Goal: Task Accomplishment & Management: Manage account settings

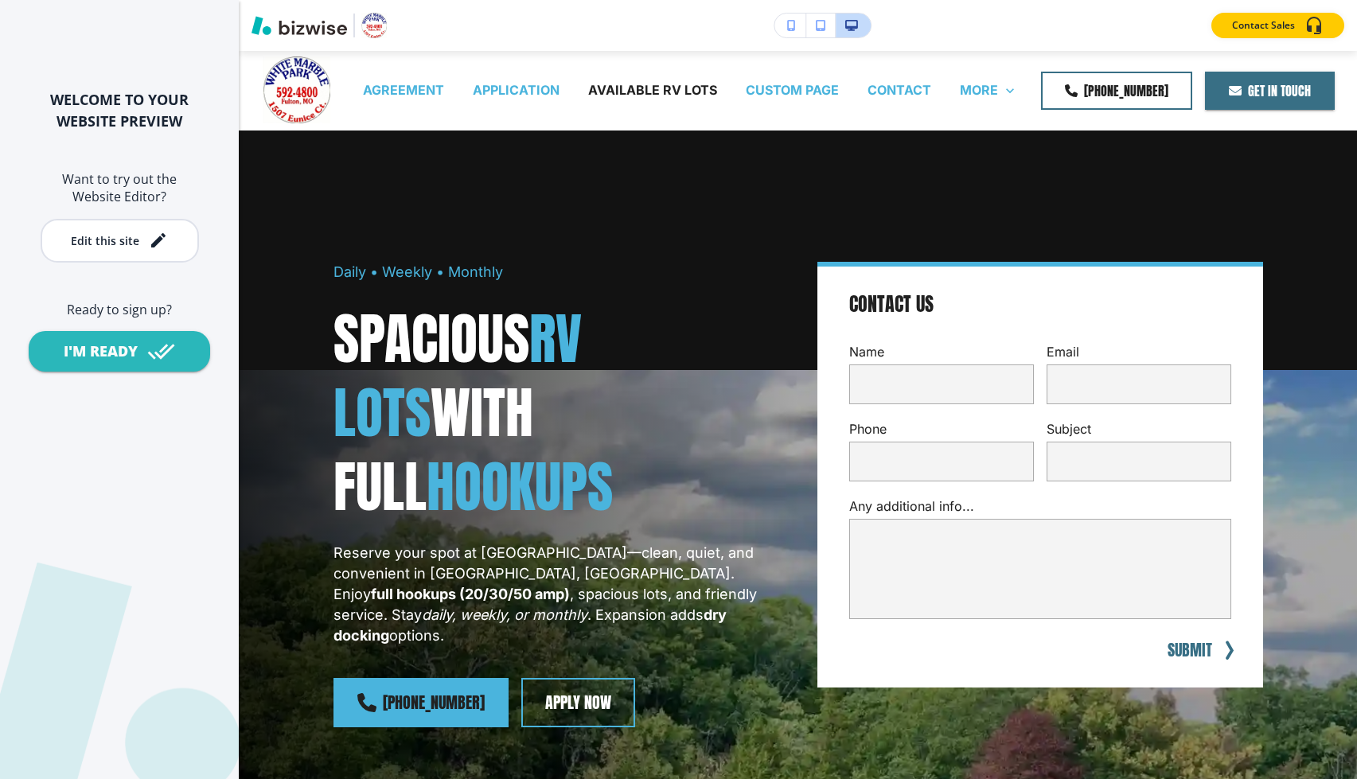
scroll to position [1102, 0]
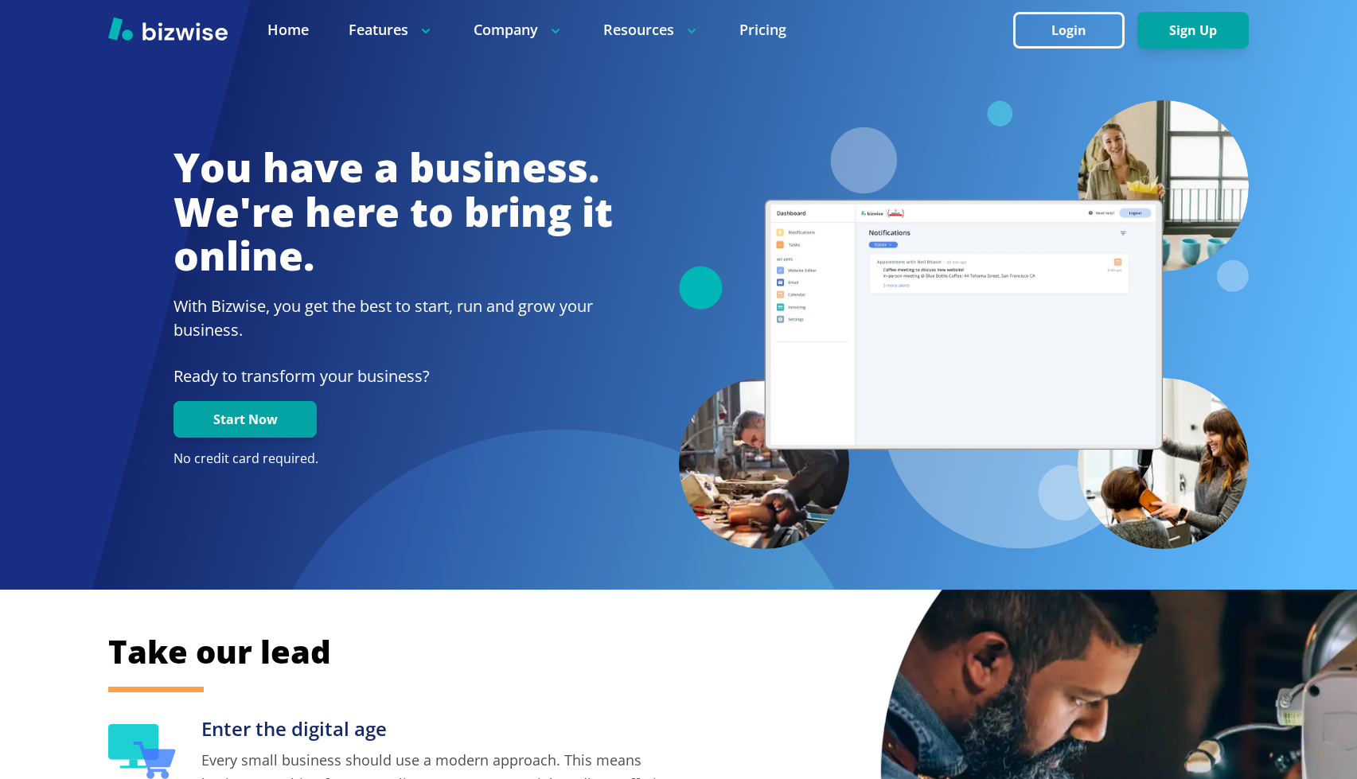
click at [1044, 36] on button "Login" at bounding box center [1068, 30] width 111 height 37
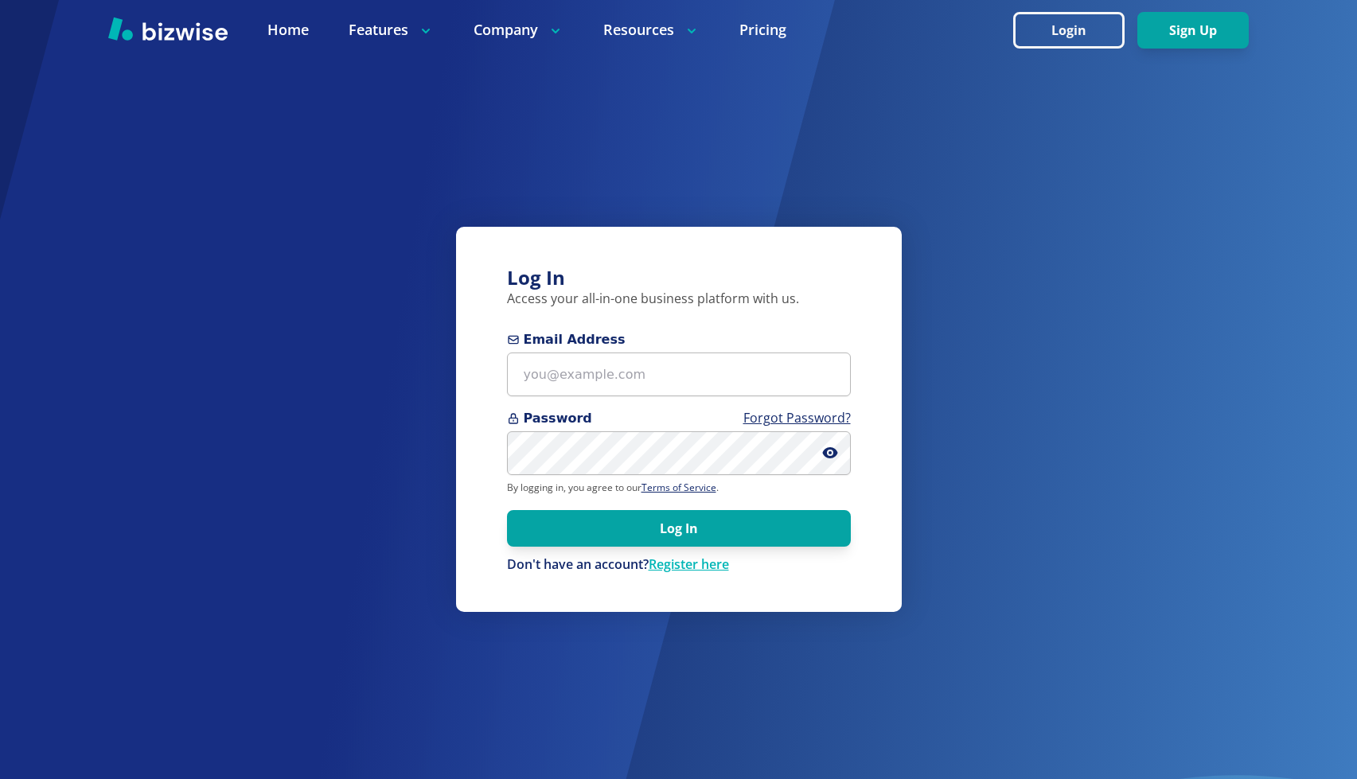
click at [653, 400] on form "Email Address Password Forgot Password? By logging in, you agree to our Terms o…" at bounding box center [679, 452] width 344 height 244
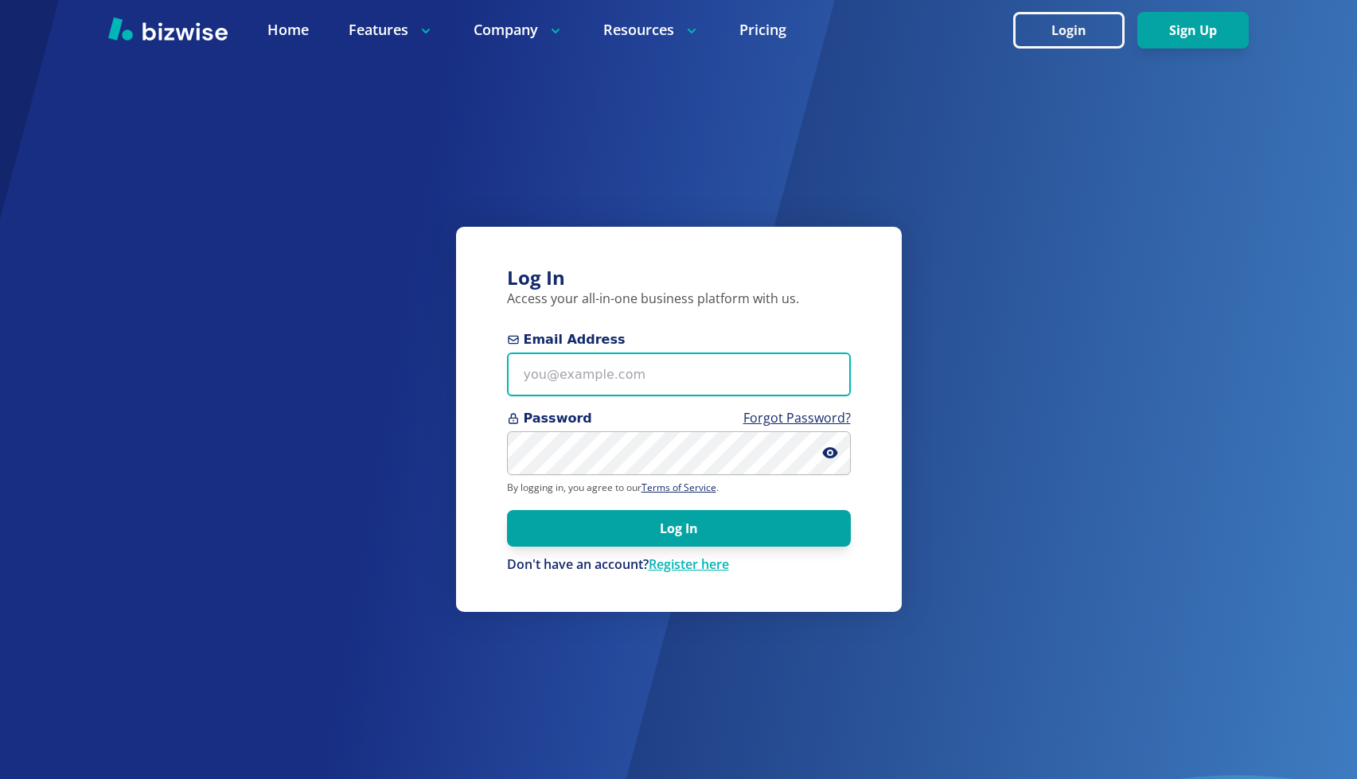
click at [653, 374] on input "Email Address" at bounding box center [679, 375] width 344 height 44
paste input "thomascarterone@gmail.com"
type input "thomascarterone@gmail.com"
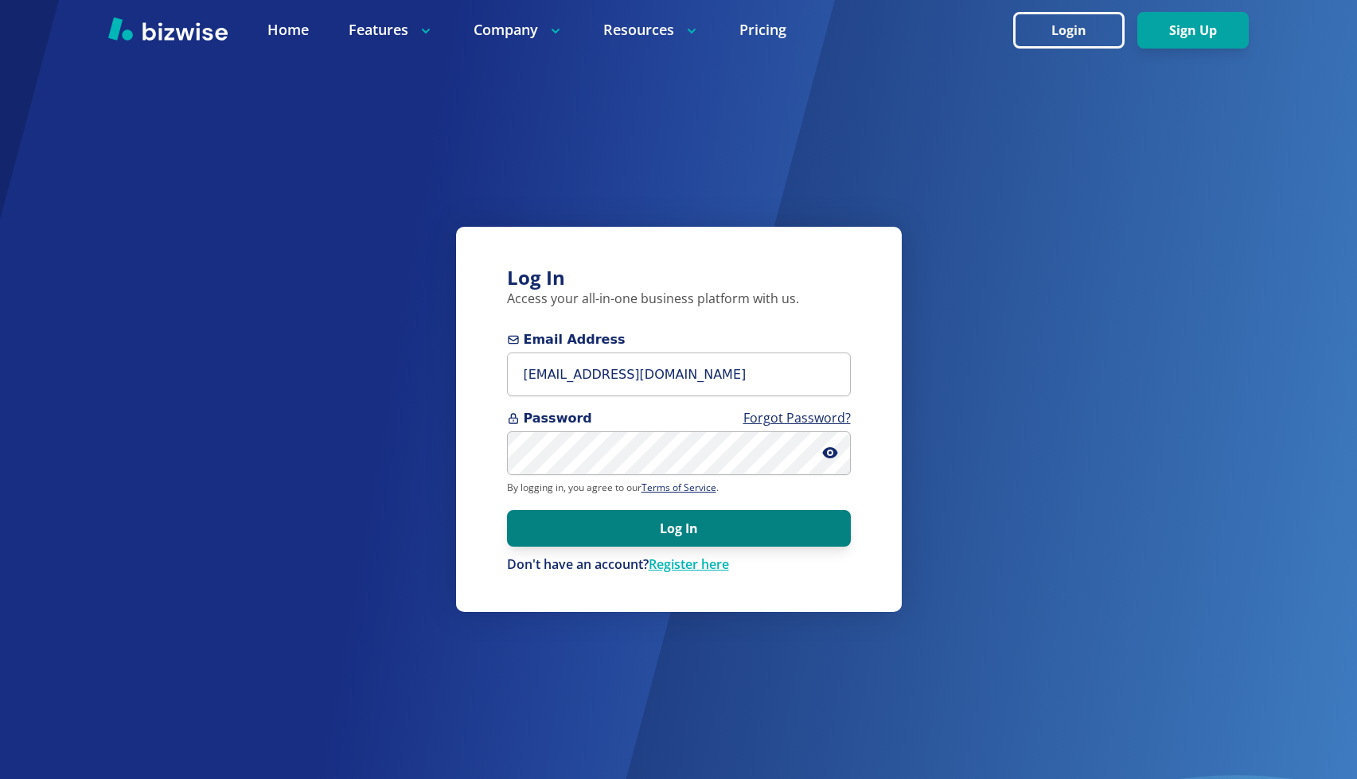
click at [607, 532] on button "Log In" at bounding box center [679, 528] width 344 height 37
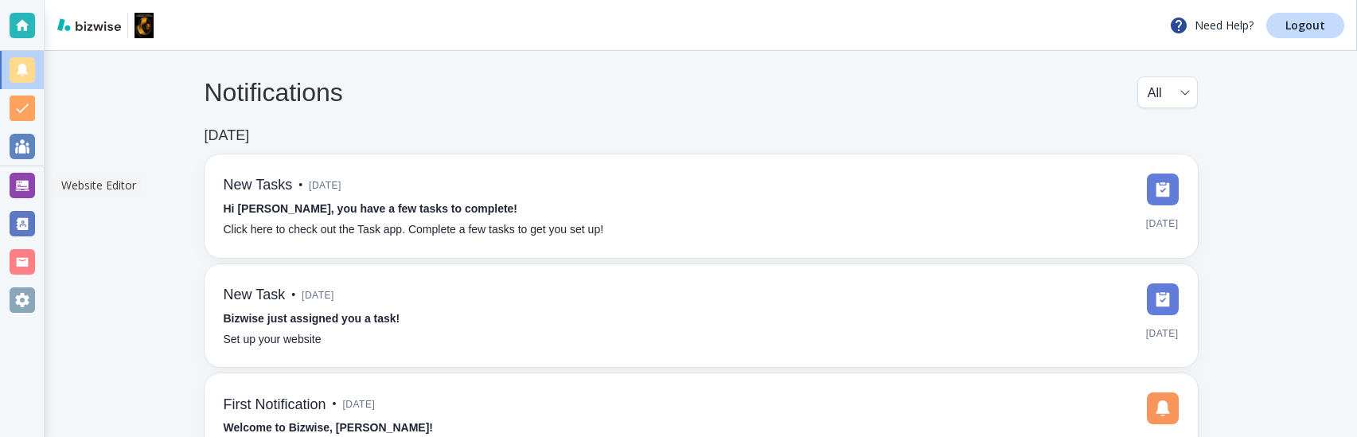
click at [28, 181] on div at bounding box center [22, 185] width 25 height 25
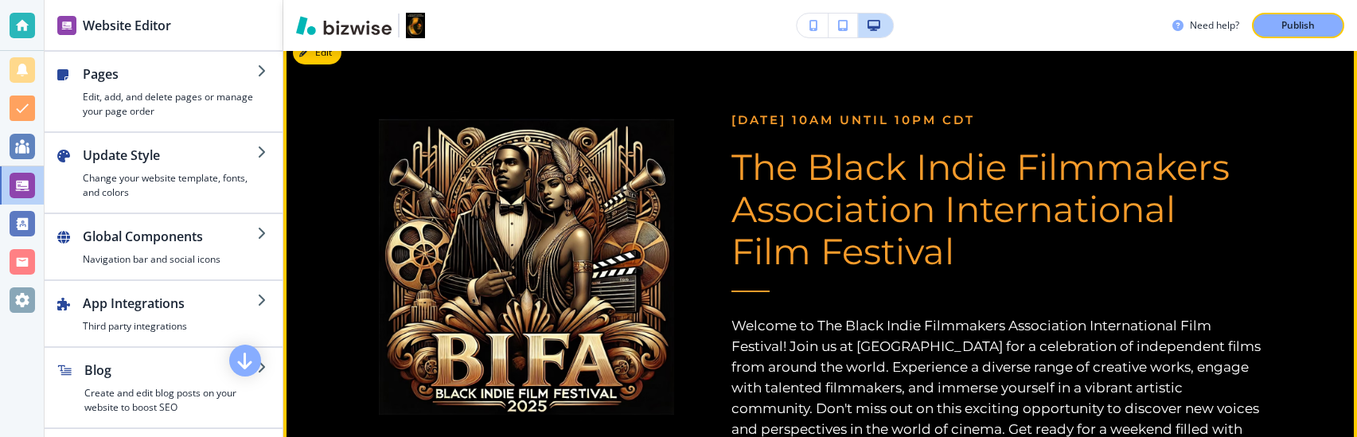
scroll to position [802, 0]
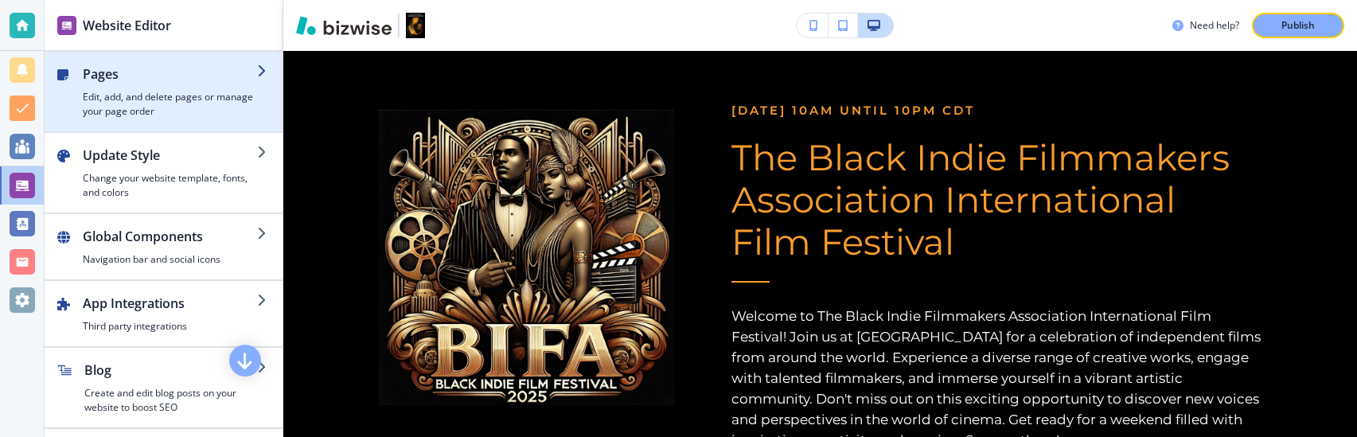
click at [205, 120] on div "button" at bounding box center [164, 125] width 238 height 13
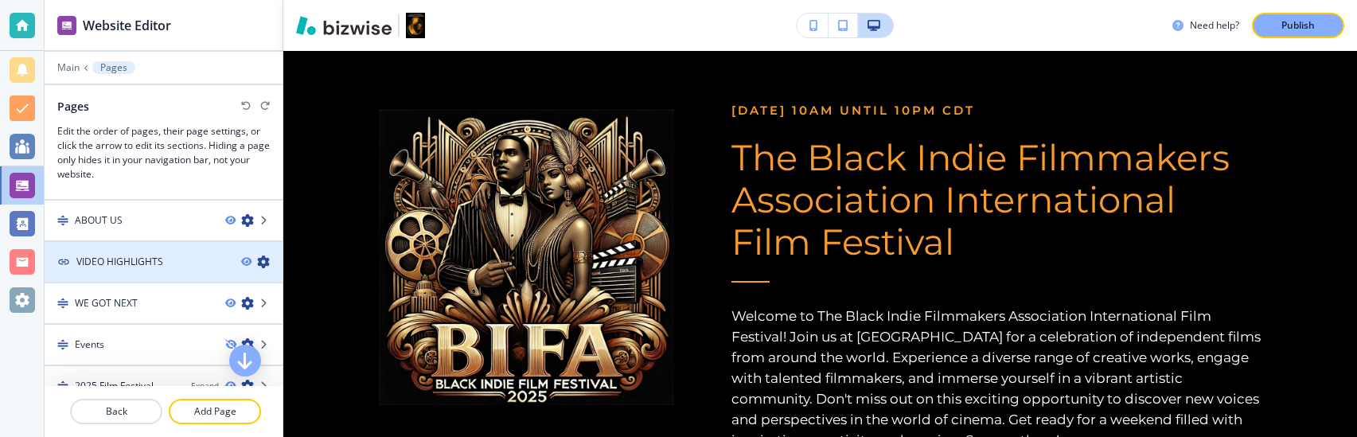
scroll to position [0, 0]
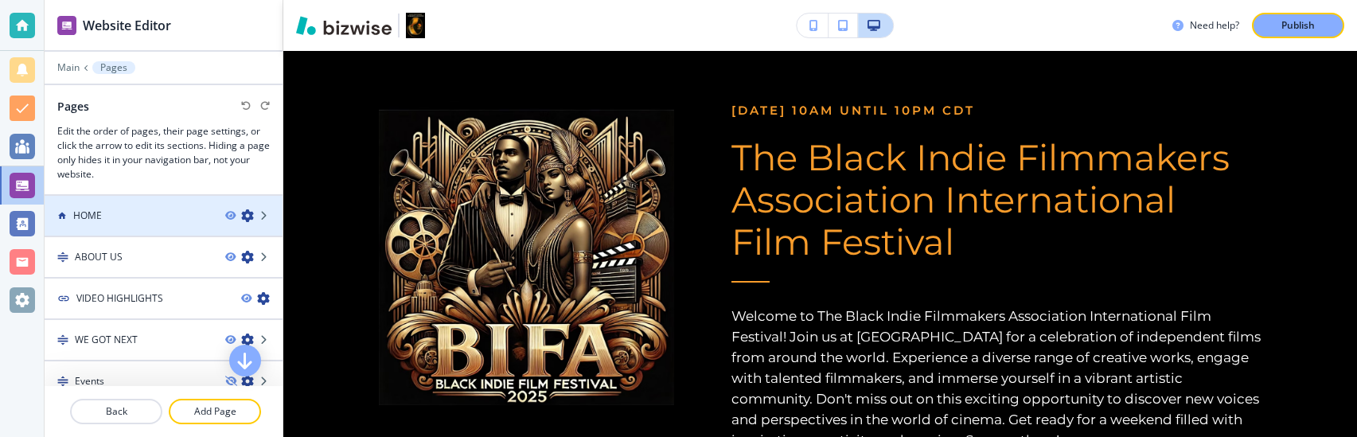
click at [153, 221] on div "HOME" at bounding box center [129, 216] width 168 height 14
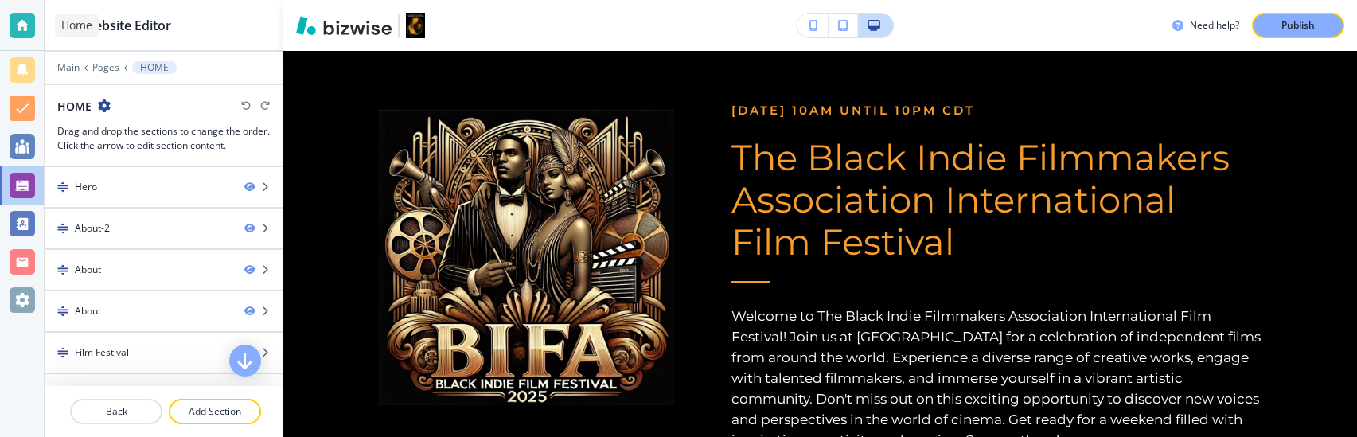
click at [21, 22] on div at bounding box center [22, 25] width 25 height 25
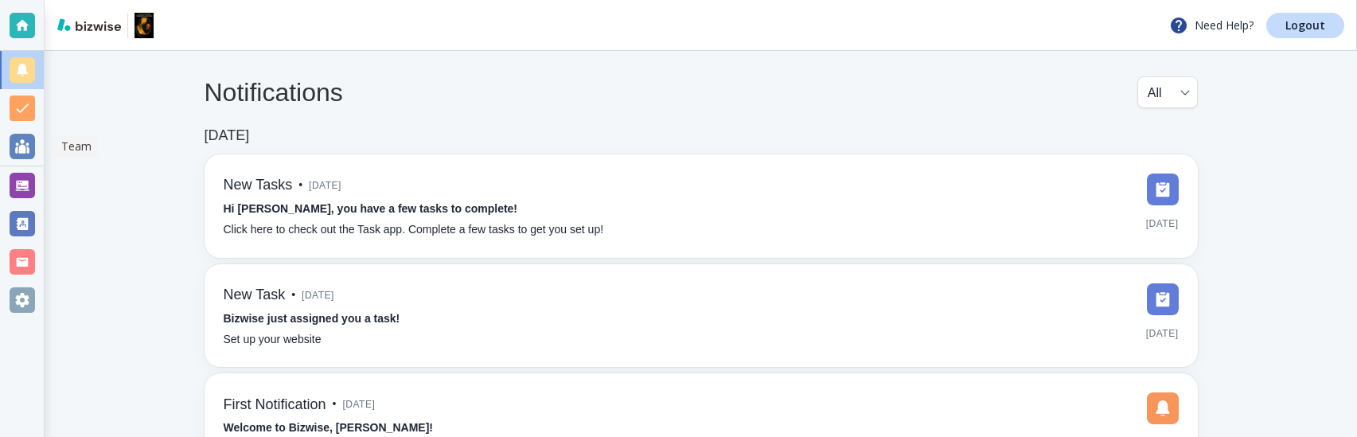
click at [18, 178] on div at bounding box center [22, 185] width 25 height 25
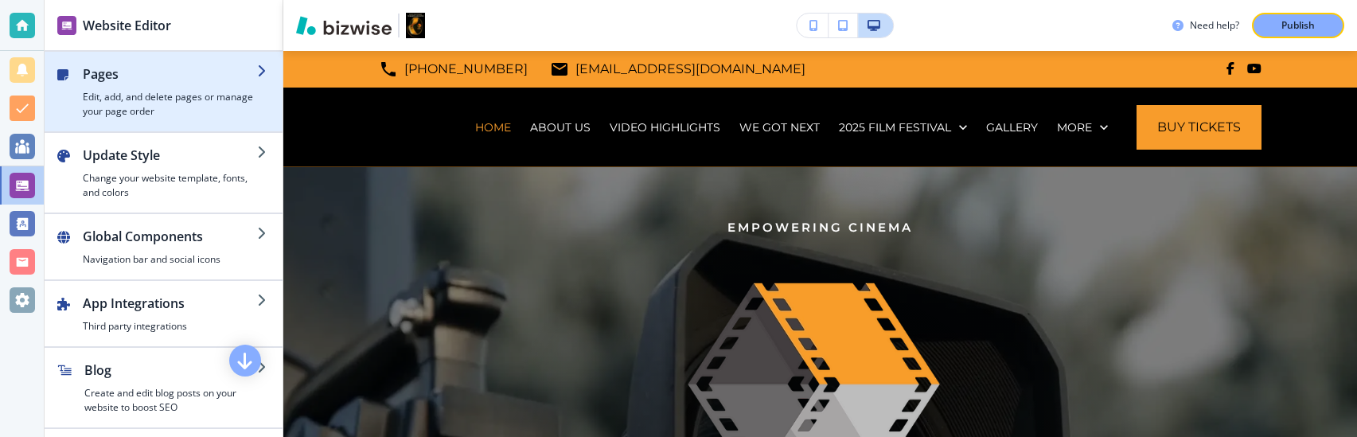
click at [166, 103] on h4 "Edit, add, and delete pages or manage your page order" at bounding box center [170, 104] width 174 height 29
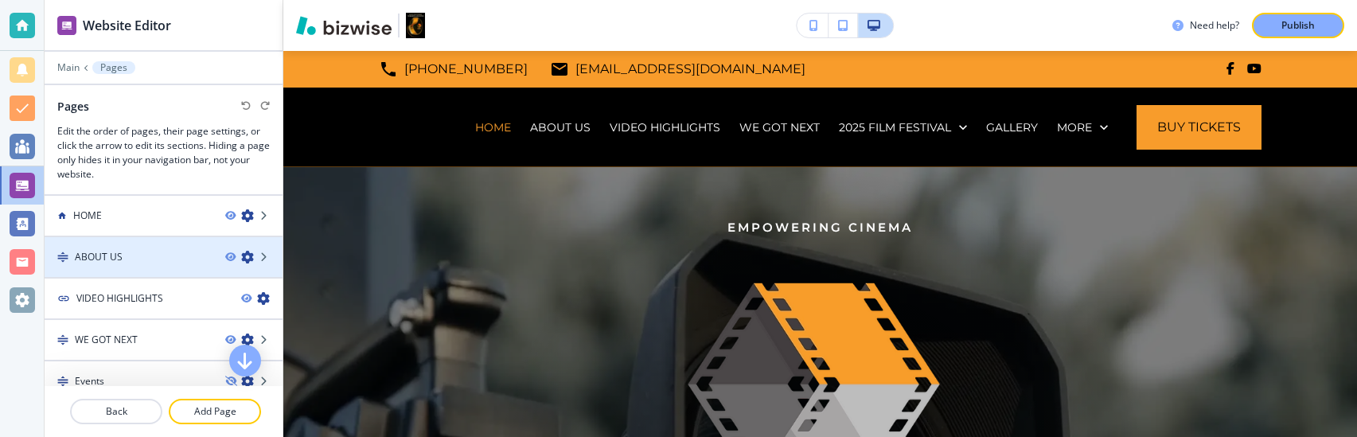
click at [138, 239] on div at bounding box center [164, 243] width 238 height 13
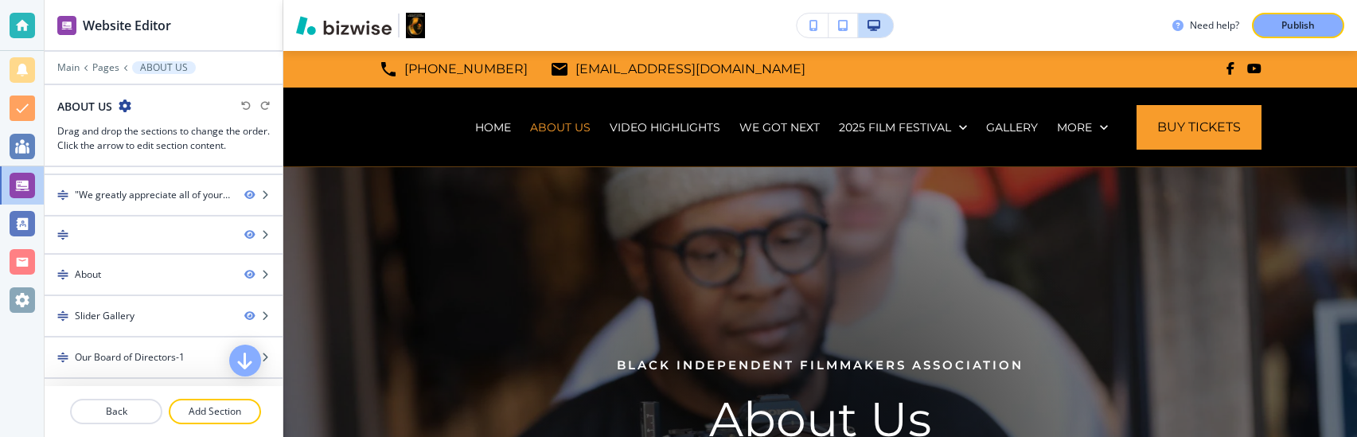
scroll to position [55, 0]
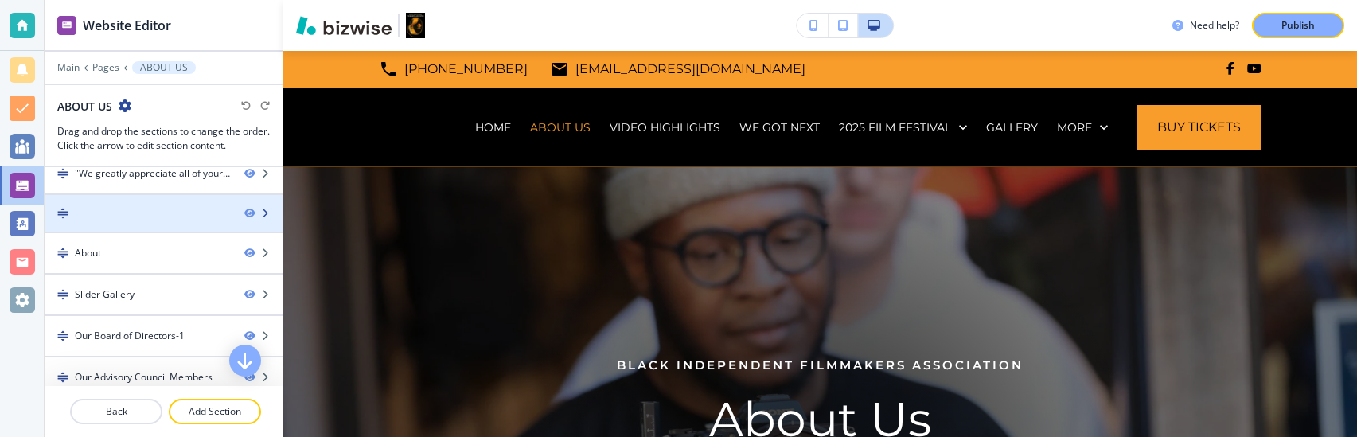
click at [160, 215] on div at bounding box center [138, 213] width 187 height 11
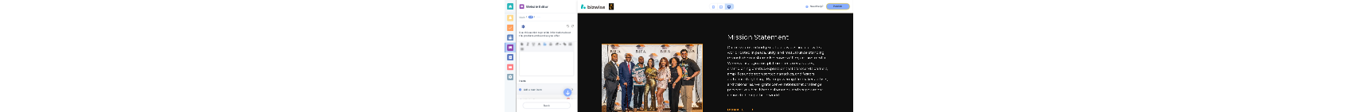
scroll to position [521, 0]
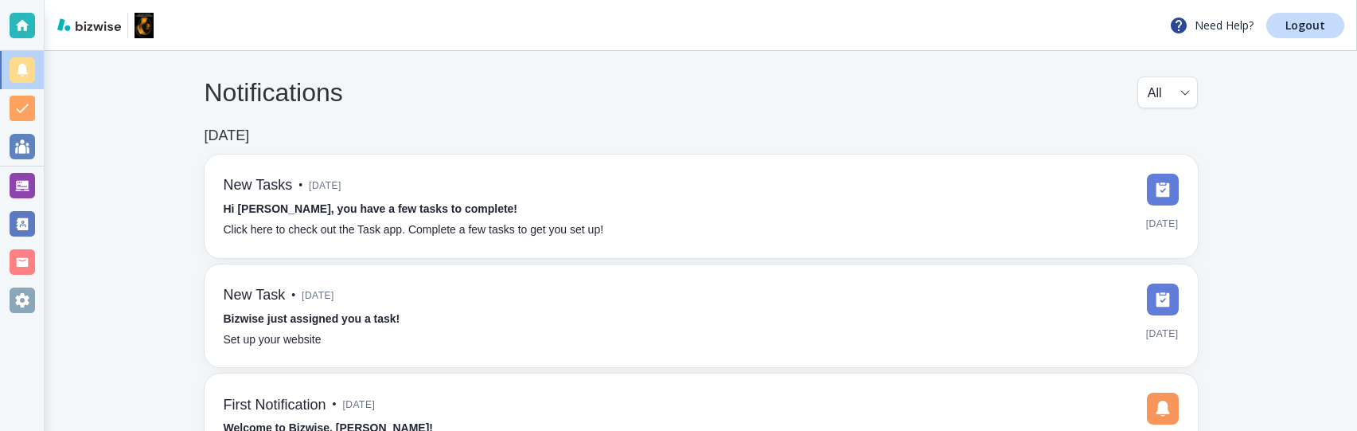
click at [22, 111] on div at bounding box center [22, 185] width 25 height 25
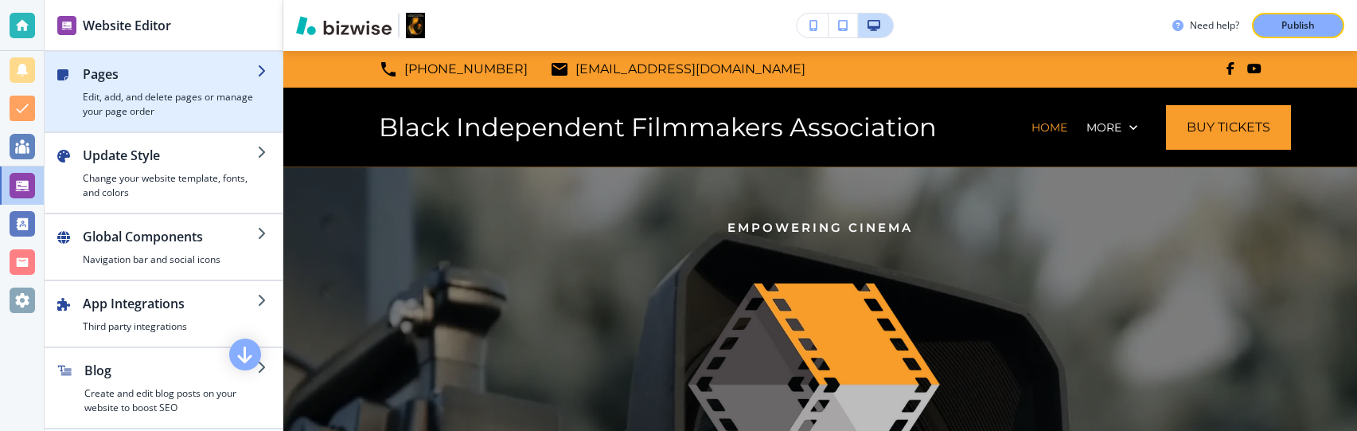
click at [228, 86] on div "button" at bounding box center [170, 87] width 174 height 6
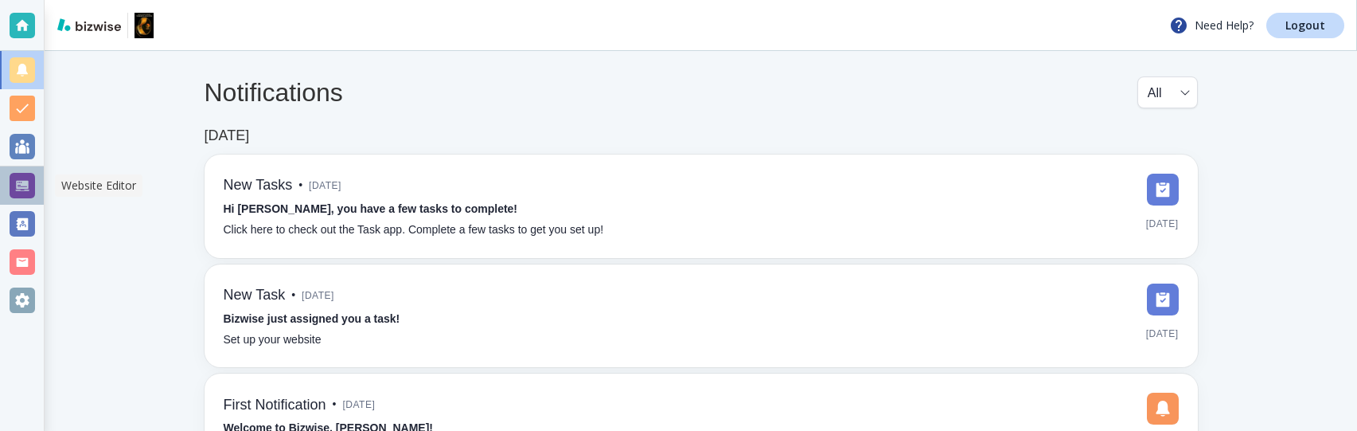
click at [14, 111] on div at bounding box center [22, 185] width 25 height 25
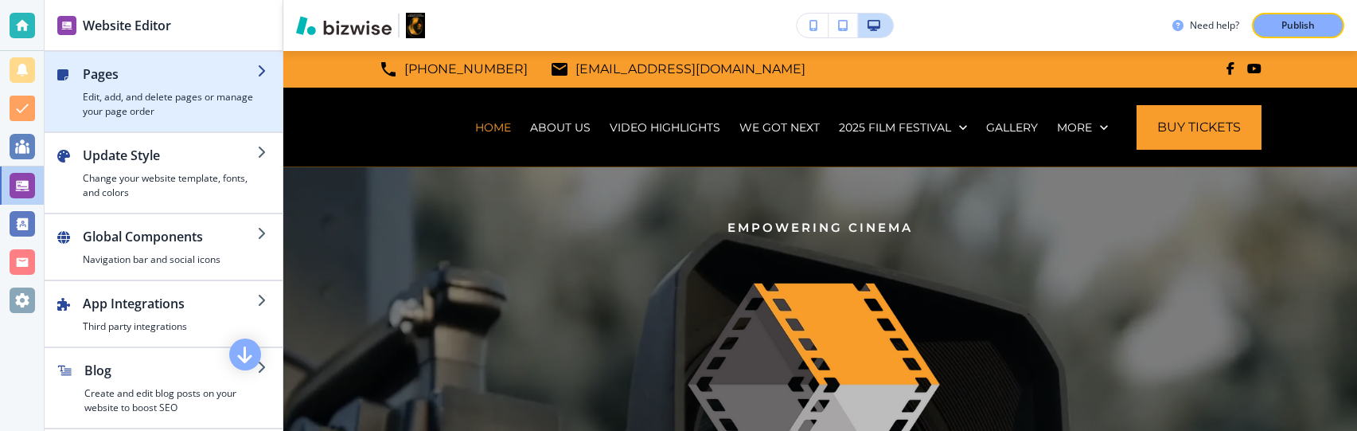
click at [188, 107] on h4 "Edit, add, and delete pages or manage your page order" at bounding box center [170, 104] width 174 height 29
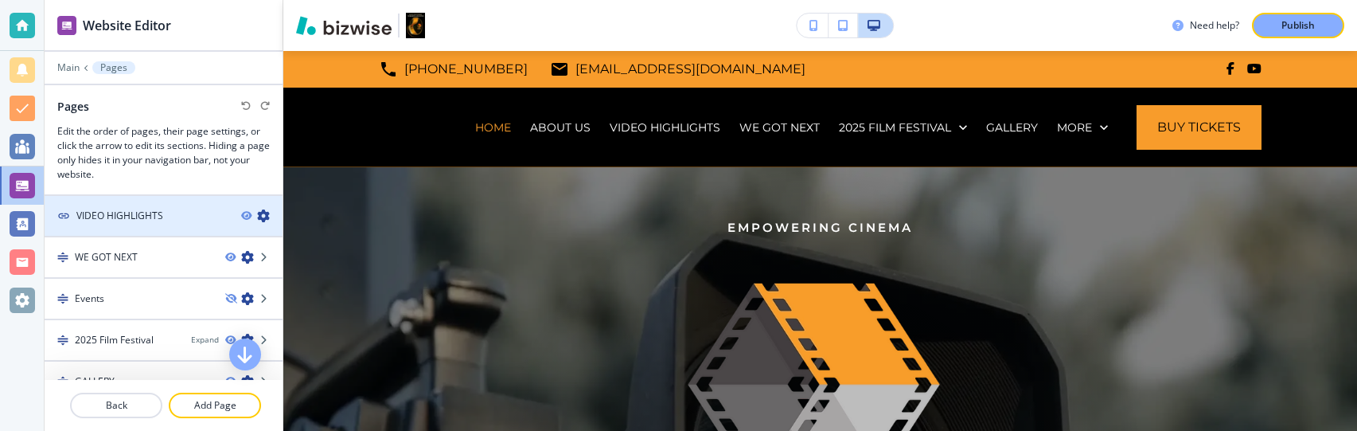
scroll to position [150, 0]
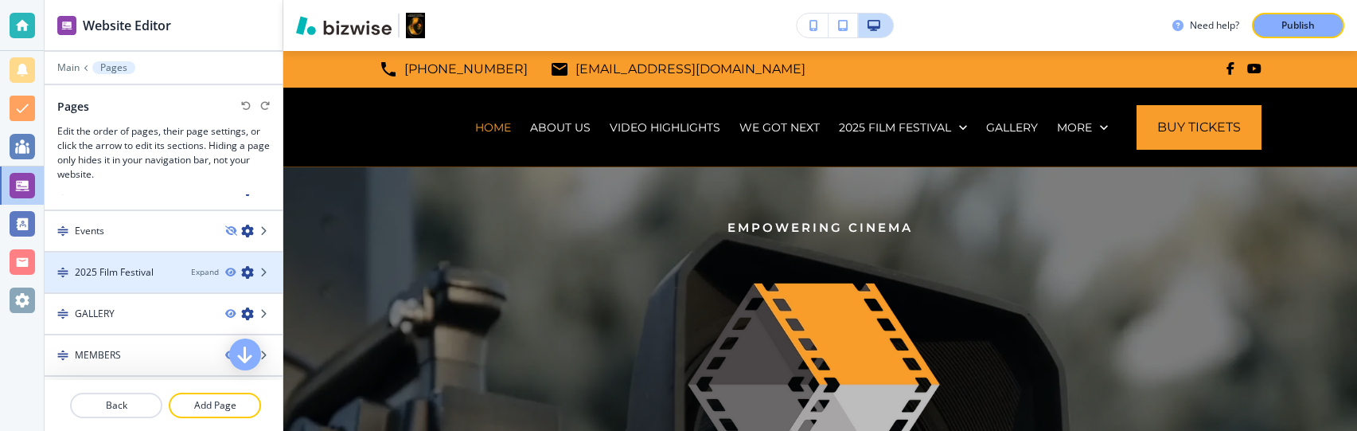
click at [170, 111] on div "2025 Film Festival" at bounding box center [112, 272] width 134 height 14
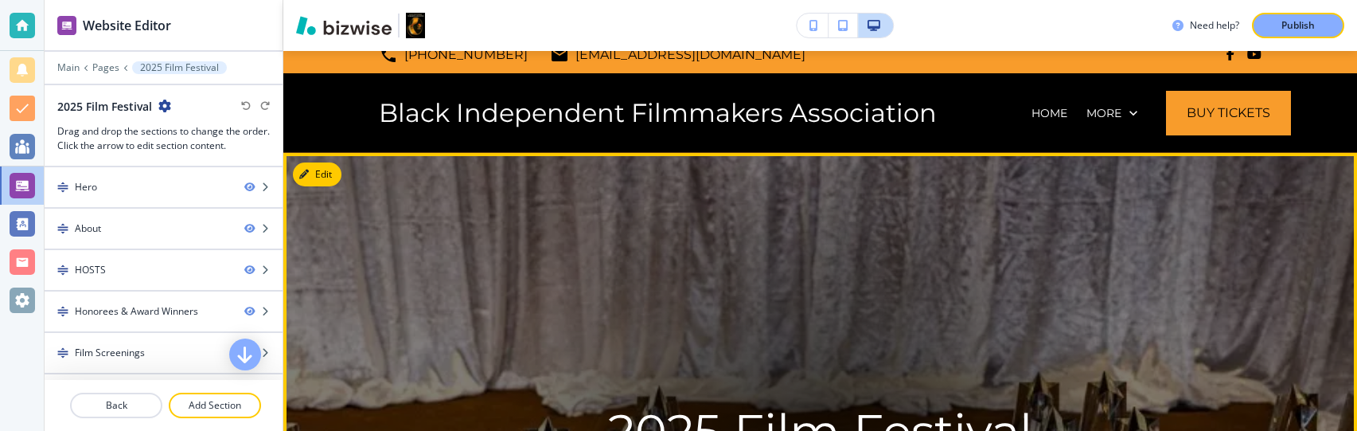
scroll to position [0, 0]
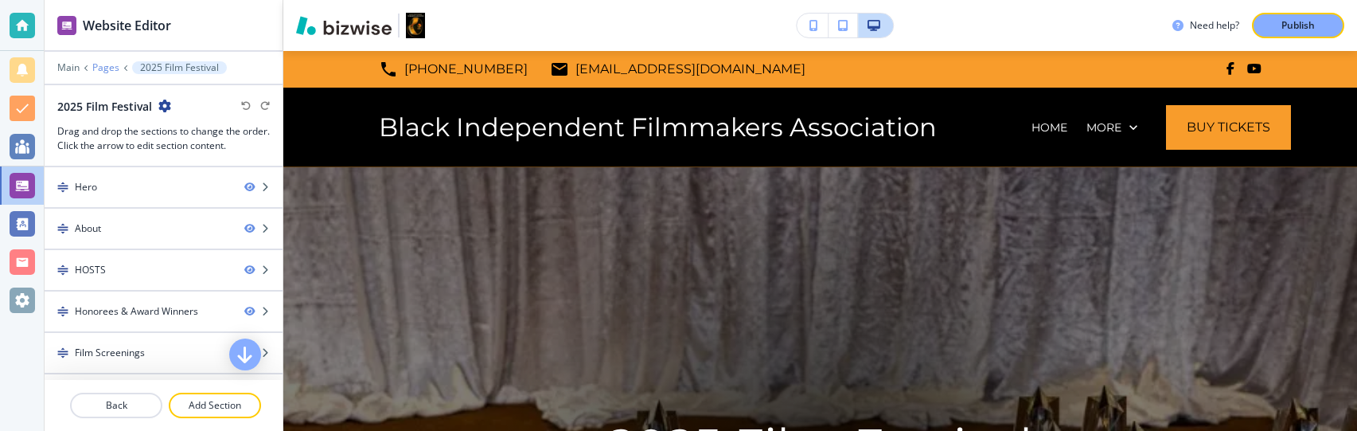
click at [106, 69] on p "Pages" at bounding box center [105, 67] width 27 height 11
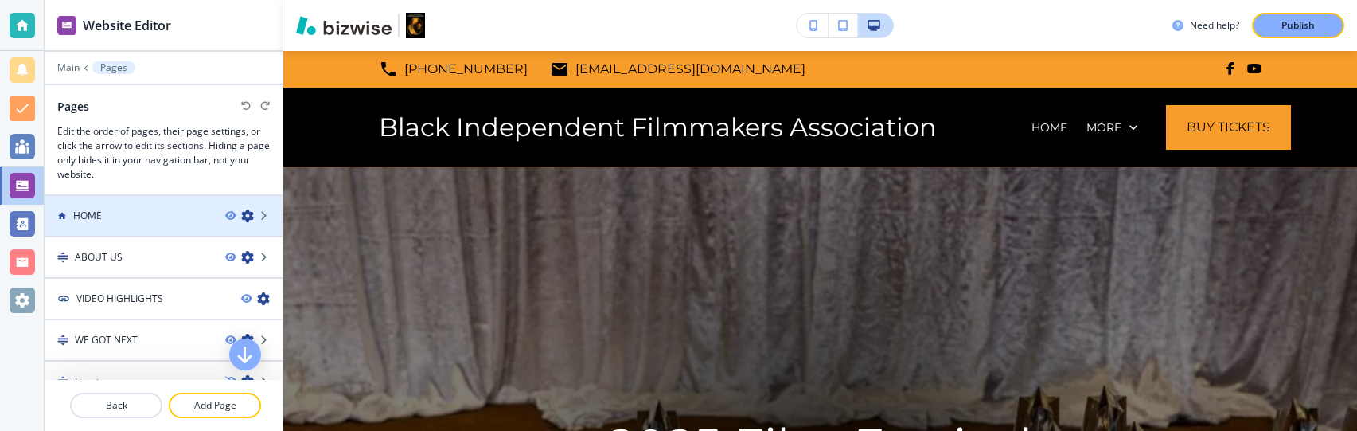
click at [133, 111] on div at bounding box center [164, 202] width 238 height 13
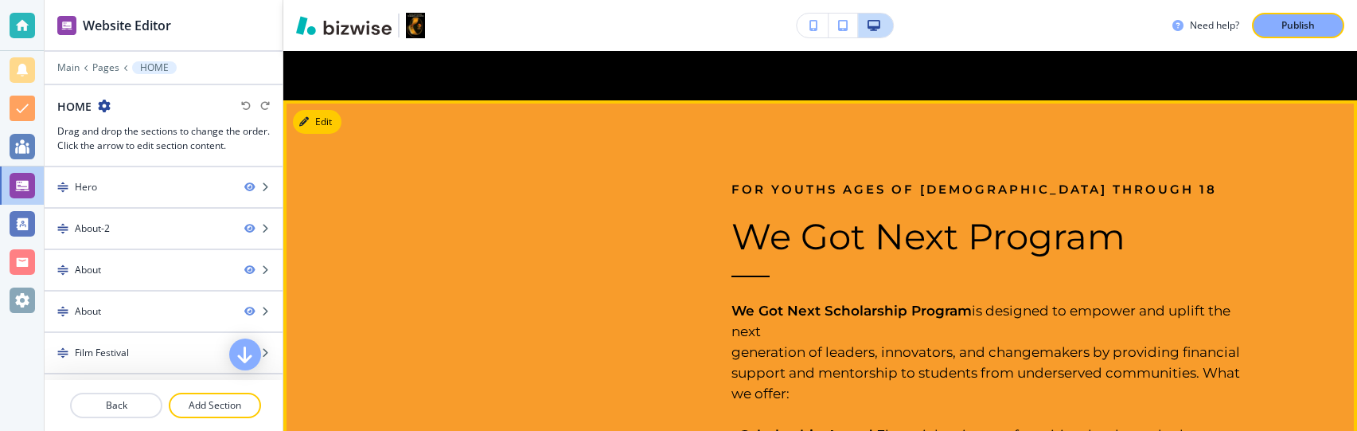
scroll to position [2238, 0]
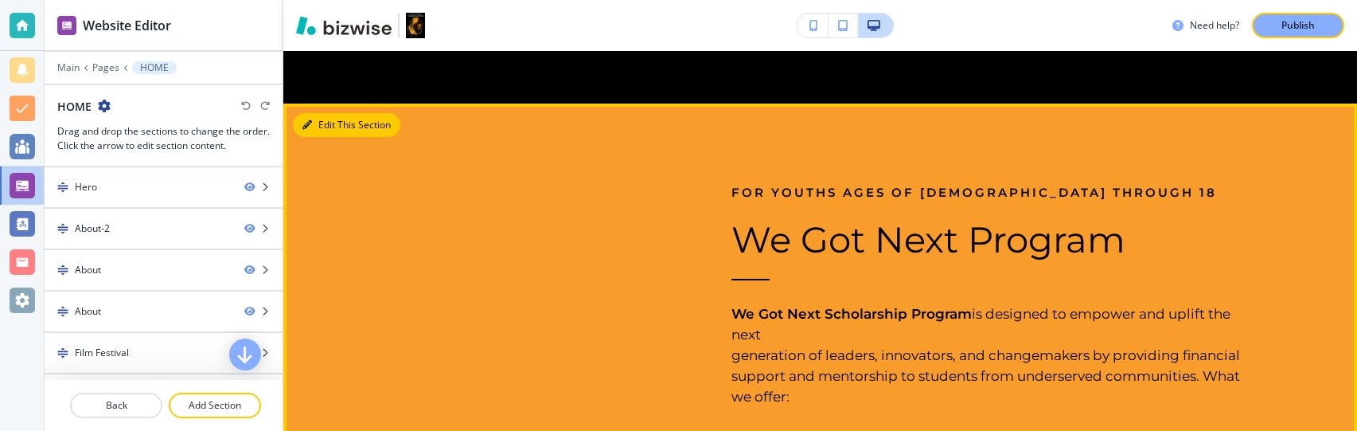
click at [325, 111] on button "Edit This Section" at bounding box center [346, 125] width 107 height 24
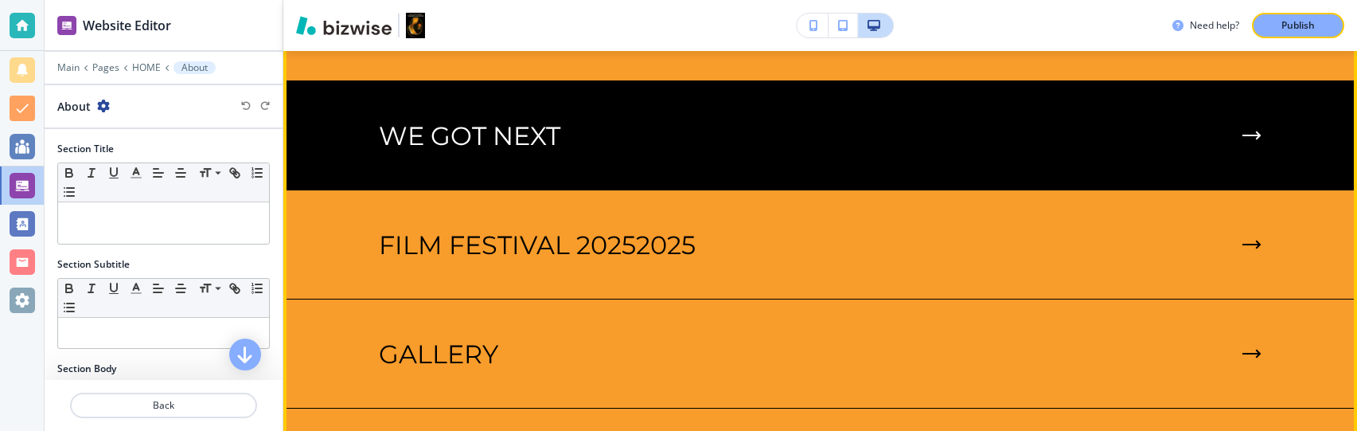
scroll to position [3753, 0]
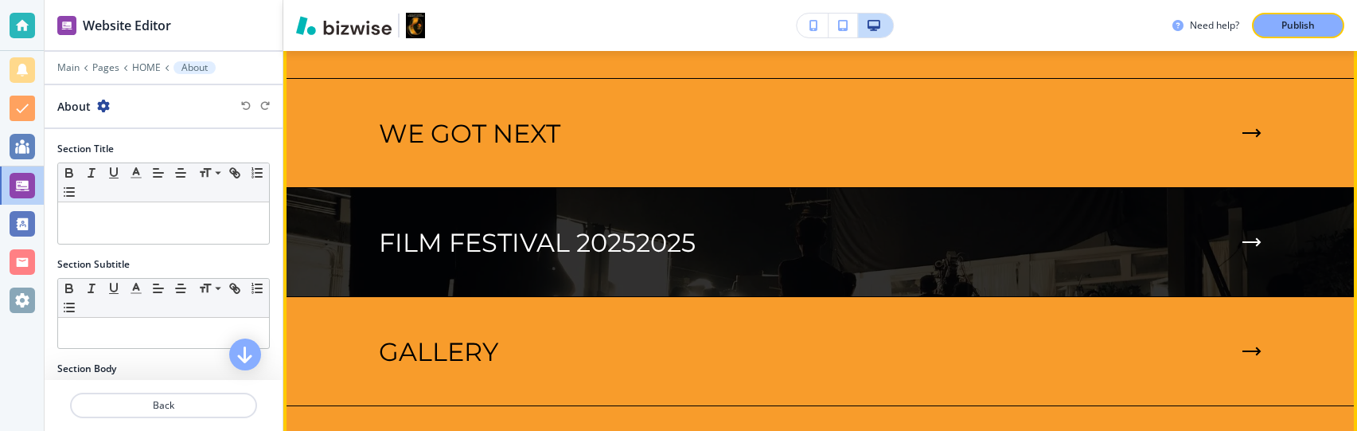
click at [459, 111] on p "FILM FESTIVAL 20252025" at bounding box center [537, 243] width 317 height 30
click at [1254, 111] on icon at bounding box center [1251, 242] width 19 height 10
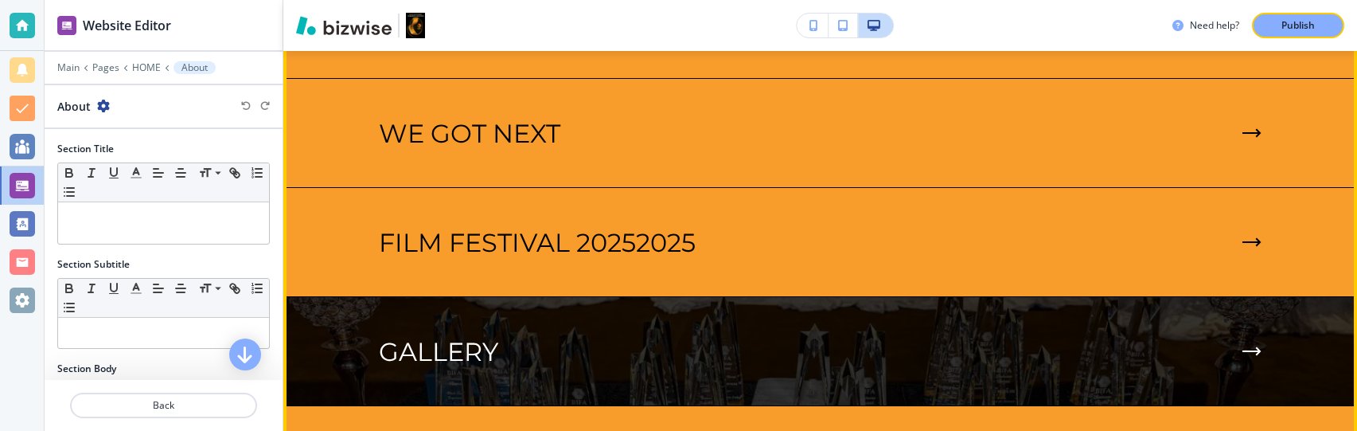
click at [1129, 111] on div "GALLERY" at bounding box center [820, 352] width 883 height 30
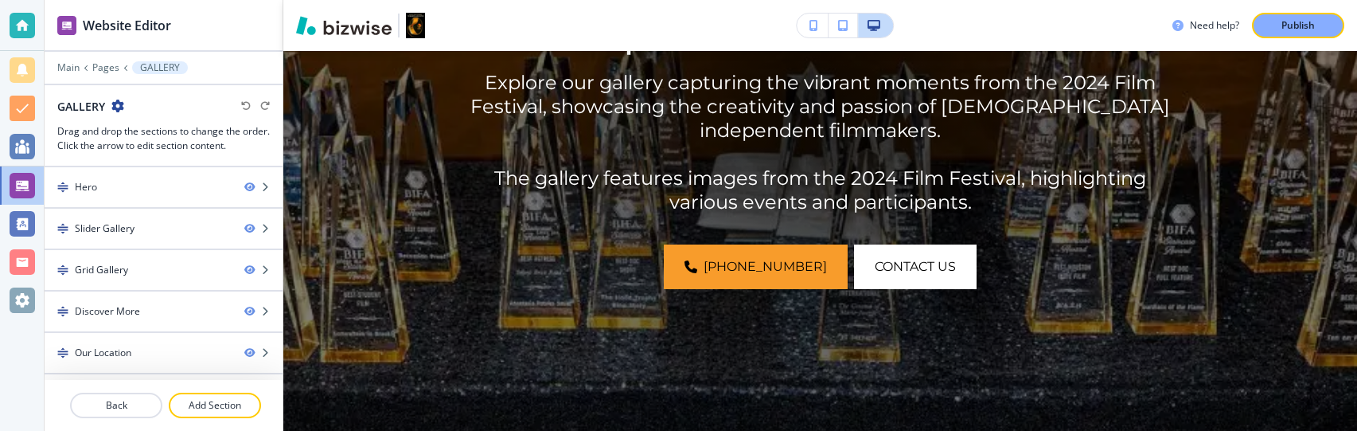
scroll to position [414, 0]
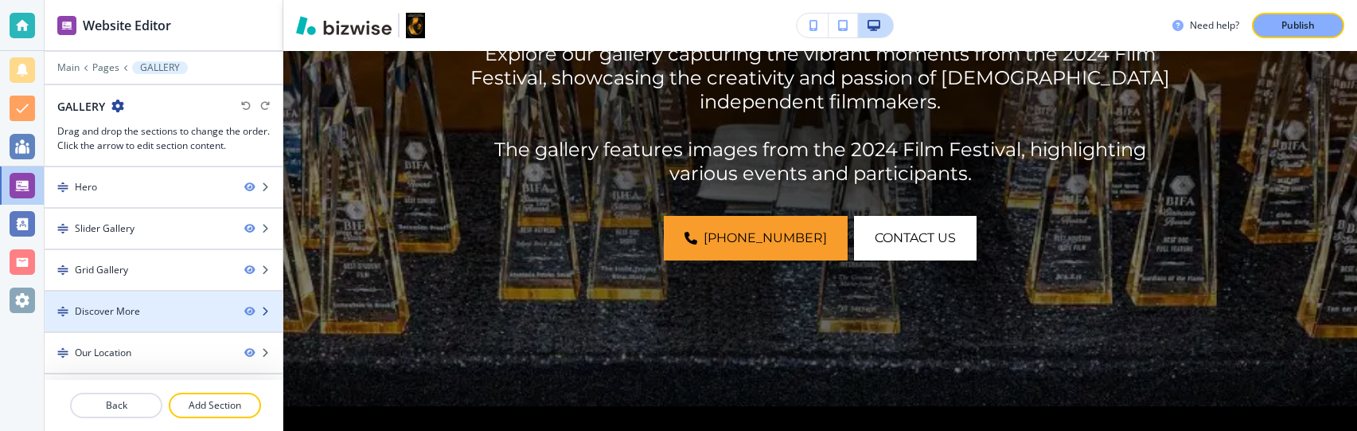
click at [172, 111] on div at bounding box center [164, 297] width 238 height 13
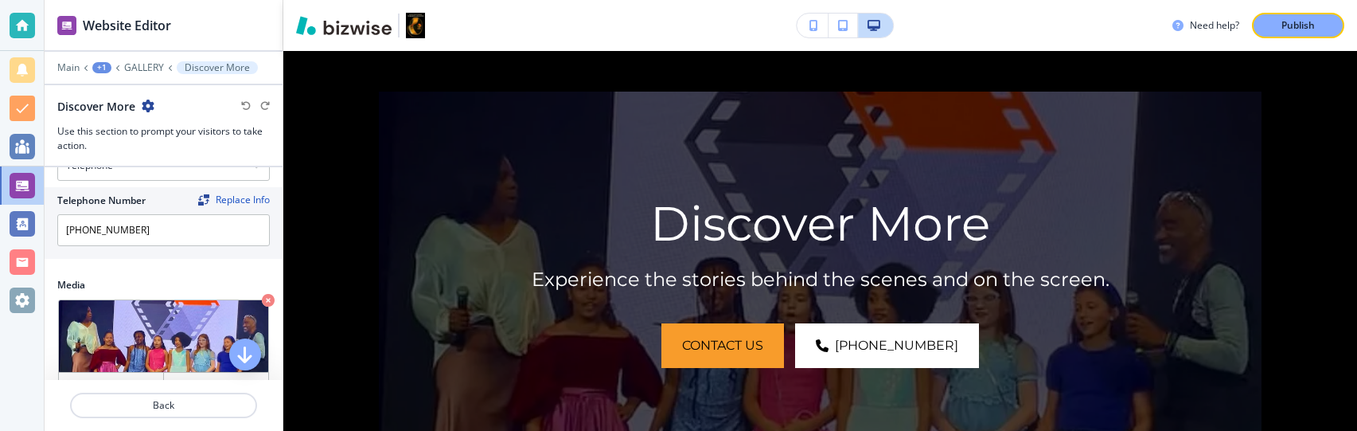
scroll to position [895, 0]
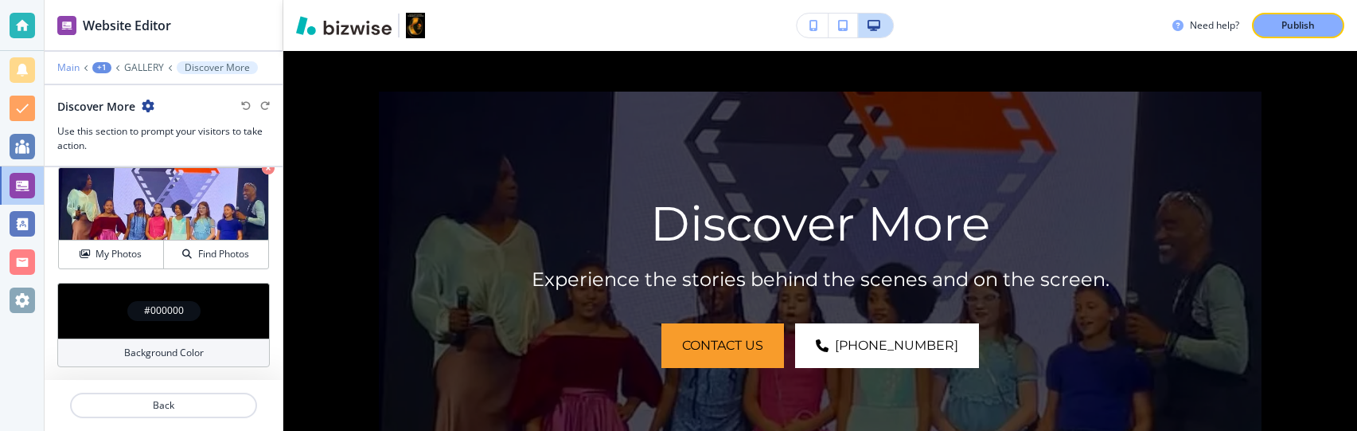
click at [70, 64] on p "Main" at bounding box center [68, 67] width 22 height 11
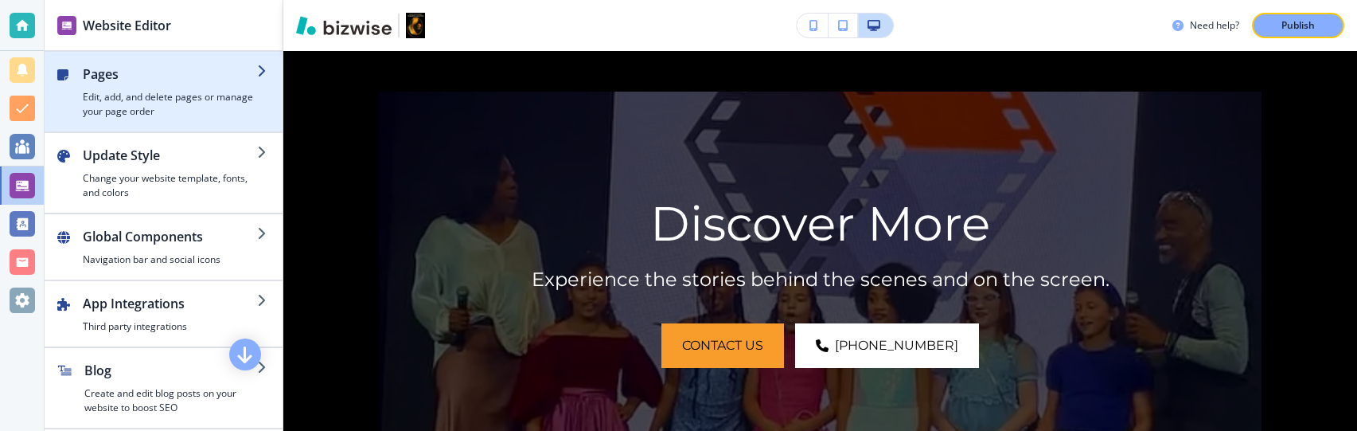
click at [138, 87] on div "button" at bounding box center [170, 87] width 174 height 6
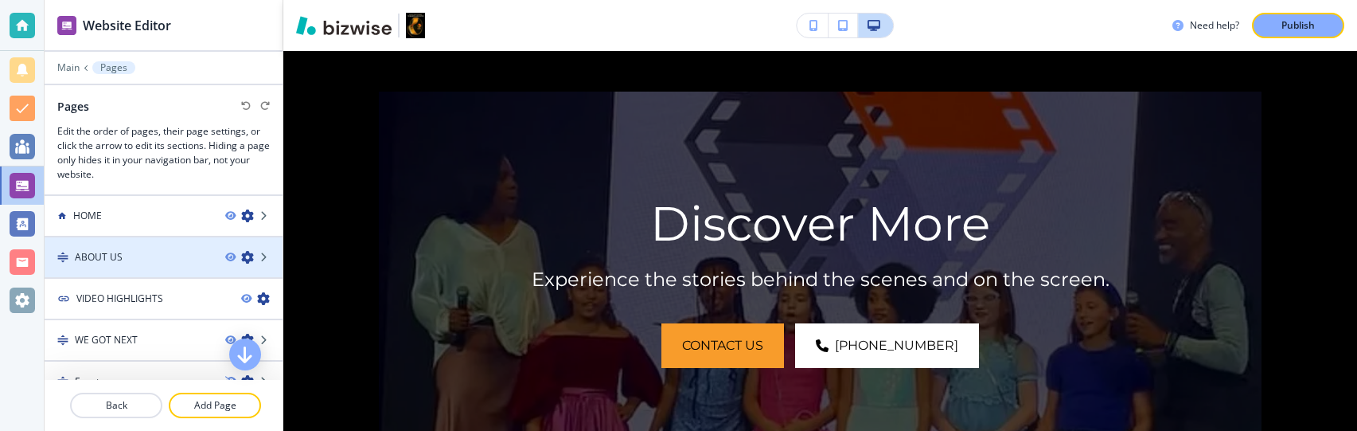
click at [159, 111] on div at bounding box center [164, 270] width 238 height 13
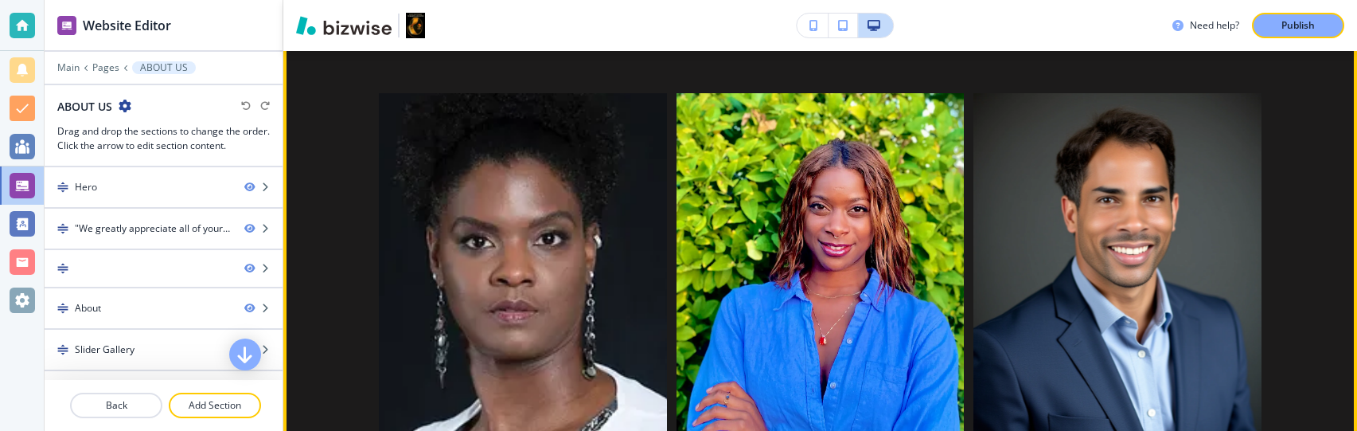
scroll to position [5110, 0]
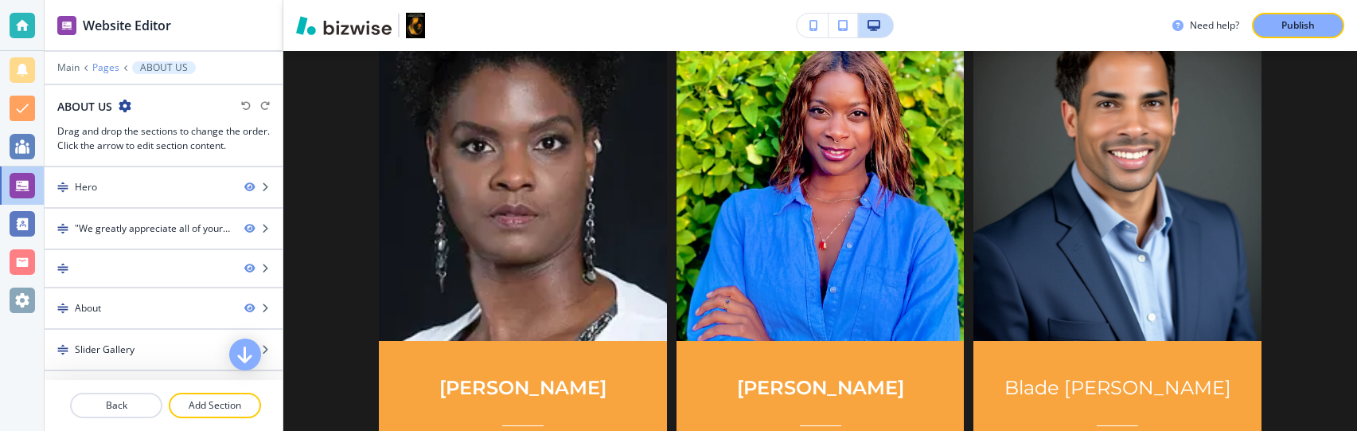
click at [103, 64] on p "Pages" at bounding box center [105, 67] width 27 height 11
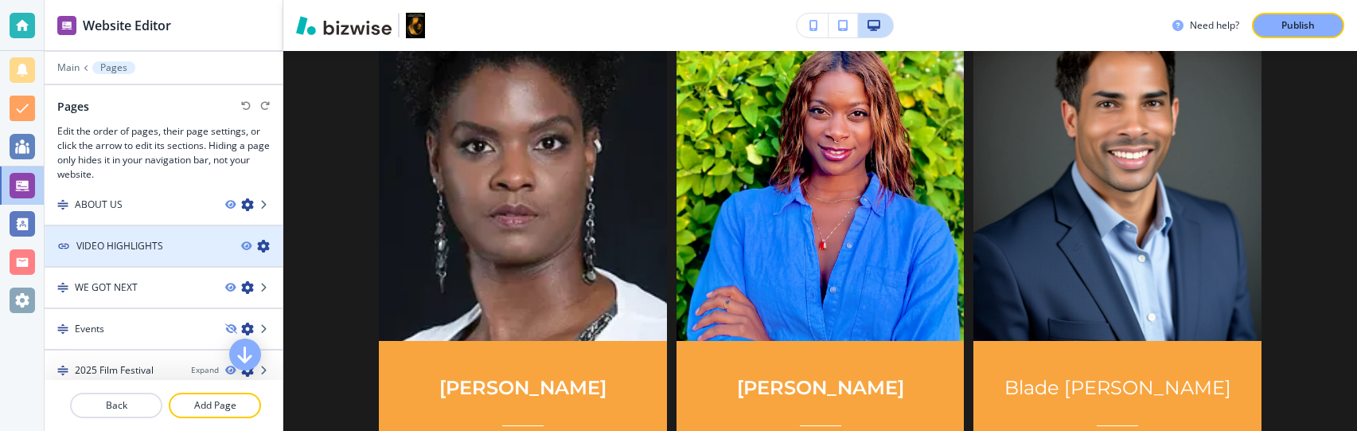
scroll to position [45, 0]
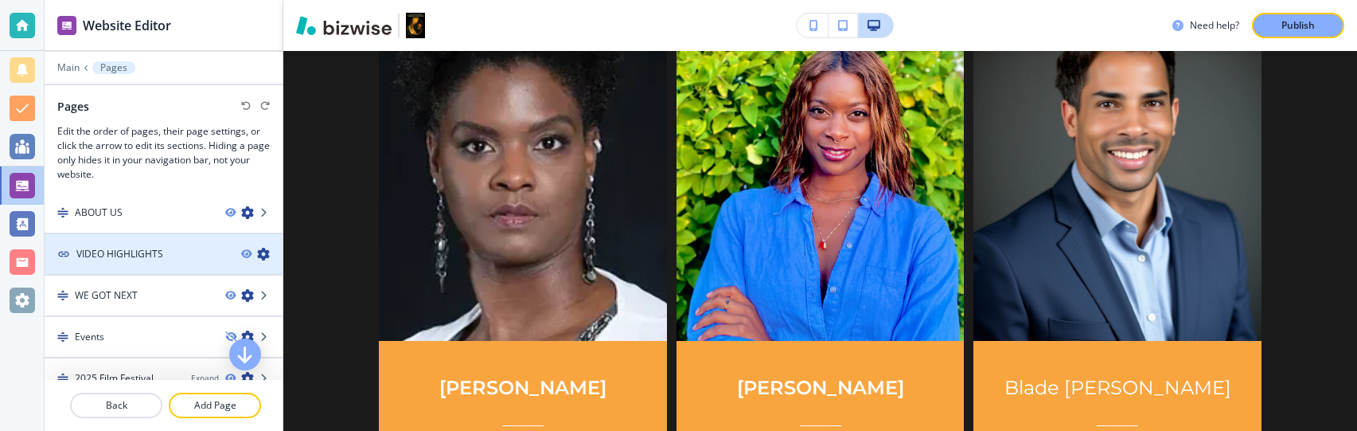
click at [153, 111] on h4 "VIDEO HIGHLIGHTS" at bounding box center [119, 254] width 87 height 14
click at [161, 111] on h4 "VIDEO HIGHLIGHTS" at bounding box center [119, 254] width 87 height 14
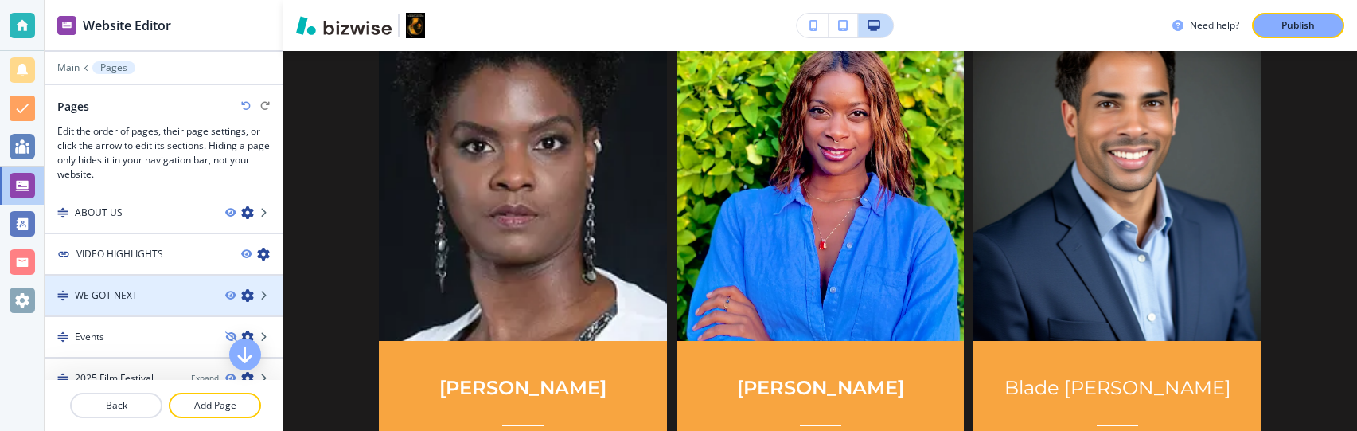
click at [131, 111] on h4 "WE GOT NEXT" at bounding box center [106, 295] width 63 height 14
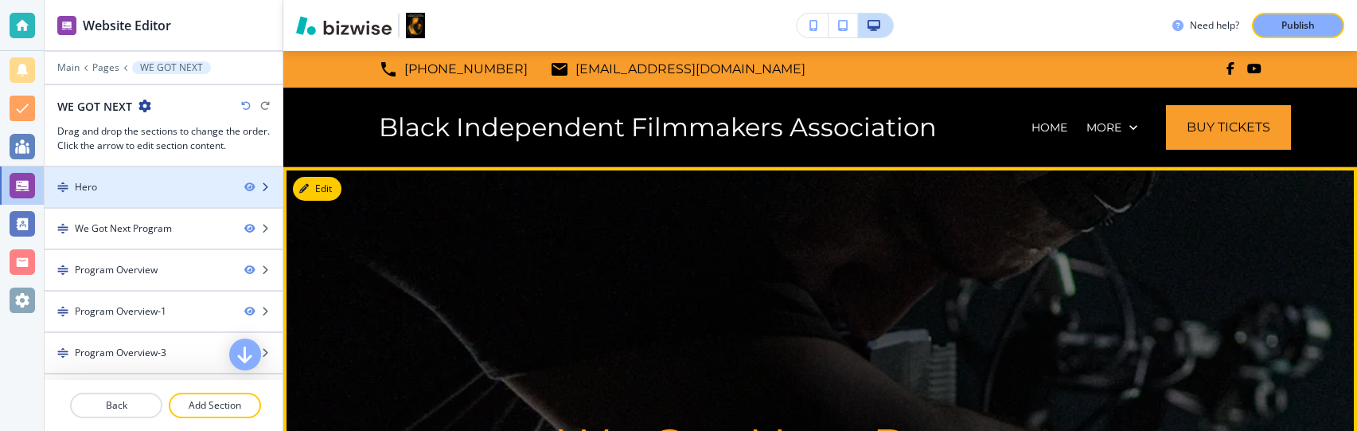
click at [112, 111] on div "Hero" at bounding box center [138, 187] width 187 height 14
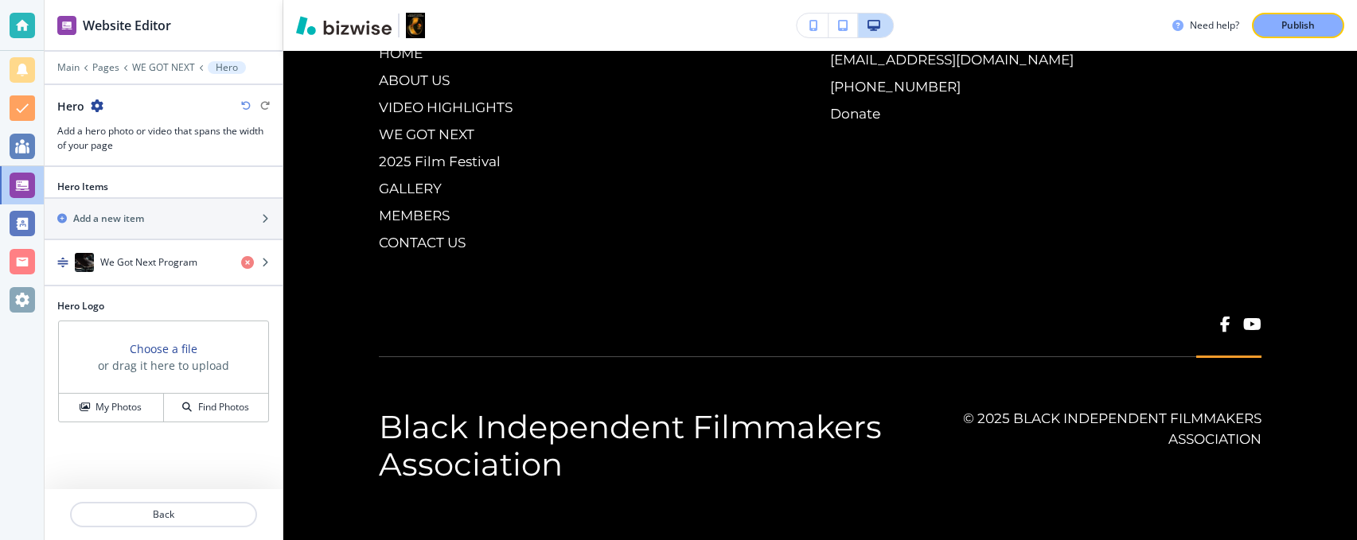
scroll to position [7625, 0]
click at [107, 69] on p "Pages" at bounding box center [105, 67] width 27 height 11
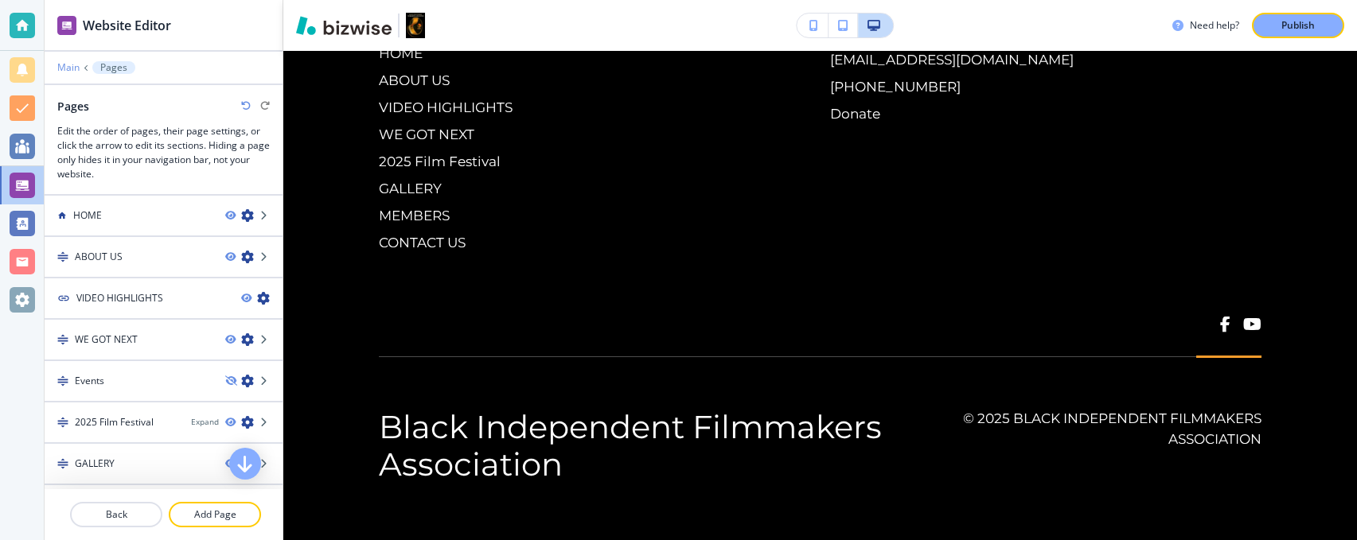
click at [73, 64] on p "Main" at bounding box center [68, 67] width 22 height 11
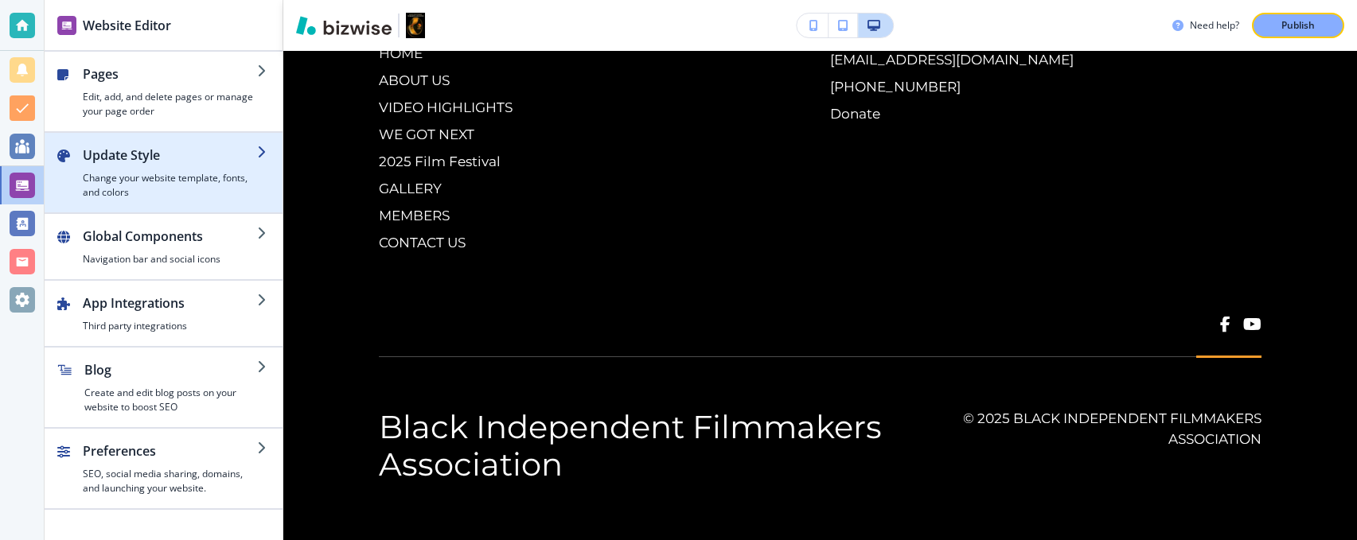
click at [122, 111] on h2 "Update Style" at bounding box center [170, 155] width 174 height 19
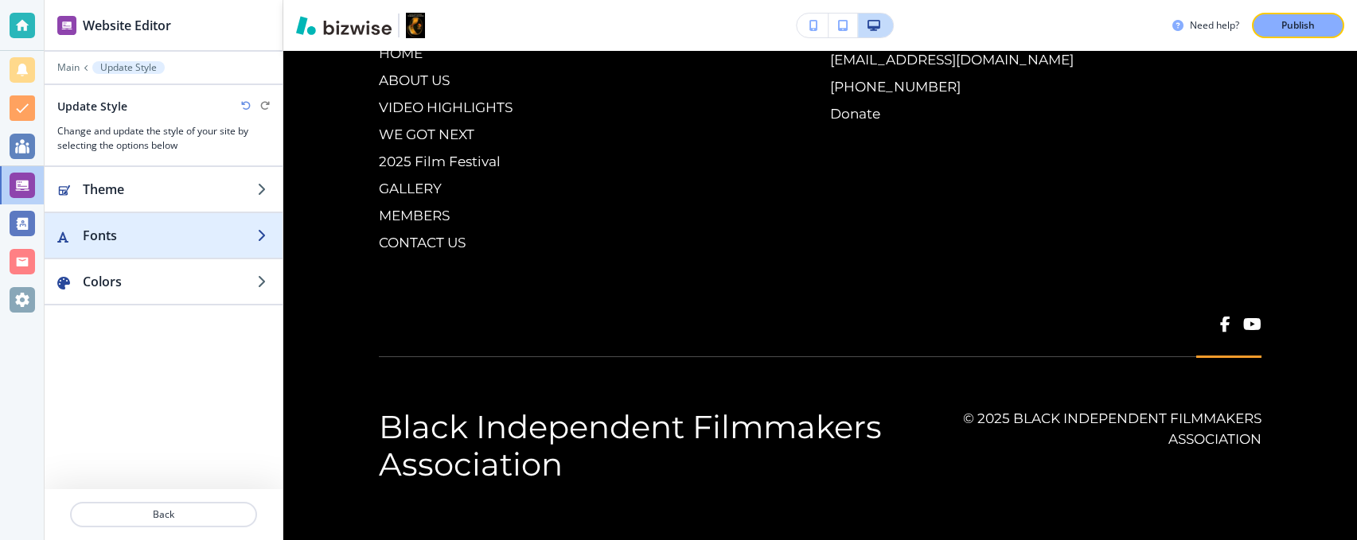
click at [122, 111] on div "button" at bounding box center [164, 219] width 238 height 13
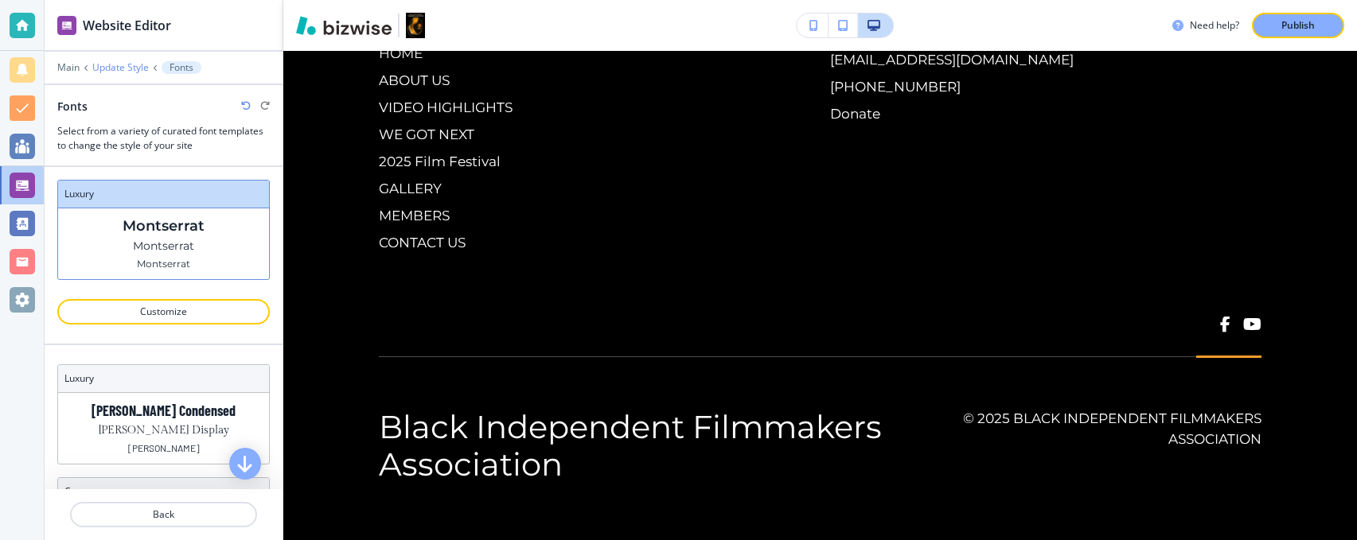
click at [110, 64] on p "Update Style" at bounding box center [120, 67] width 57 height 11
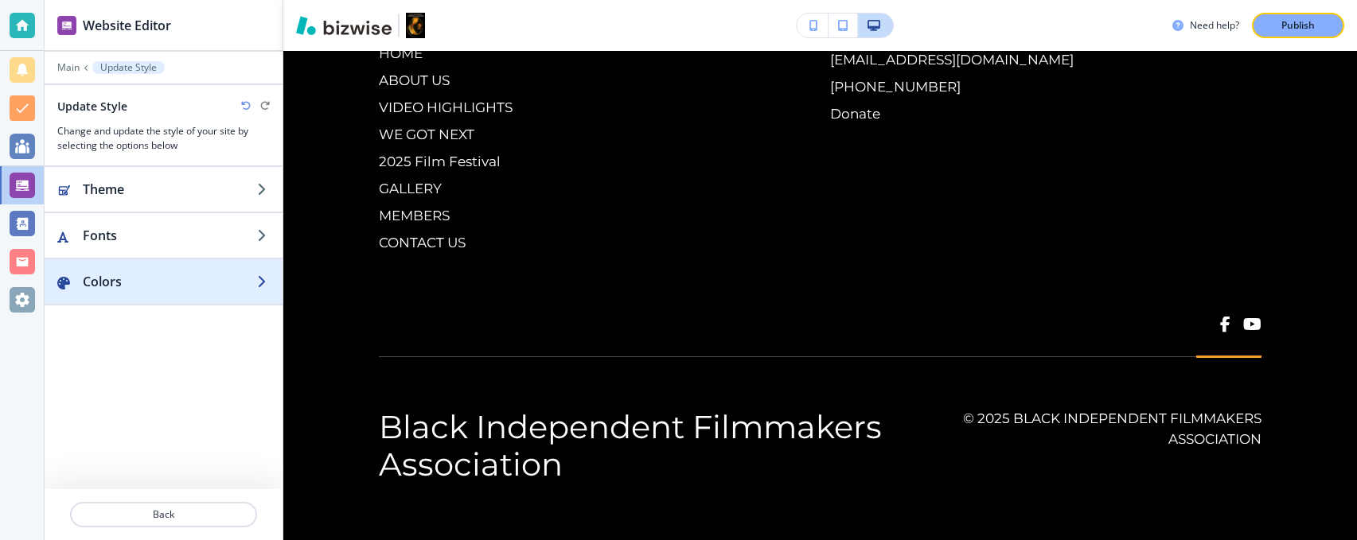
click at [144, 111] on div "button" at bounding box center [164, 297] width 238 height 13
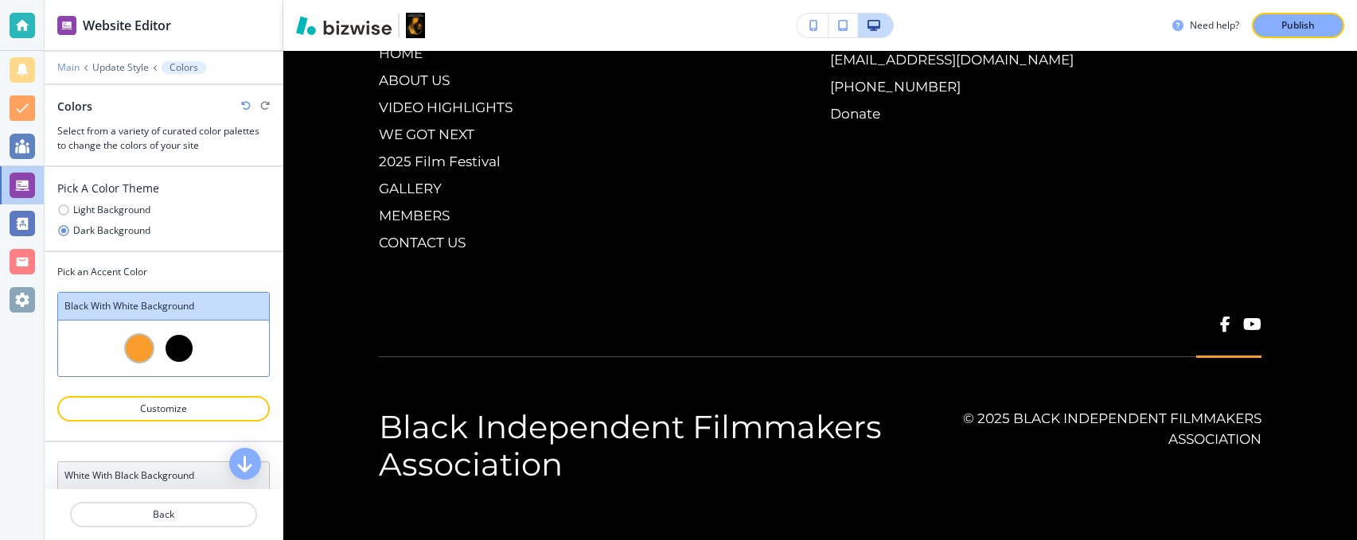
click at [71, 71] on p "Main" at bounding box center [68, 67] width 22 height 11
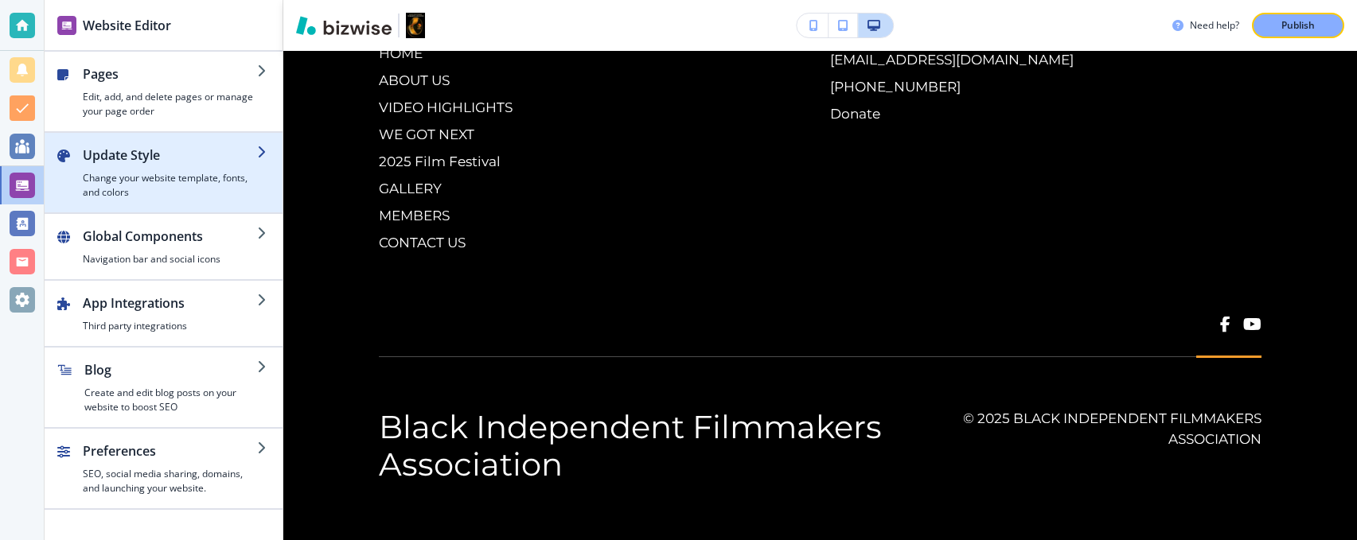
click at [117, 111] on h4 "Change your website template, fonts, and colors" at bounding box center [170, 185] width 174 height 29
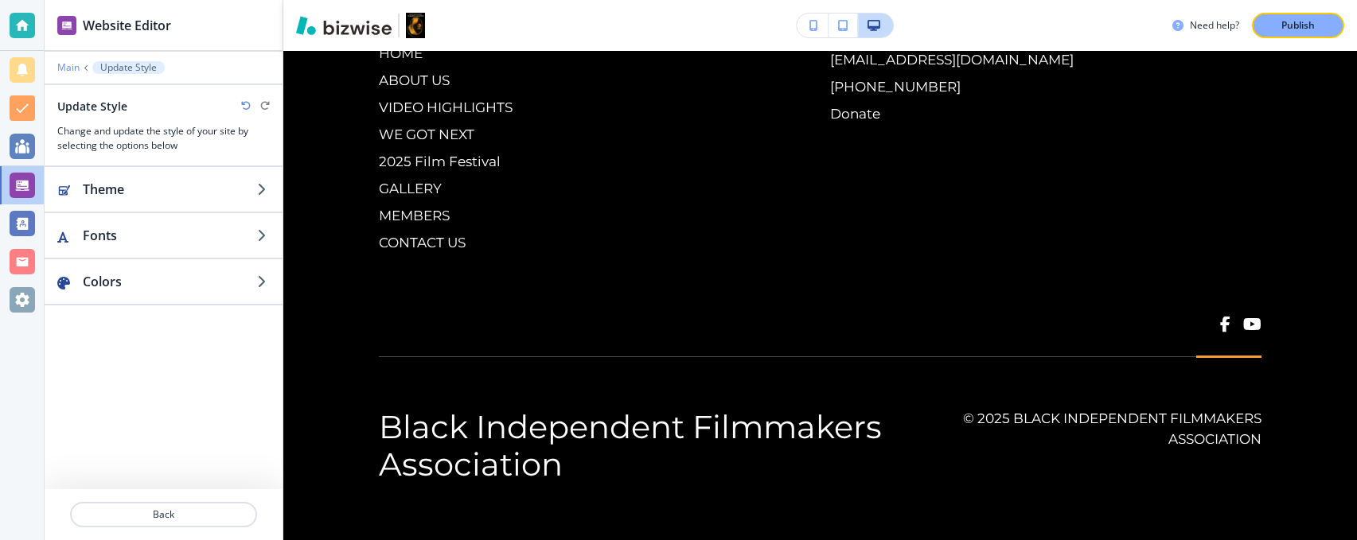
click at [71, 71] on p "Main" at bounding box center [68, 67] width 22 height 11
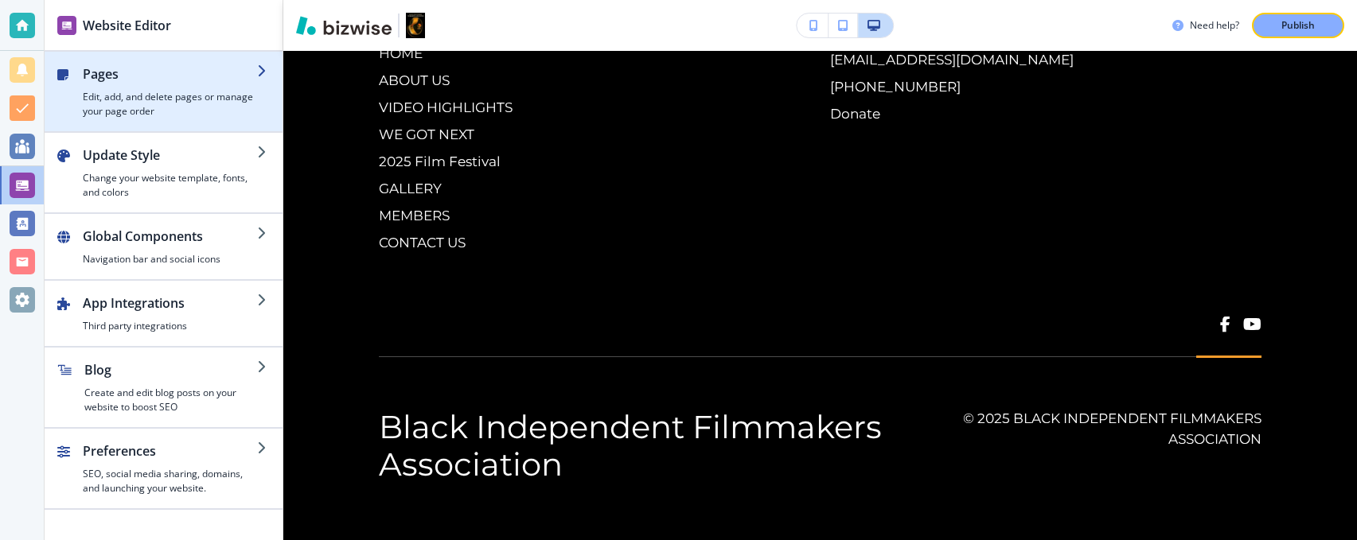
click at [94, 96] on h4 "Edit, add, and delete pages or manage your page order" at bounding box center [170, 104] width 174 height 29
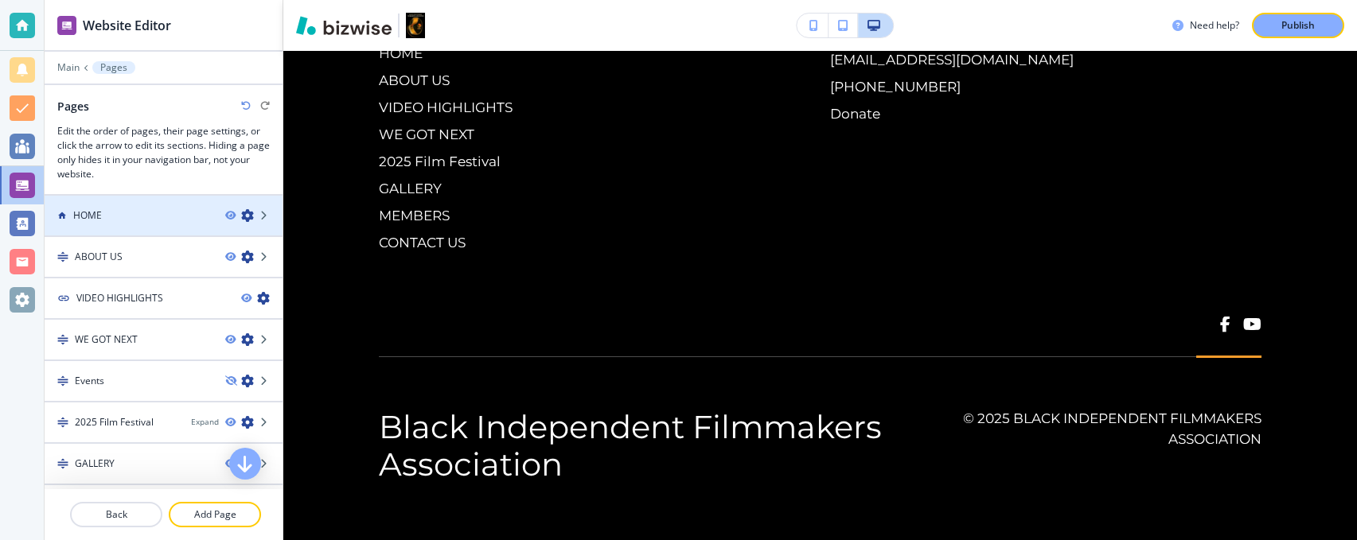
click at [98, 111] on h4 "HOME" at bounding box center [87, 216] width 29 height 14
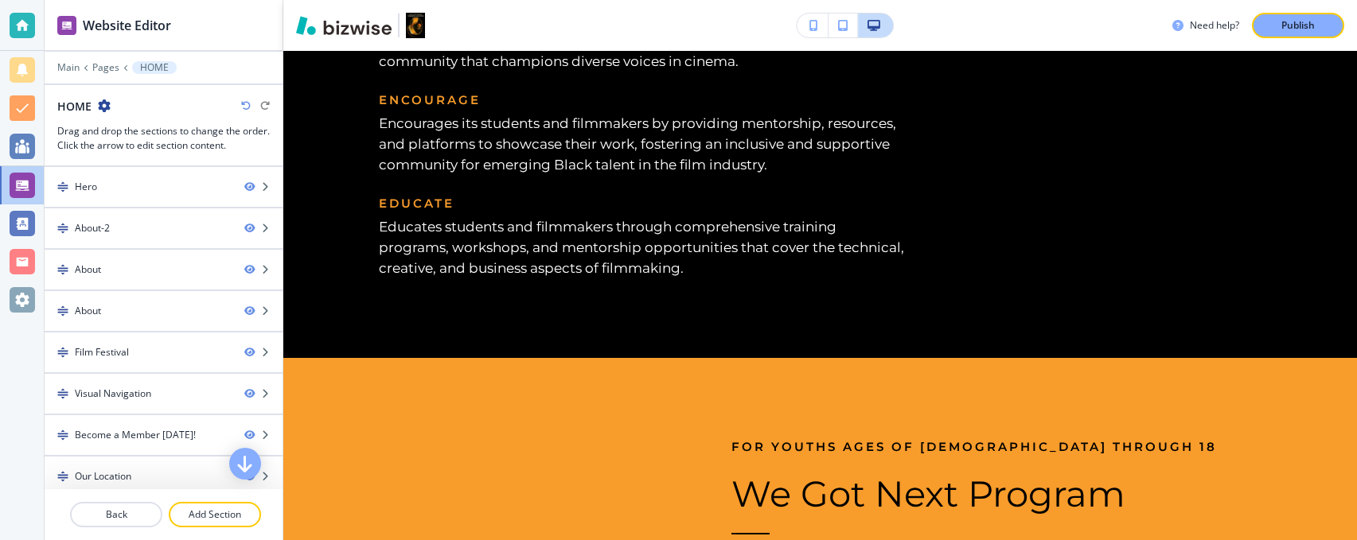
scroll to position [2186, 0]
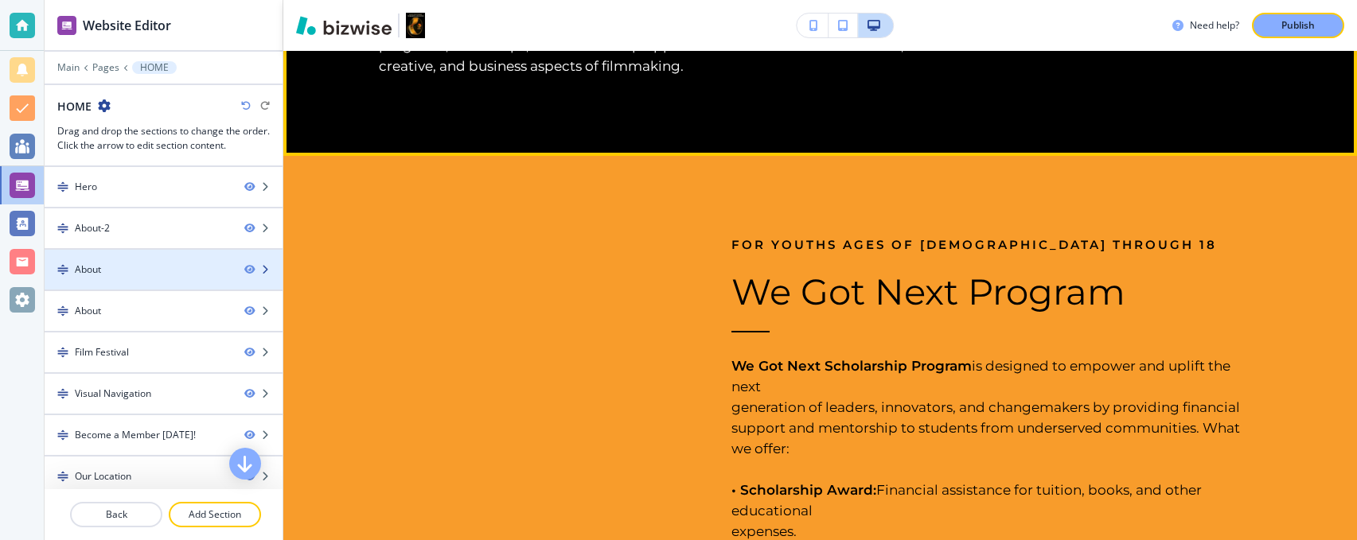
click at [140, 111] on div "About" at bounding box center [138, 270] width 187 height 14
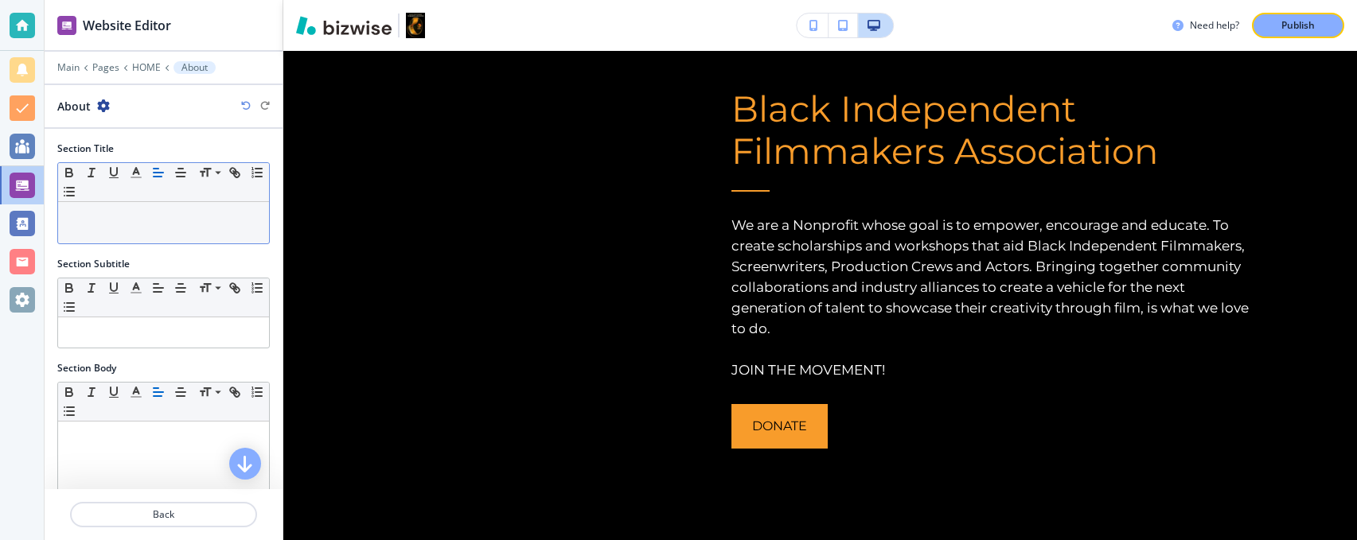
scroll to position [1310, 0]
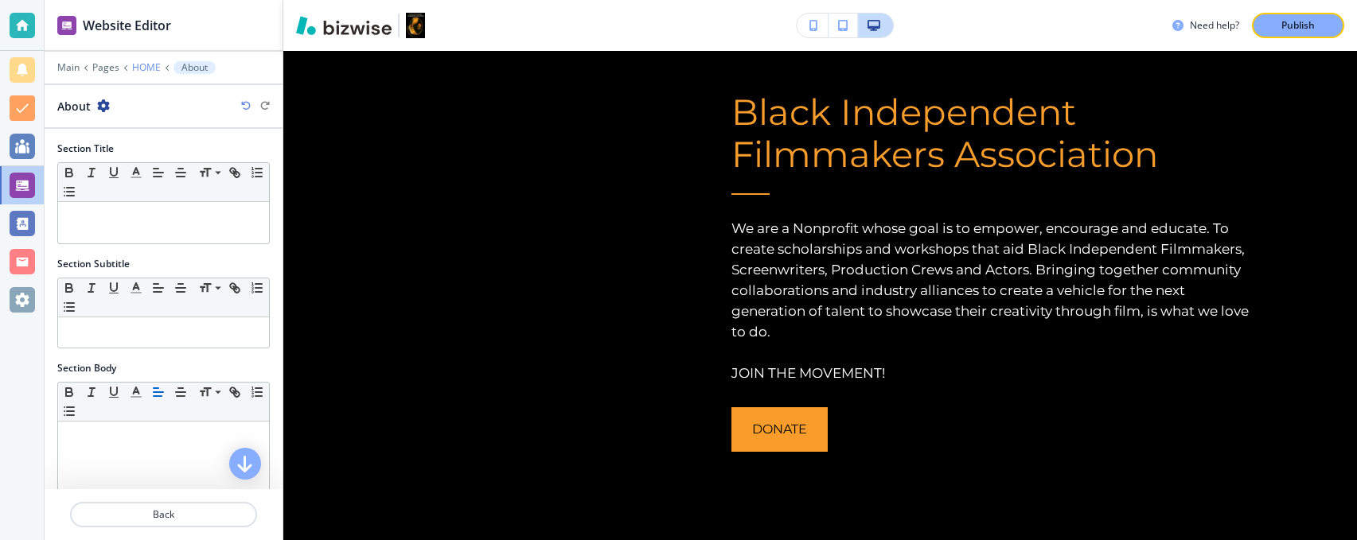
click at [147, 64] on p "HOME" at bounding box center [146, 67] width 29 height 11
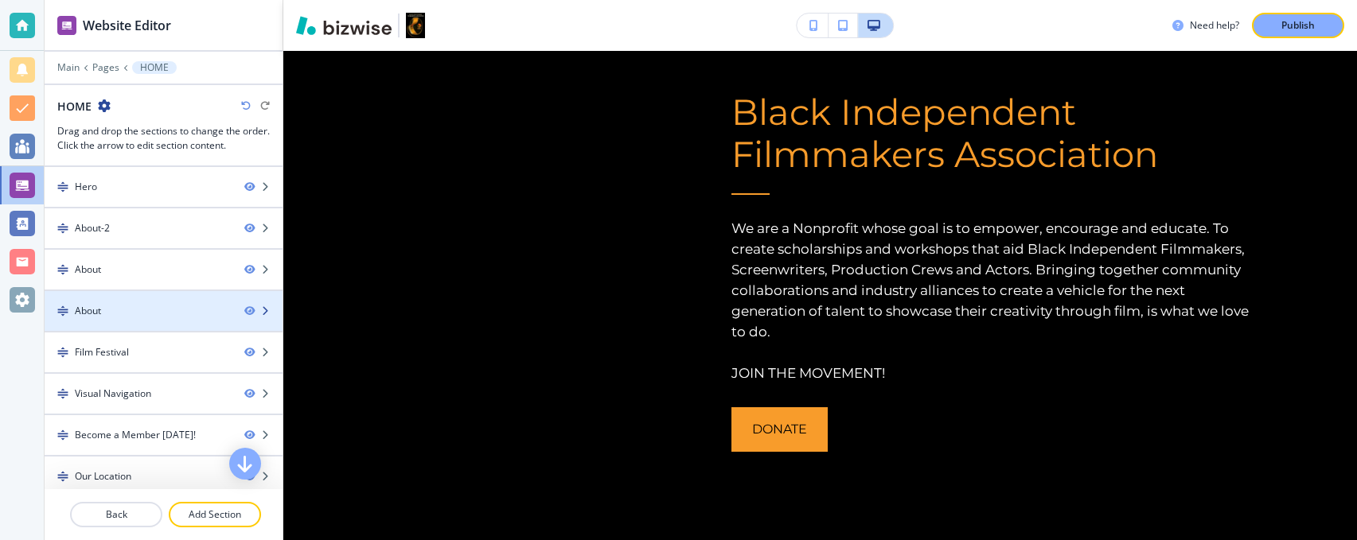
scroll to position [50, 0]
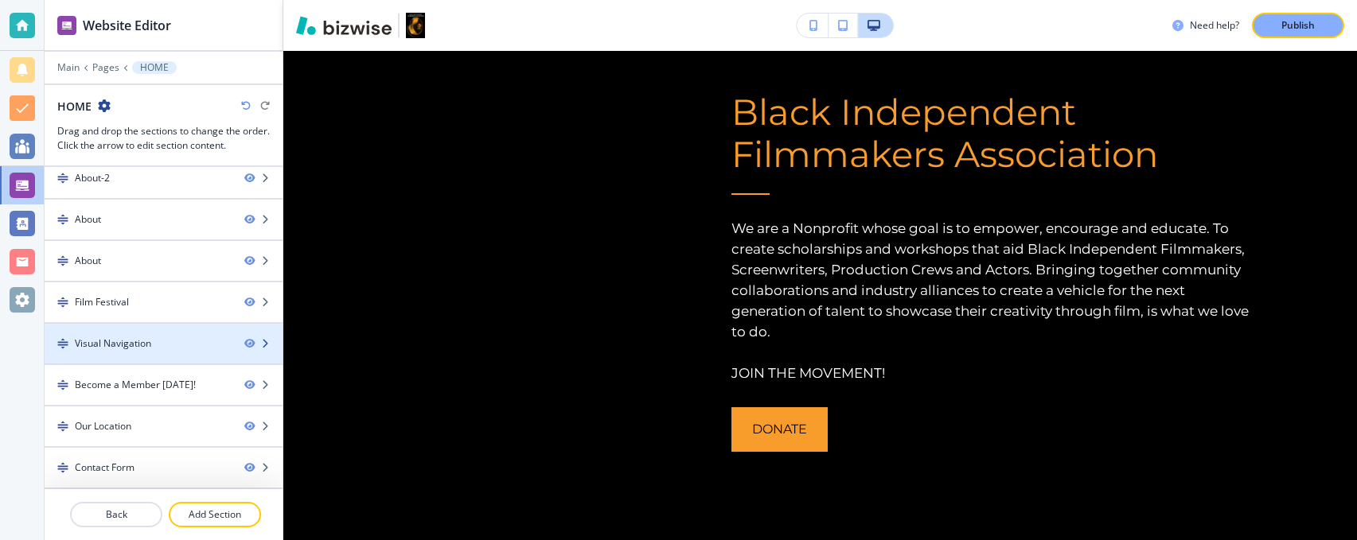
click at [144, 111] on div "Visual Navigation" at bounding box center [113, 344] width 76 height 14
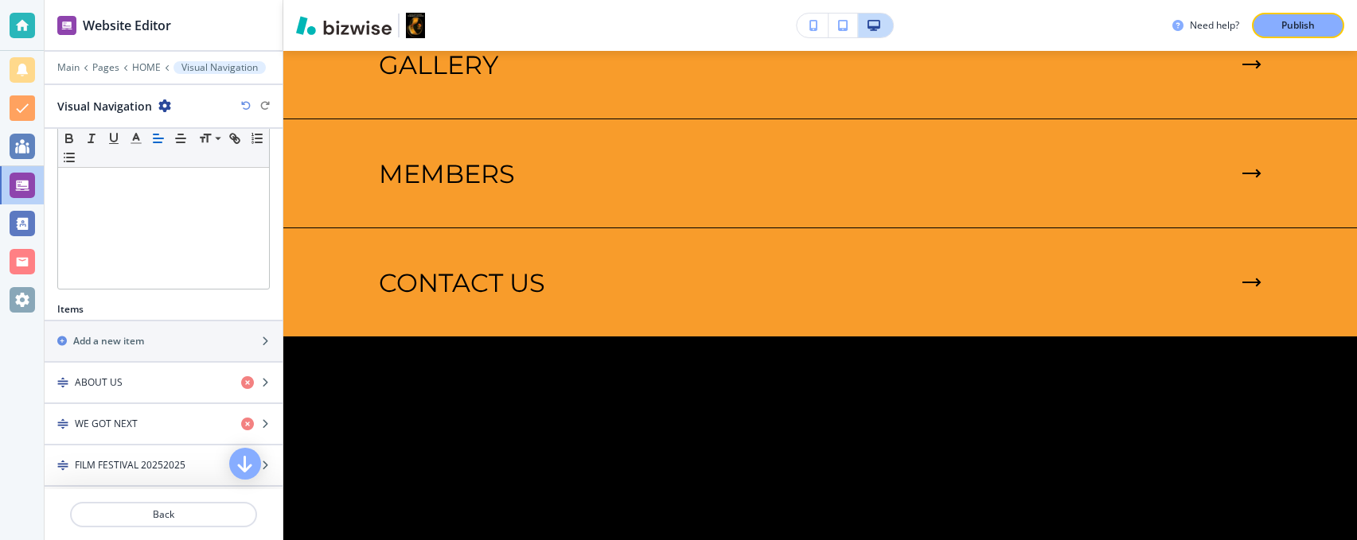
scroll to position [571, 0]
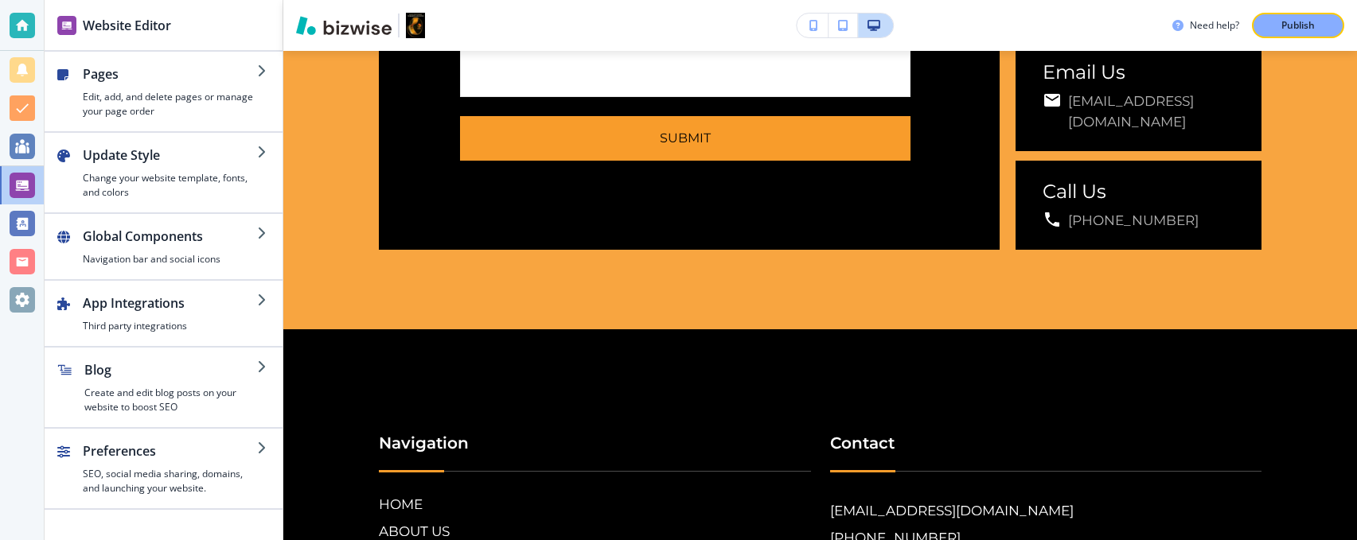
scroll to position [6006, 0]
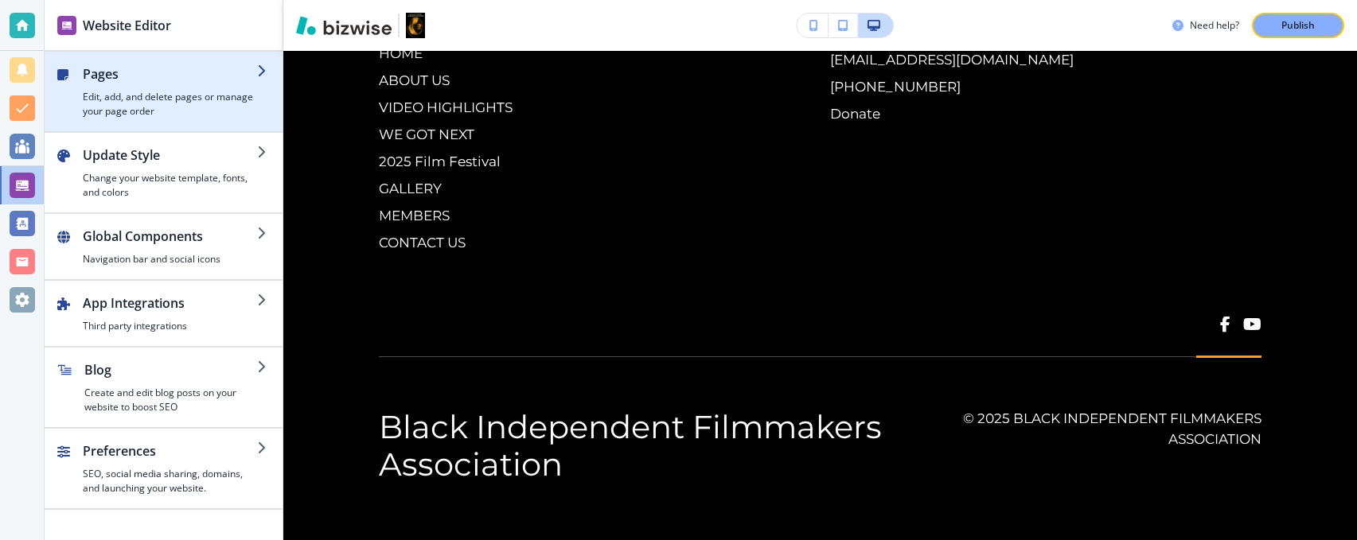
click at [130, 91] on h4 "Edit, add, and delete pages or manage your page order" at bounding box center [170, 104] width 174 height 29
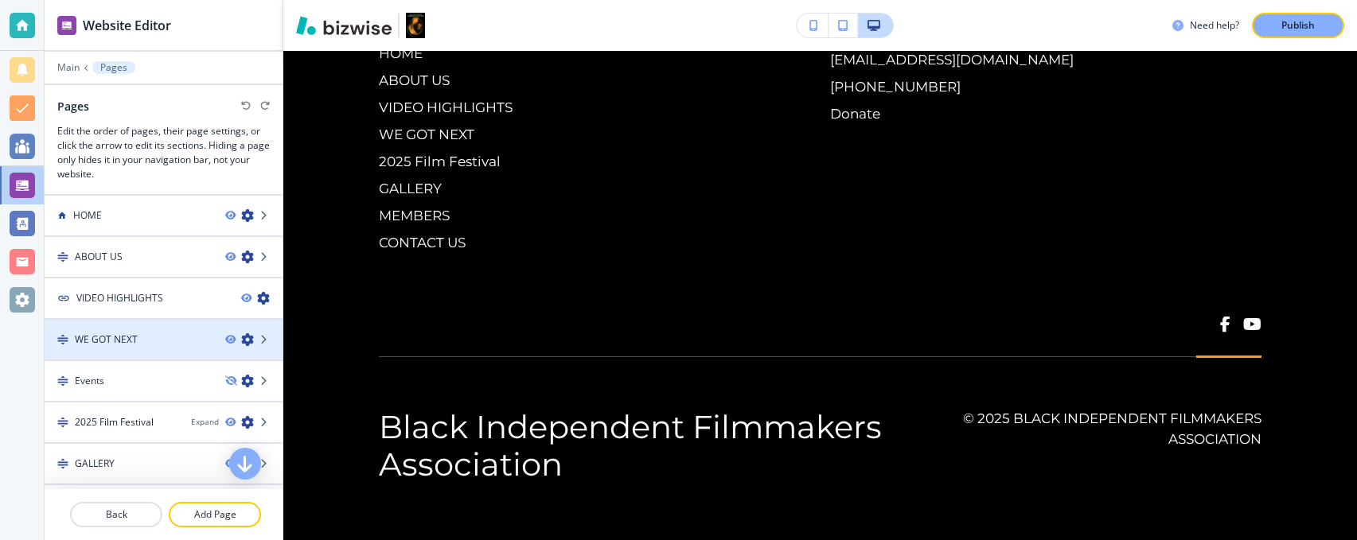
click at [153, 338] on div "WE GOT NEXT" at bounding box center [129, 340] width 168 height 14
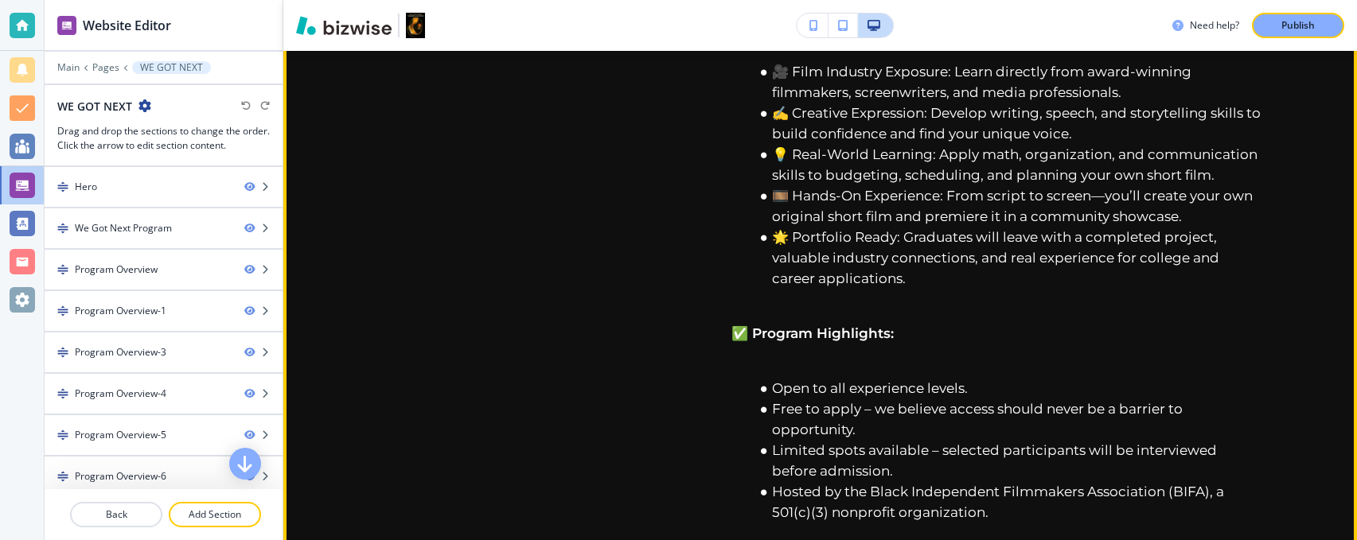
scroll to position [5706, 0]
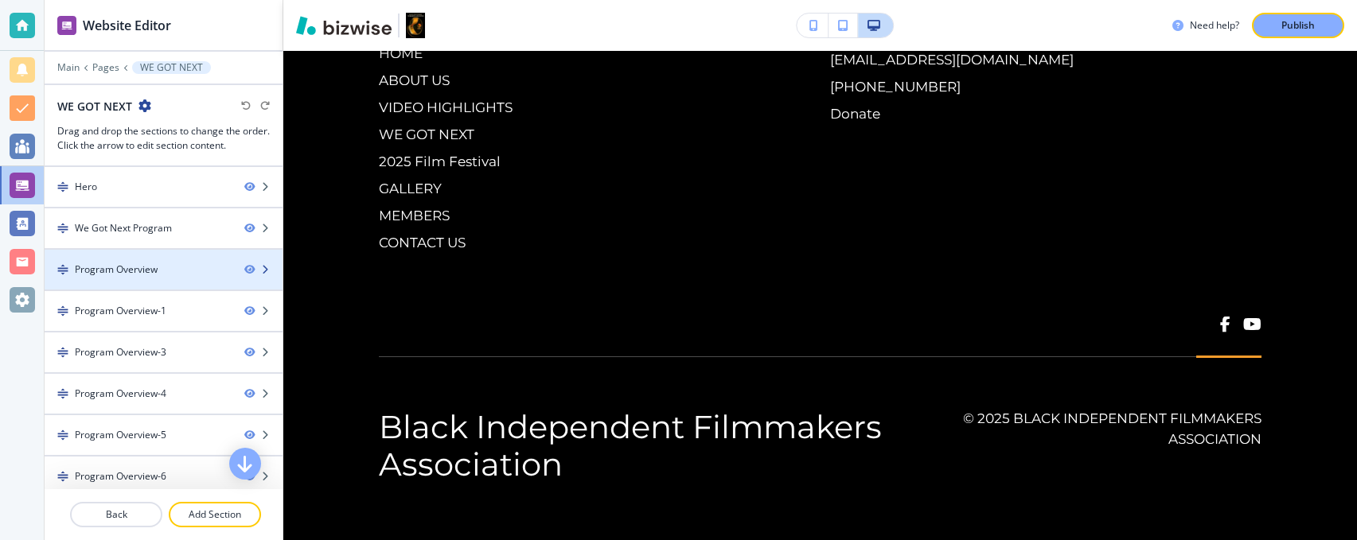
click at [188, 277] on div at bounding box center [164, 283] width 238 height 13
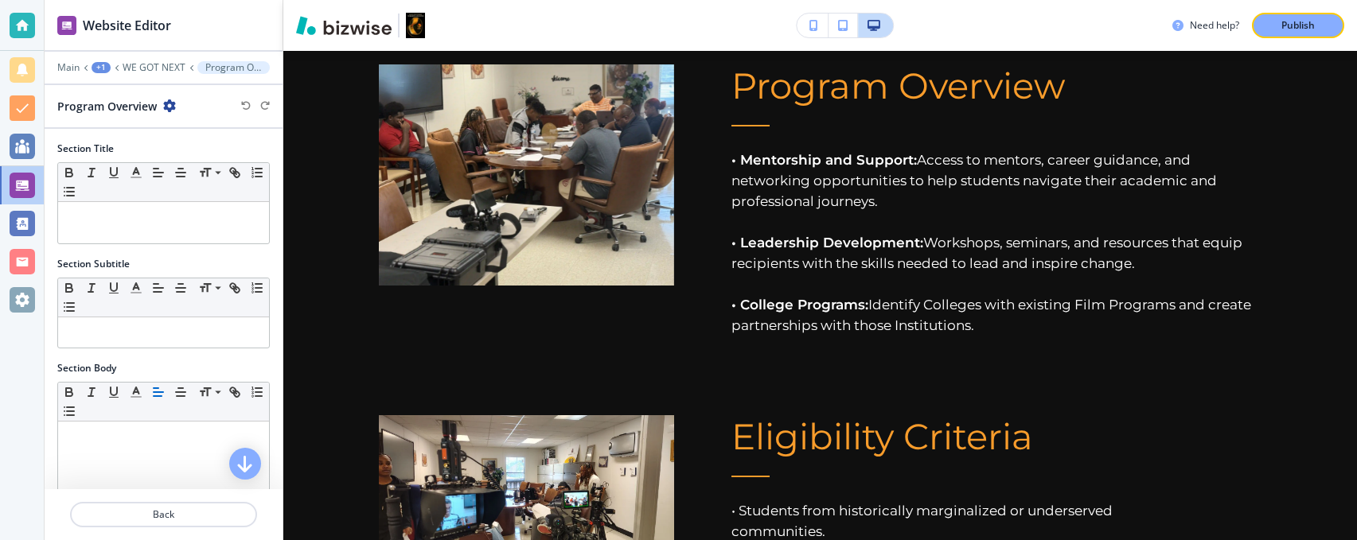
scroll to position [1493, 0]
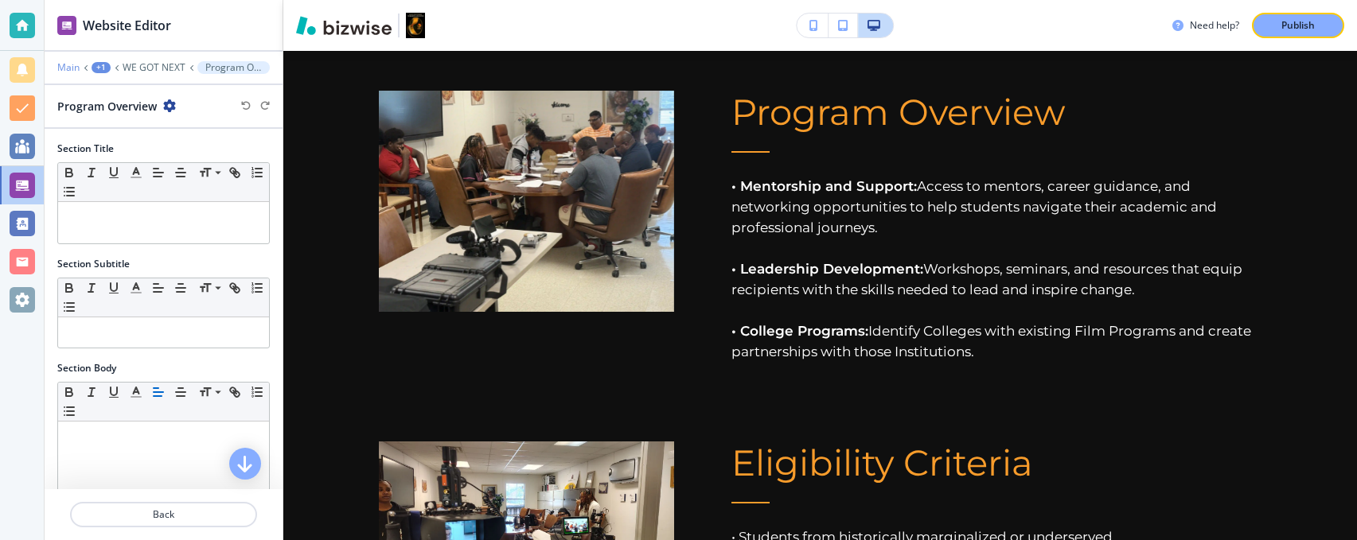
click at [70, 64] on p "Main" at bounding box center [68, 67] width 22 height 11
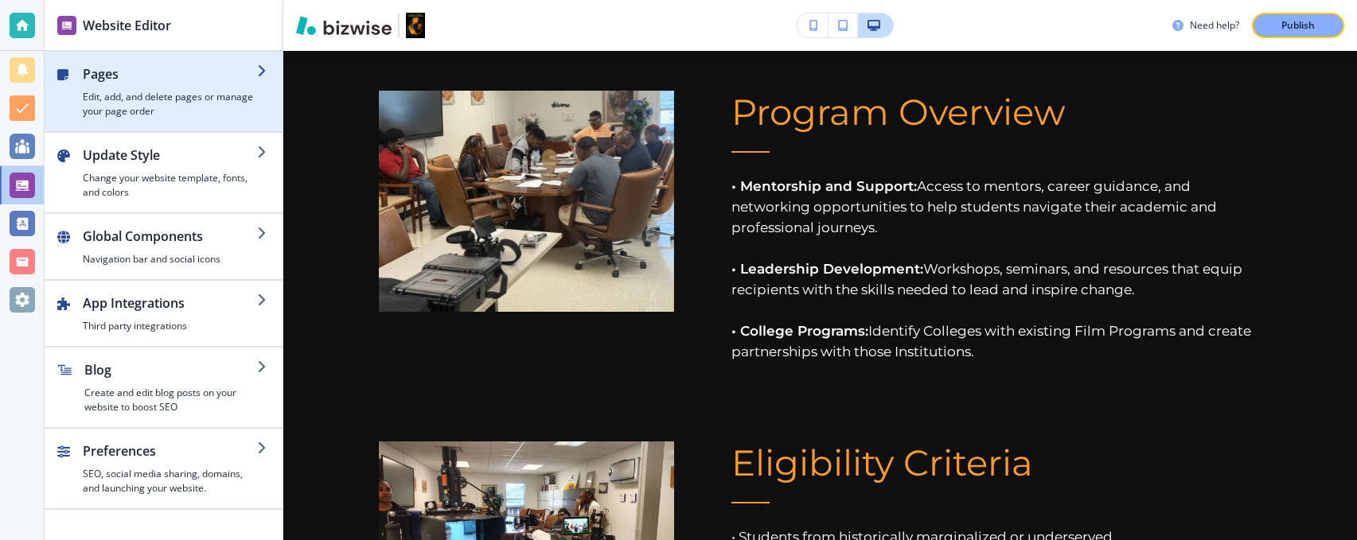
click at [120, 92] on h4 "Edit, add, and delete pages or manage your page order" at bounding box center [170, 104] width 174 height 29
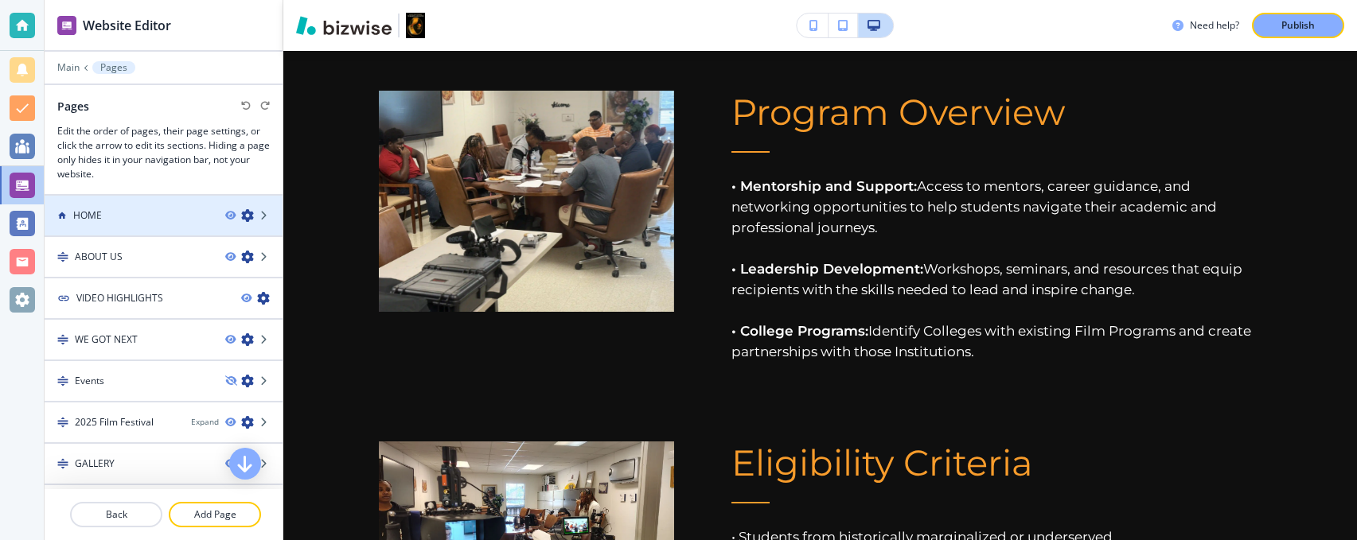
click at [115, 213] on div "HOME" at bounding box center [129, 216] width 168 height 14
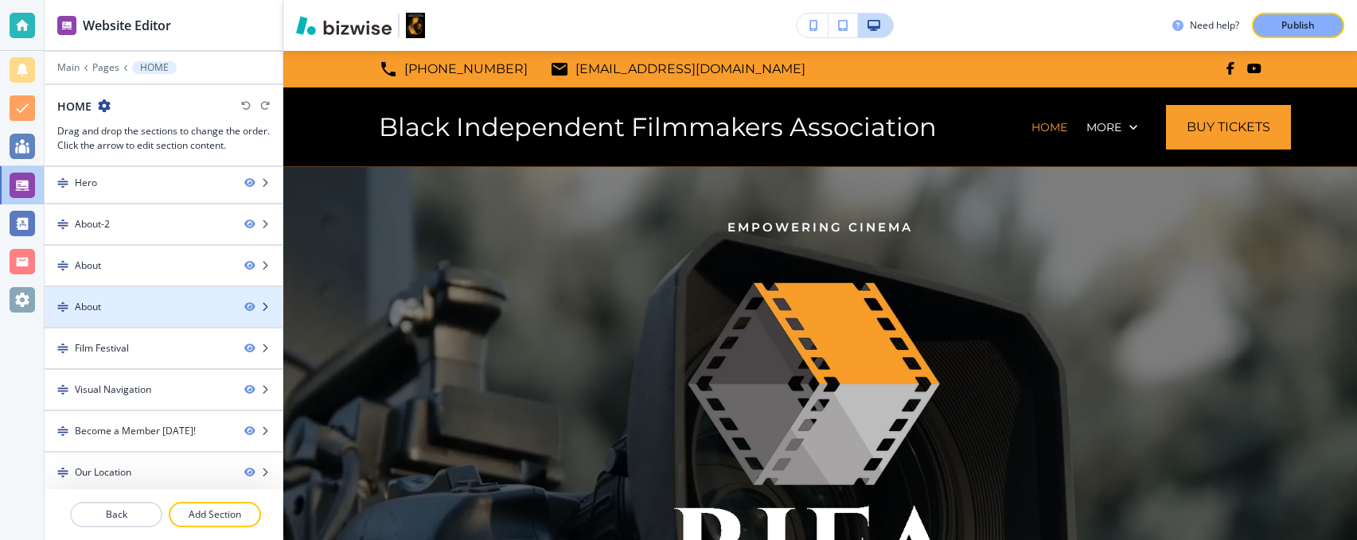
scroll to position [0, 0]
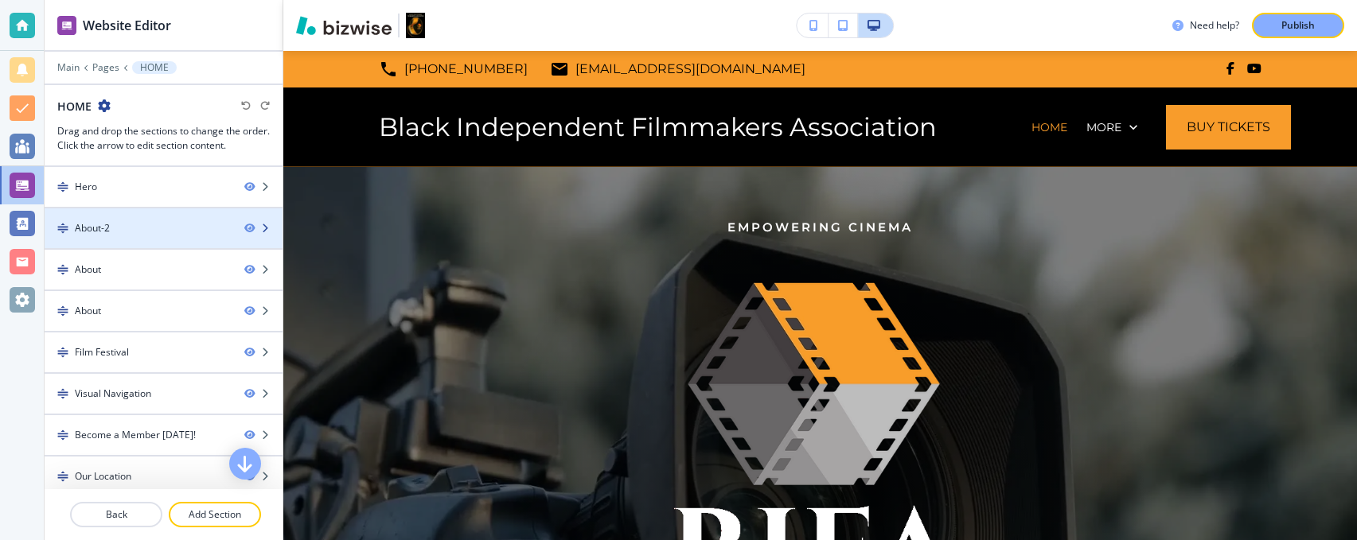
click at [170, 236] on div at bounding box center [164, 242] width 238 height 13
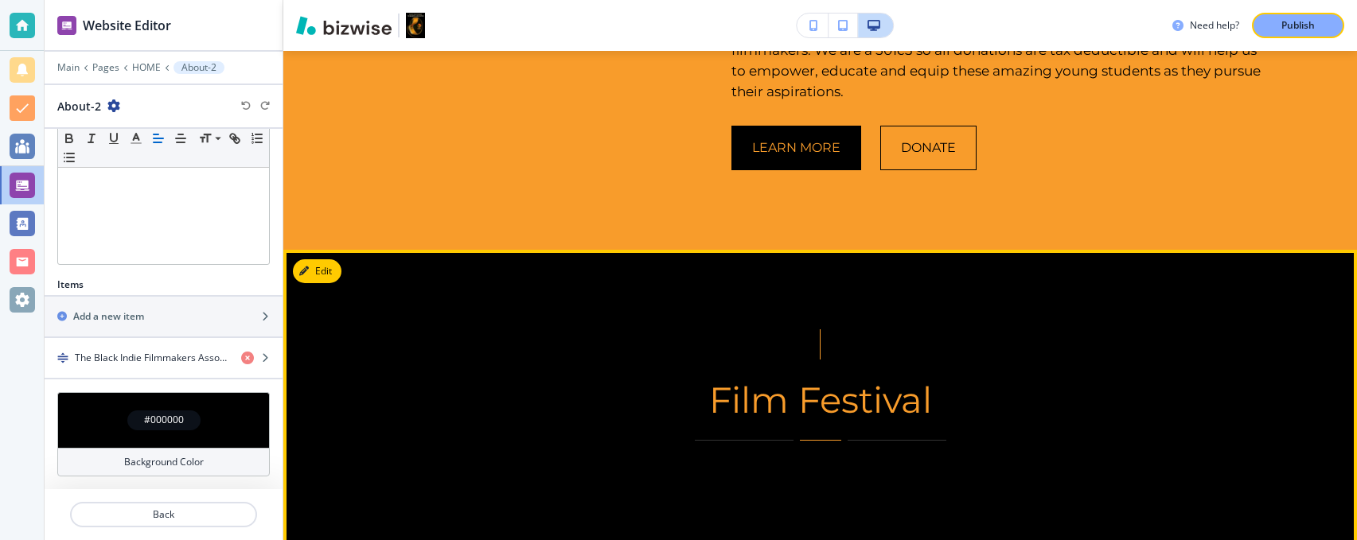
scroll to position [2950, 0]
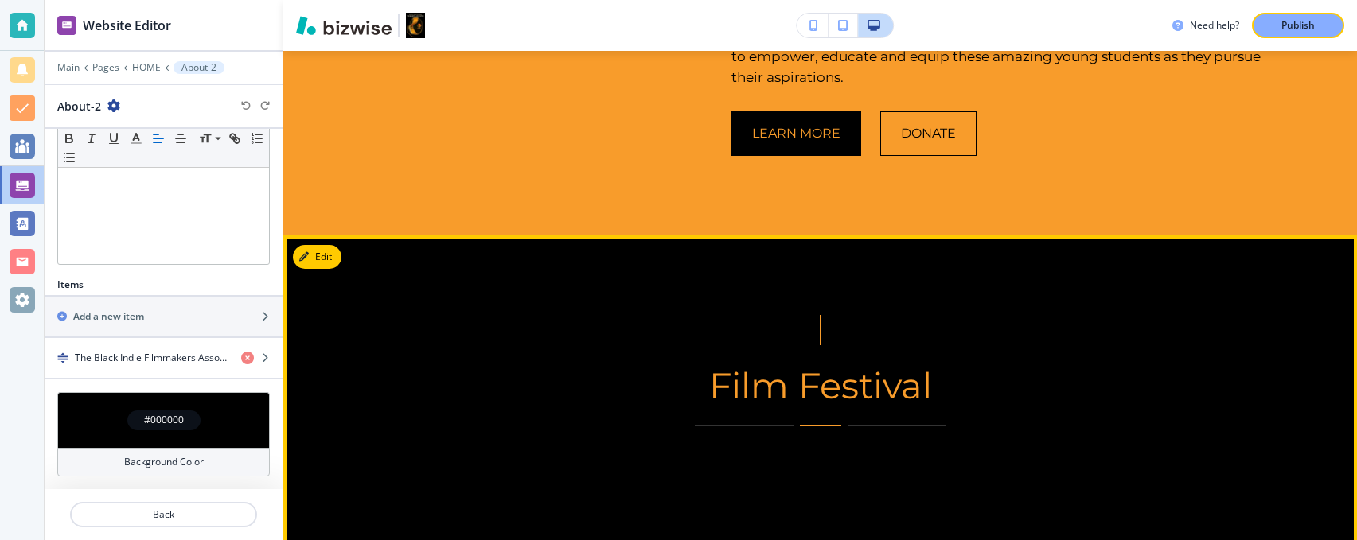
click at [483, 299] on div "Film Festival" at bounding box center [820, 504] width 1074 height 536
click at [305, 256] on icon "button" at bounding box center [307, 257] width 10 height 10
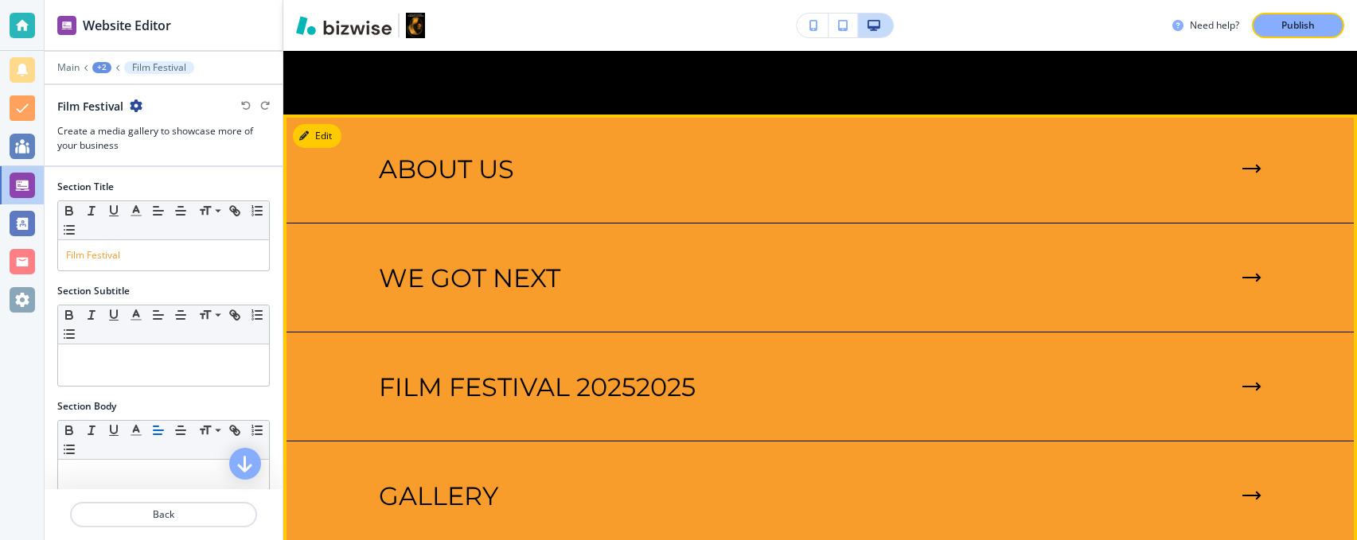
scroll to position [3604, 0]
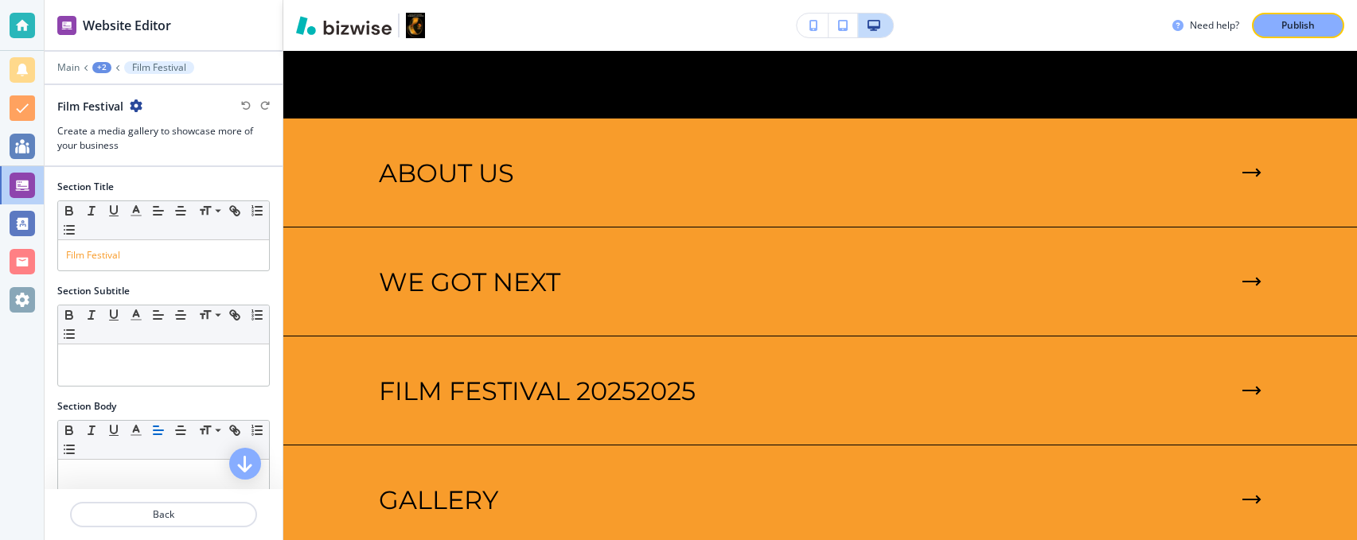
click at [102, 68] on div "+2" at bounding box center [101, 67] width 19 height 11
click at [79, 68] on div "Main +2 Film Festival" at bounding box center [163, 67] width 213 height 13
click at [76, 68] on p "Main" at bounding box center [68, 67] width 22 height 11
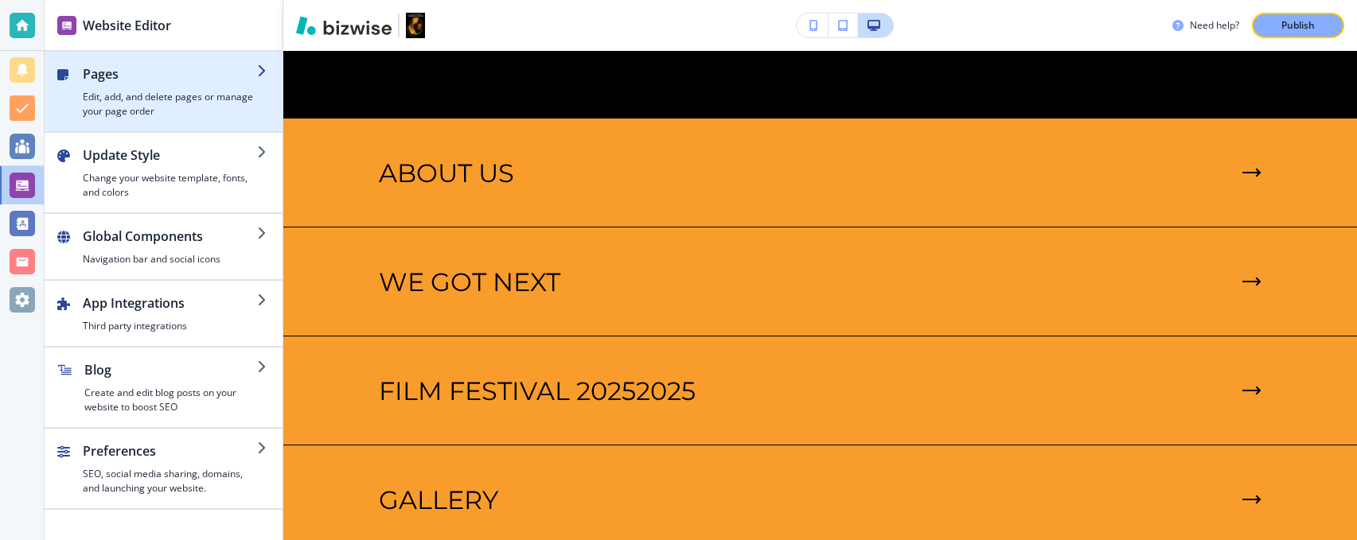
click at [119, 88] on div "button" at bounding box center [170, 87] width 174 height 6
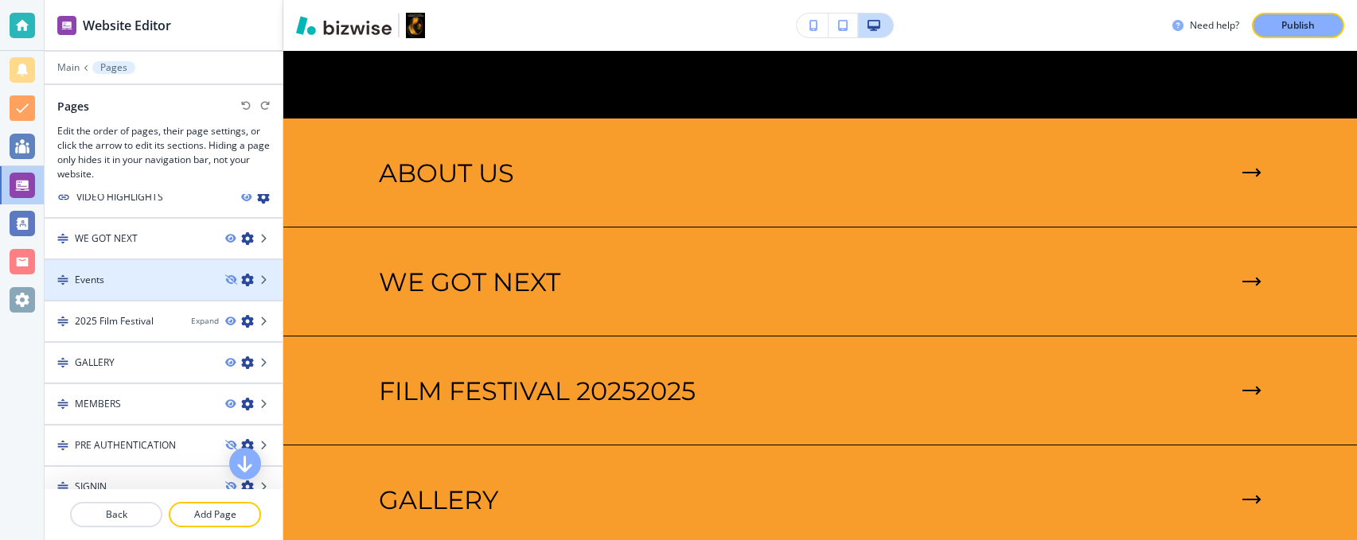
scroll to position [133, 0]
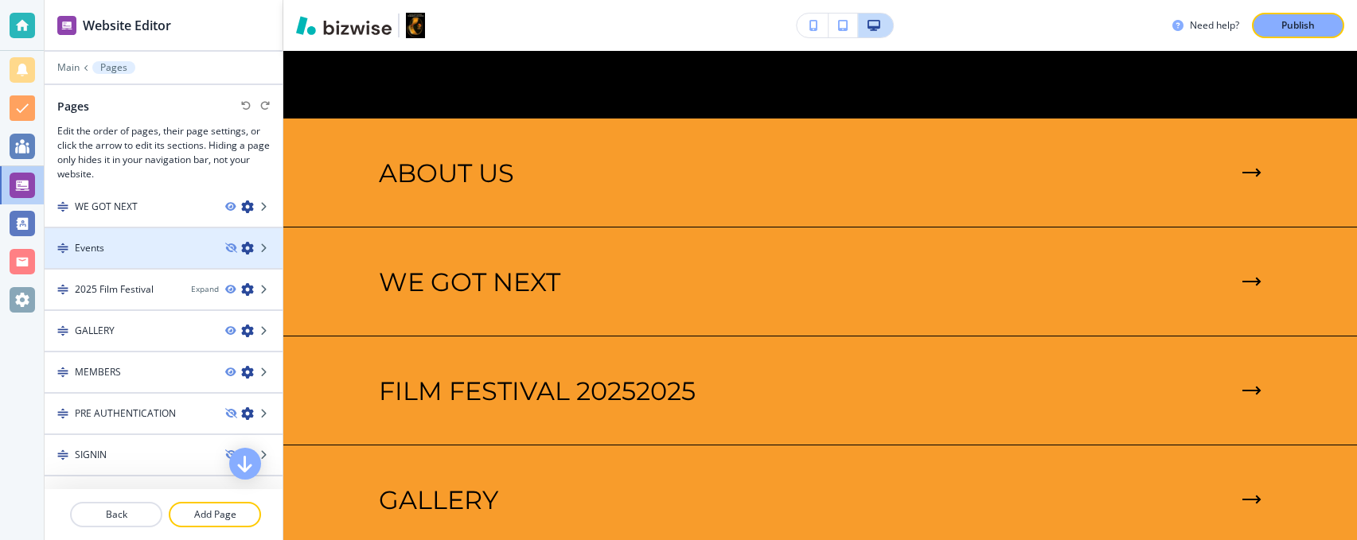
click at [141, 258] on div at bounding box center [164, 261] width 238 height 13
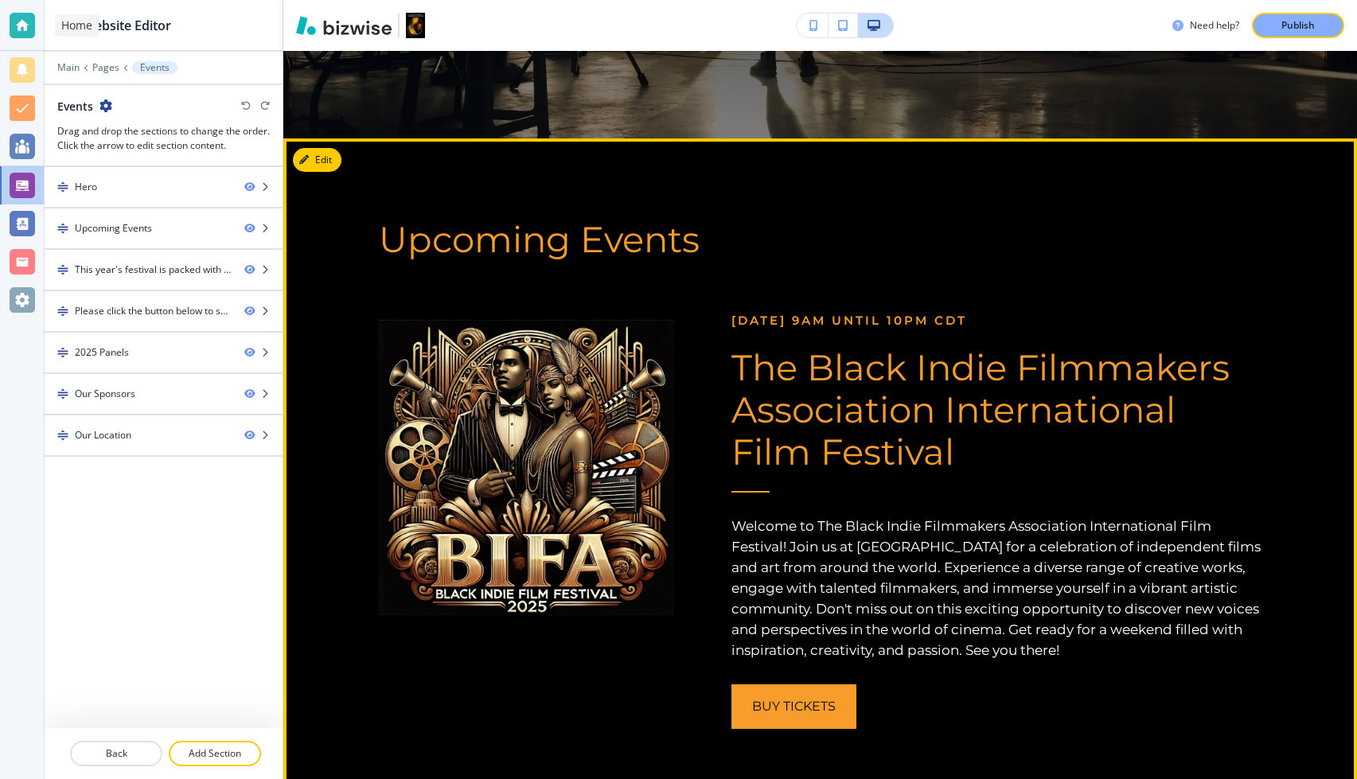
scroll to position [0, 0]
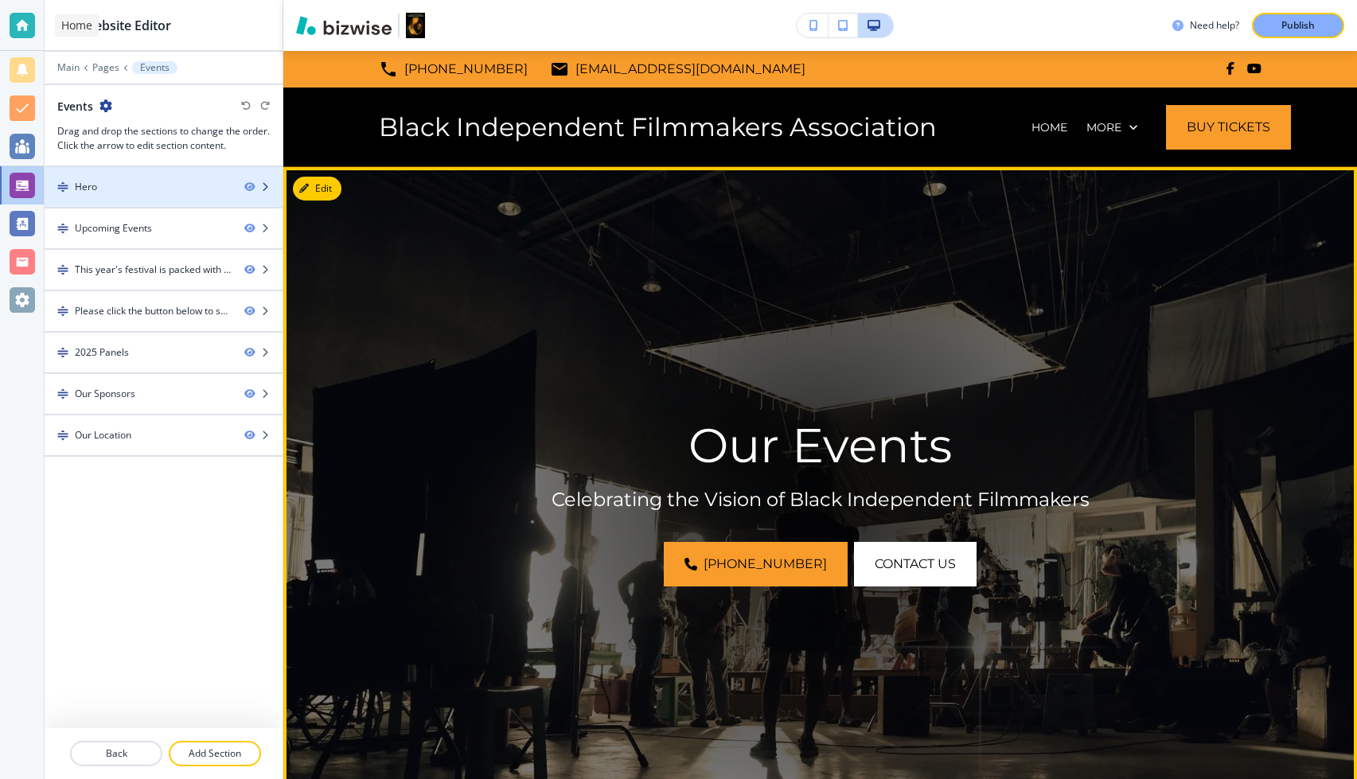
click at [149, 196] on div at bounding box center [164, 200] width 238 height 13
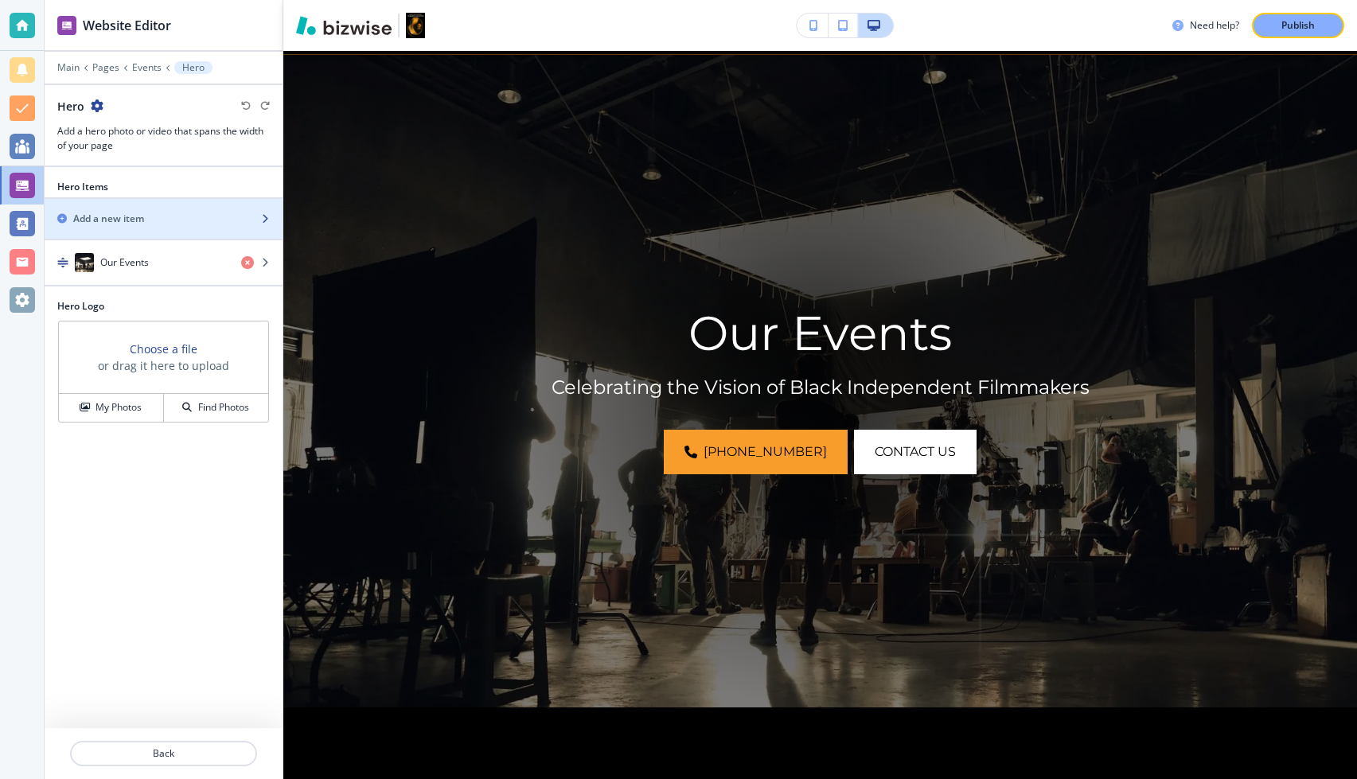
scroll to position [116, 0]
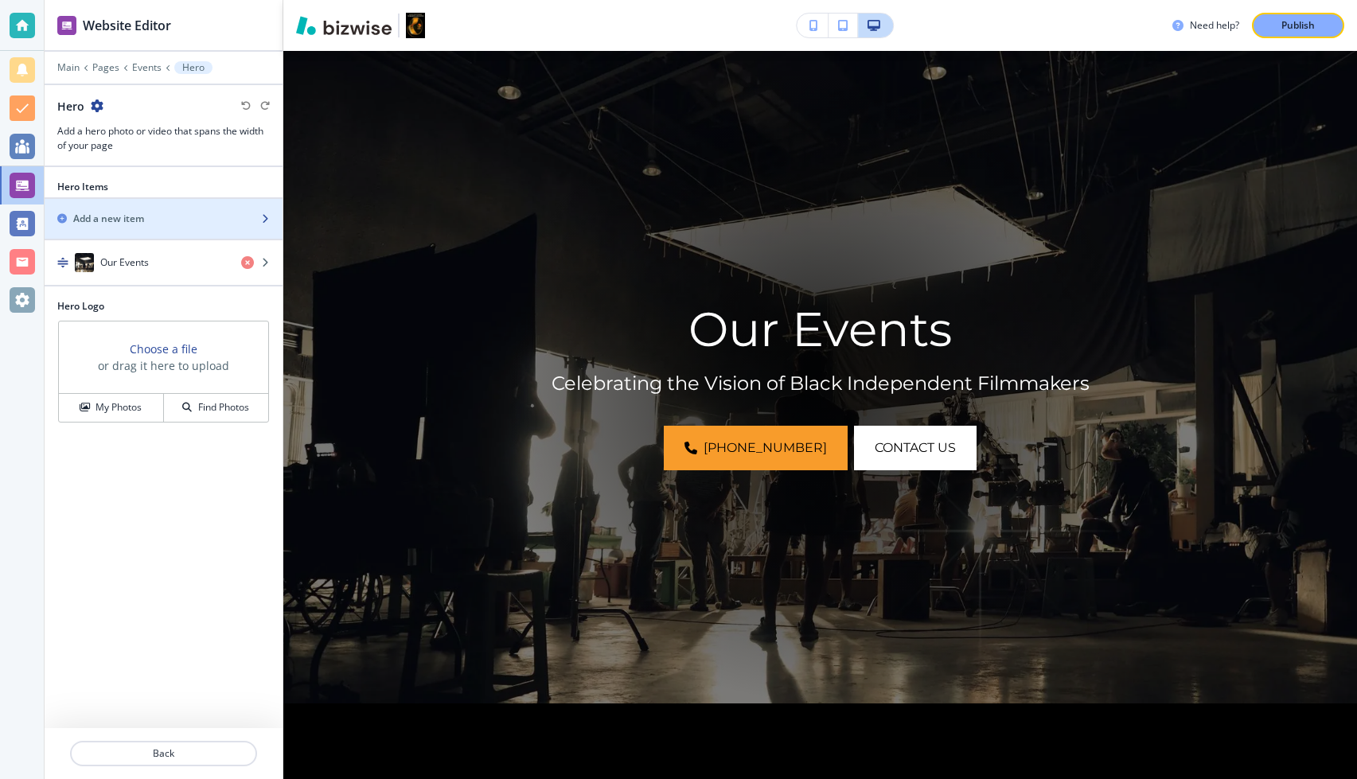
click at [270, 214] on div "button" at bounding box center [271, 219] width 22 height 10
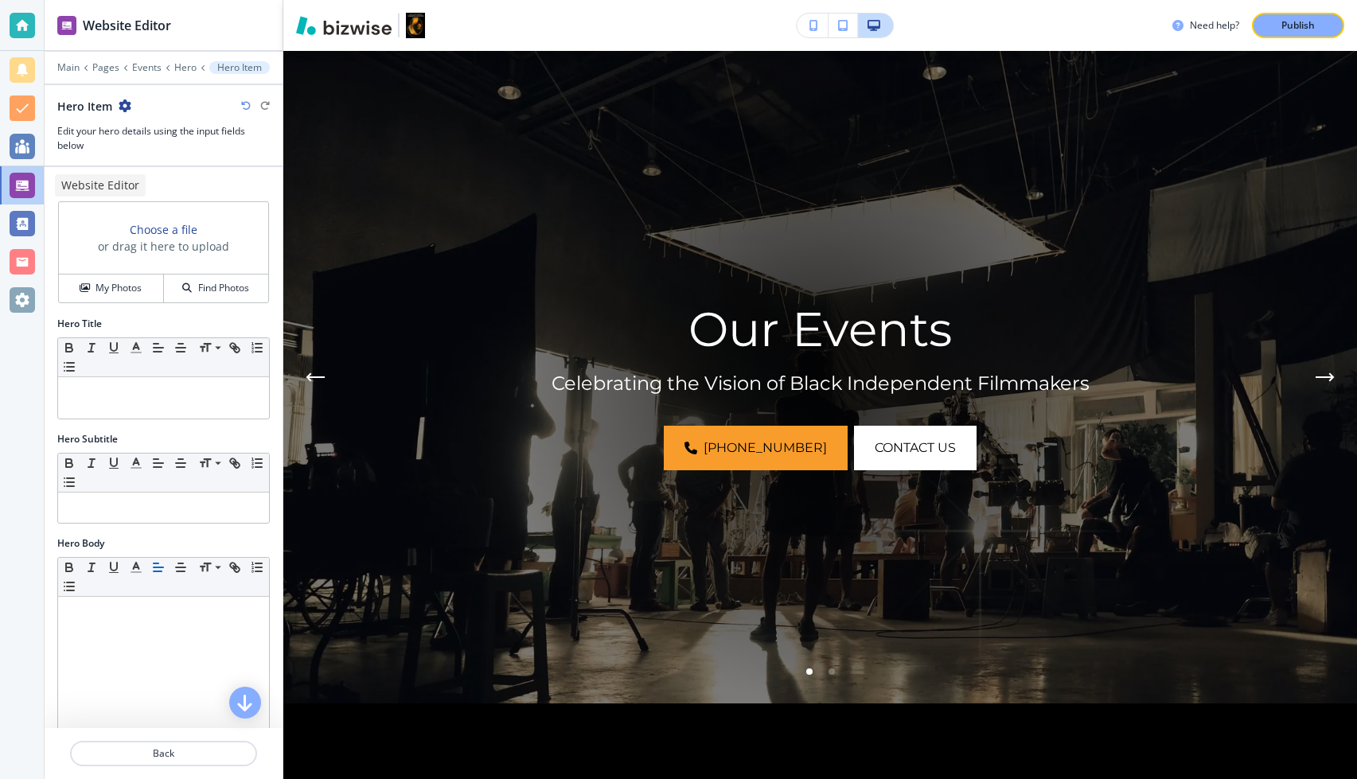
click at [32, 185] on div at bounding box center [22, 185] width 25 height 25
click at [146, 64] on p "Events" at bounding box center [146, 67] width 29 height 11
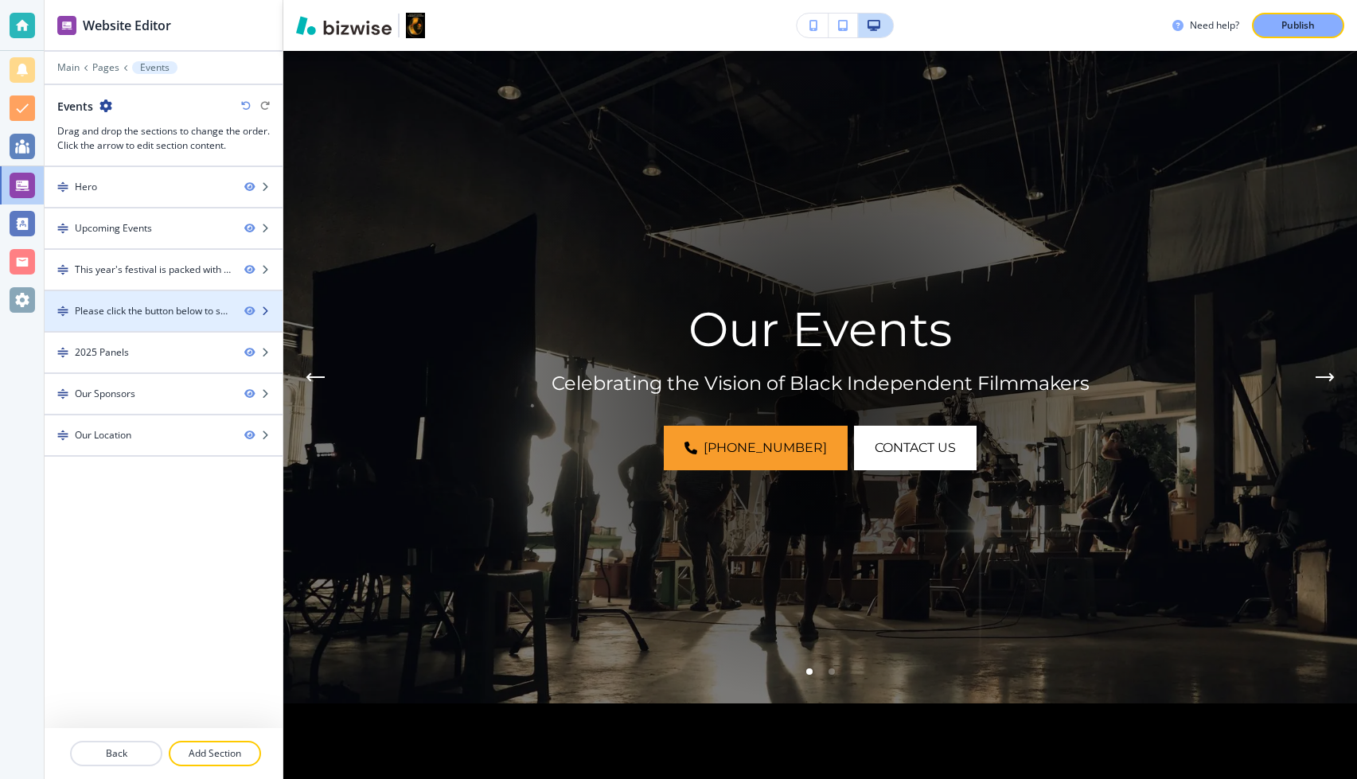
click at [117, 304] on div "Please click the button below to submit your project for the film festival" at bounding box center [153, 311] width 157 height 14
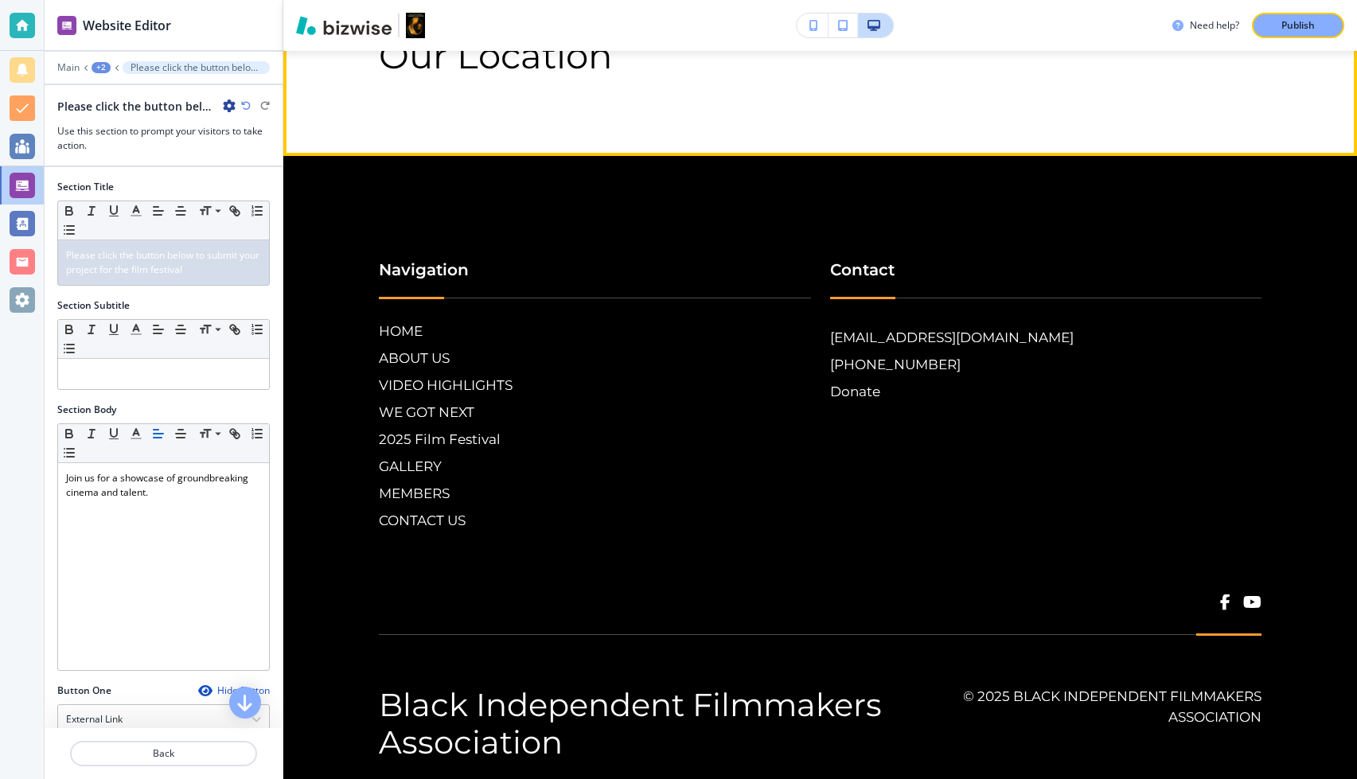
scroll to position [4165, 0]
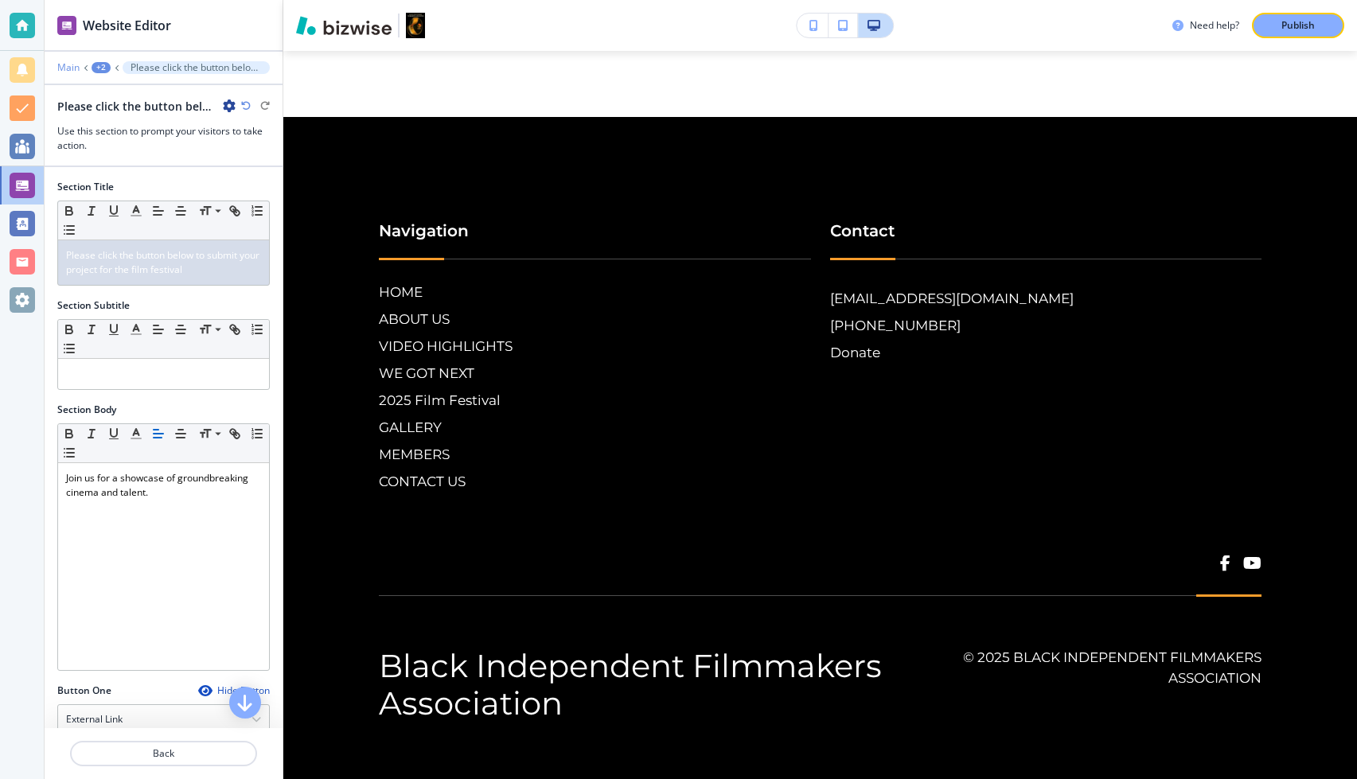
click at [64, 68] on p "Main" at bounding box center [68, 67] width 22 height 11
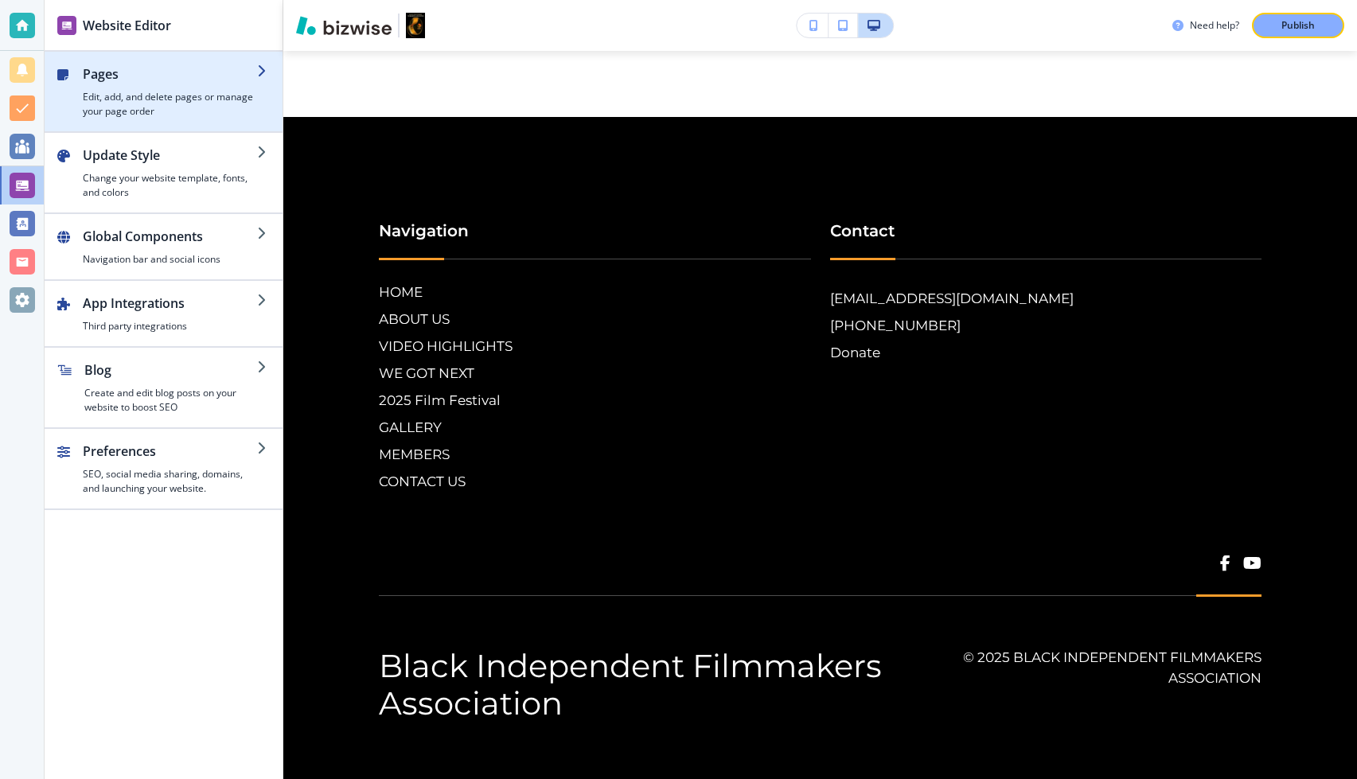
click at [123, 107] on h4 "Edit, add, and delete pages or manage your page order" at bounding box center [170, 104] width 174 height 29
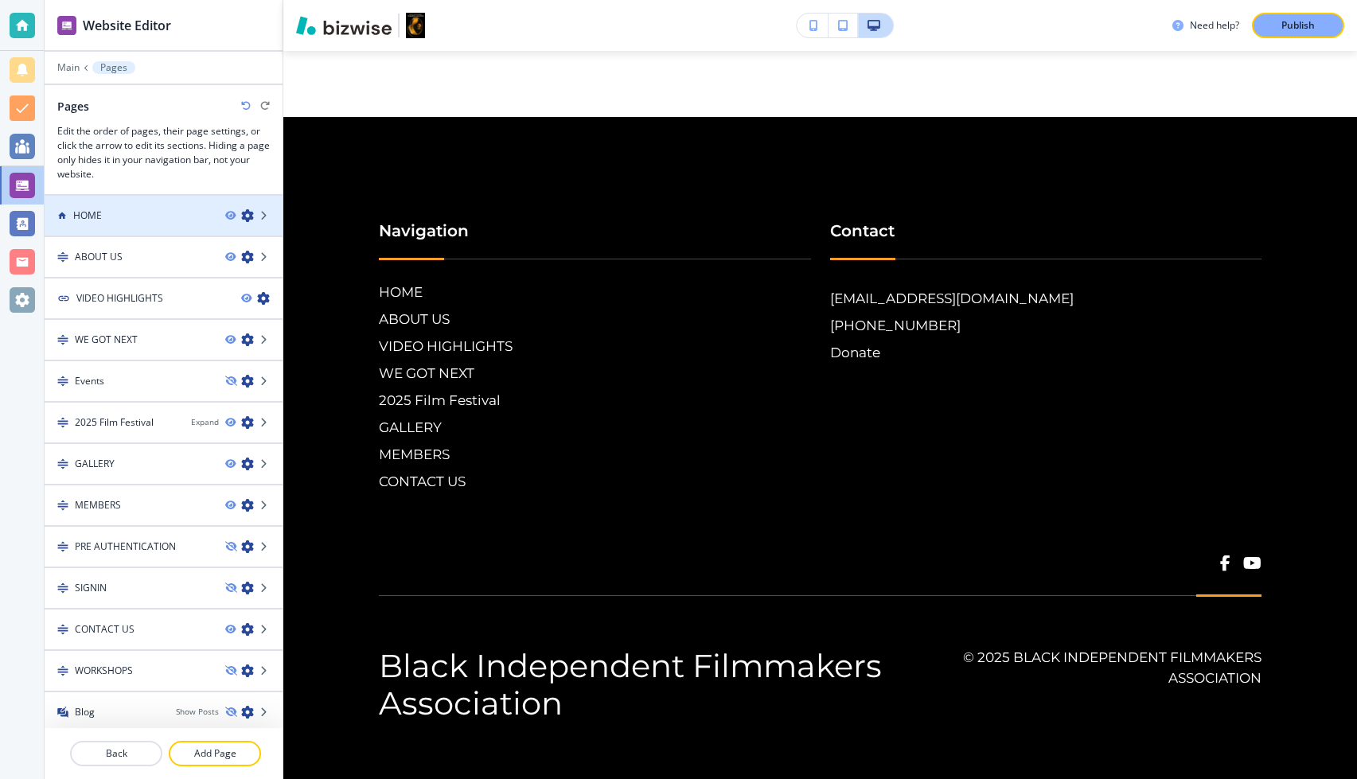
click at [110, 227] on div at bounding box center [164, 229] width 238 height 13
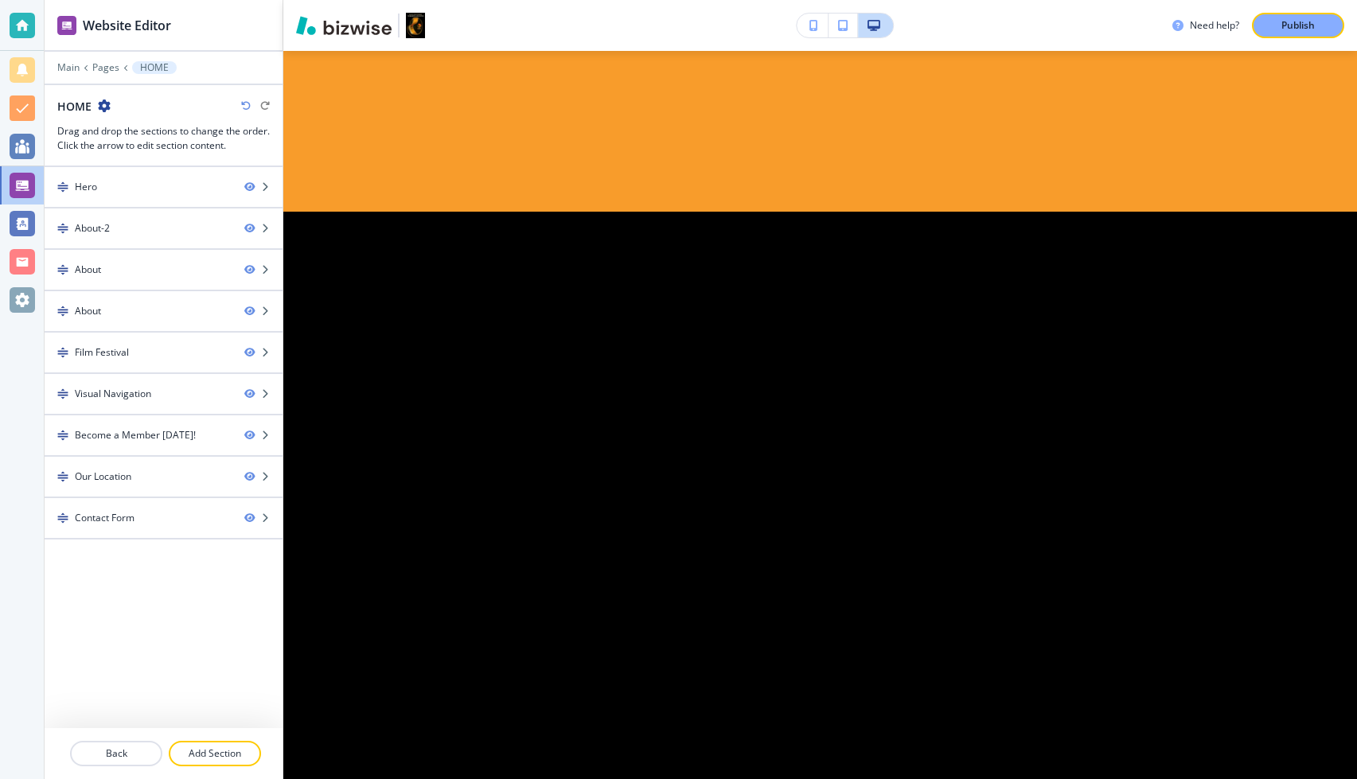
scroll to position [0, 0]
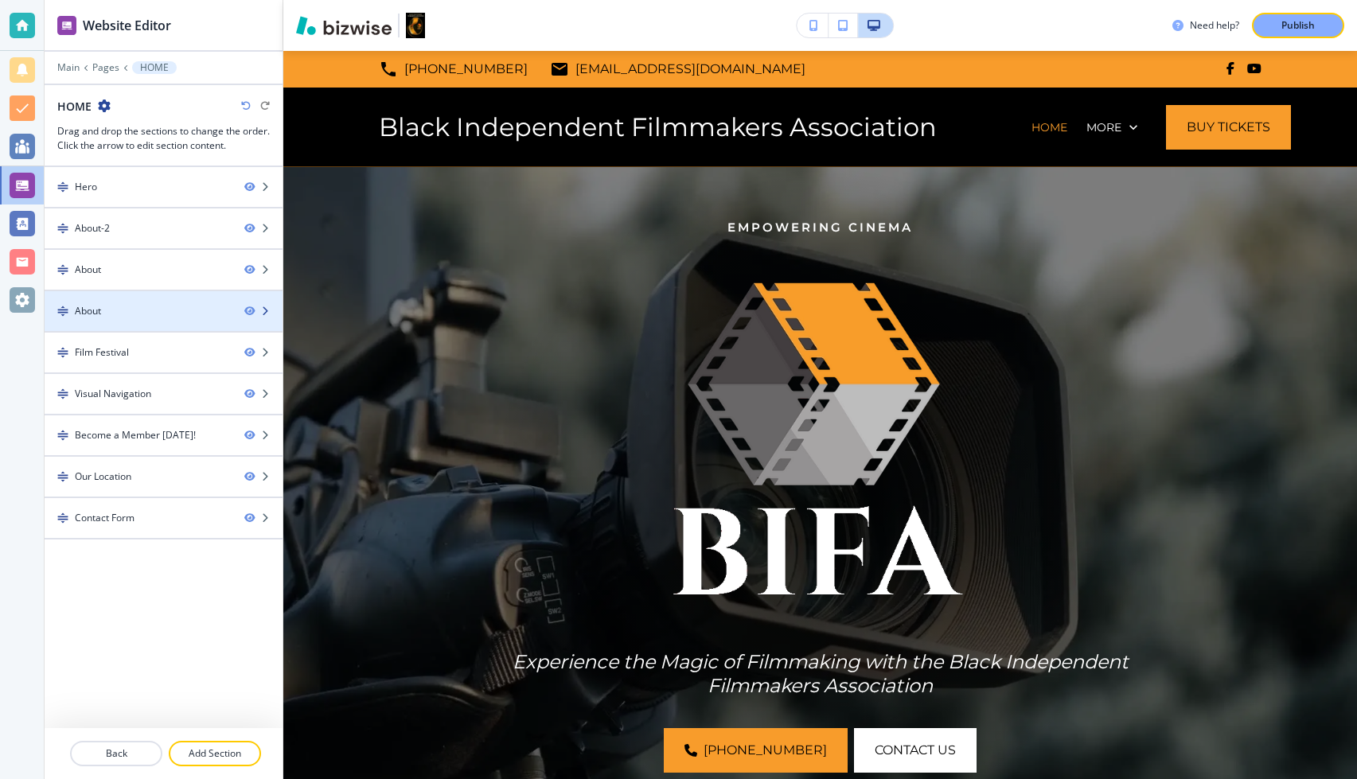
click at [128, 304] on div "About" at bounding box center [138, 311] width 187 height 14
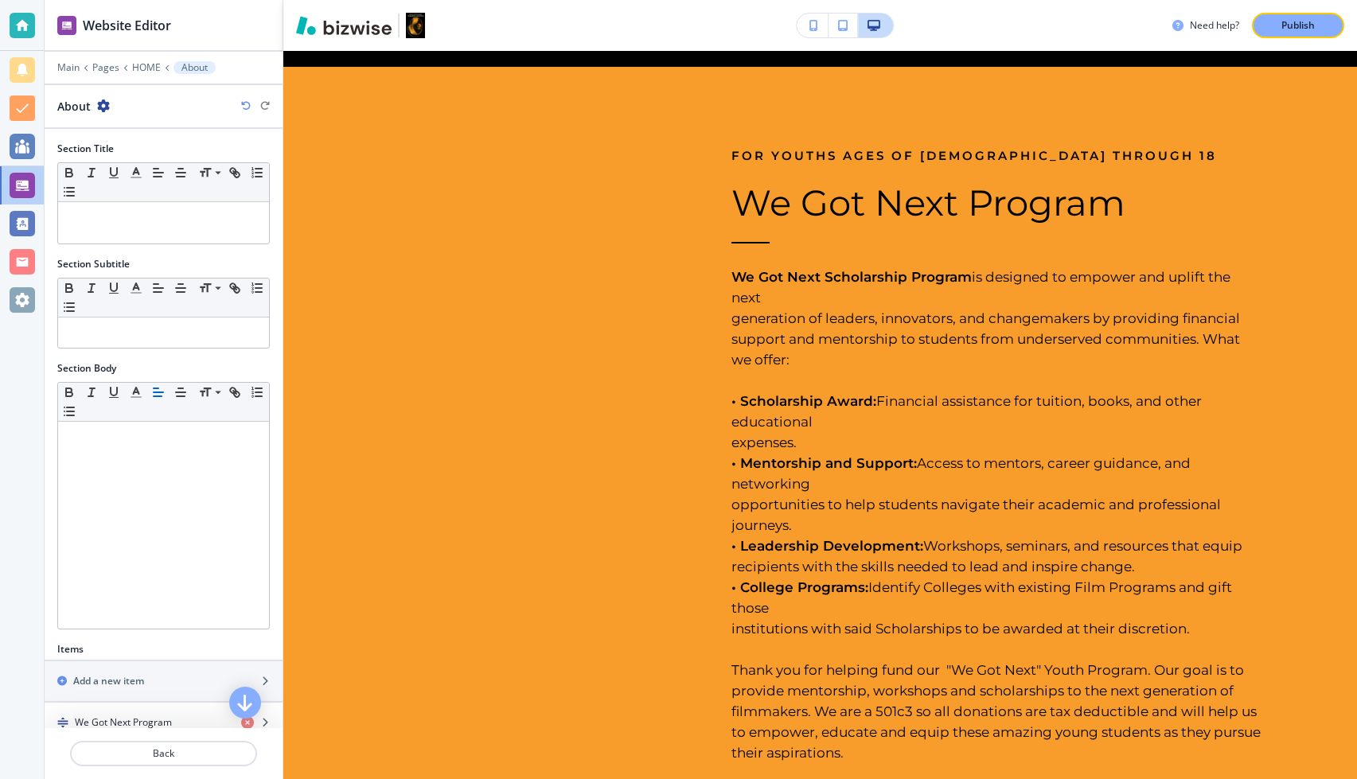
scroll to position [2291, 0]
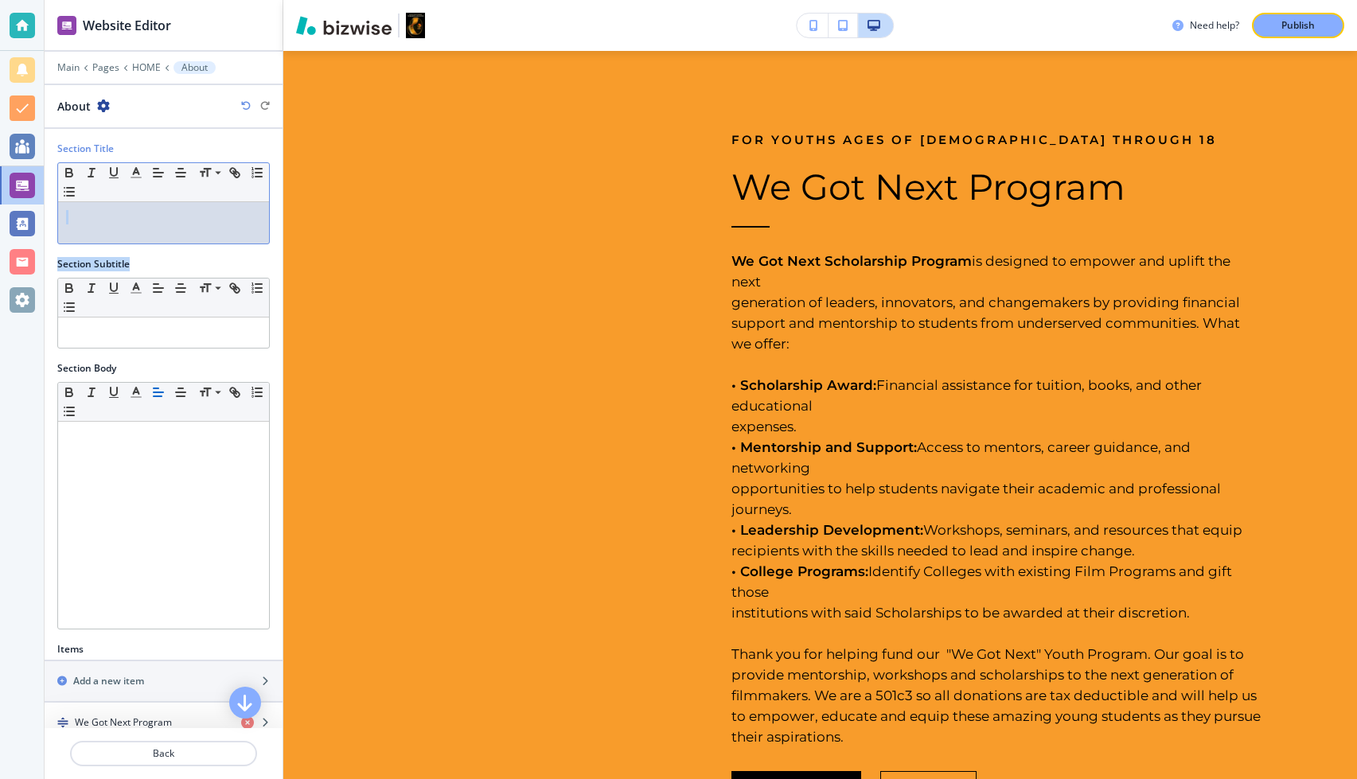
drag, startPoint x: 128, startPoint y: 303, endPoint x: 131, endPoint y: 144, distance: 159.2
click at [131, 144] on div "Section Title Small Normal Large Huge Section Subtitle Small Normal Large Huge …" at bounding box center [164, 428] width 238 height 599
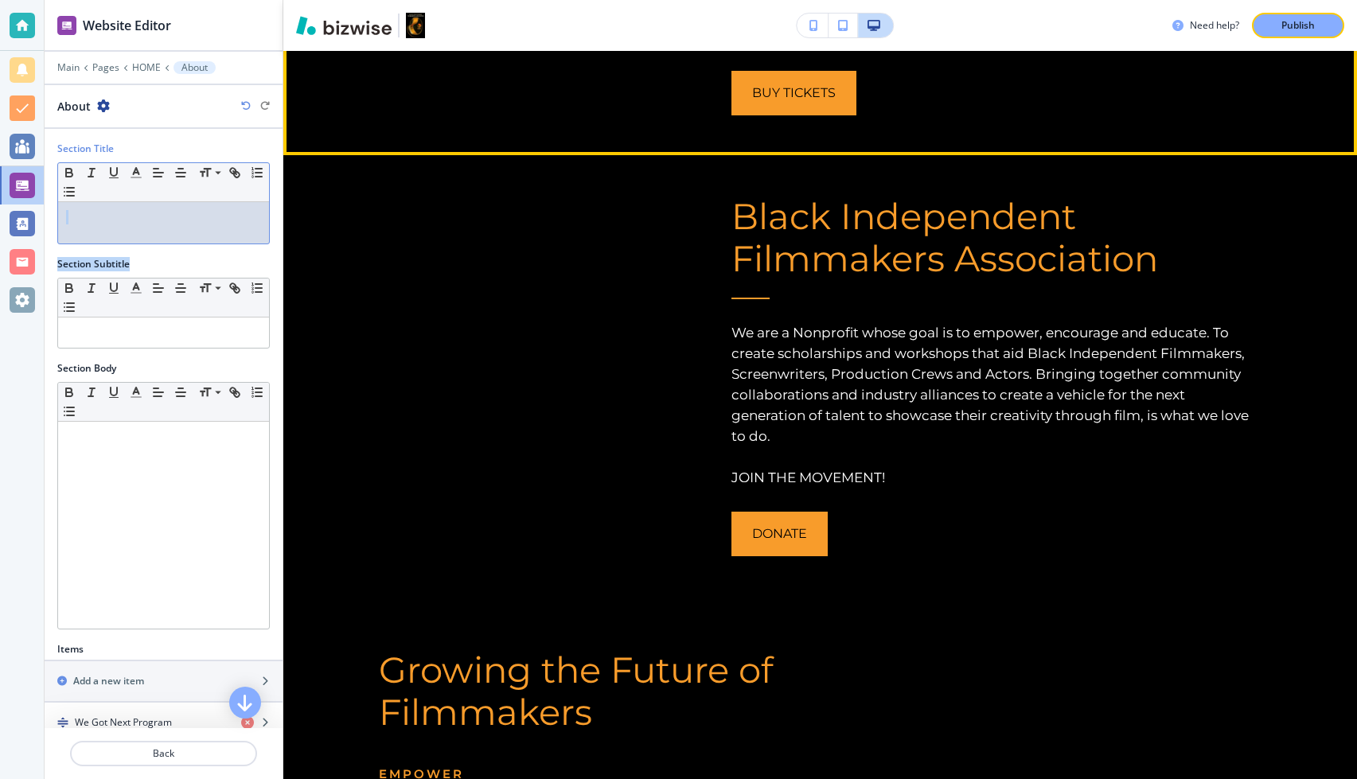
scroll to position [1244, 0]
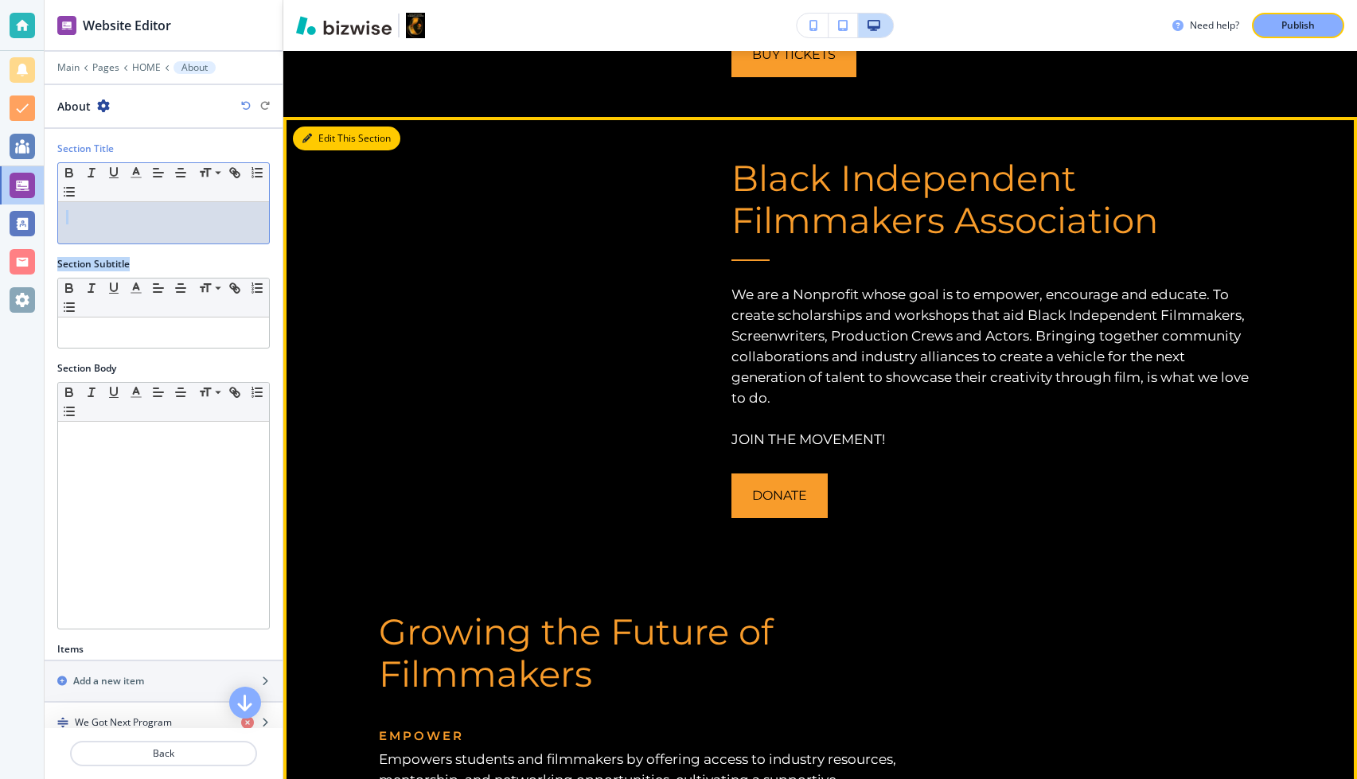
click at [316, 138] on button "Edit This Section" at bounding box center [346, 139] width 107 height 24
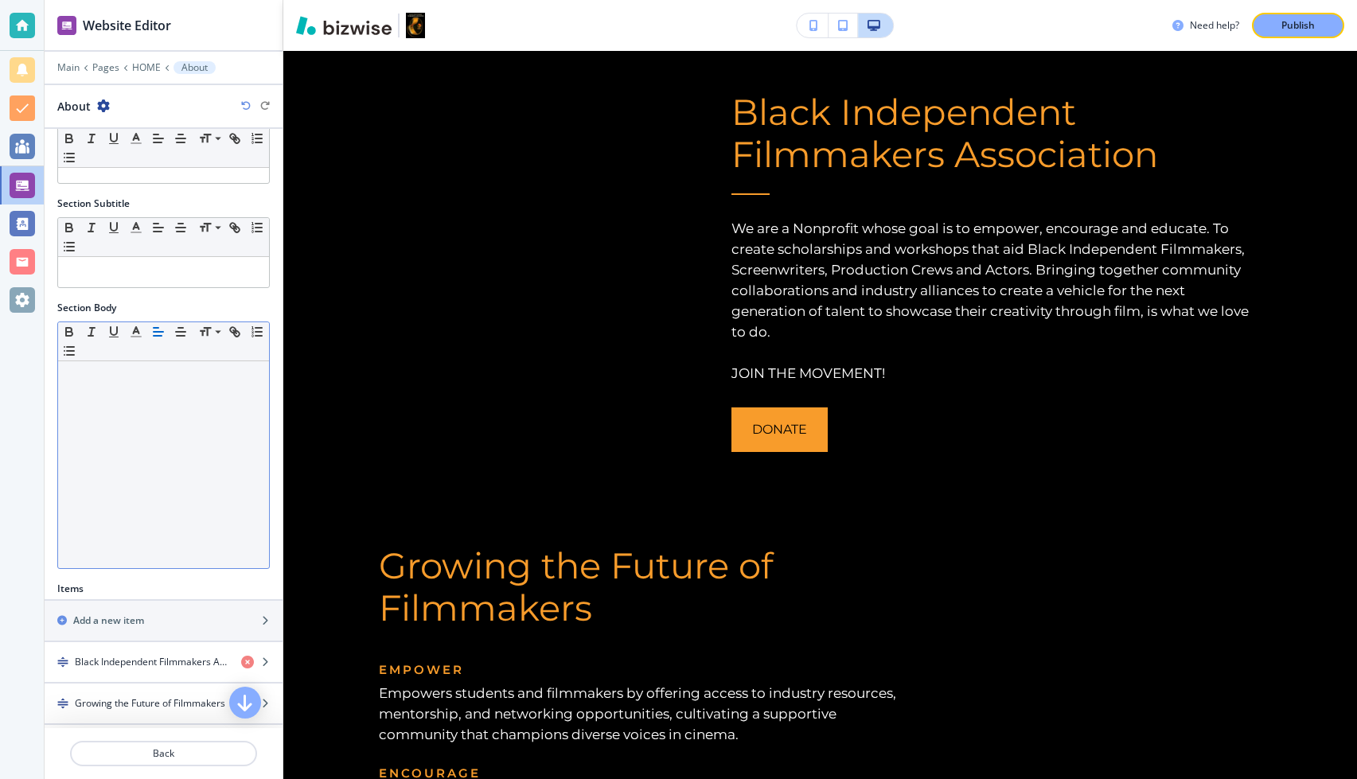
scroll to position [167, 0]
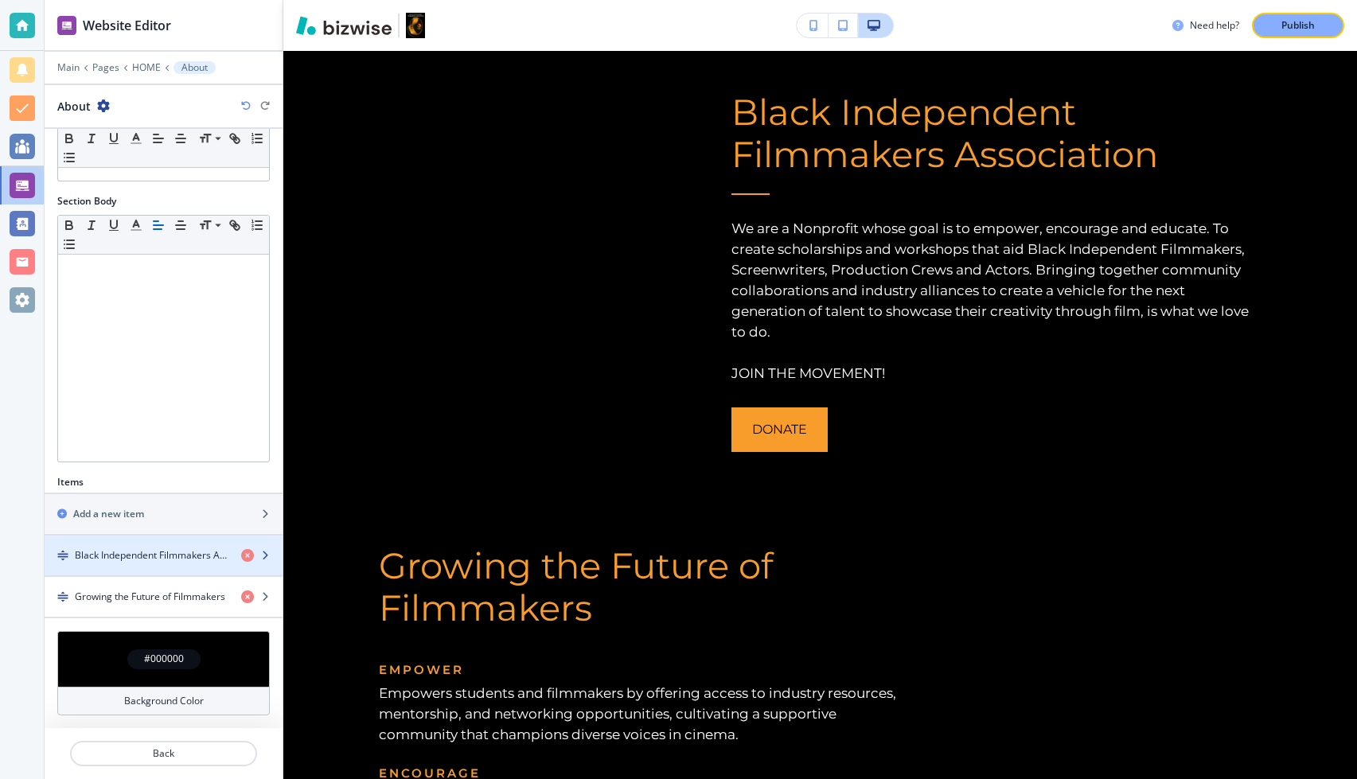
click at [154, 540] on div "button" at bounding box center [164, 569] width 238 height 13
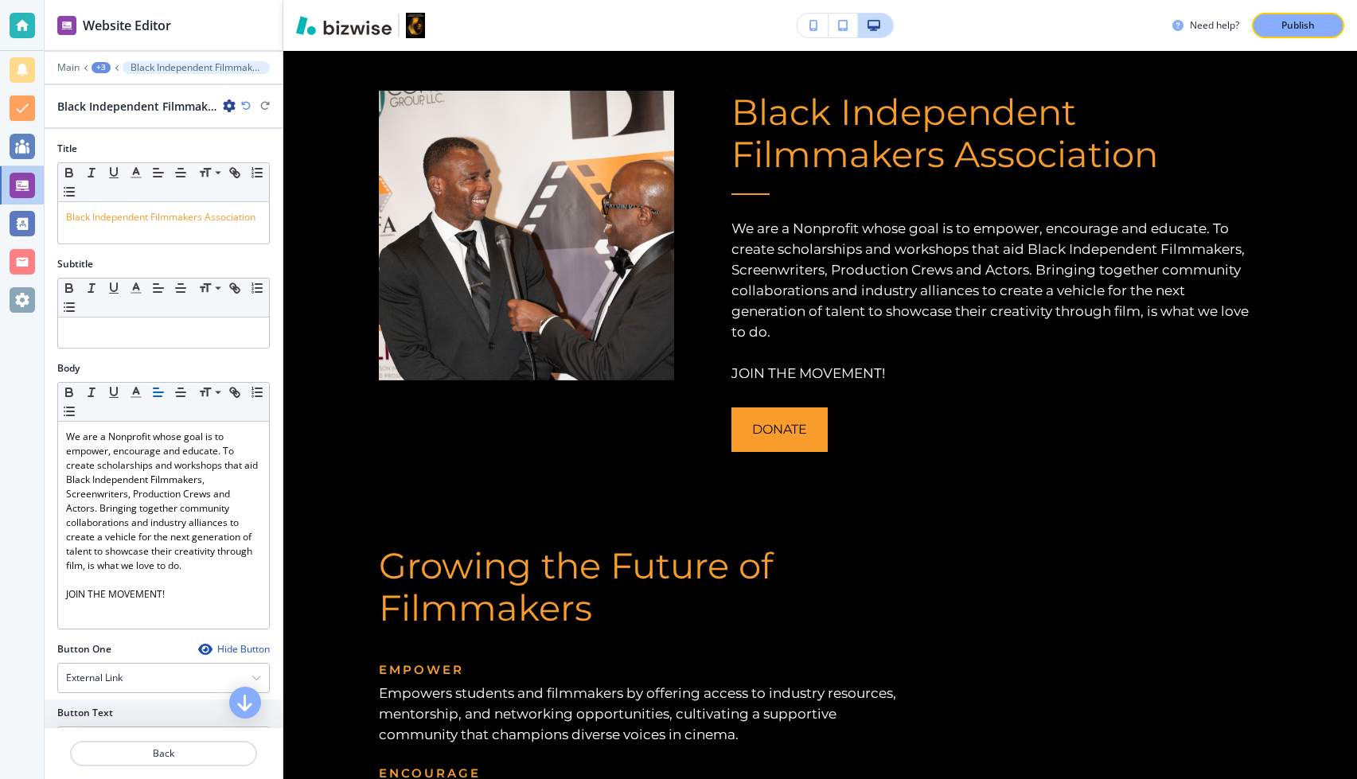
scroll to position [1270, 0]
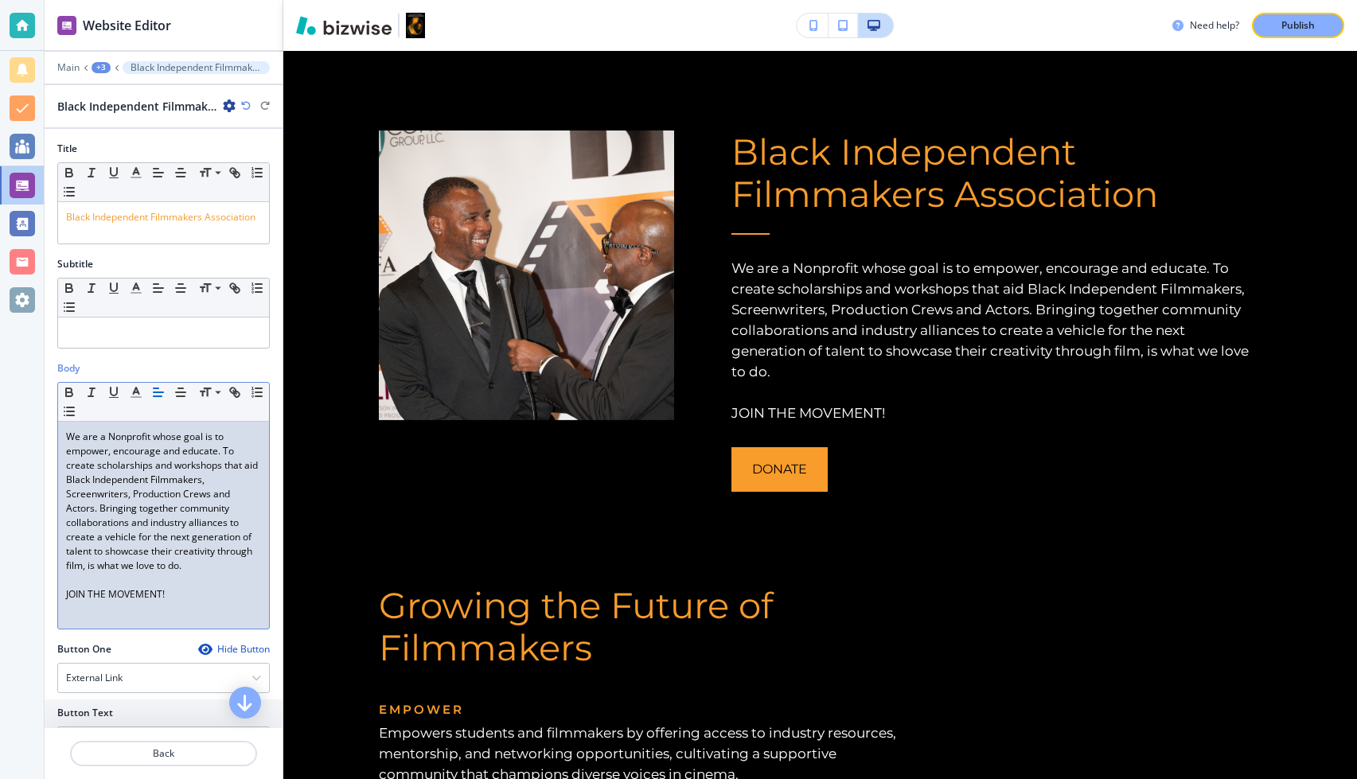
click at [190, 540] on p "JOIN THE MOVEMENT!" at bounding box center [163, 594] width 195 height 14
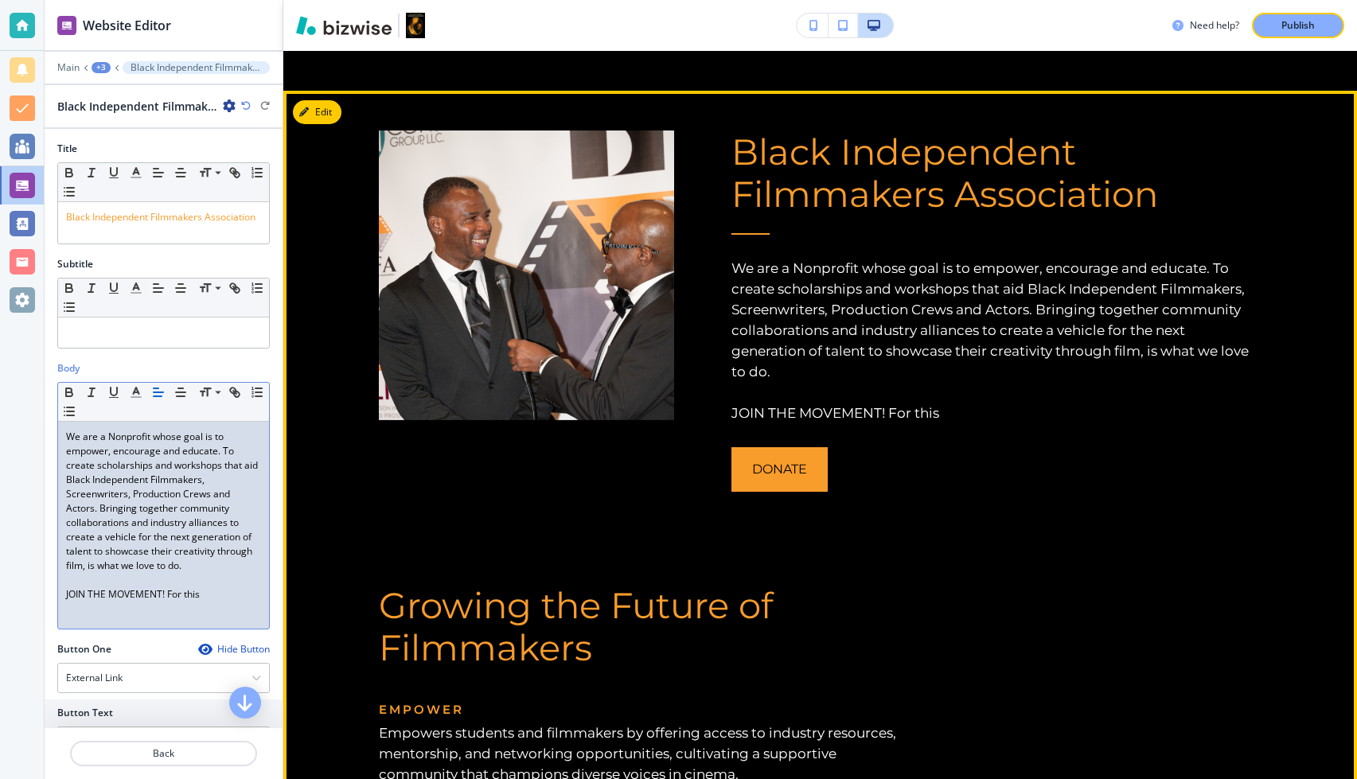
click at [332, 540] on div "Growing the Future of Filmmakers Empower Empowers students and filmmakers by of…" at bounding box center [615, 748] width 587 height 487
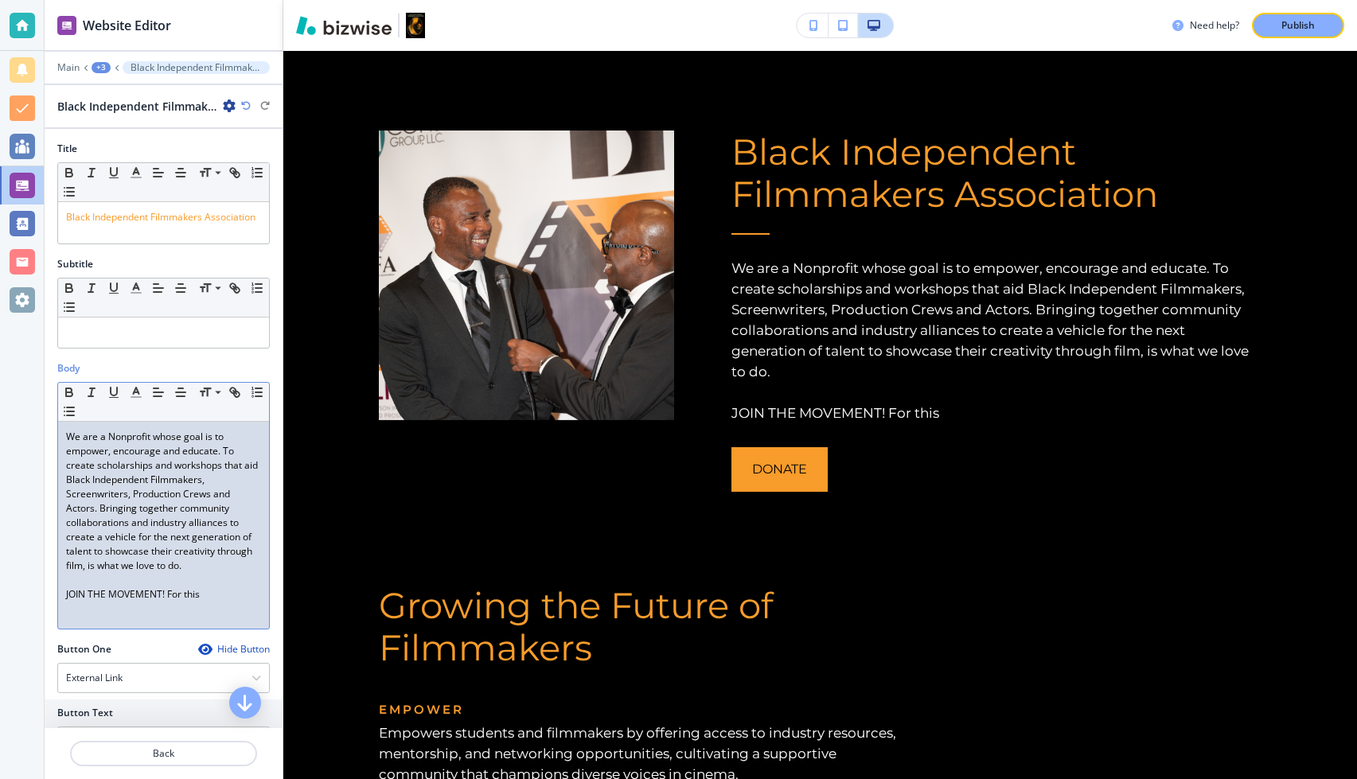
click at [215, 540] on p "JOIN THE MOVEMENT! For this" at bounding box center [163, 594] width 195 height 14
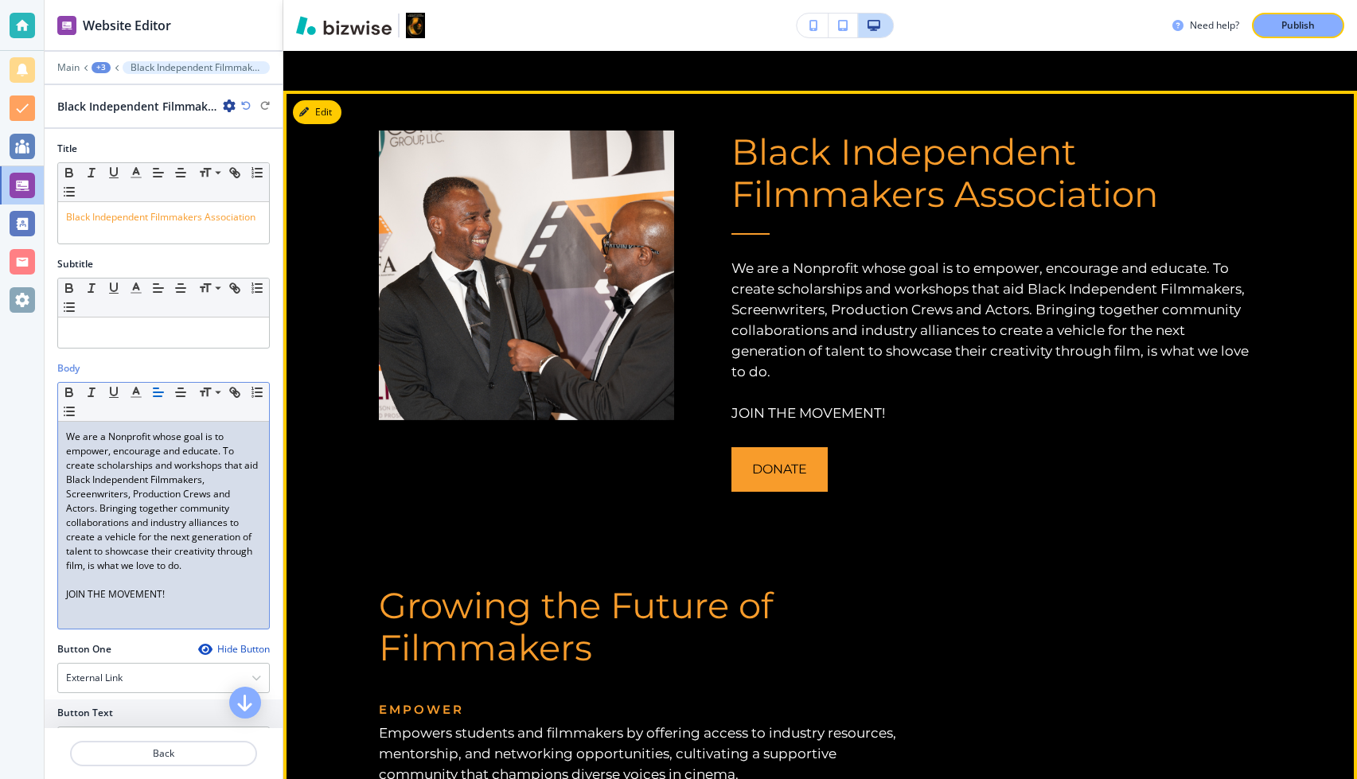
click at [450, 521] on div "Growing the Future of Filmmakers Empower Empowers students and filmmakers by of…" at bounding box center [615, 748] width 587 height 487
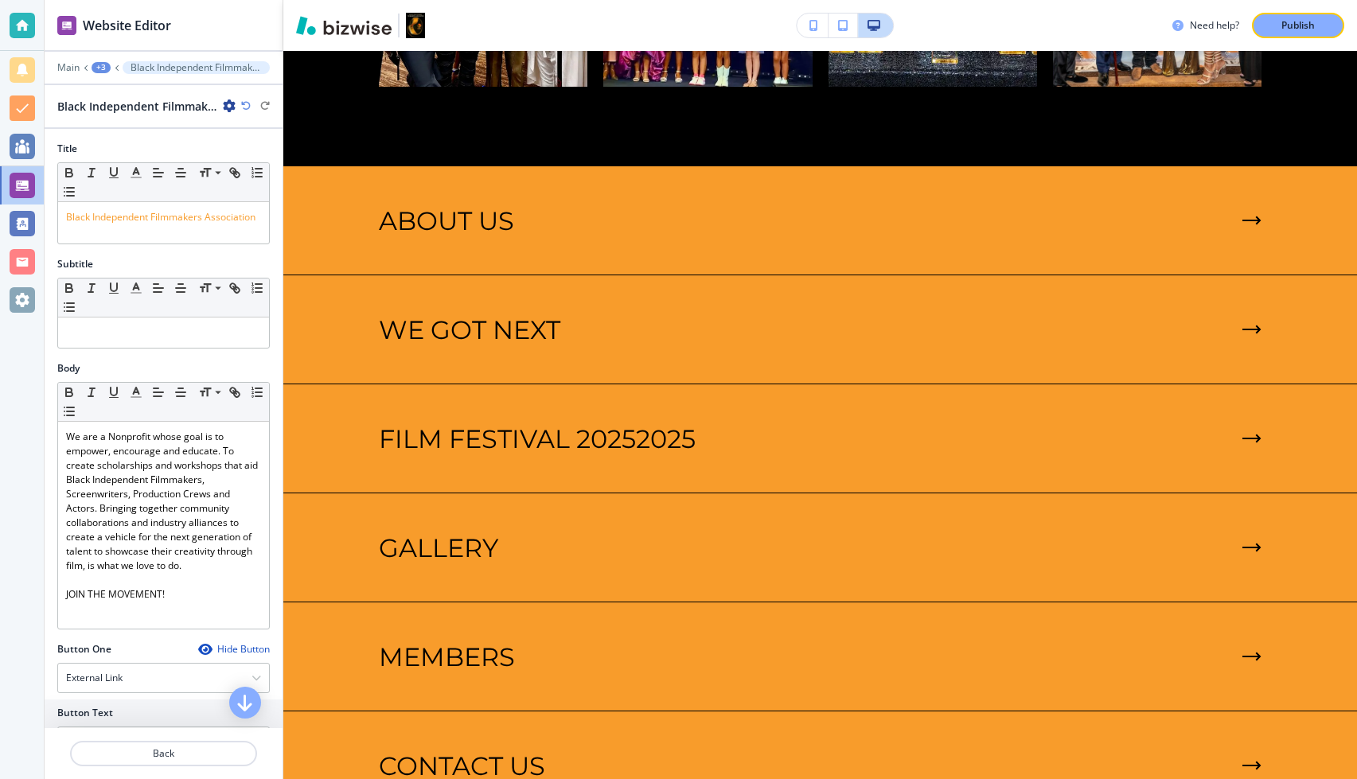
scroll to position [3607, 0]
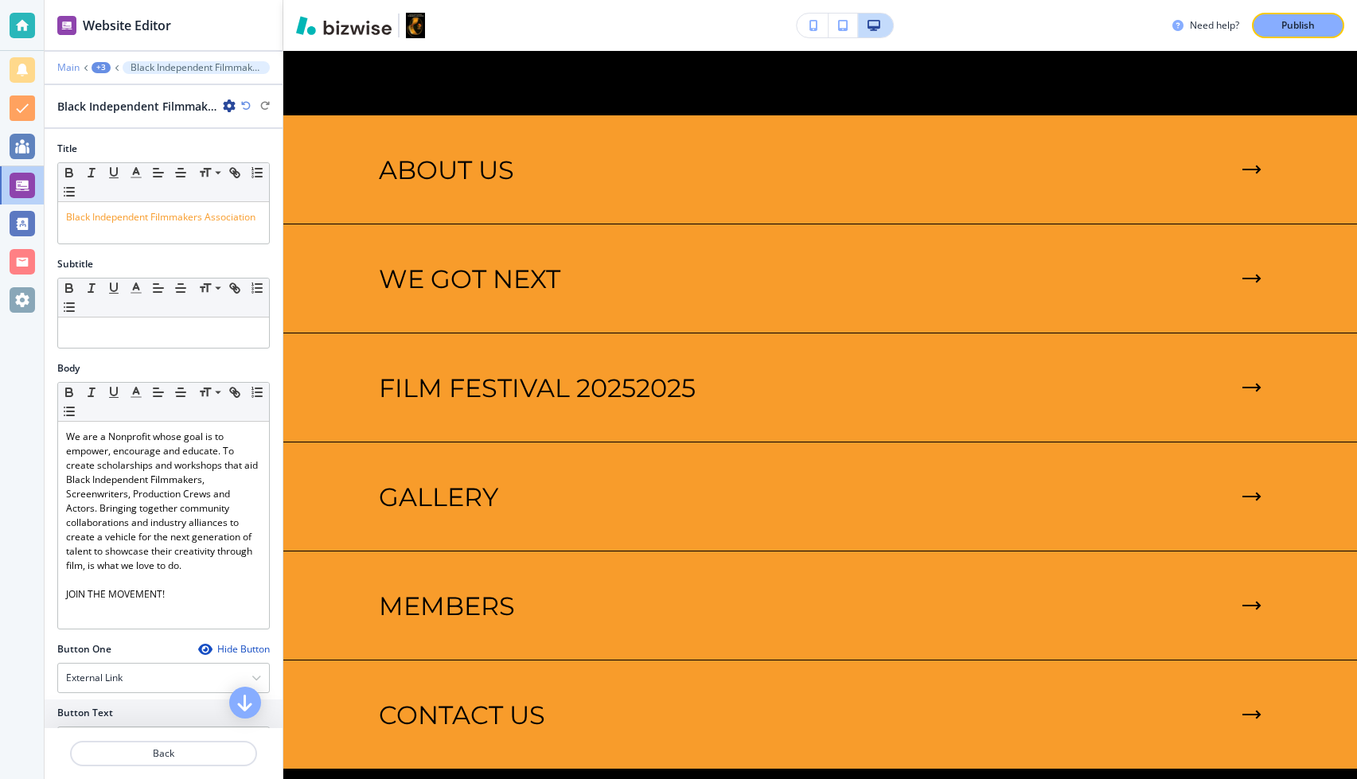
click at [67, 66] on p "Main" at bounding box center [68, 67] width 22 height 11
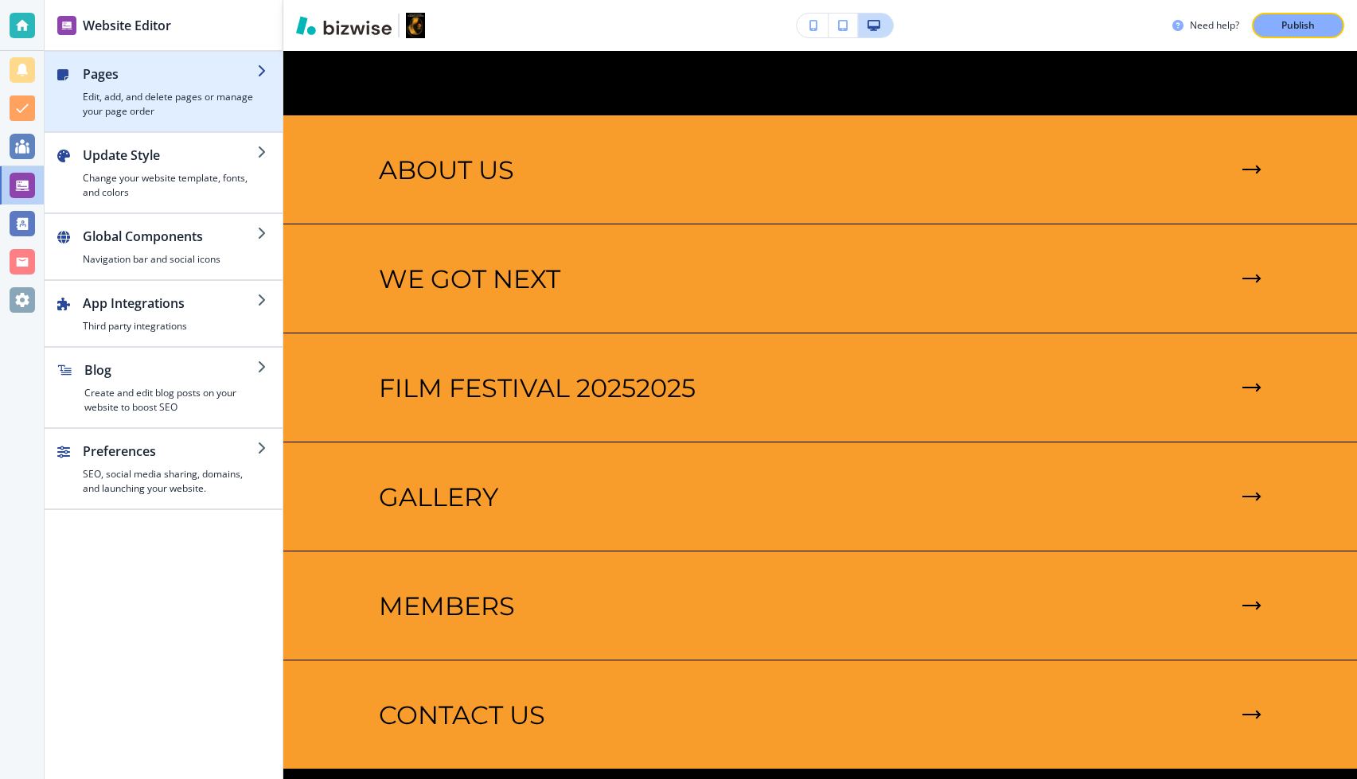
click at [124, 115] on h4 "Edit, add, and delete pages or manage your page order" at bounding box center [170, 104] width 174 height 29
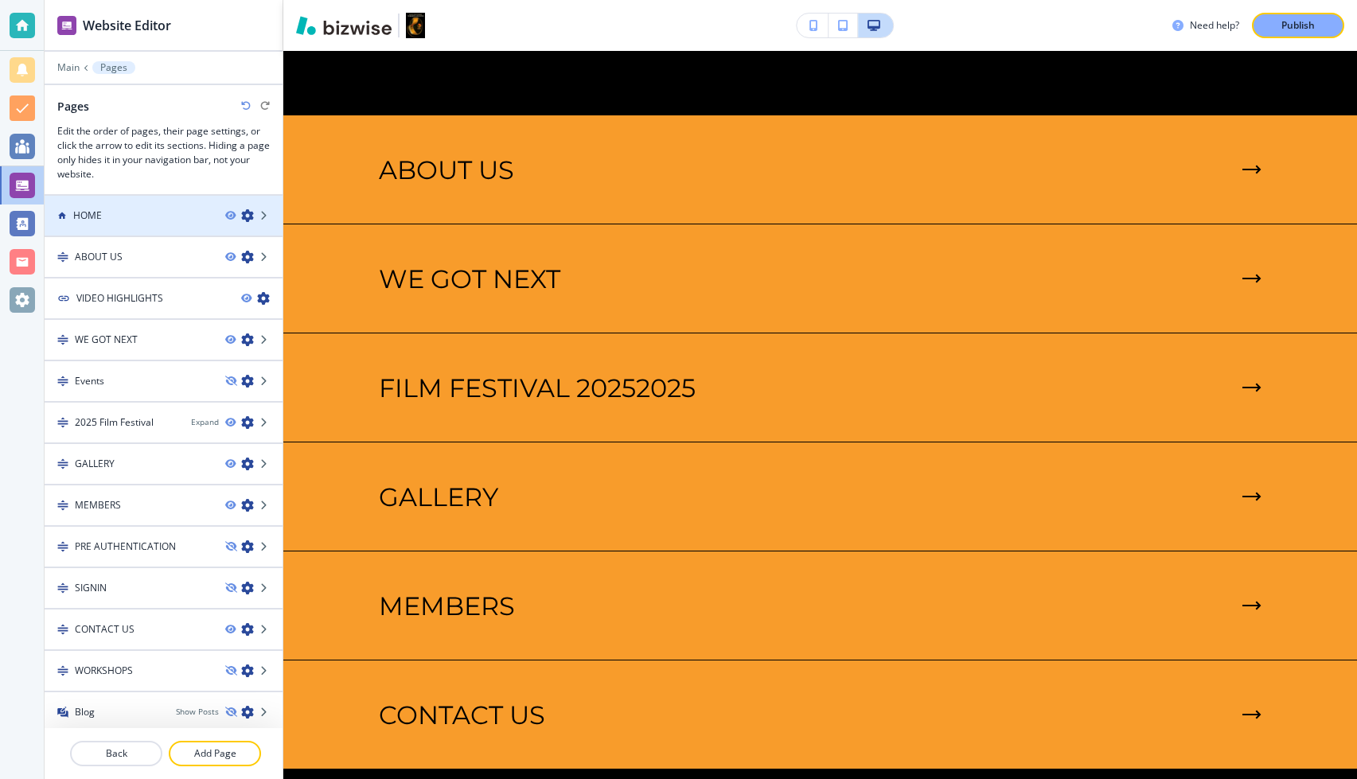
click at [125, 214] on div "HOME" at bounding box center [129, 216] width 168 height 14
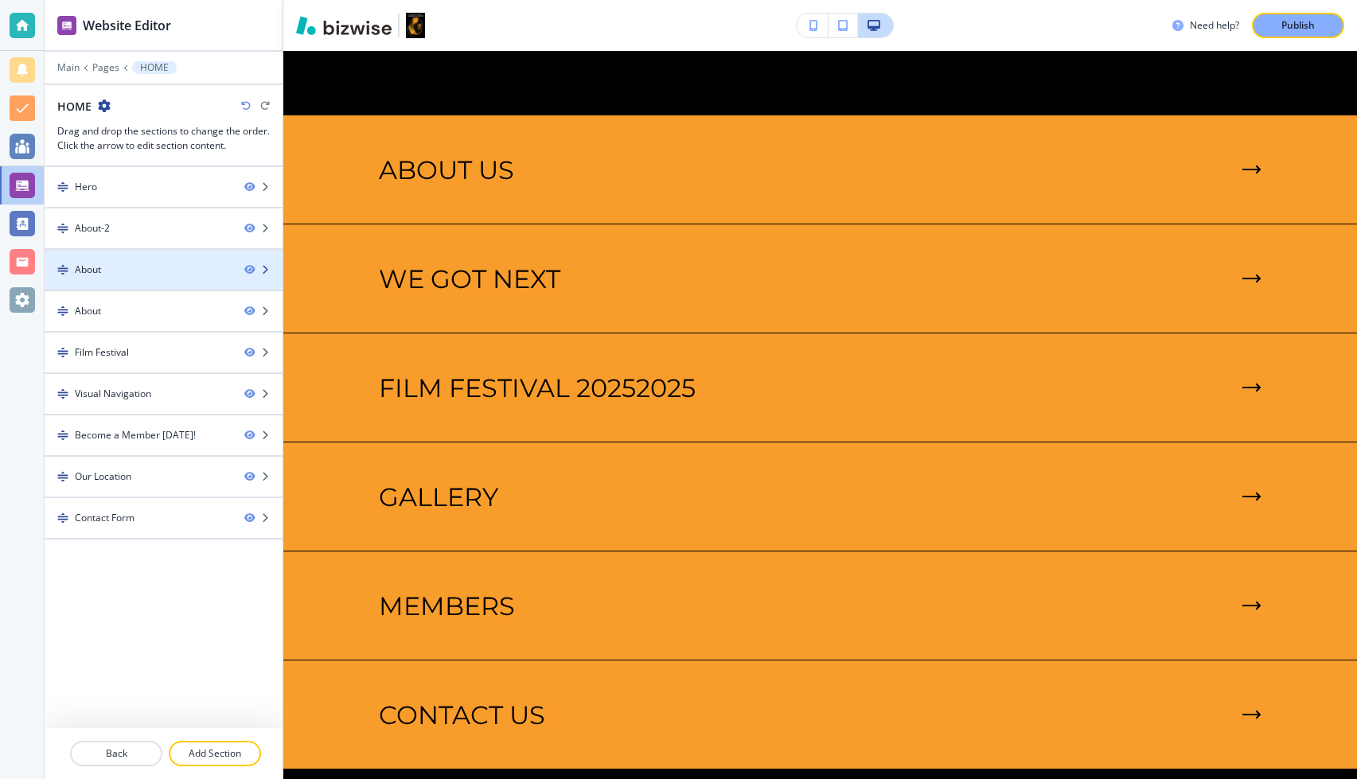
click at [127, 285] on div at bounding box center [164, 283] width 238 height 13
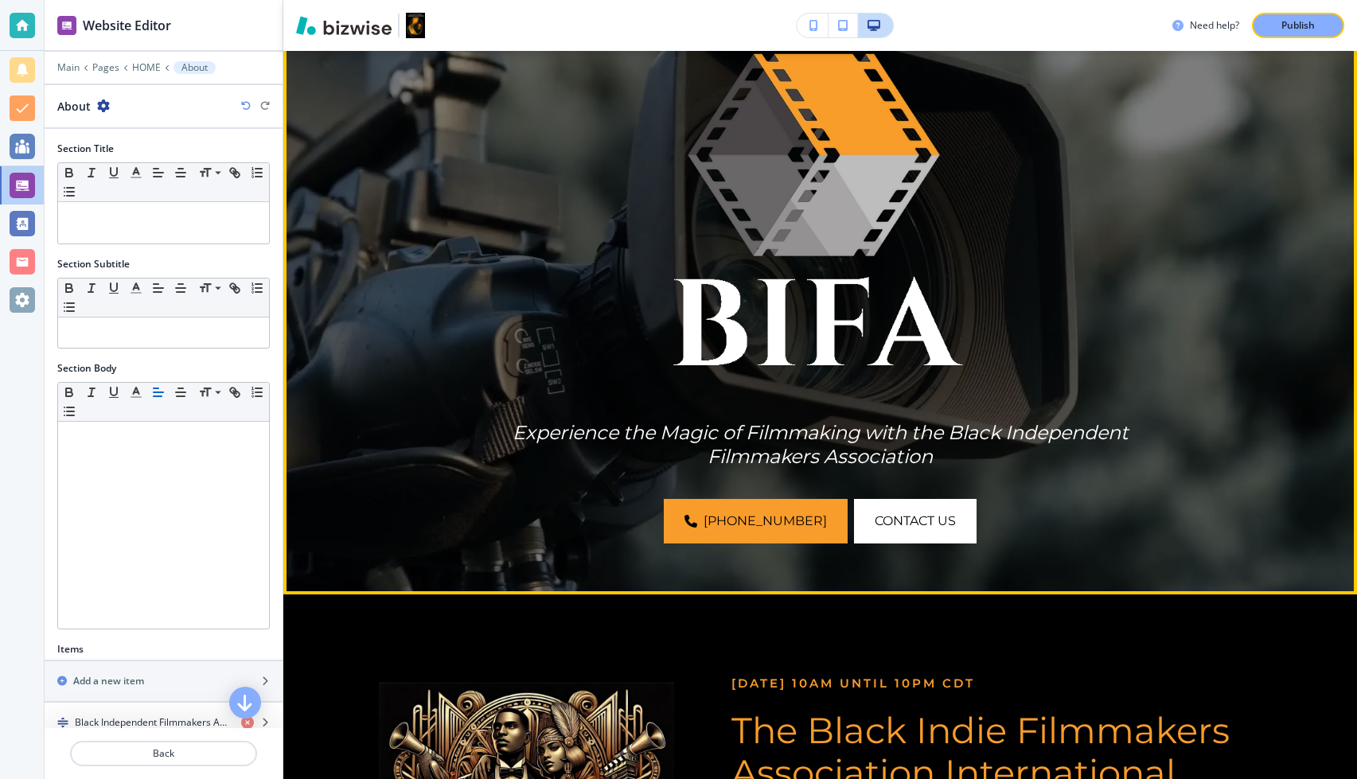
scroll to position [0, 0]
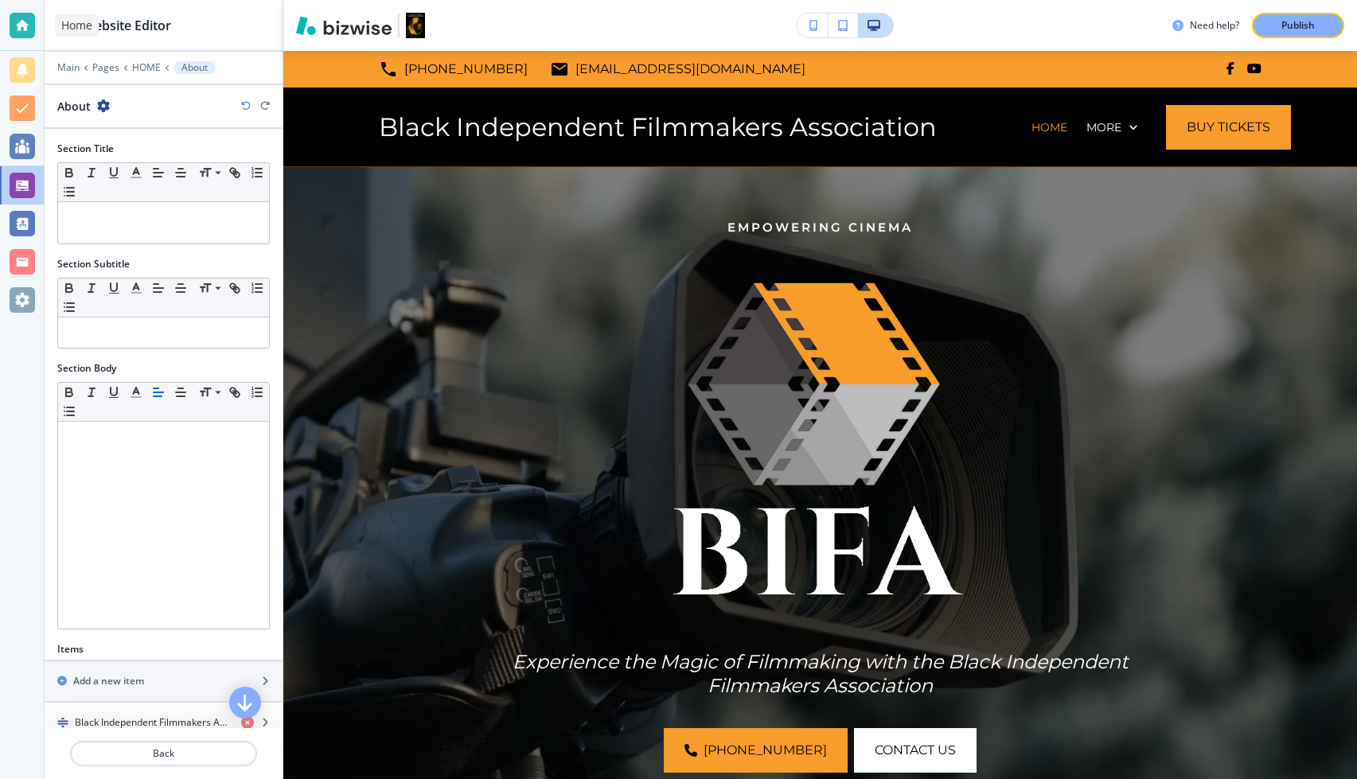
click at [28, 45] on div at bounding box center [22, 25] width 44 height 51
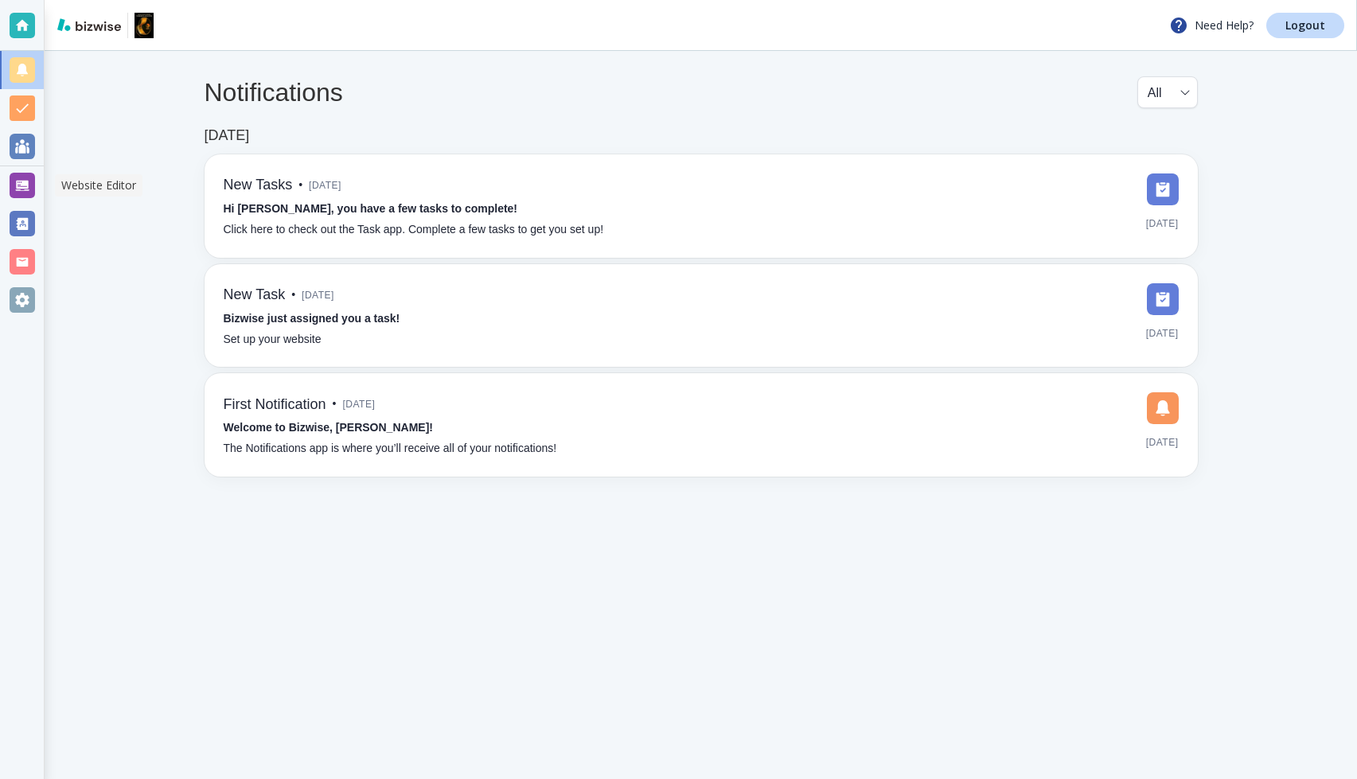
click at [29, 178] on div at bounding box center [22, 185] width 25 height 25
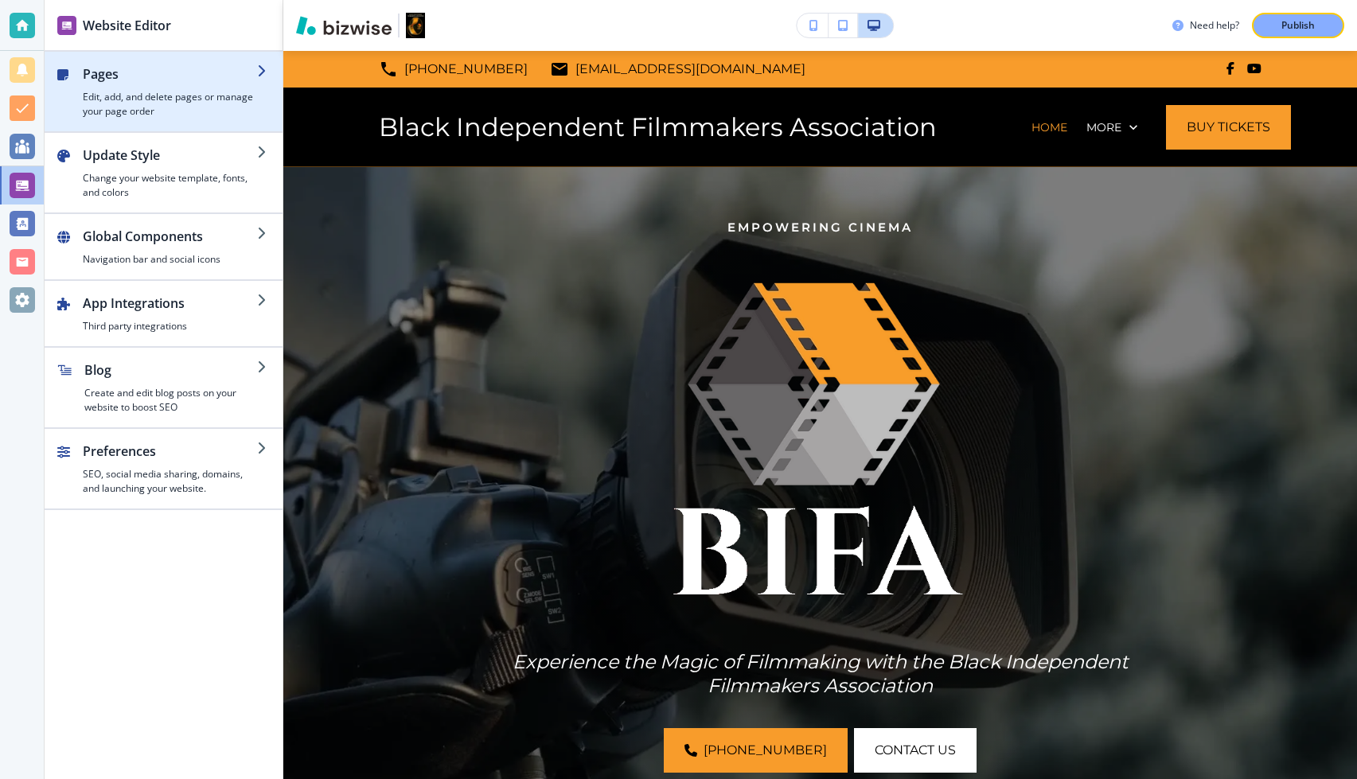
click at [196, 93] on h4 "Edit, add, and delete pages or manage your page order" at bounding box center [170, 104] width 174 height 29
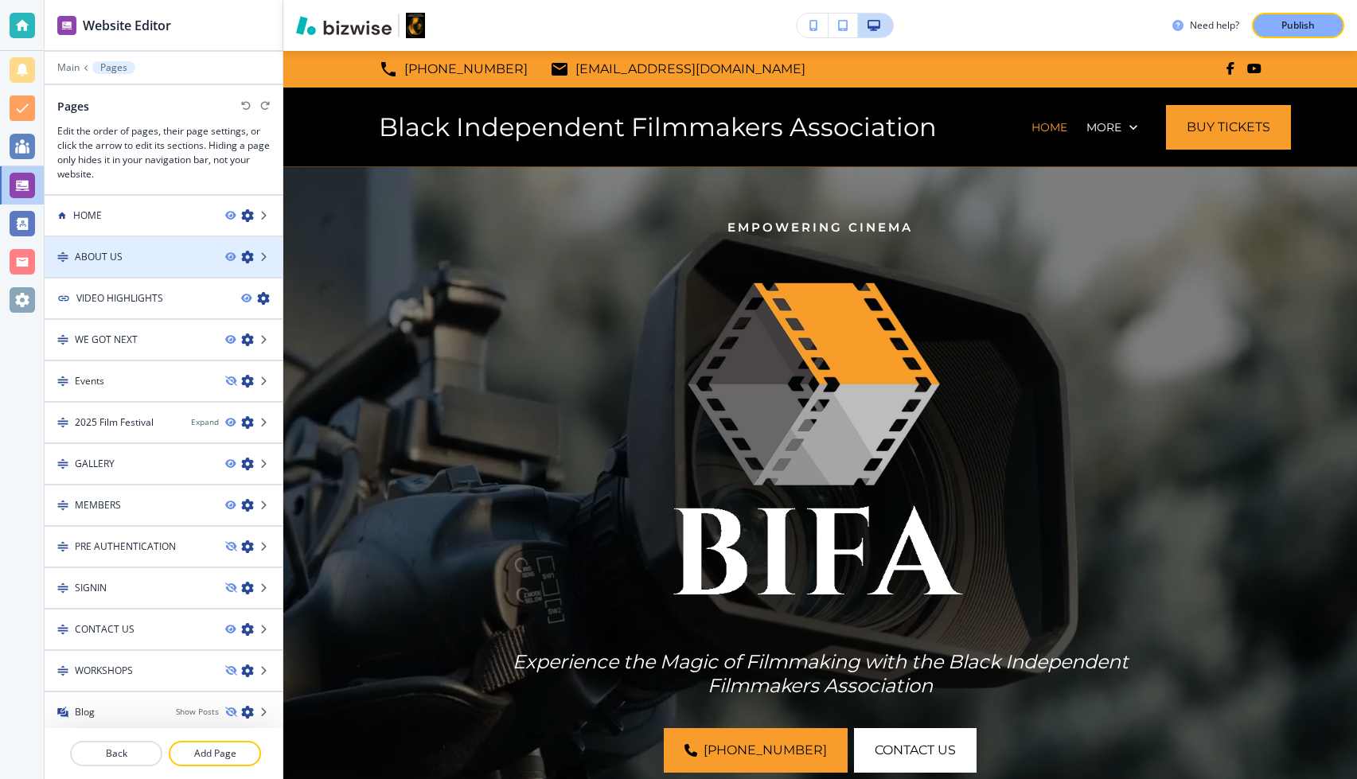
click at [165, 266] on div at bounding box center [164, 270] width 238 height 13
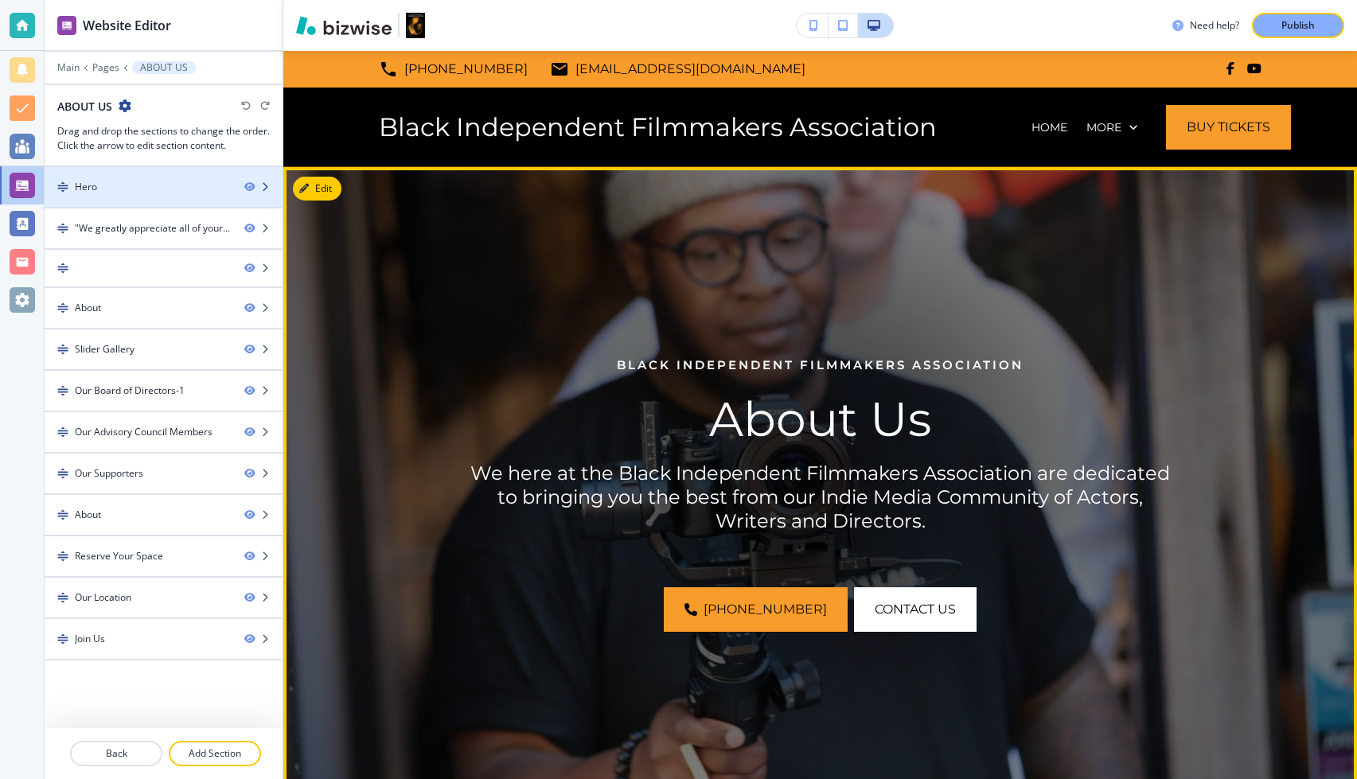
click at [164, 189] on div "Hero" at bounding box center [138, 187] width 187 height 14
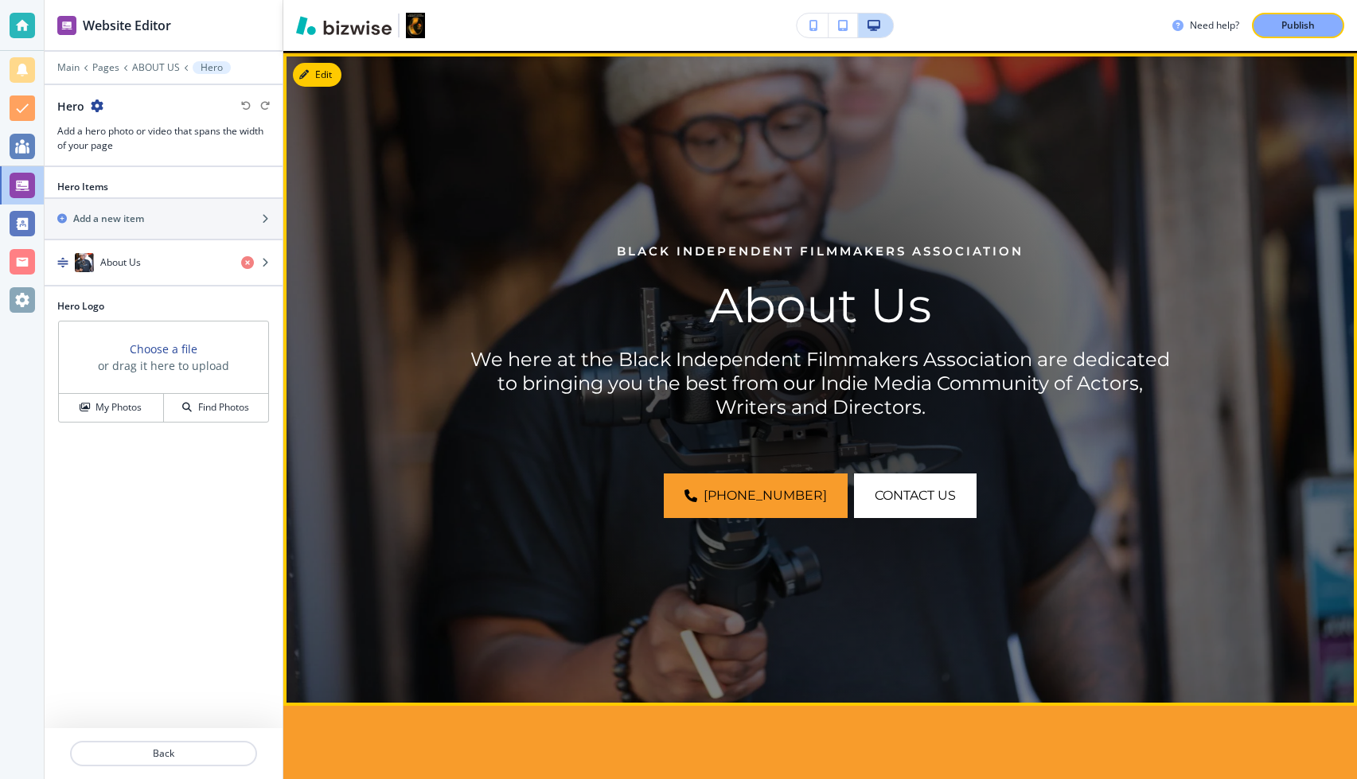
scroll to position [116, 0]
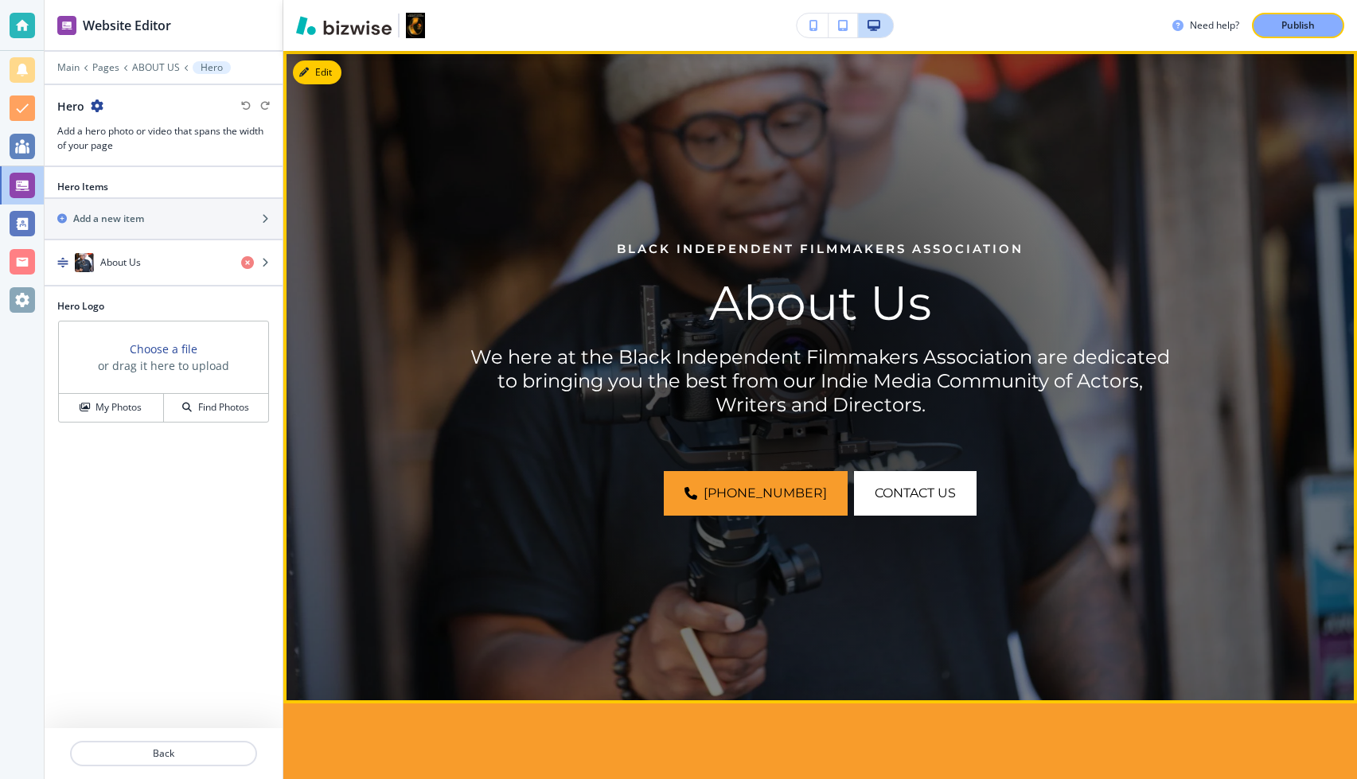
click at [928, 316] on p "About Us" at bounding box center [820, 303] width 701 height 57
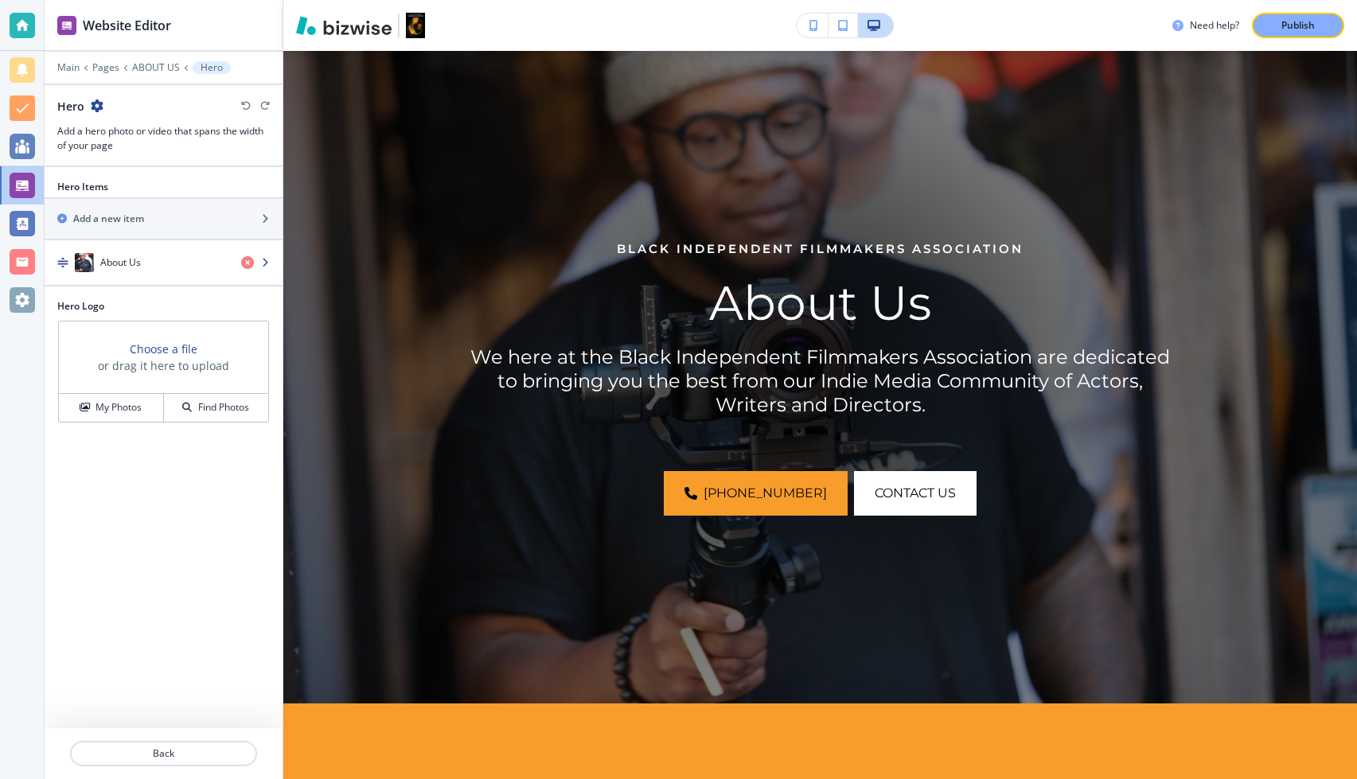
click at [171, 267] on div "About Us" at bounding box center [137, 262] width 184 height 19
click at [180, 255] on div "About Us" at bounding box center [137, 262] width 184 height 19
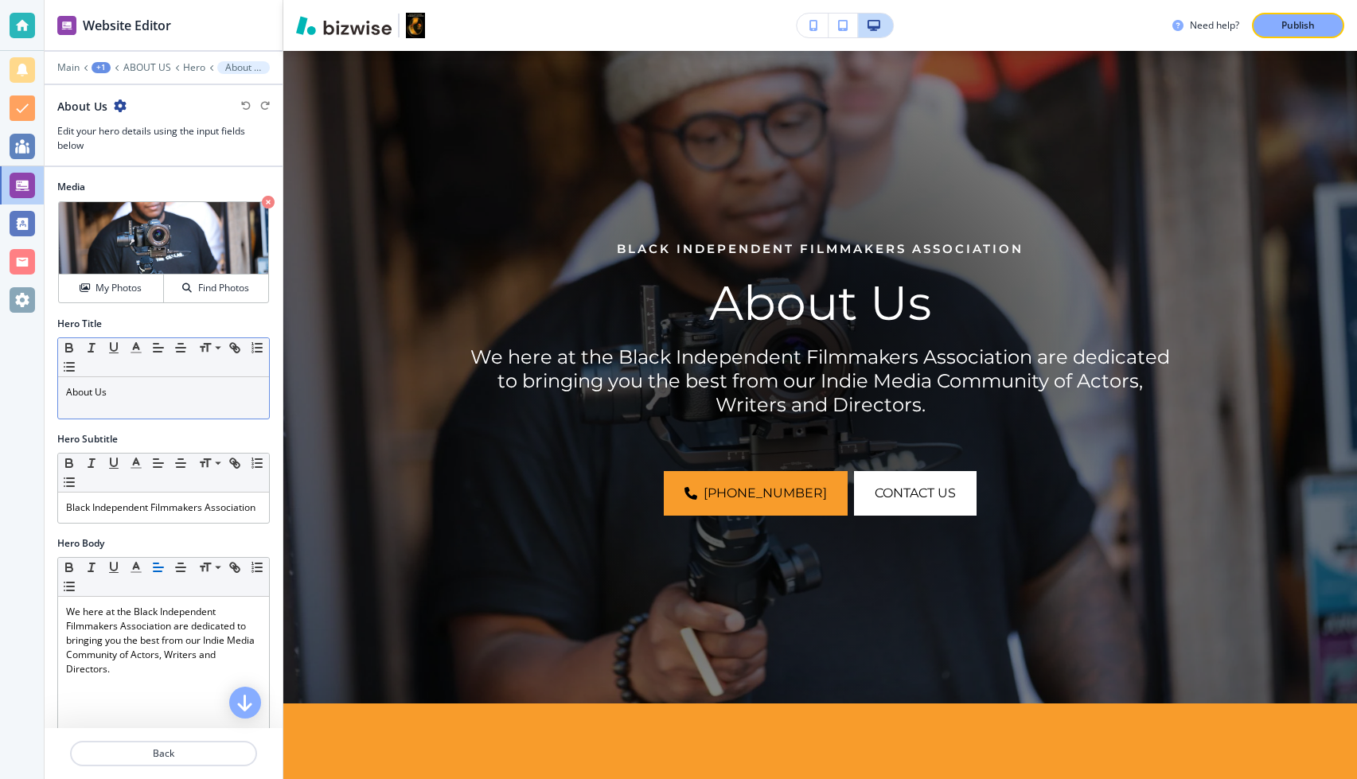
click at [154, 385] on p "About Us" at bounding box center [163, 392] width 195 height 14
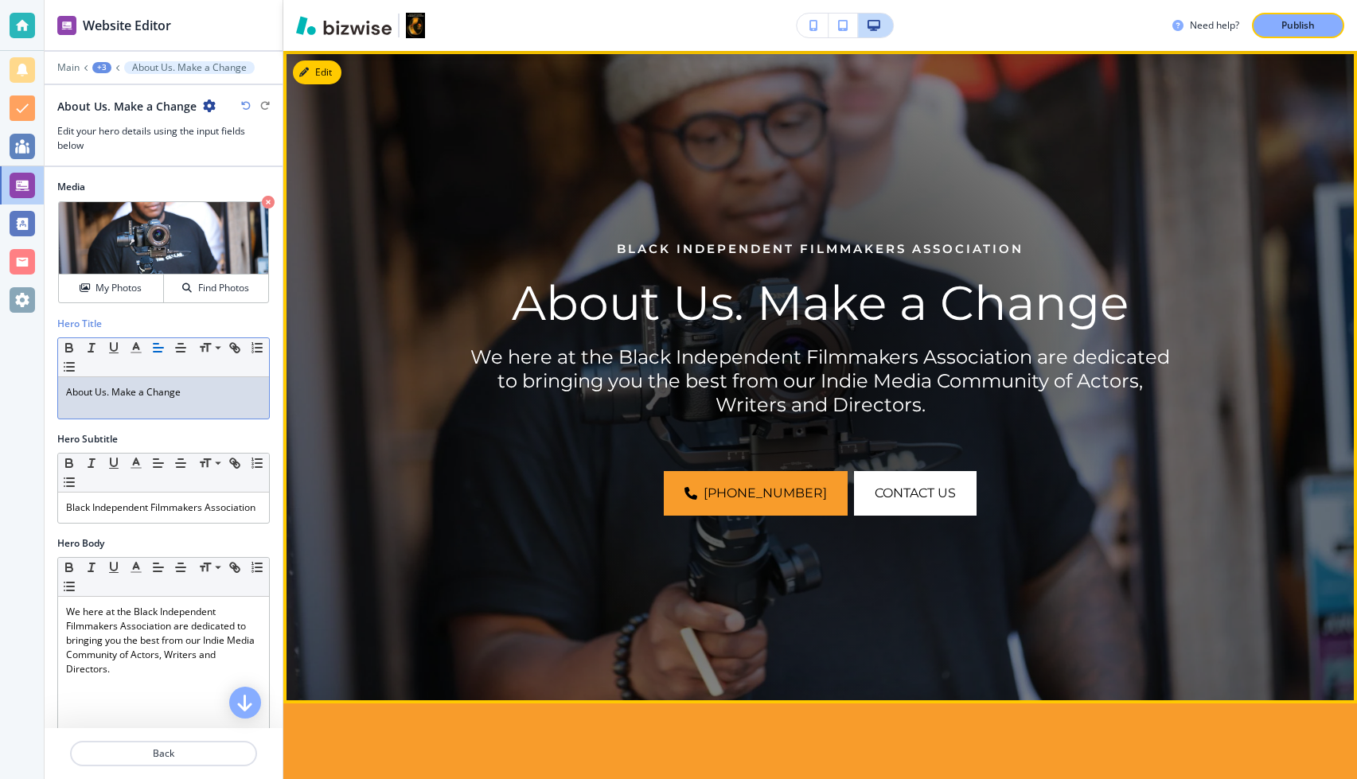
click at [579, 353] on p "We here at the Black Independent Filmmakers Association are dedicated to bringi…" at bounding box center [820, 381] width 701 height 72
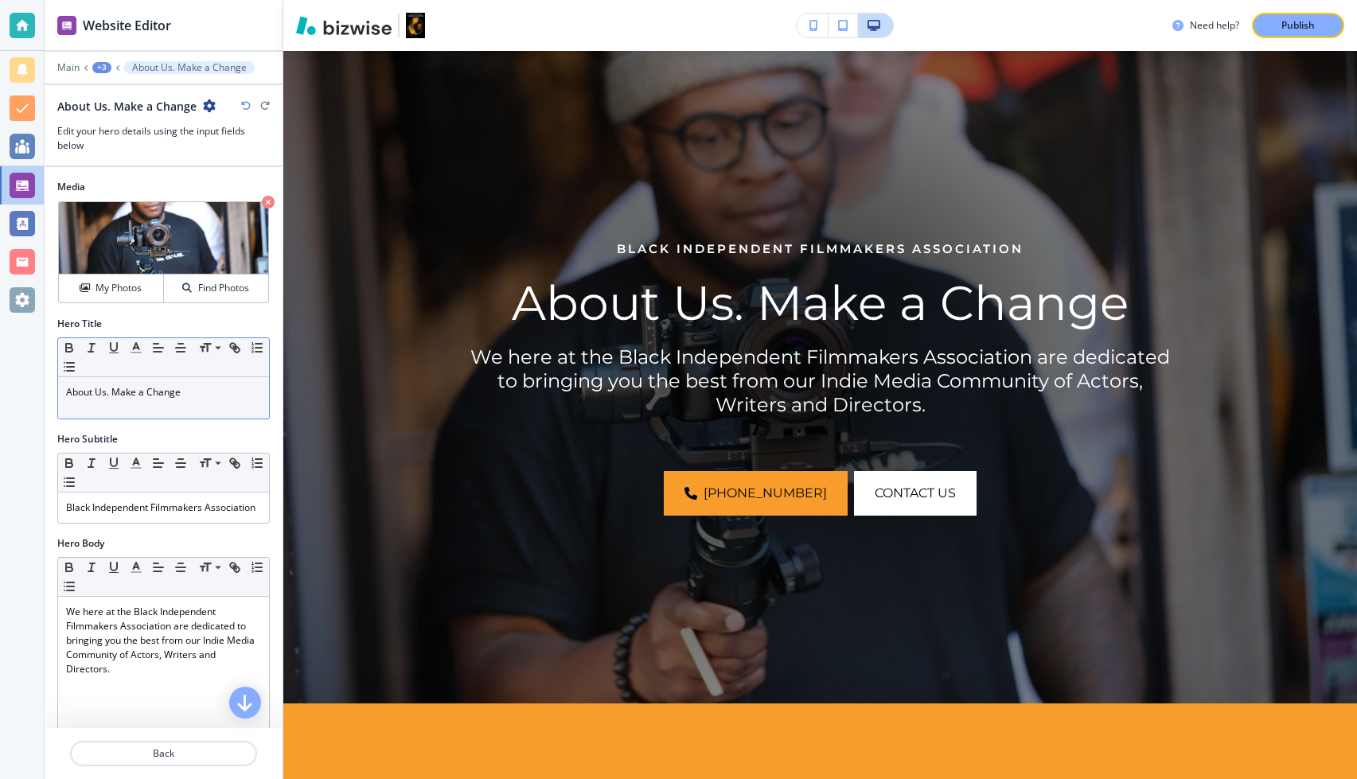
click at [192, 393] on p "About Us. Make a Change" at bounding box center [163, 392] width 195 height 14
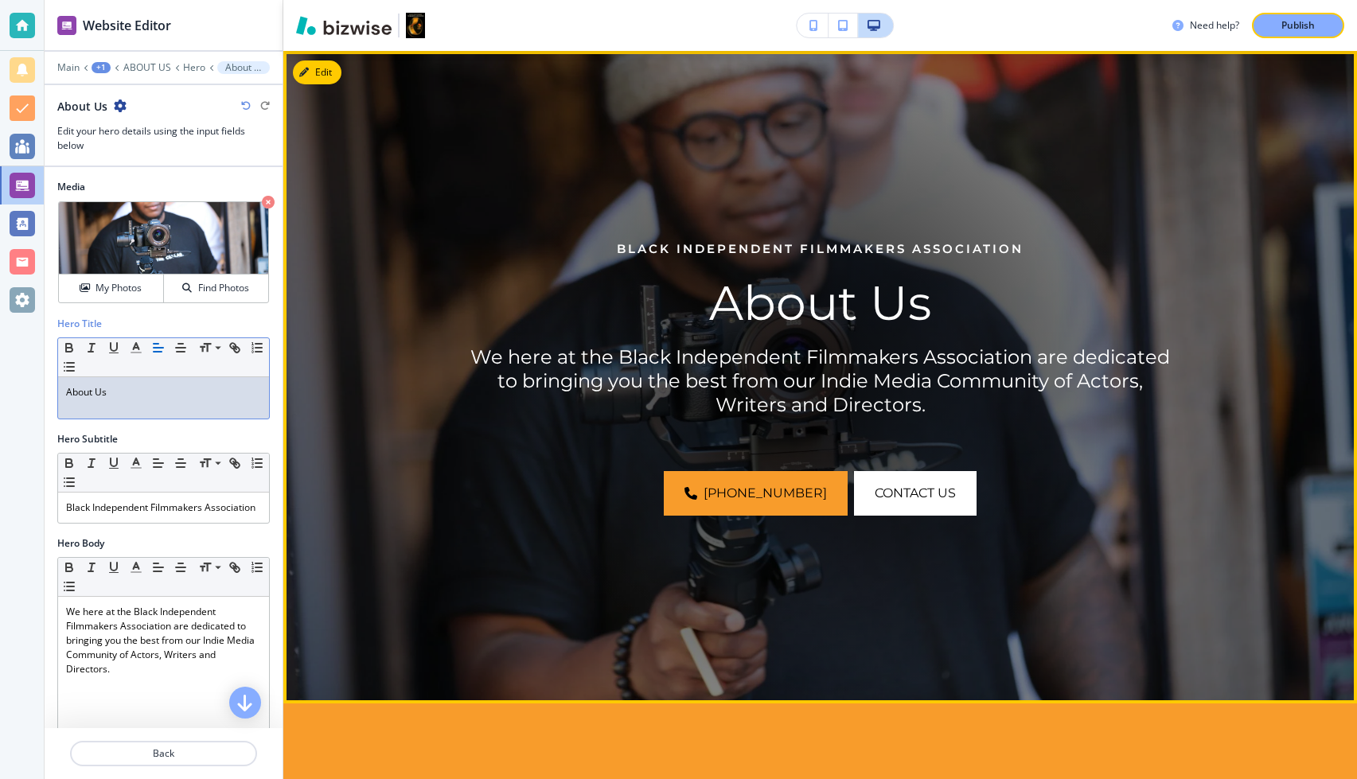
click at [444, 272] on img at bounding box center [820, 377] width 1074 height 653
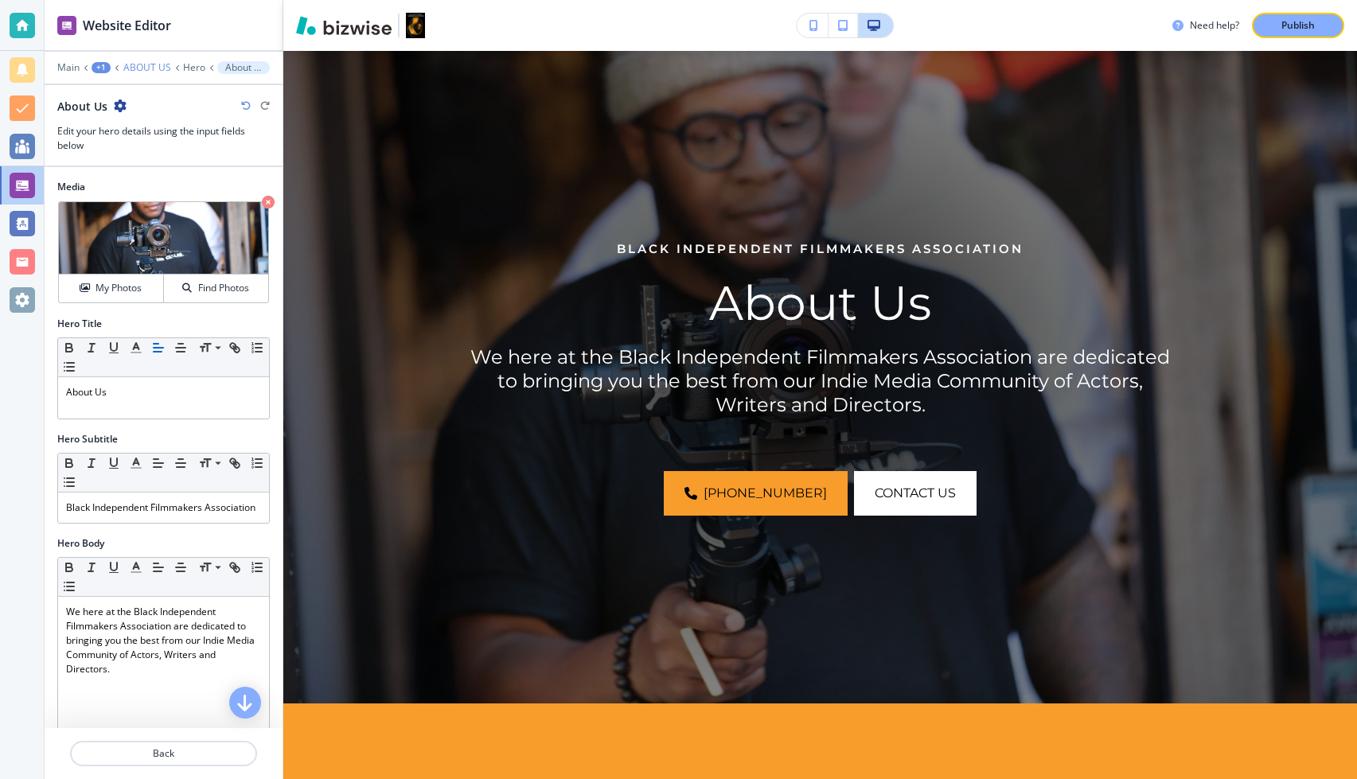
click at [158, 66] on p "ABOUT US" at bounding box center [147, 67] width 48 height 11
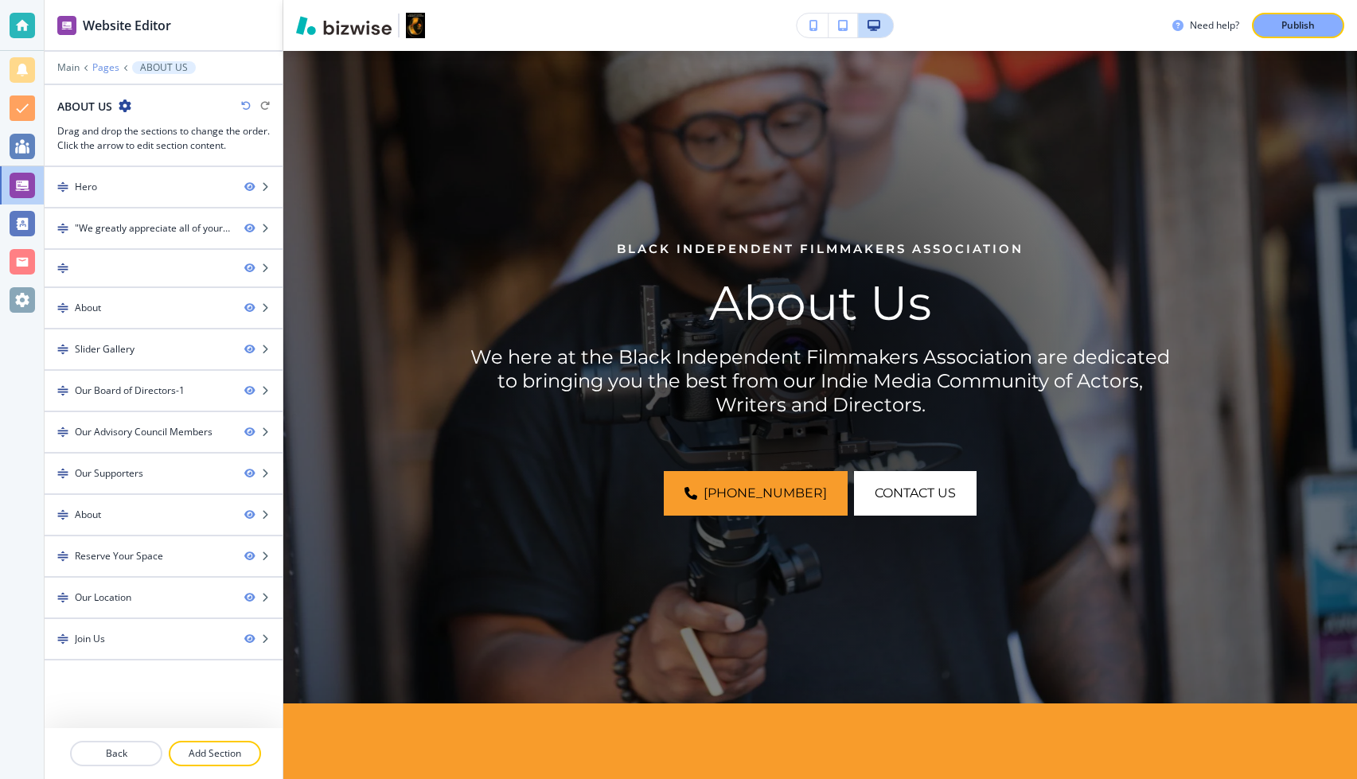
click at [108, 66] on p "Pages" at bounding box center [105, 67] width 27 height 11
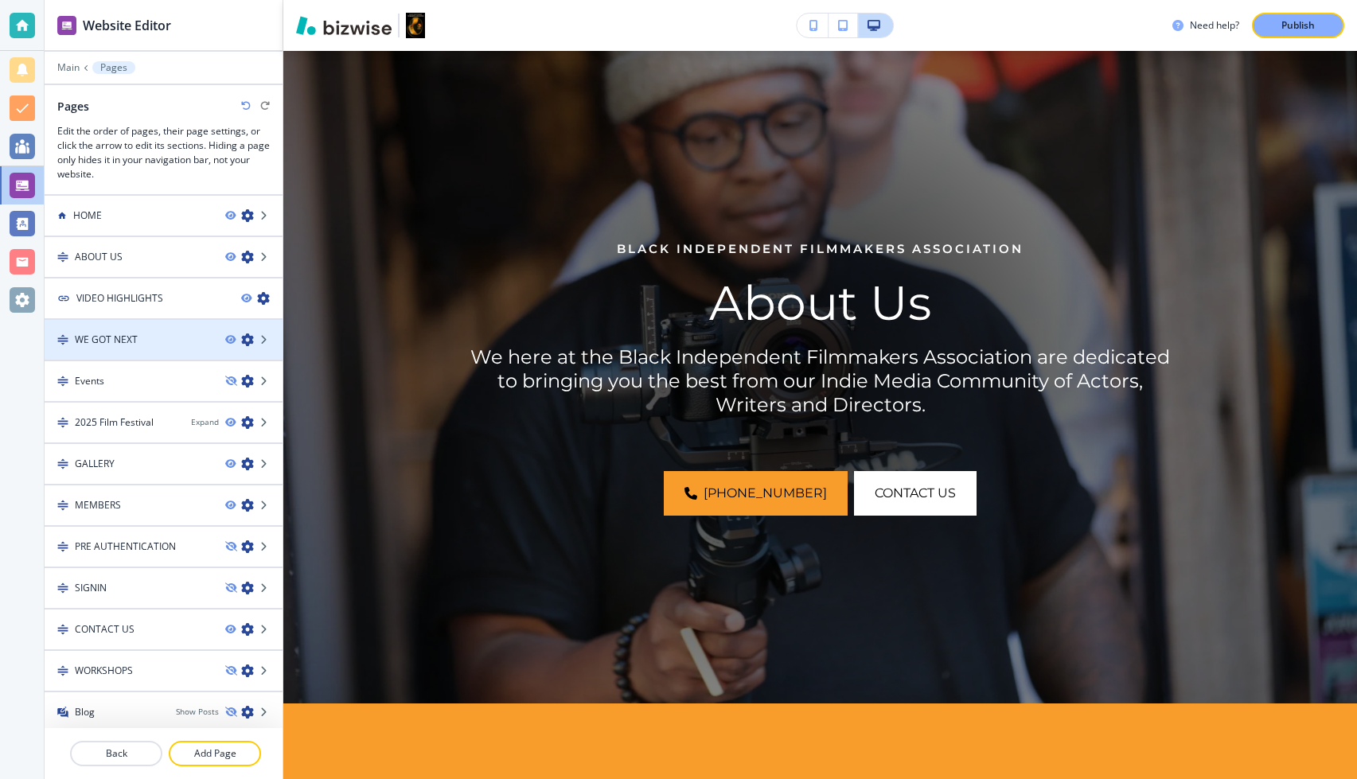
click at [129, 349] on div at bounding box center [164, 353] width 238 height 13
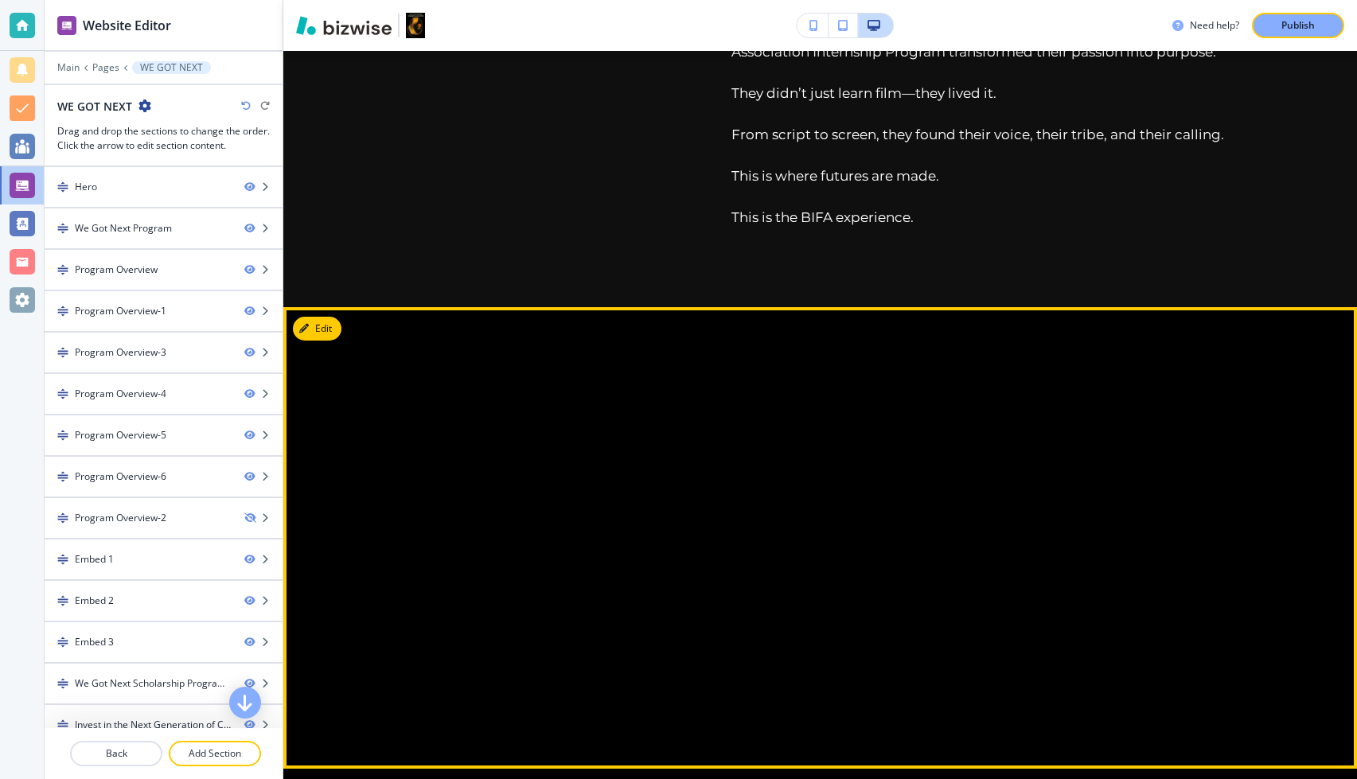
scroll to position [3447, 0]
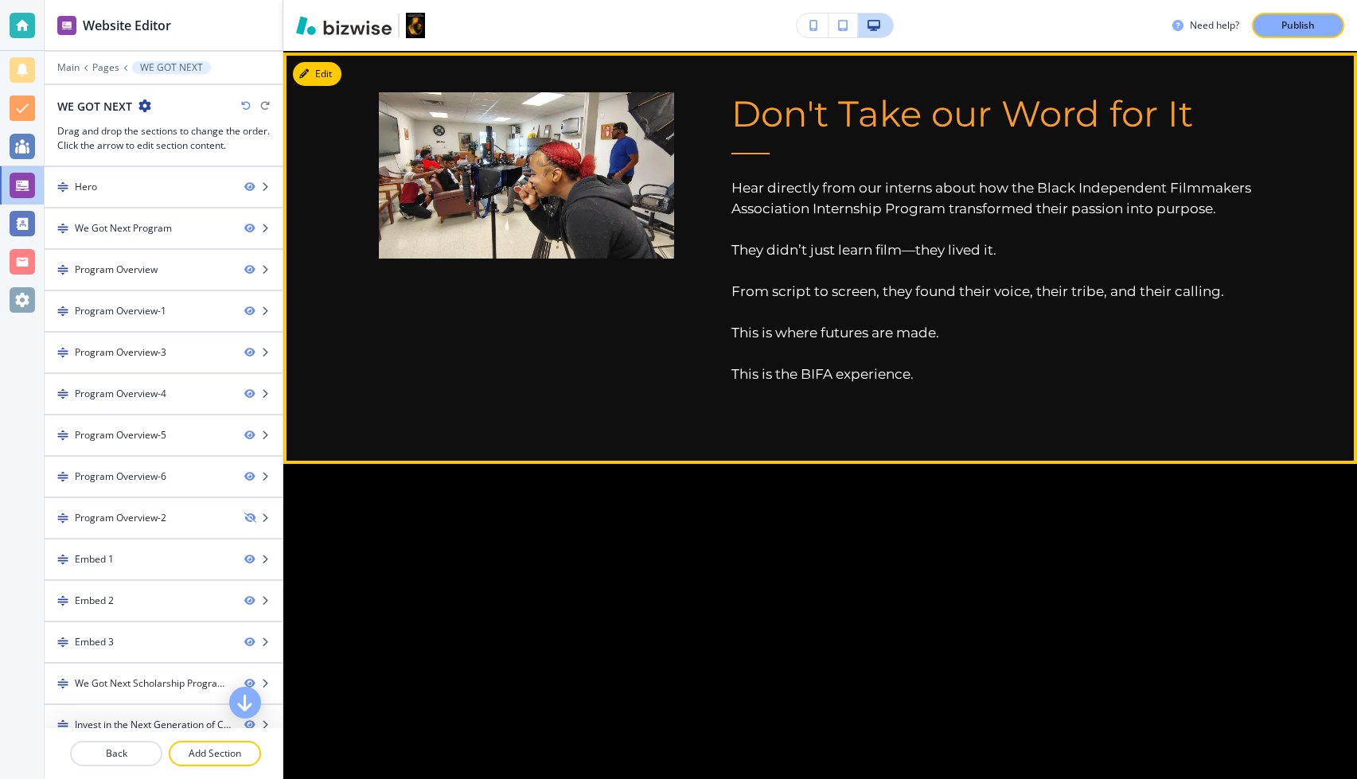
click at [760, 222] on p at bounding box center [996, 229] width 530 height 21
click at [309, 71] on icon "button" at bounding box center [307, 74] width 10 height 10
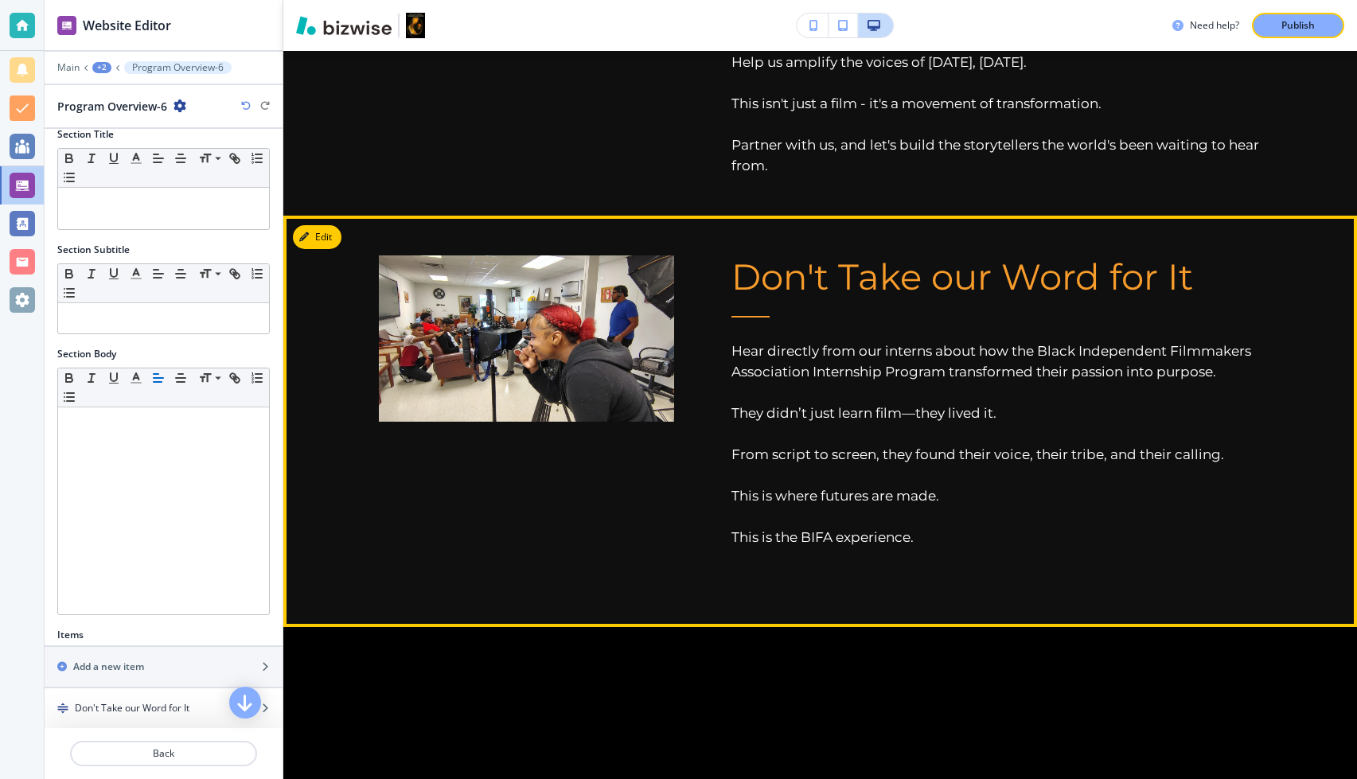
scroll to position [3270, 0]
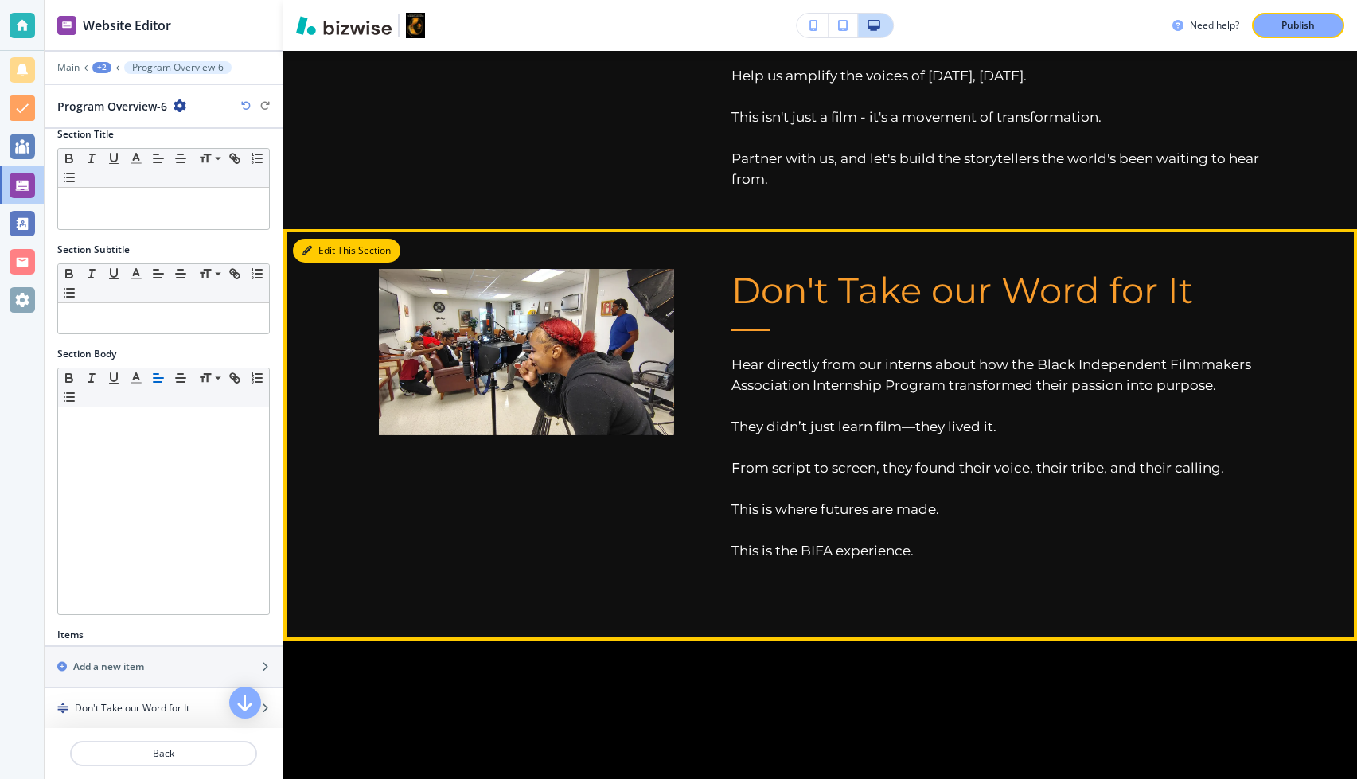
click at [333, 252] on button "Edit This Section" at bounding box center [346, 251] width 107 height 24
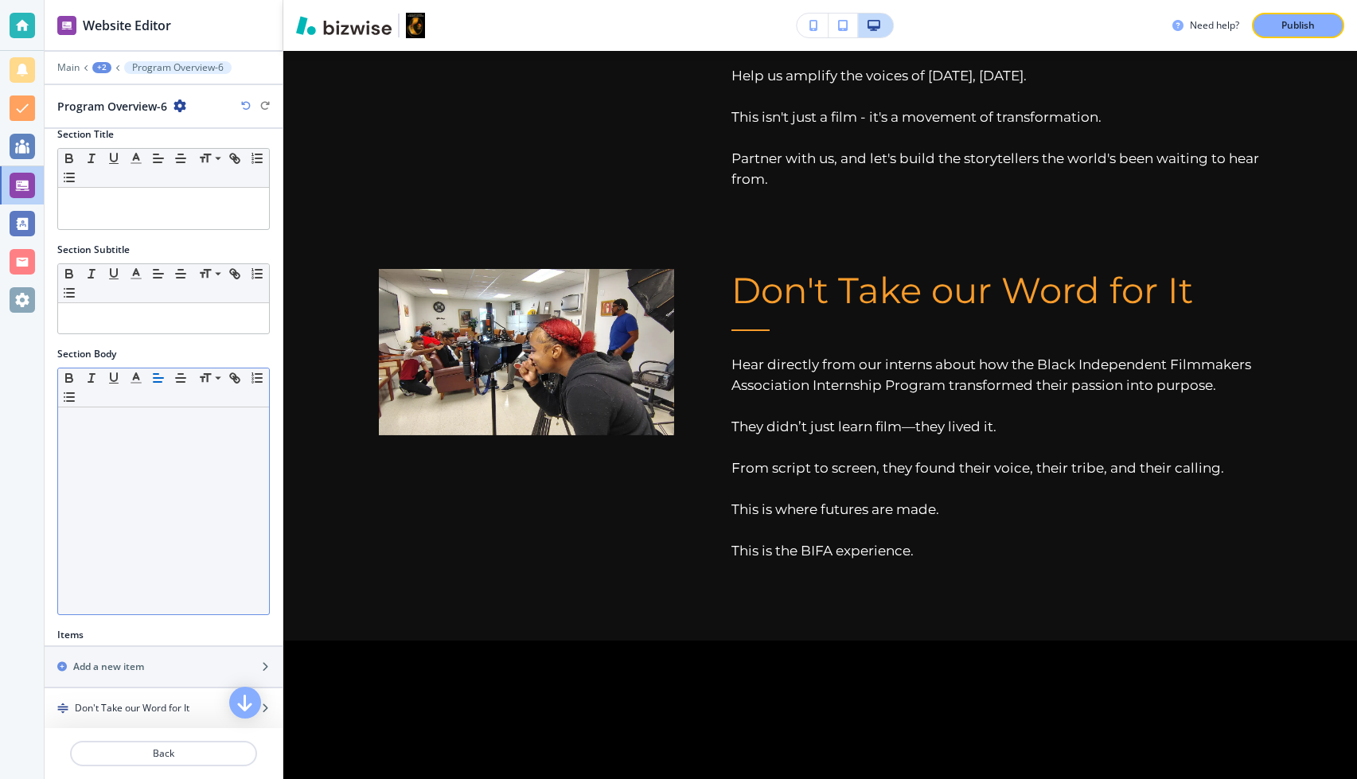
scroll to position [126, 0]
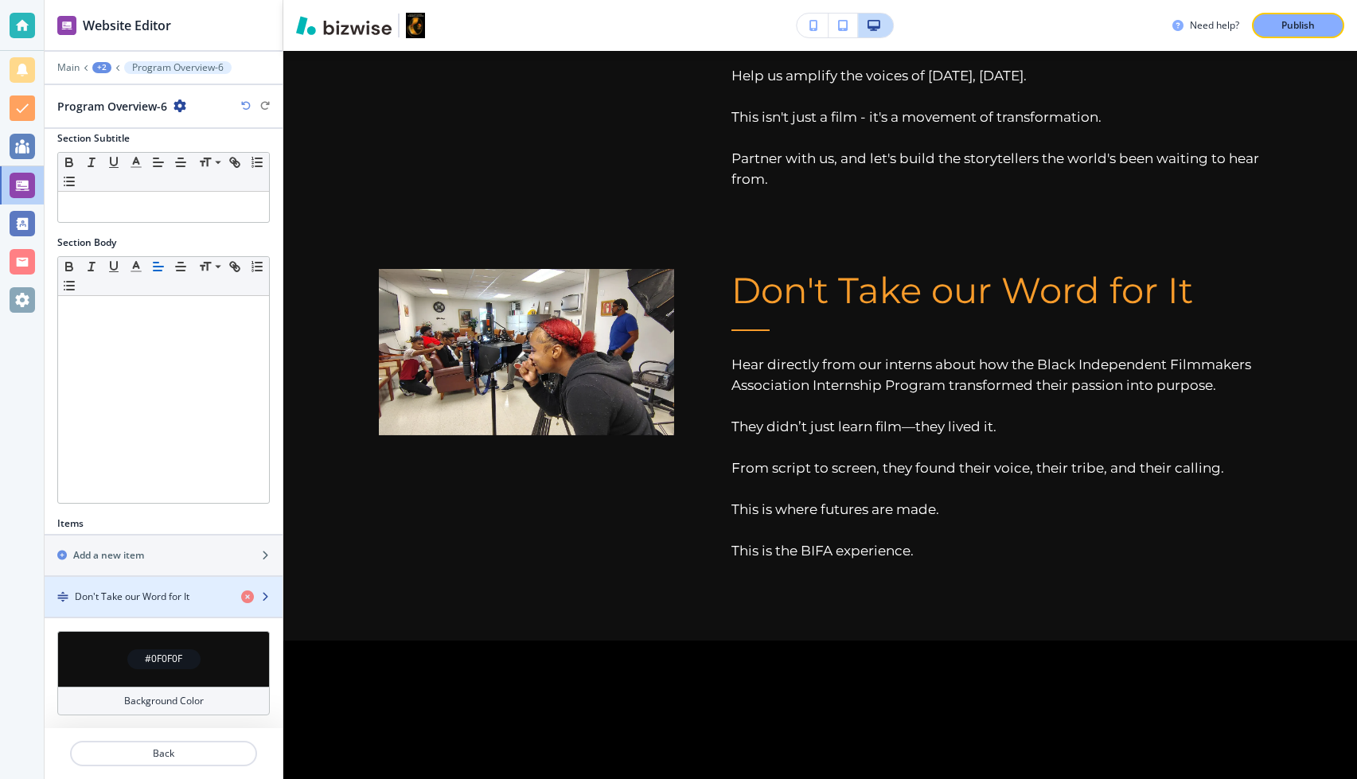
click at [152, 540] on h4 "Don't Take our Word for It" at bounding box center [132, 597] width 115 height 14
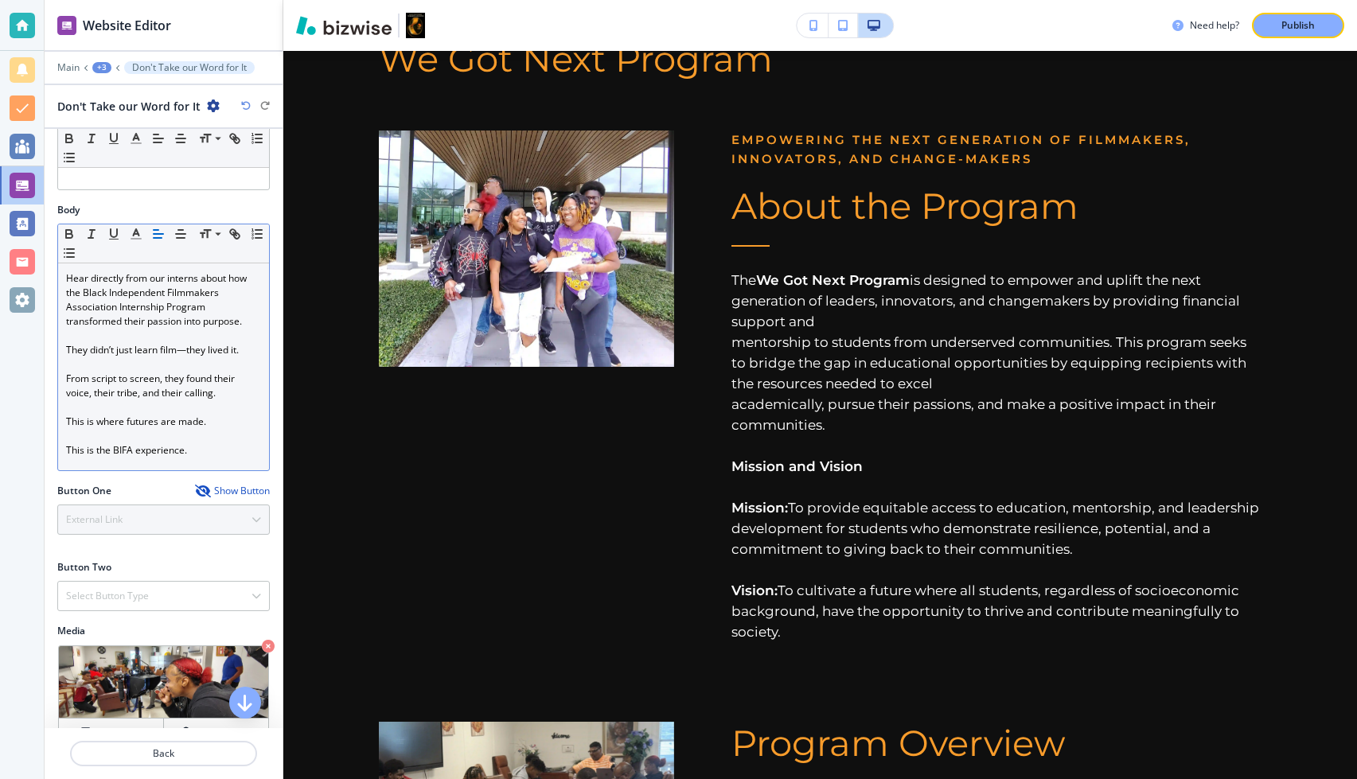
scroll to position [264, 0]
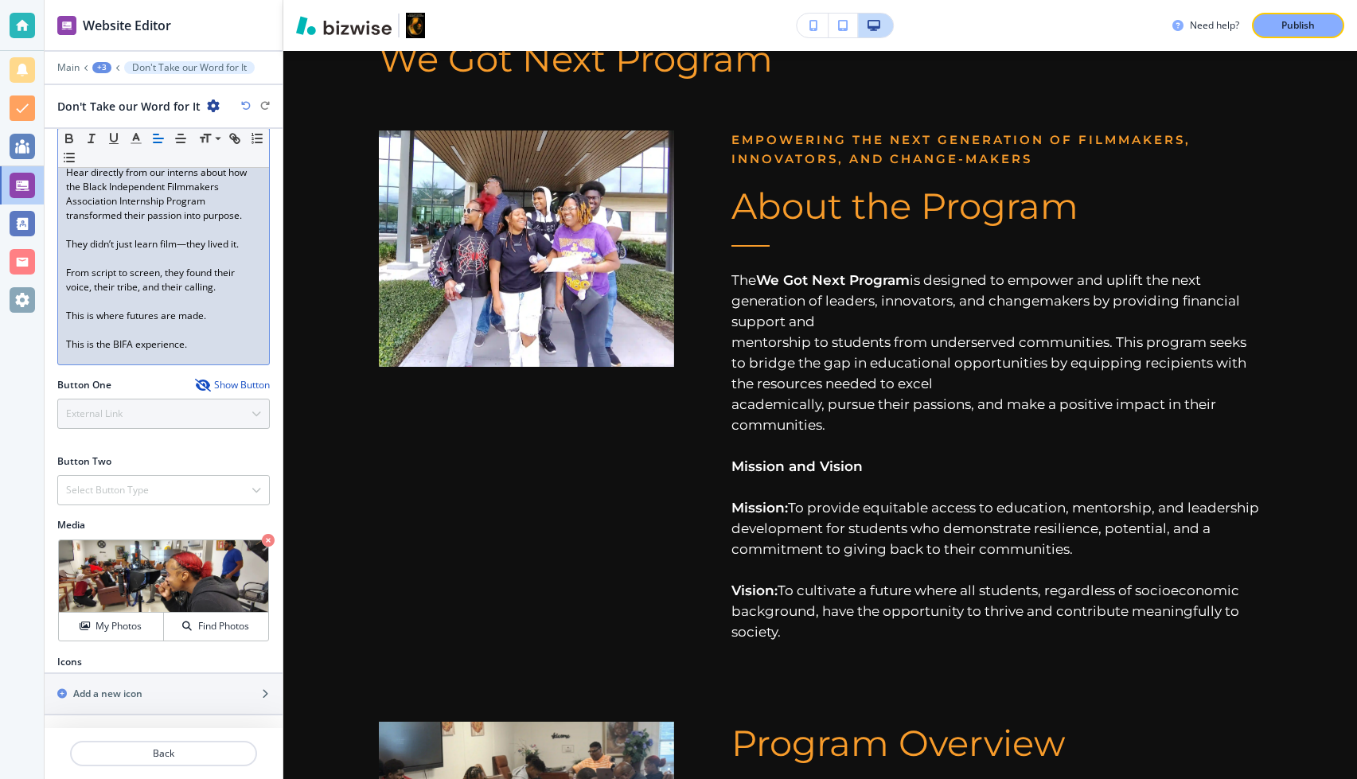
click at [203, 345] on p "This is the BIFA experience." at bounding box center [163, 344] width 195 height 14
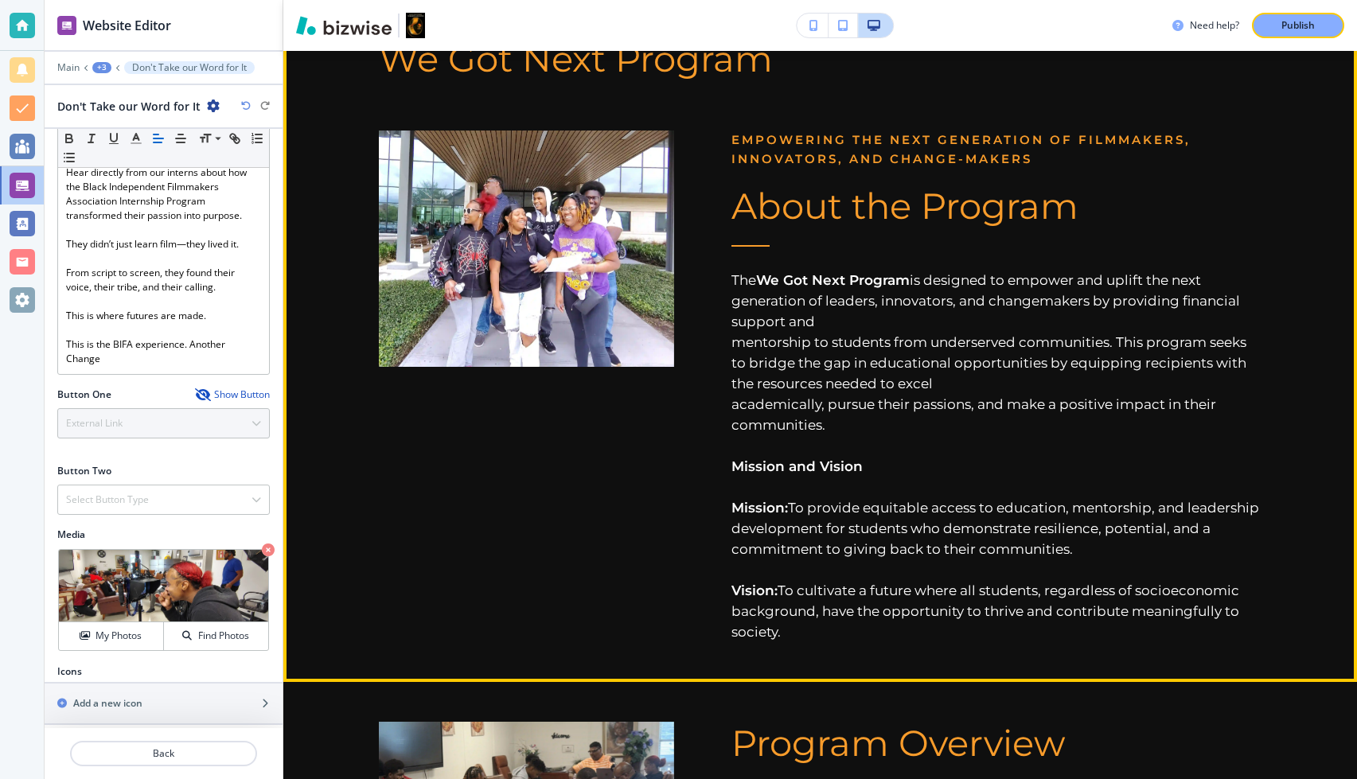
click at [602, 523] on div at bounding box center [498, 346] width 353 height 591
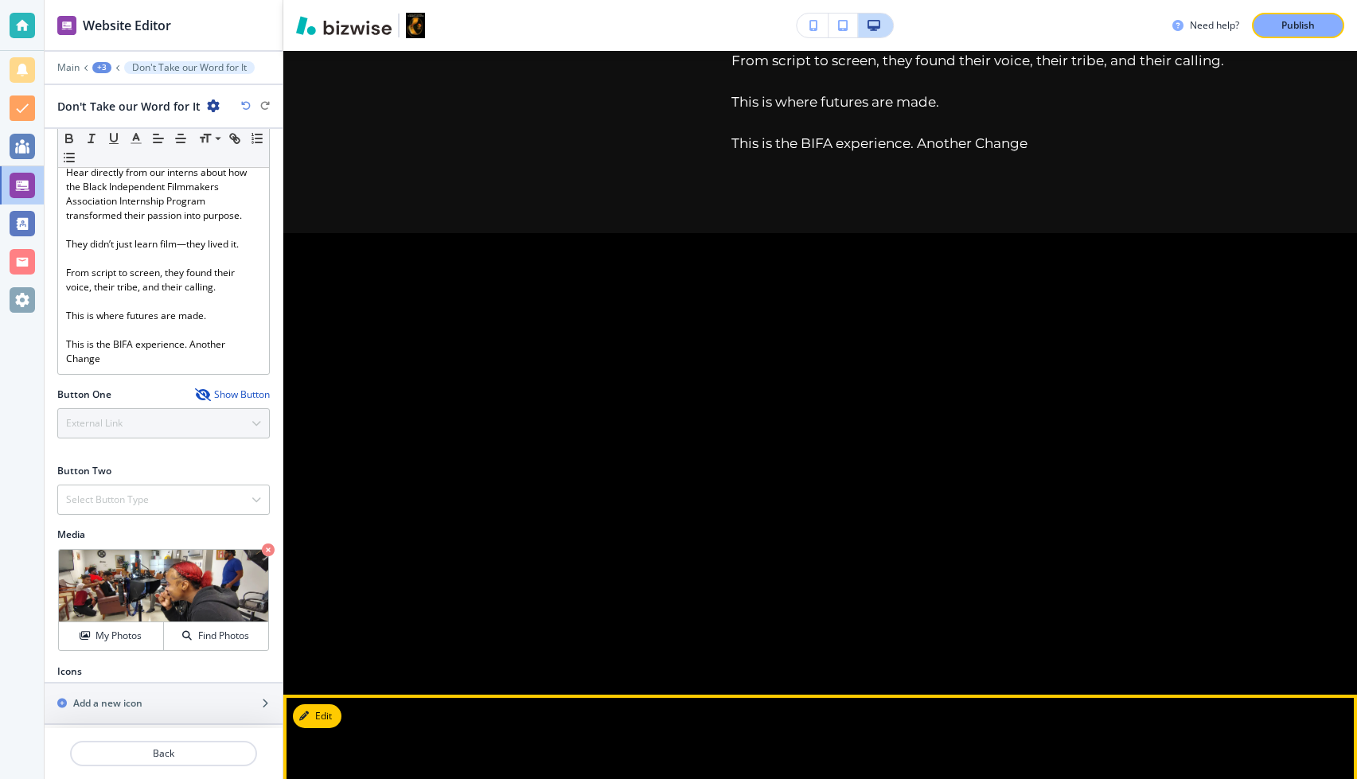
scroll to position [3429, 0]
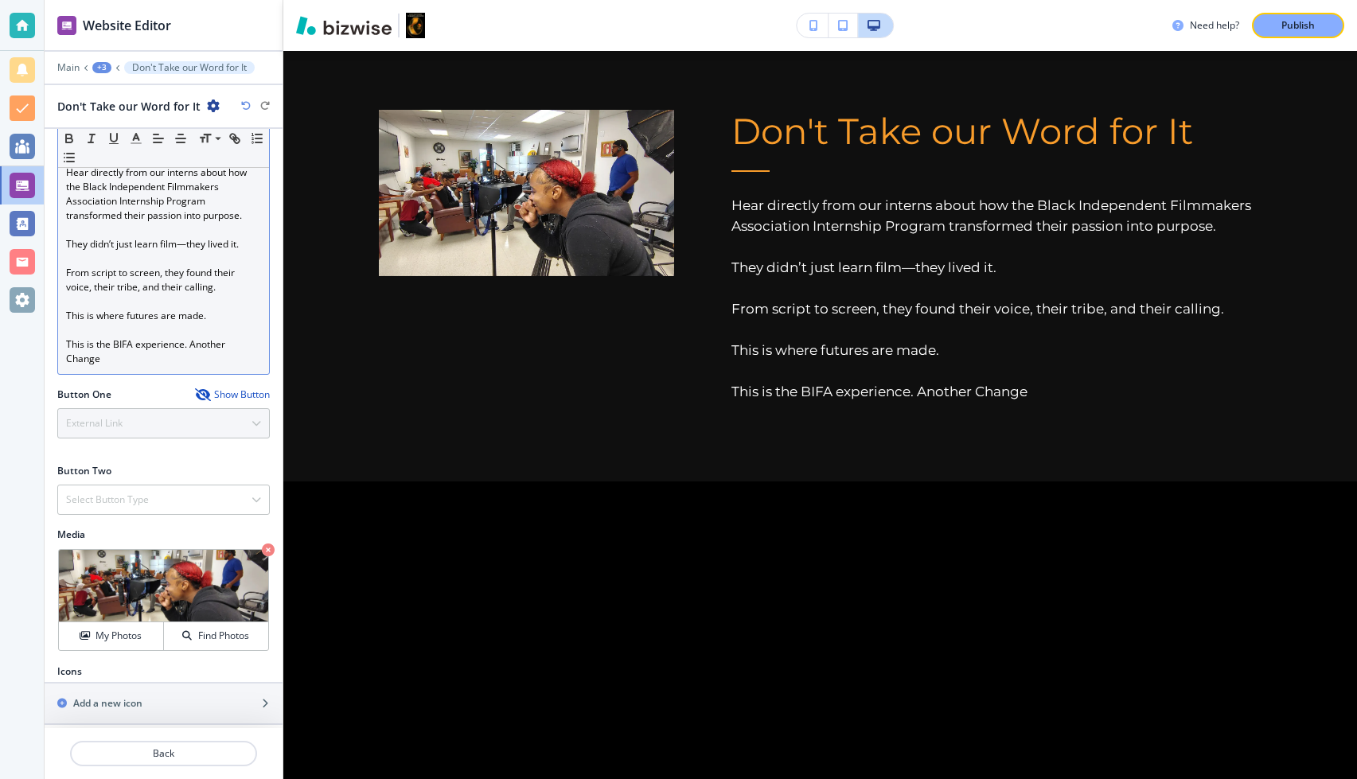
click at [154, 359] on p "This is the BIFA experience. Another Change" at bounding box center [163, 351] width 195 height 29
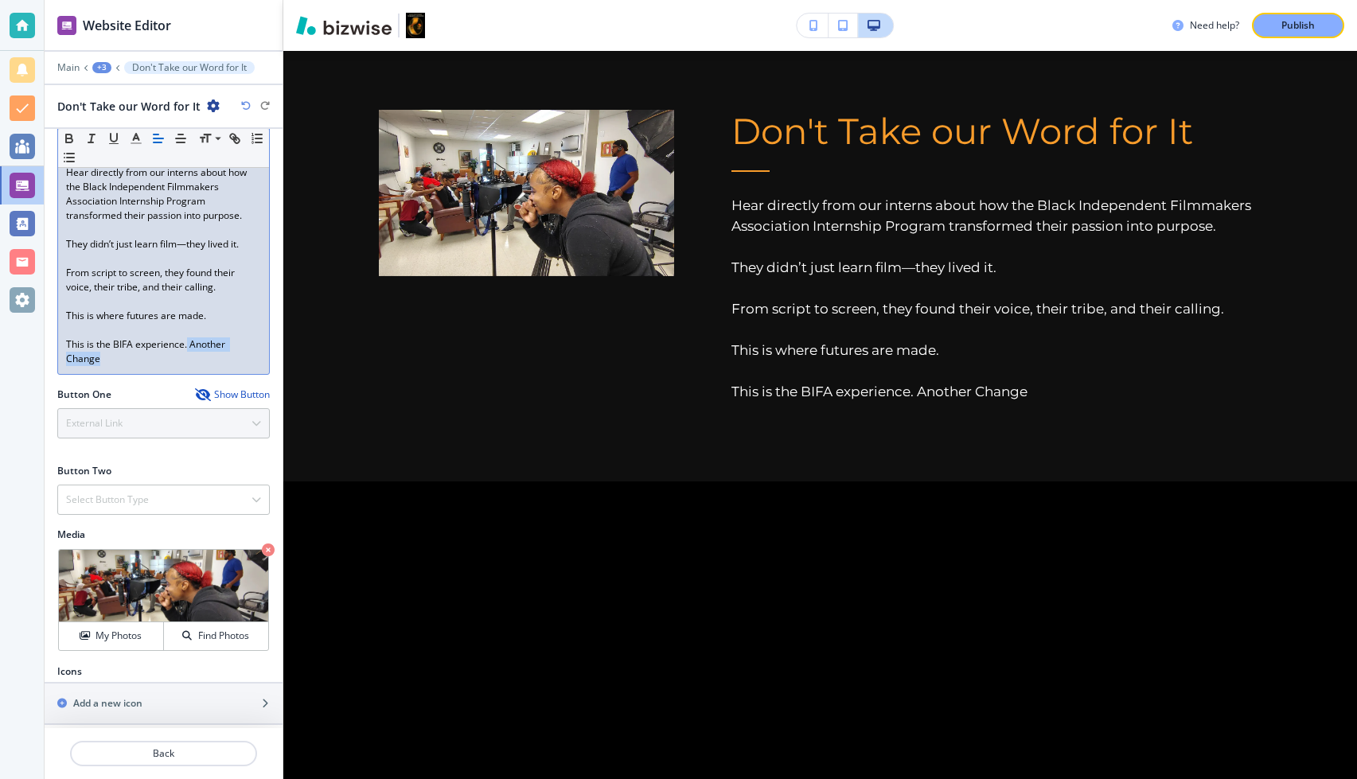
drag, startPoint x: 154, startPoint y: 359, endPoint x: 187, endPoint y: 342, distance: 36.7
click at [187, 342] on p "This is the BIFA experience. Another Change" at bounding box center [163, 351] width 195 height 29
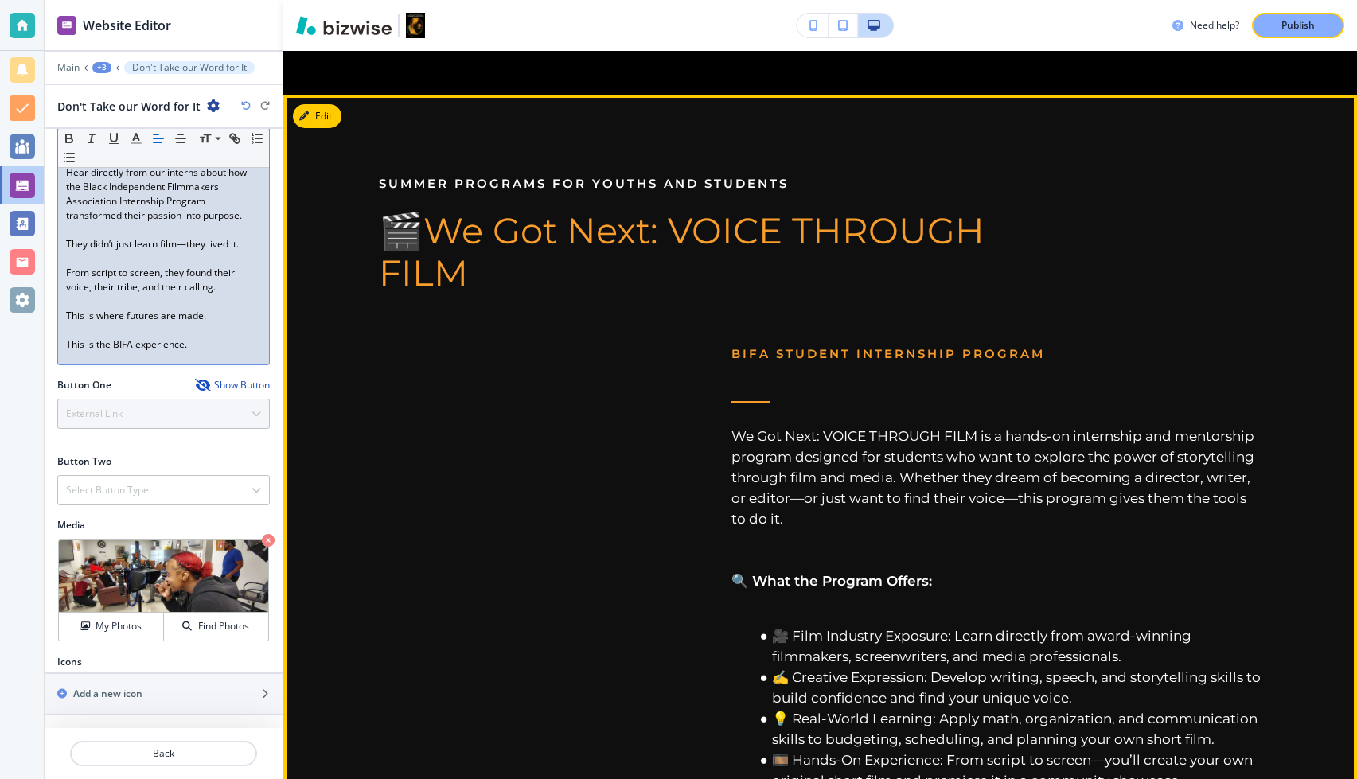
scroll to position [5202, 0]
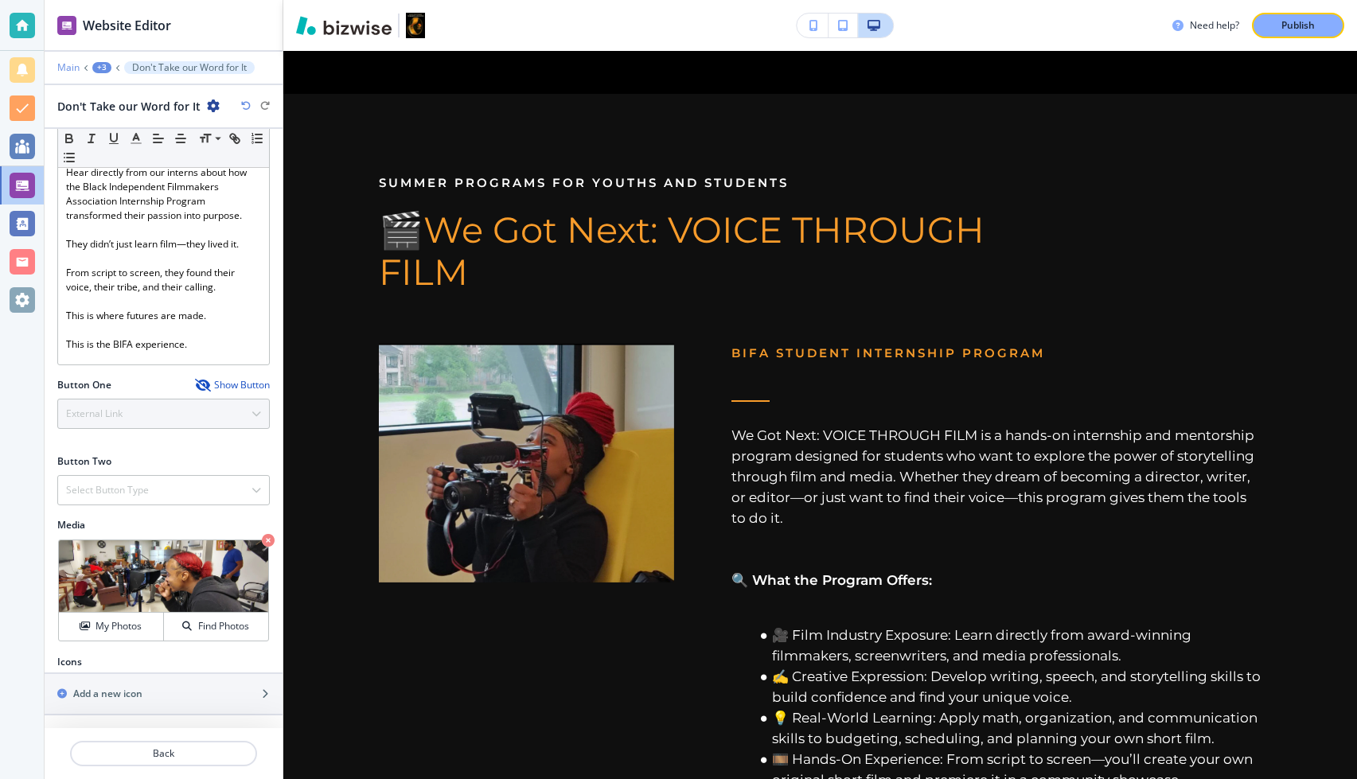
click at [76, 64] on p "Main" at bounding box center [68, 67] width 22 height 11
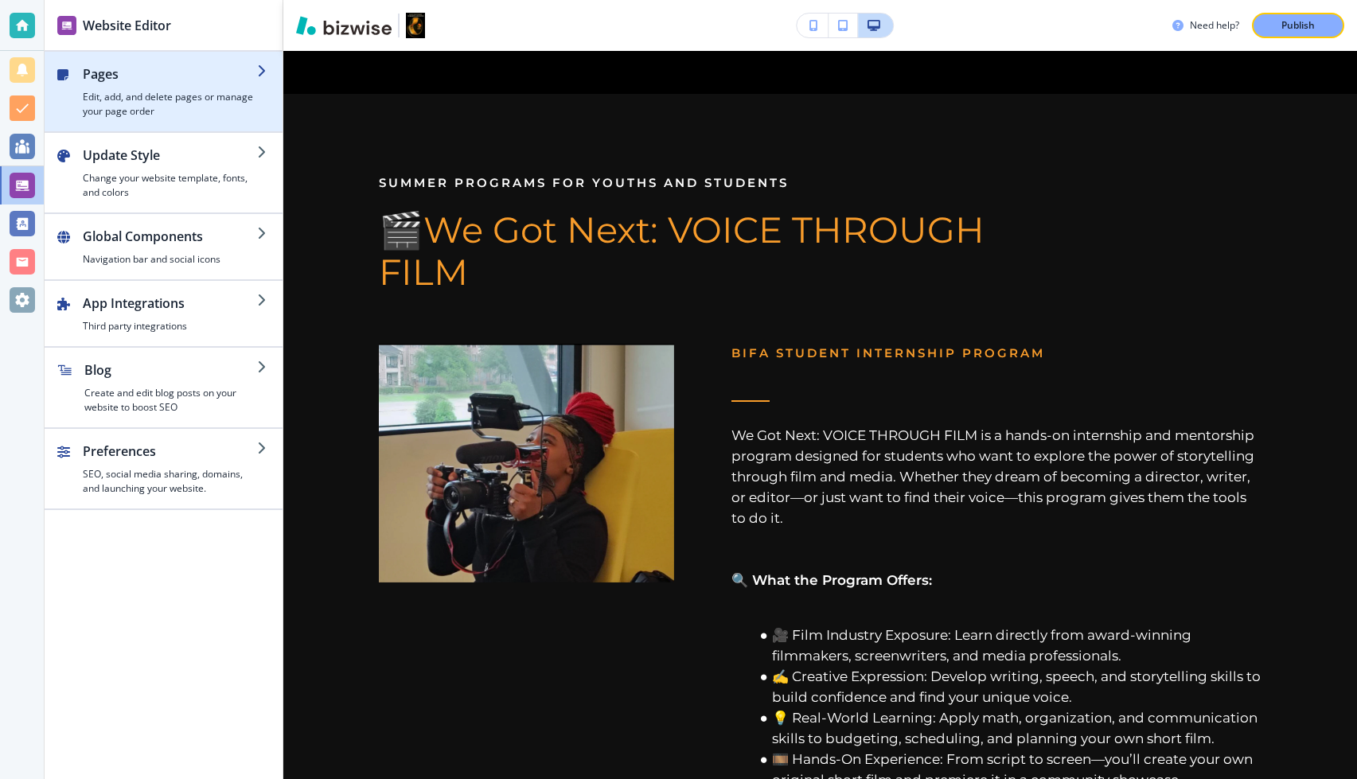
click at [128, 101] on h4 "Edit, add, and delete pages or manage your page order" at bounding box center [170, 104] width 174 height 29
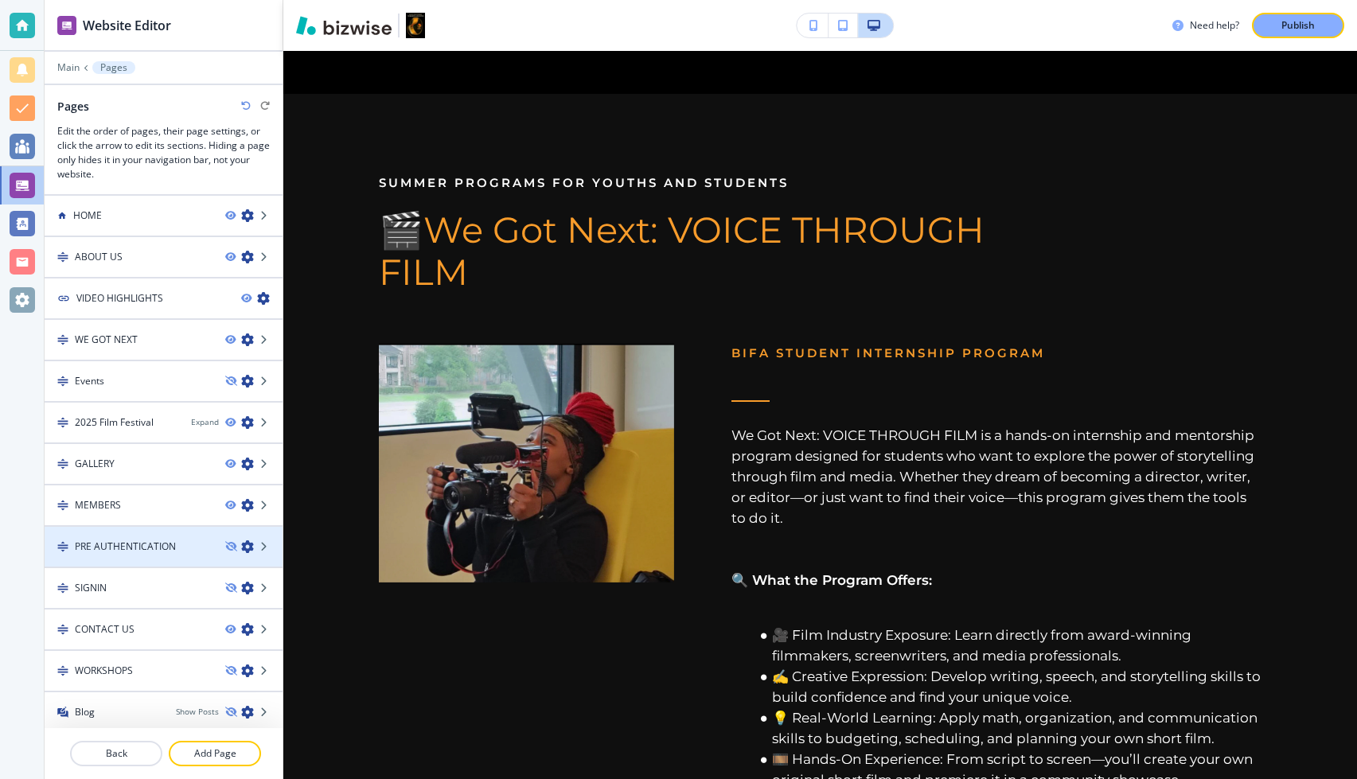
click at [137, 537] on div at bounding box center [164, 533] width 238 height 13
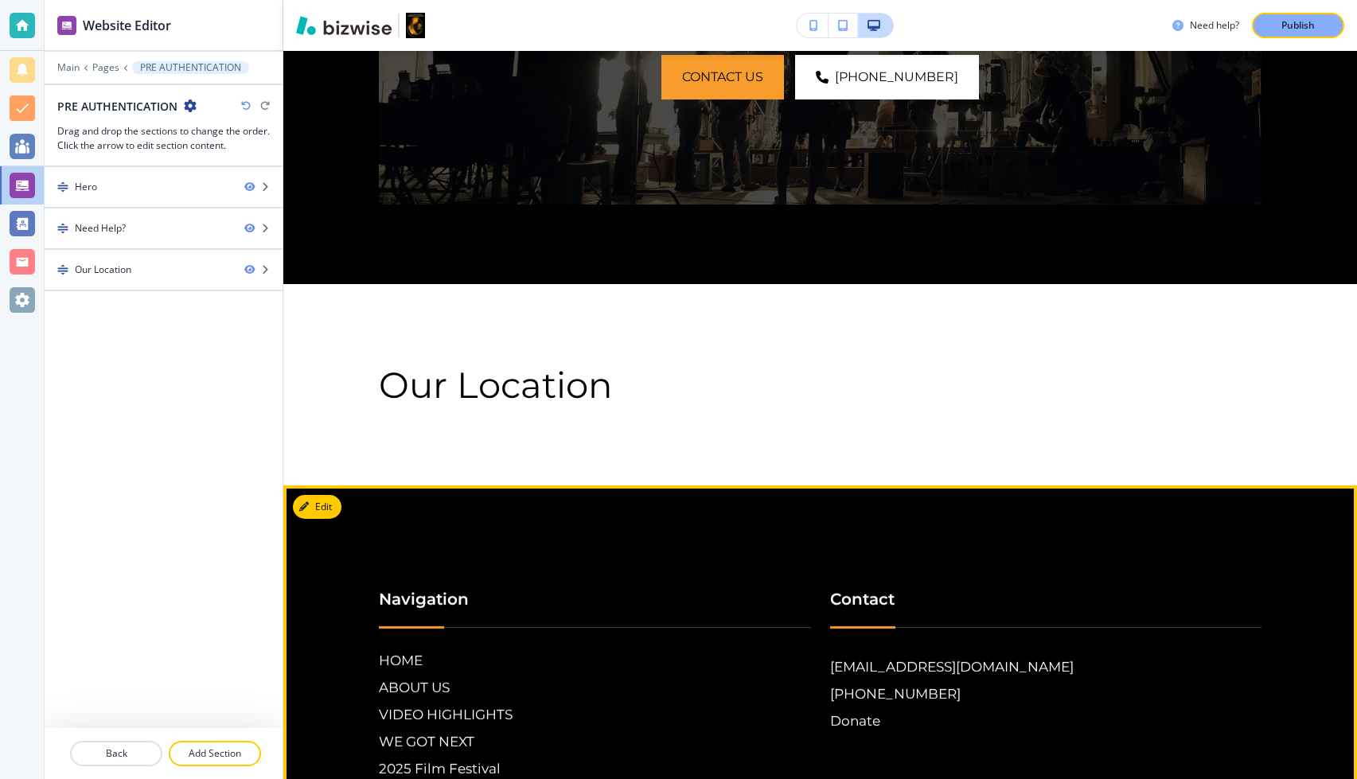
scroll to position [671, 0]
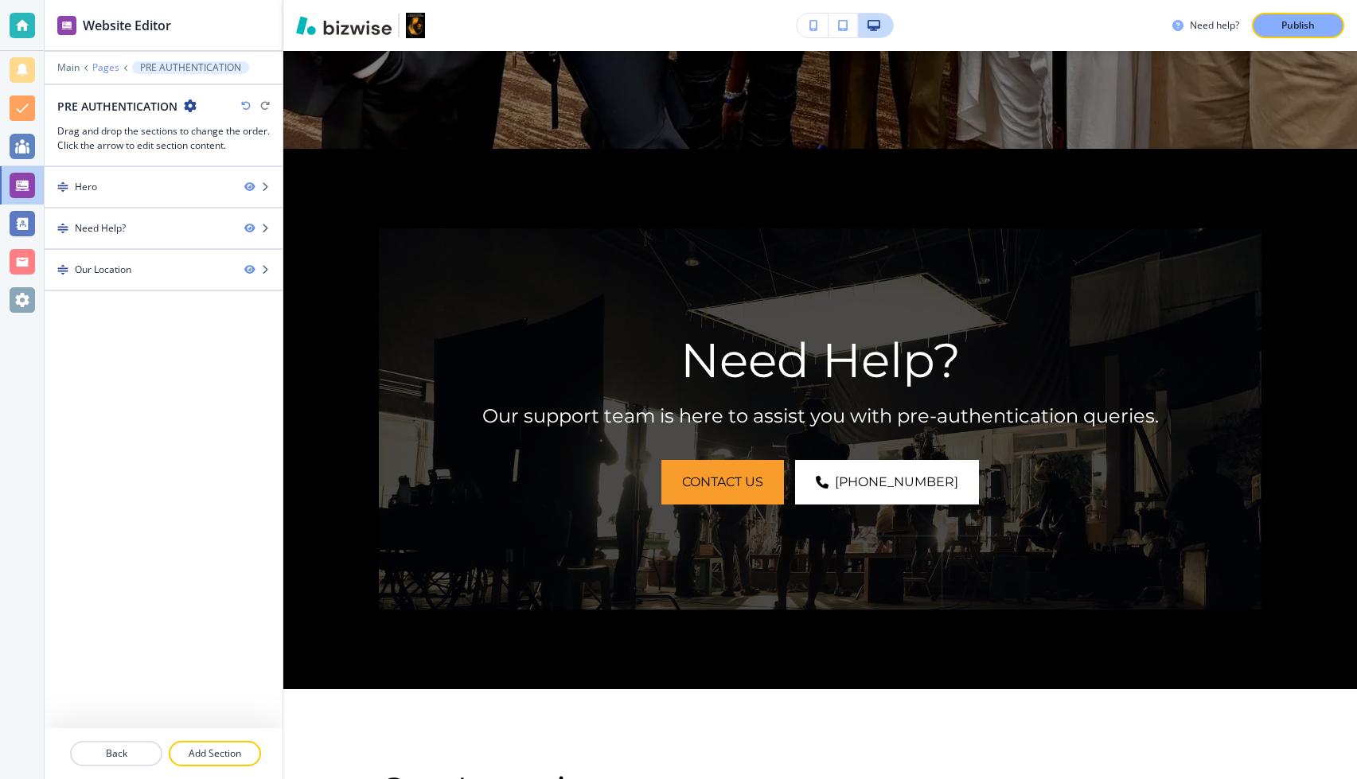
click at [109, 72] on p "Pages" at bounding box center [105, 67] width 27 height 11
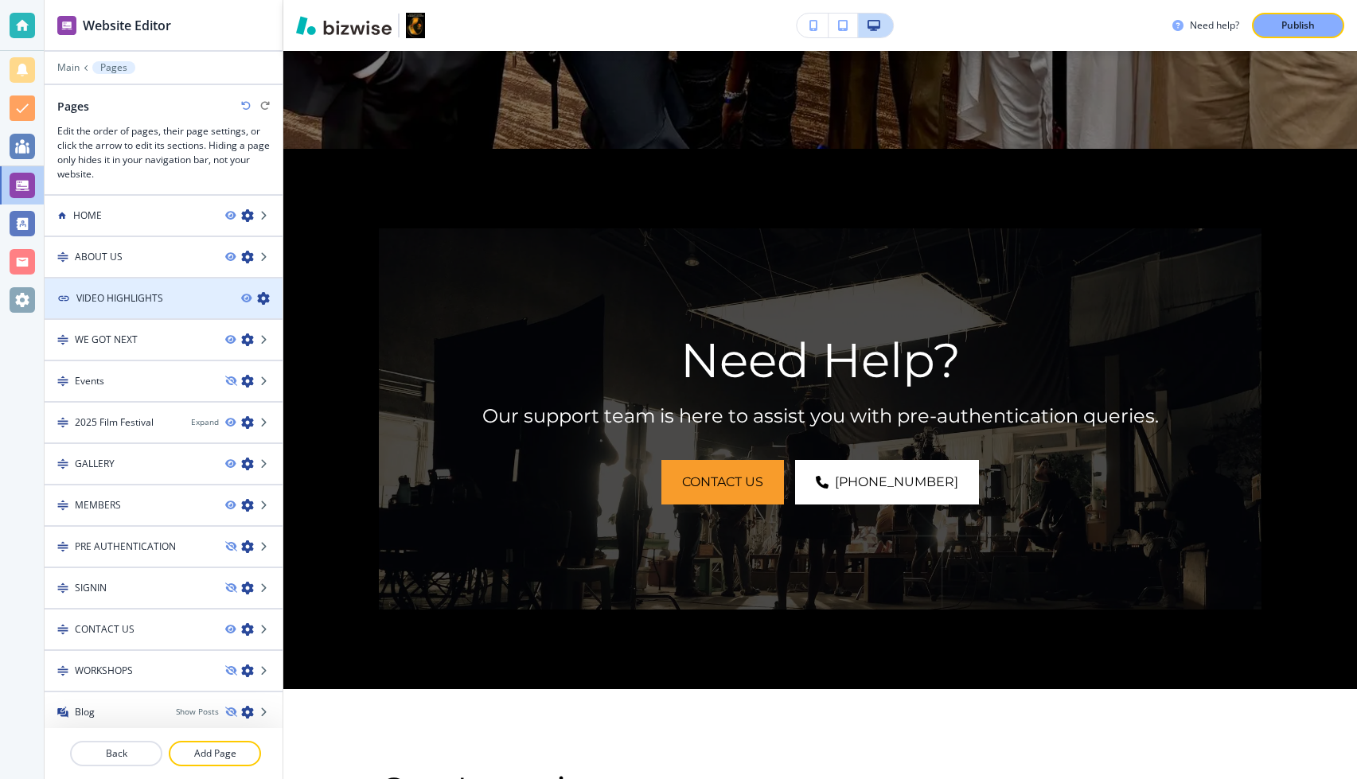
scroll to position [19, 0]
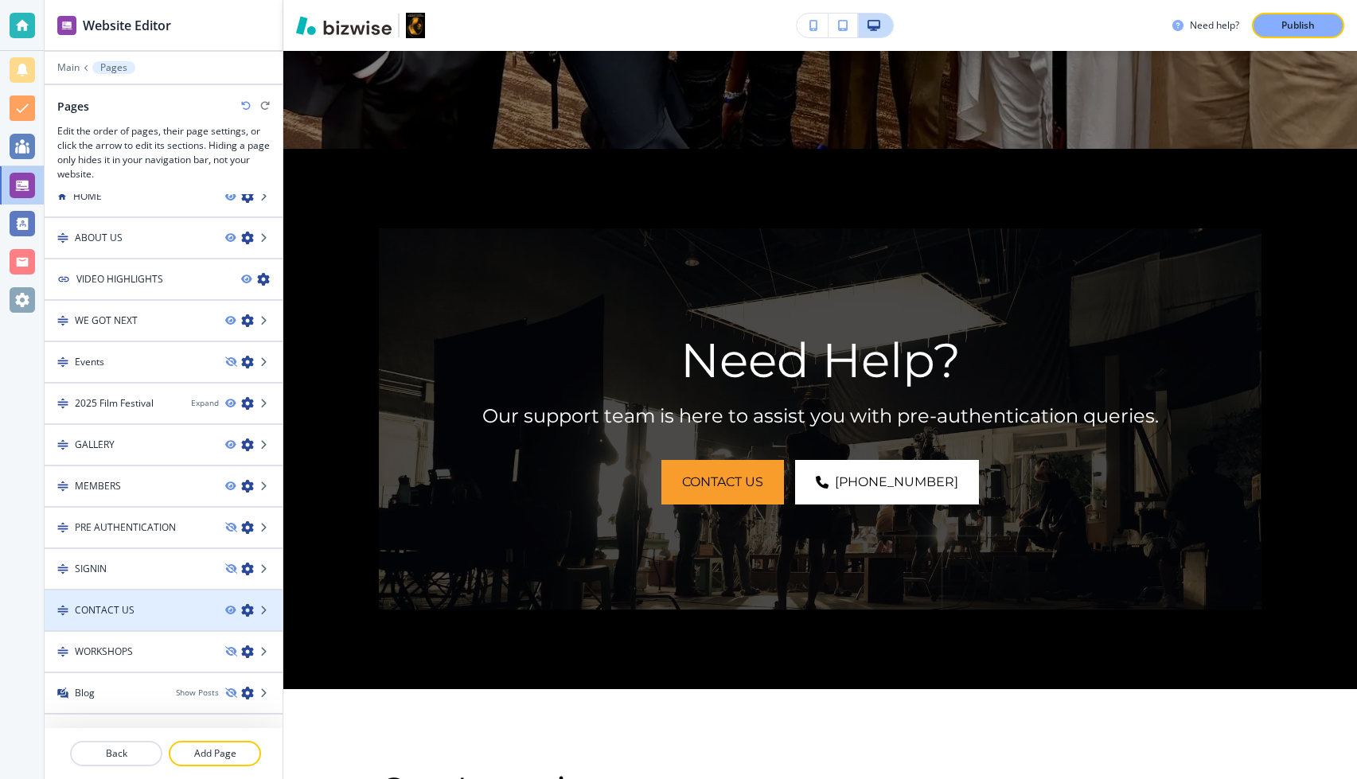
click at [139, 540] on div "CONTACT US" at bounding box center [129, 610] width 168 height 14
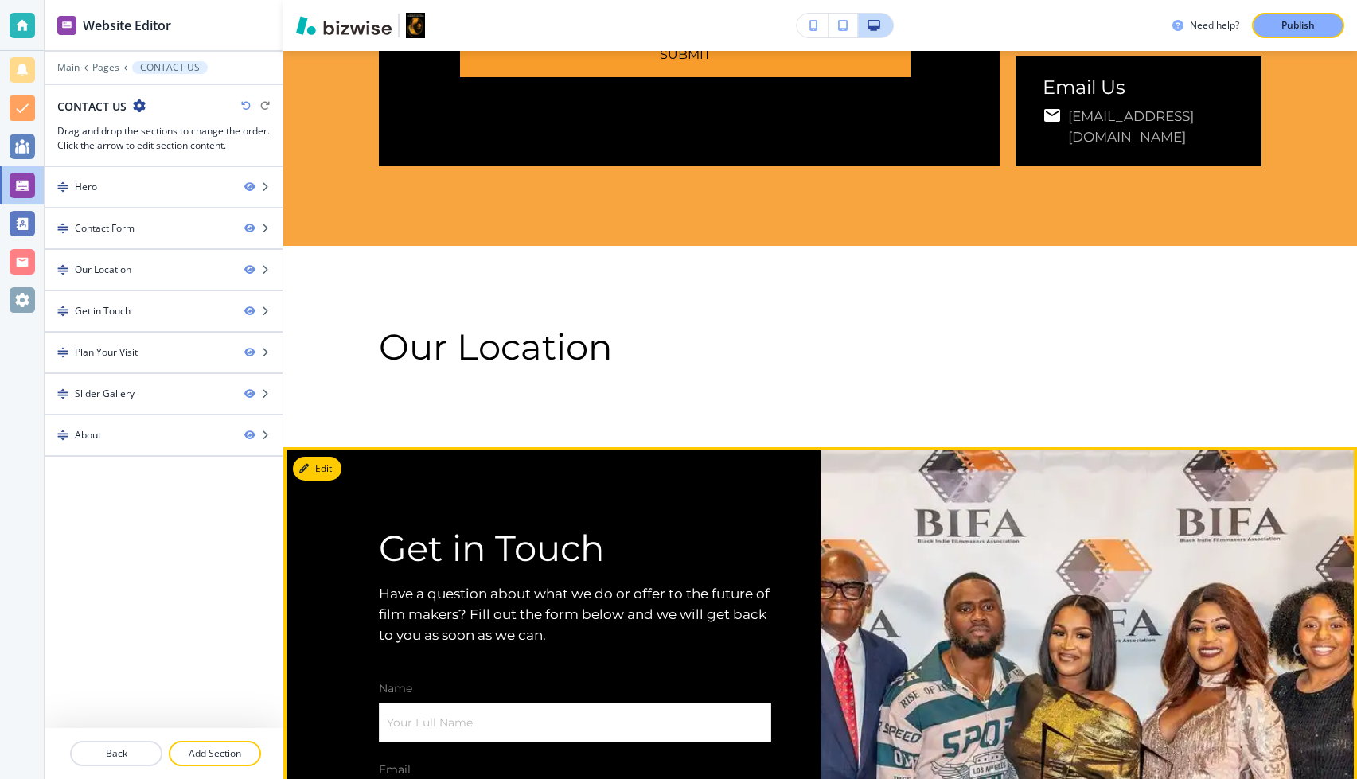
scroll to position [1229, 0]
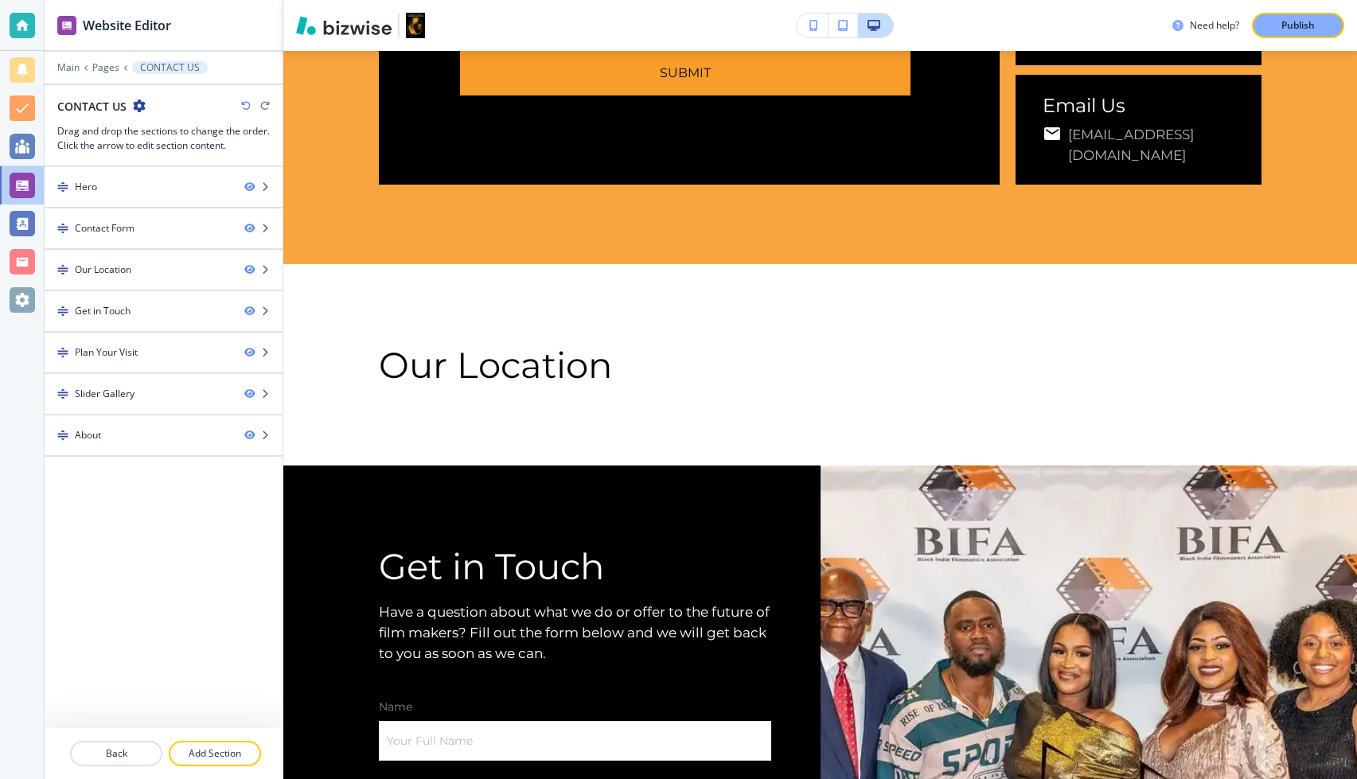
click at [105, 60] on div at bounding box center [164, 57] width 238 height 10
click at [105, 67] on p "Pages" at bounding box center [105, 67] width 27 height 11
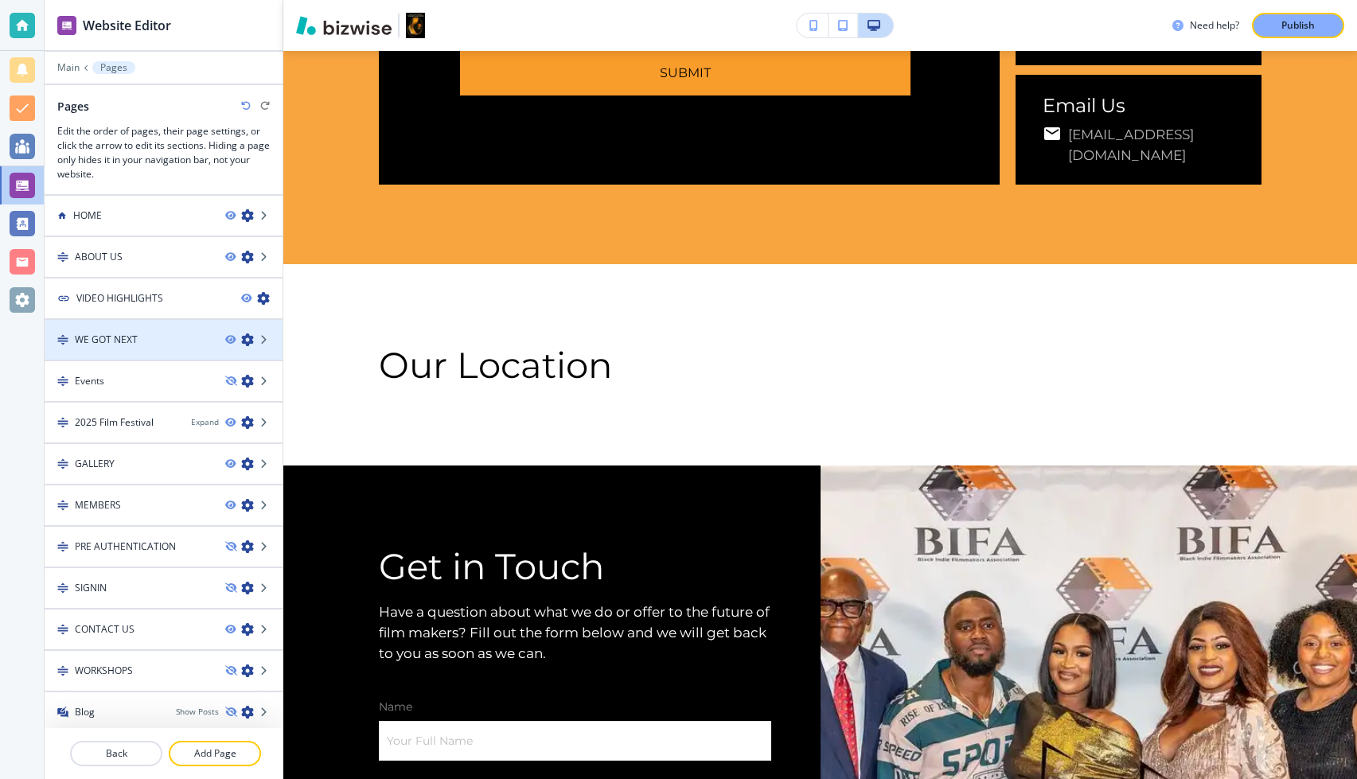
scroll to position [19, 0]
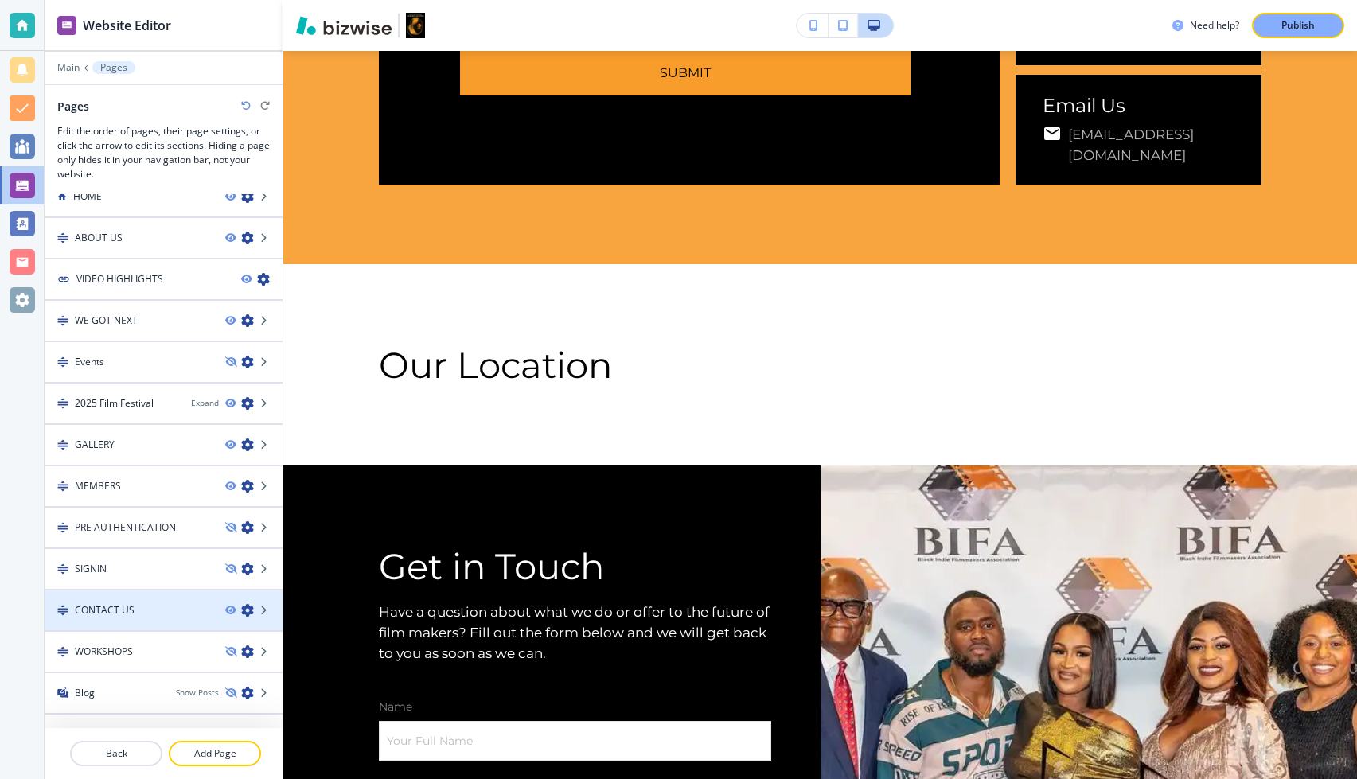
click at [124, 540] on div at bounding box center [164, 624] width 238 height 13
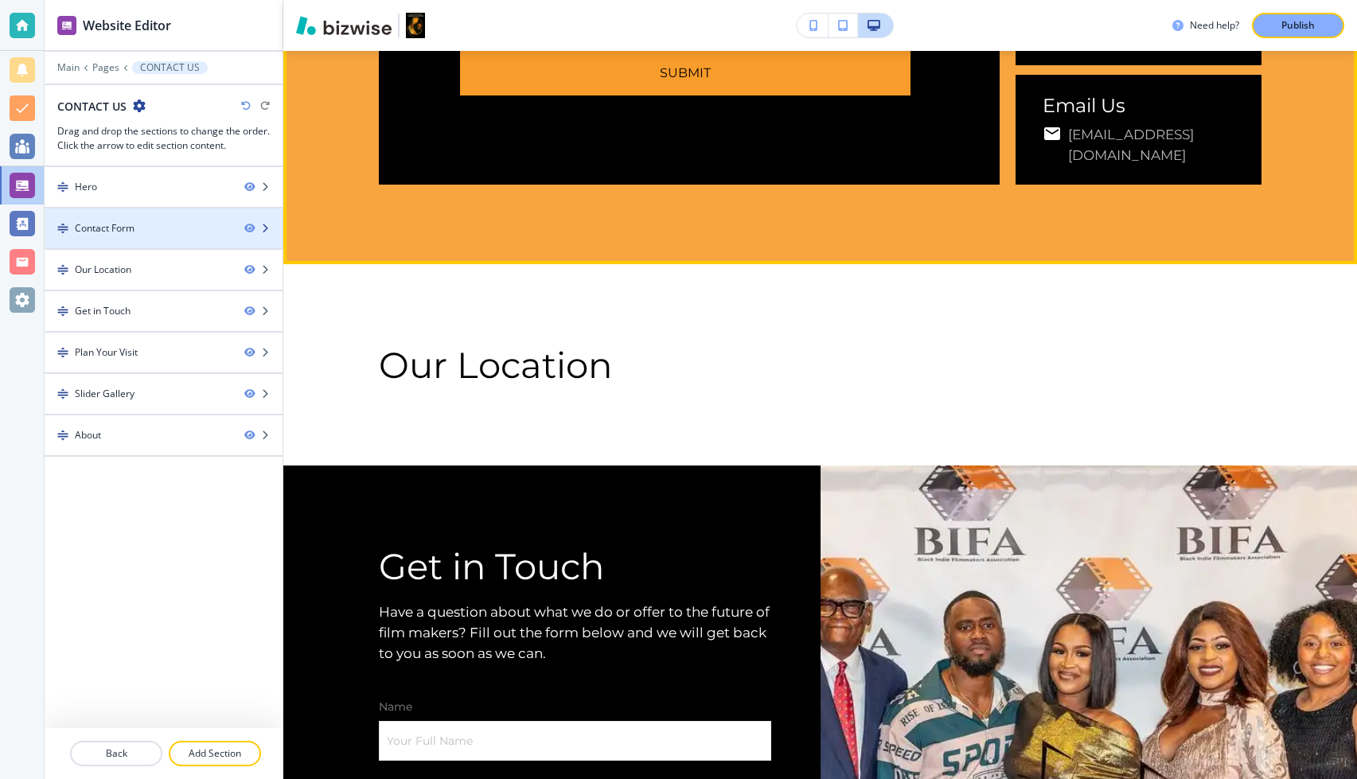
click at [110, 225] on div "Contact Form" at bounding box center [105, 228] width 60 height 14
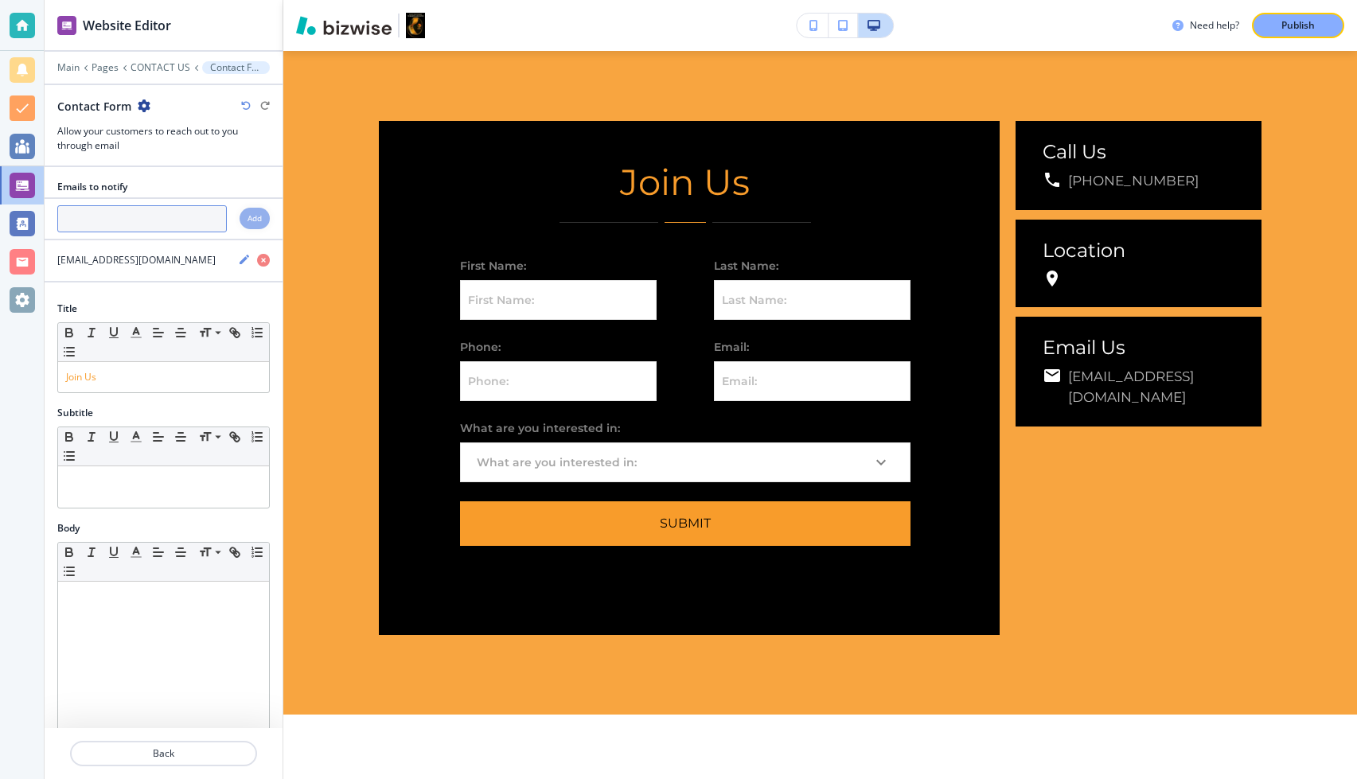
scroll to position [769, 0]
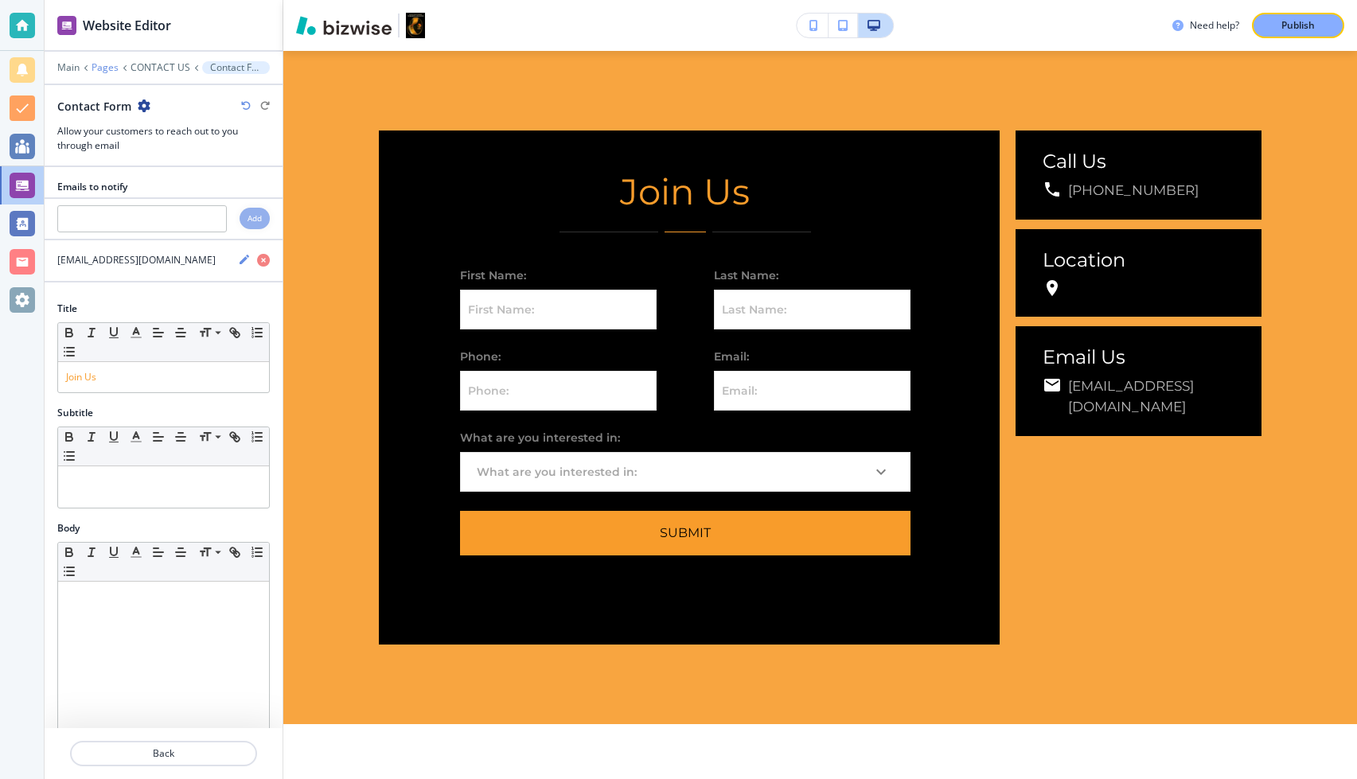
click at [96, 62] on p "Pages" at bounding box center [105, 67] width 27 height 11
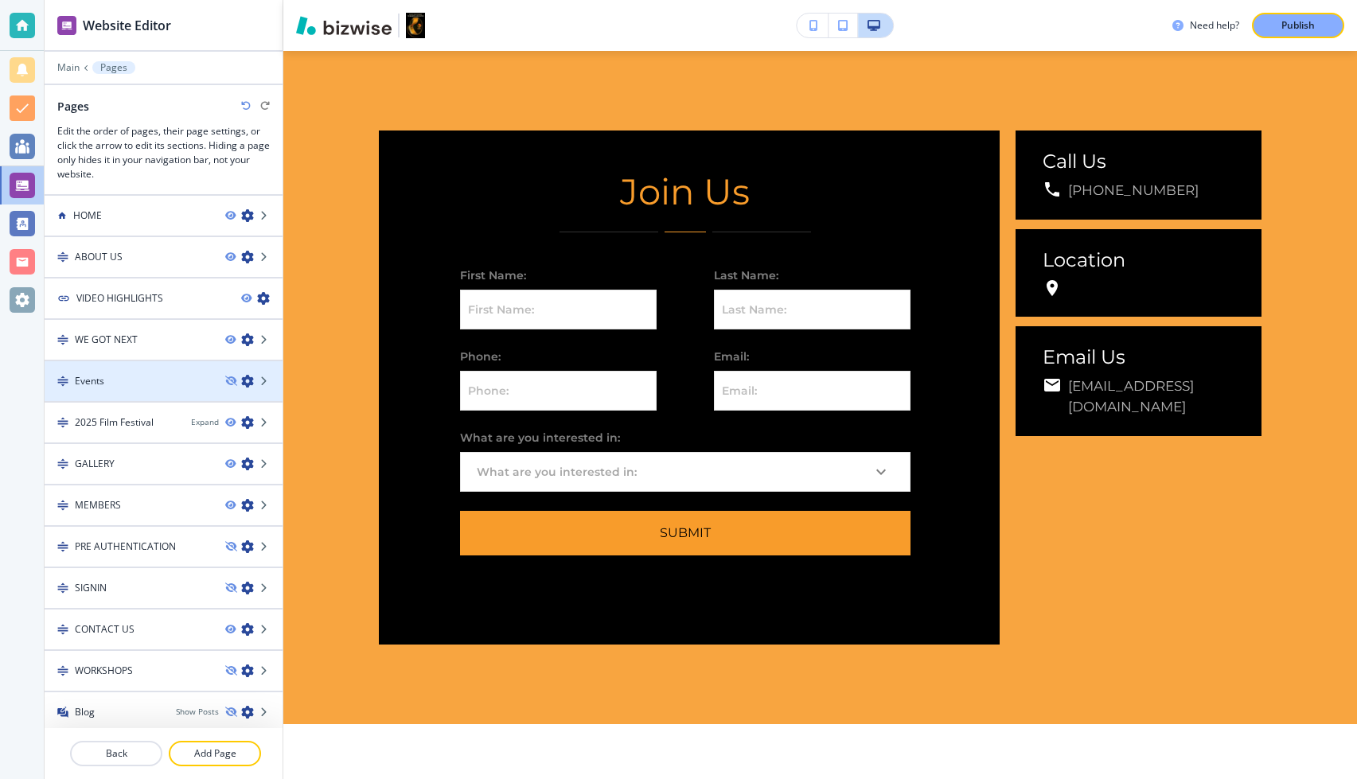
scroll to position [19, 0]
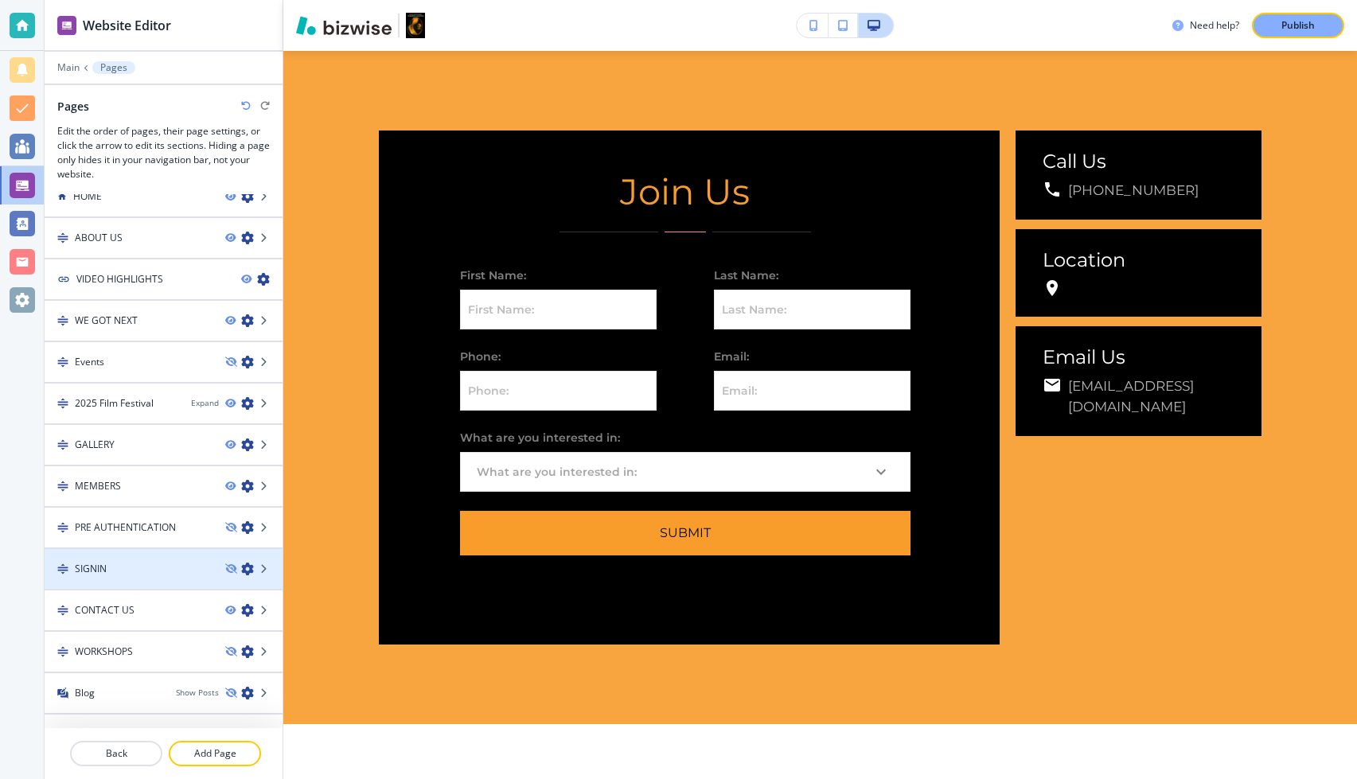
click at [141, 540] on div "SIGNIN" at bounding box center [129, 569] width 168 height 14
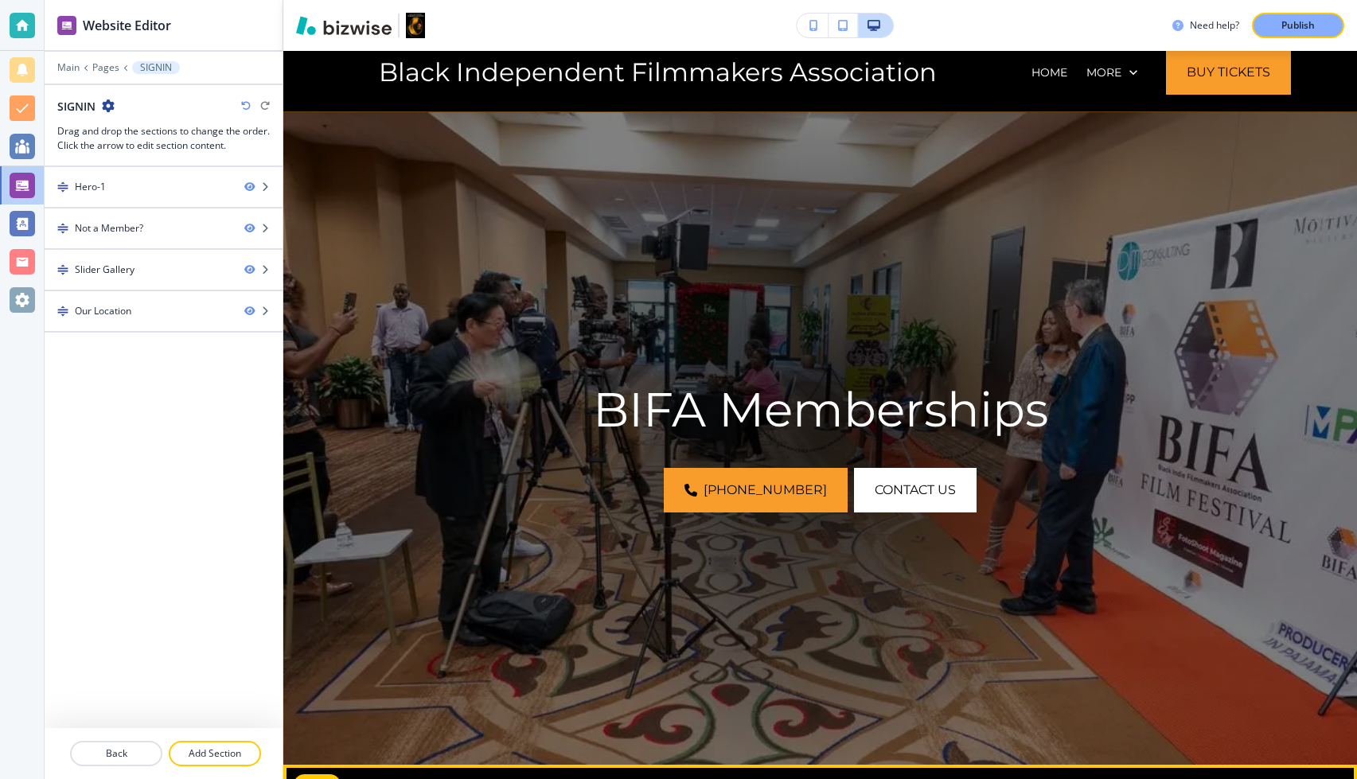
scroll to position [0, 0]
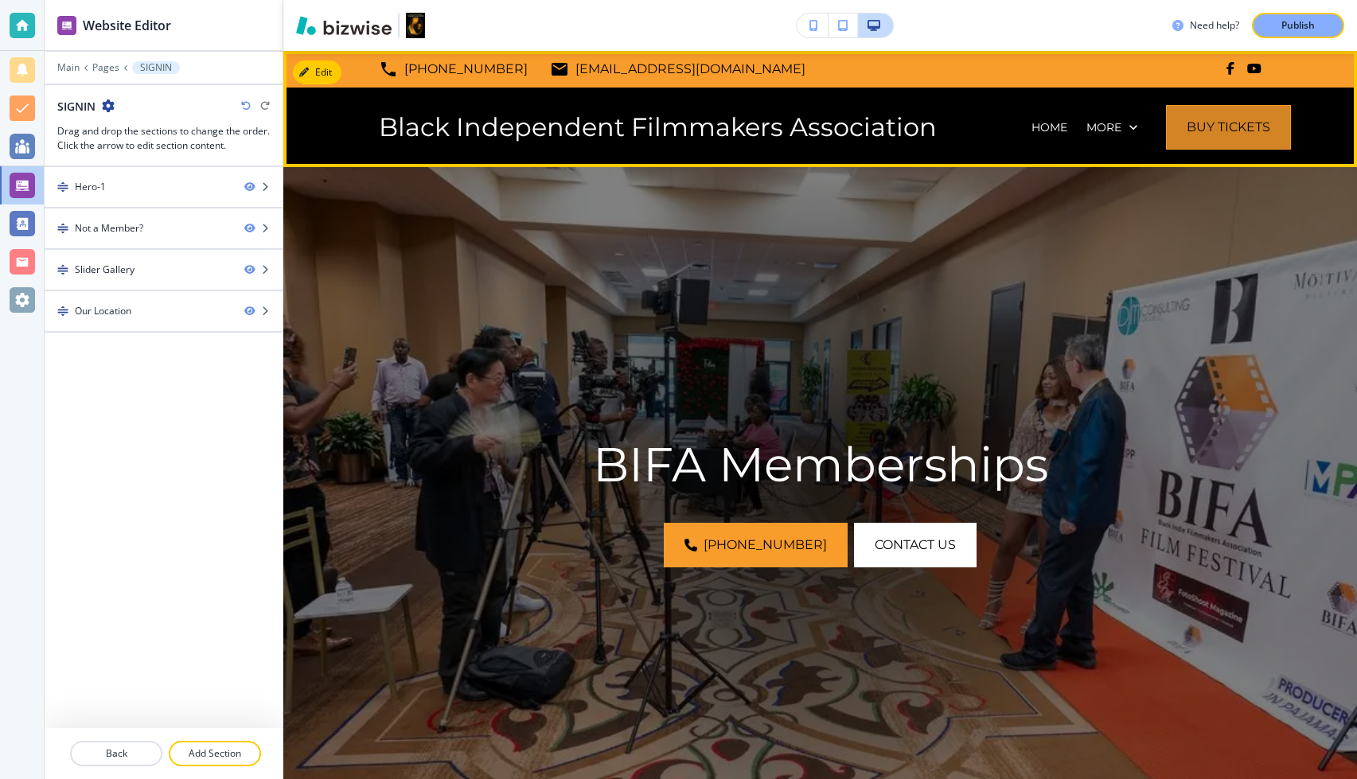
click at [1269, 137] on link "Buy Tickets" at bounding box center [1228, 127] width 125 height 45
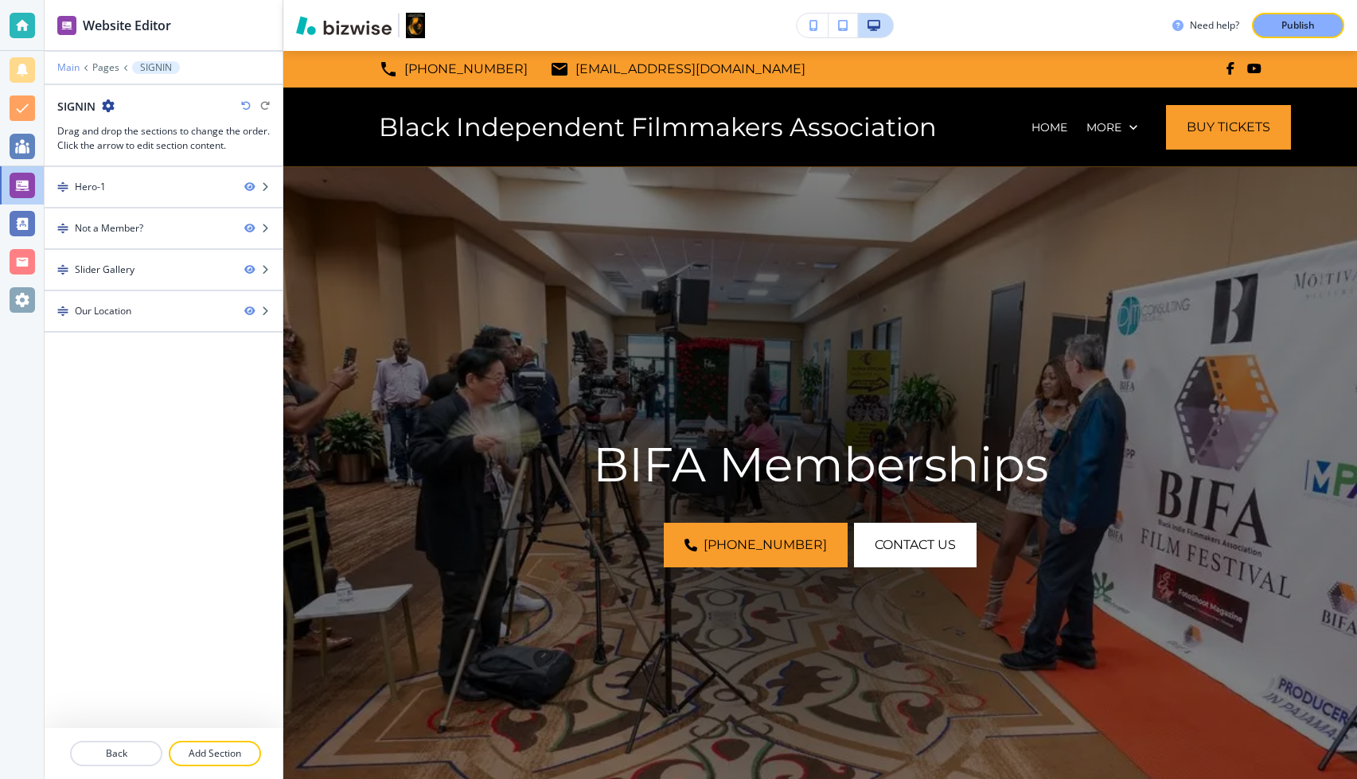
click at [73, 69] on p "Main" at bounding box center [68, 67] width 22 height 11
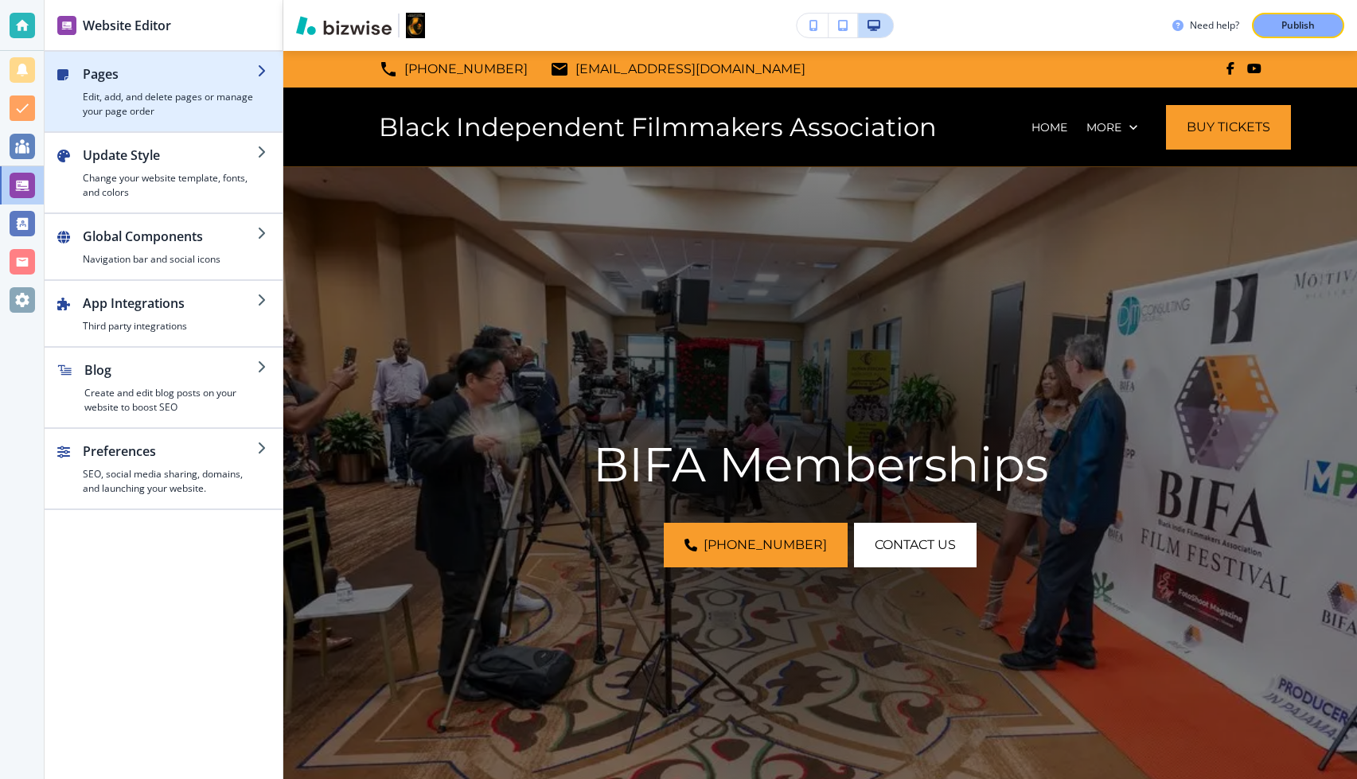
click at [137, 88] on div "button" at bounding box center [170, 87] width 174 height 6
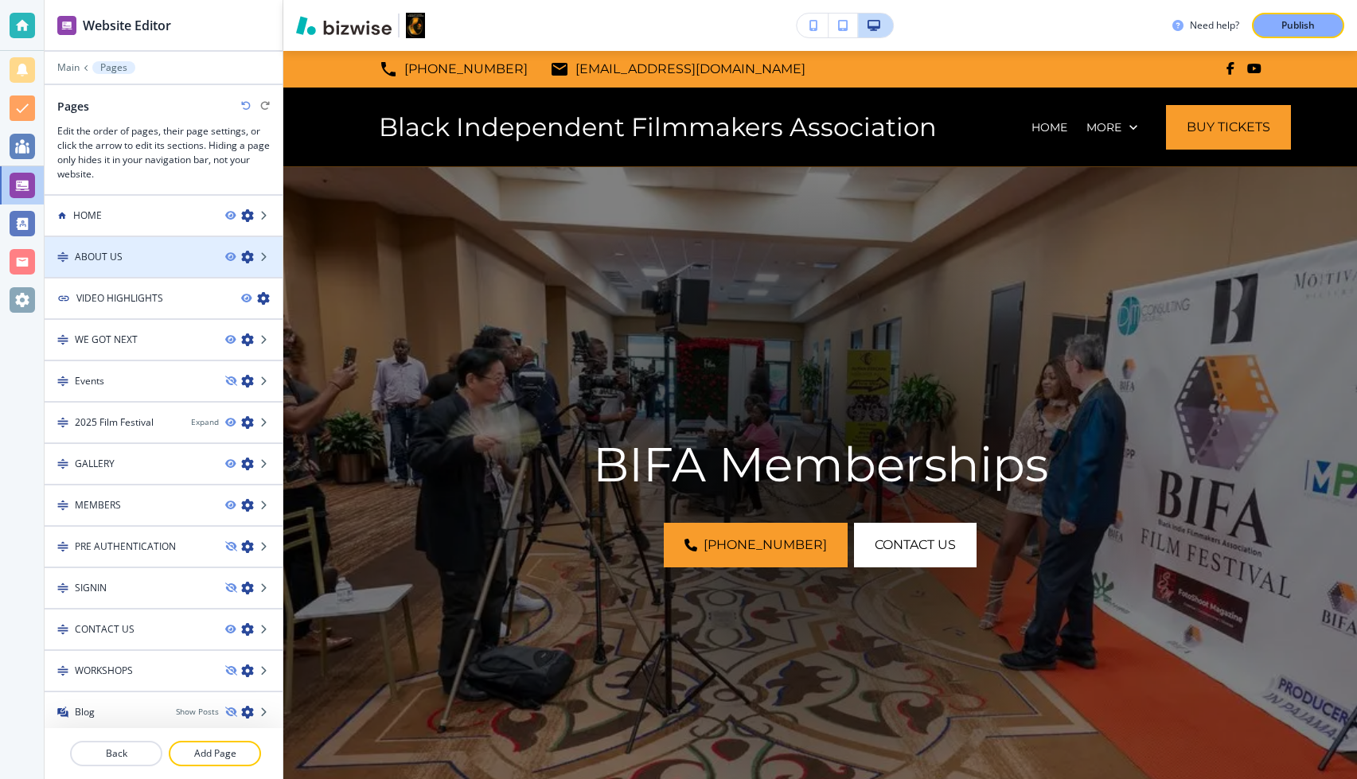
click at [129, 254] on div "ABOUT US" at bounding box center [129, 257] width 168 height 14
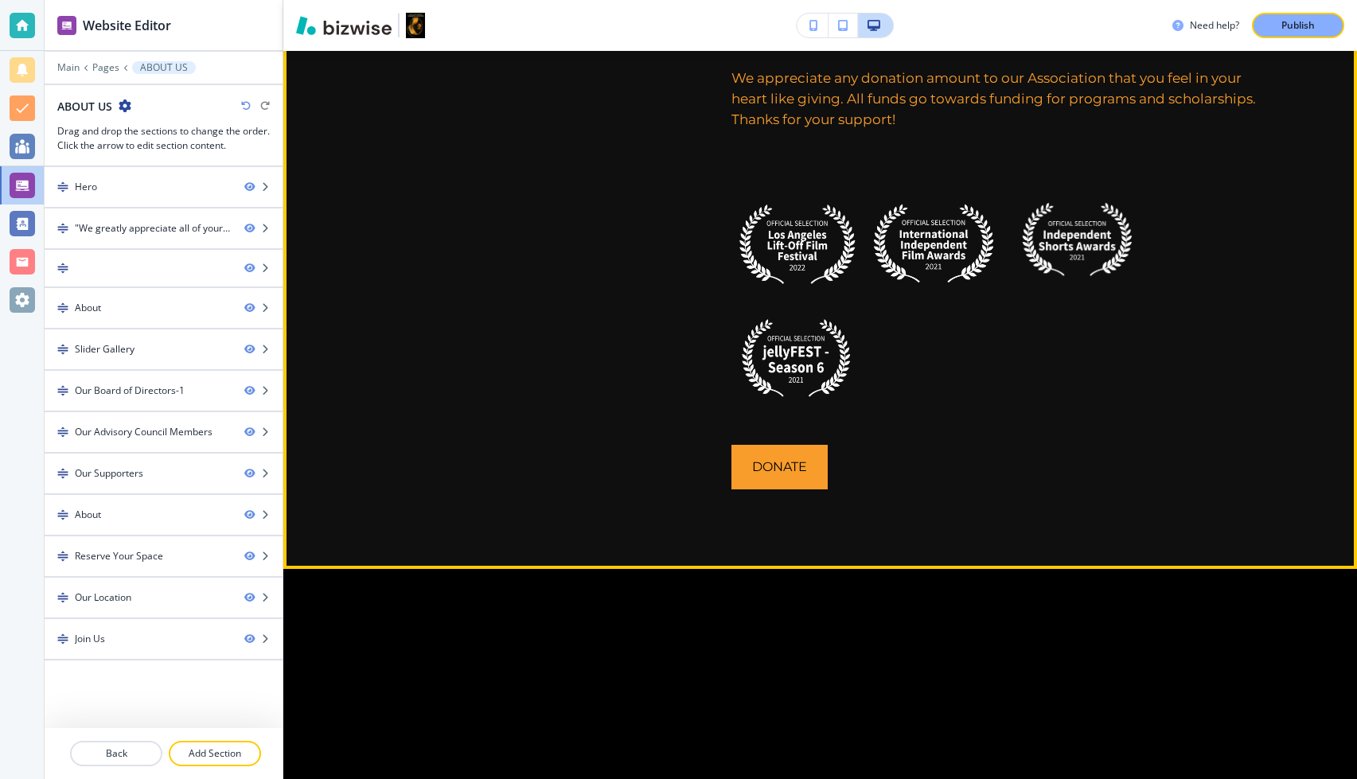
scroll to position [1764, 0]
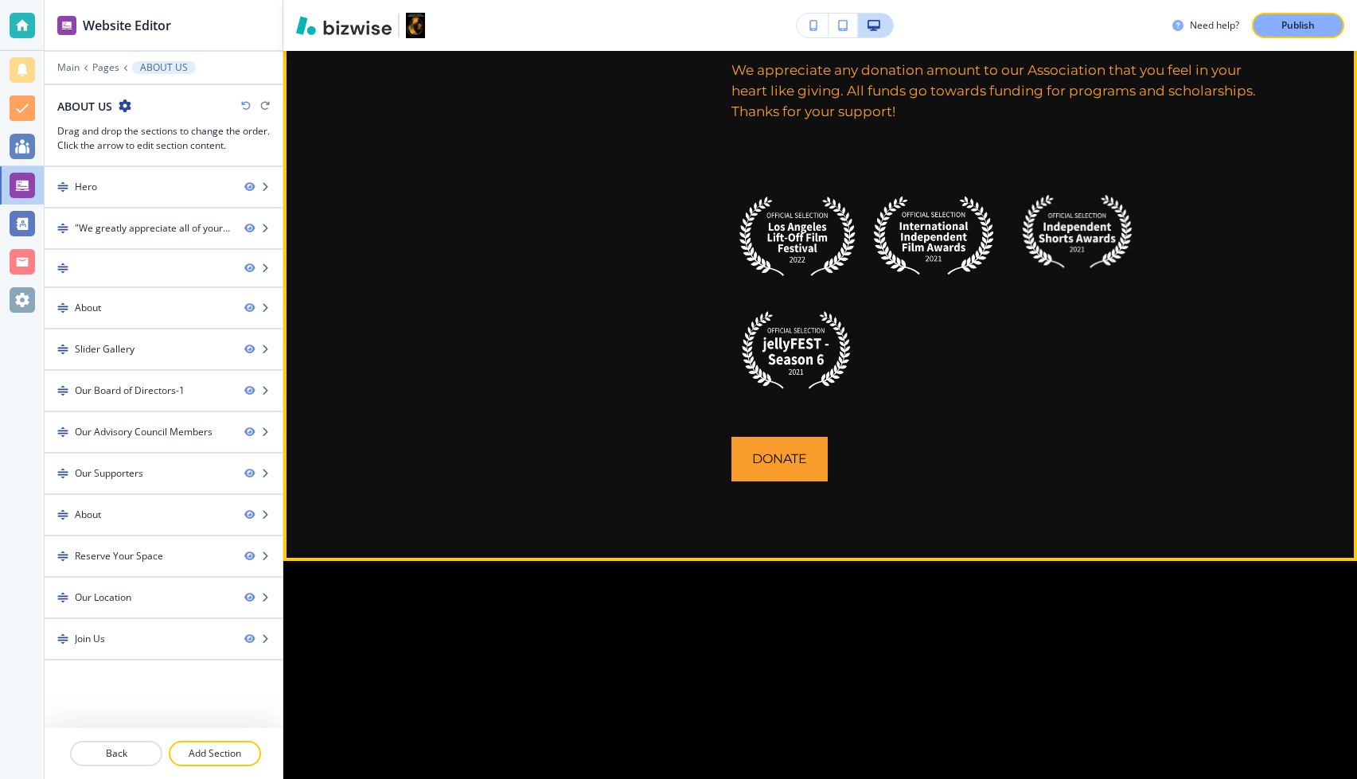
click at [570, 500] on div "Thomas R. Carter - Founder & Award Winning Filmmaker Producer/Director Screenwr…" at bounding box center [820, 184] width 1074 height 753
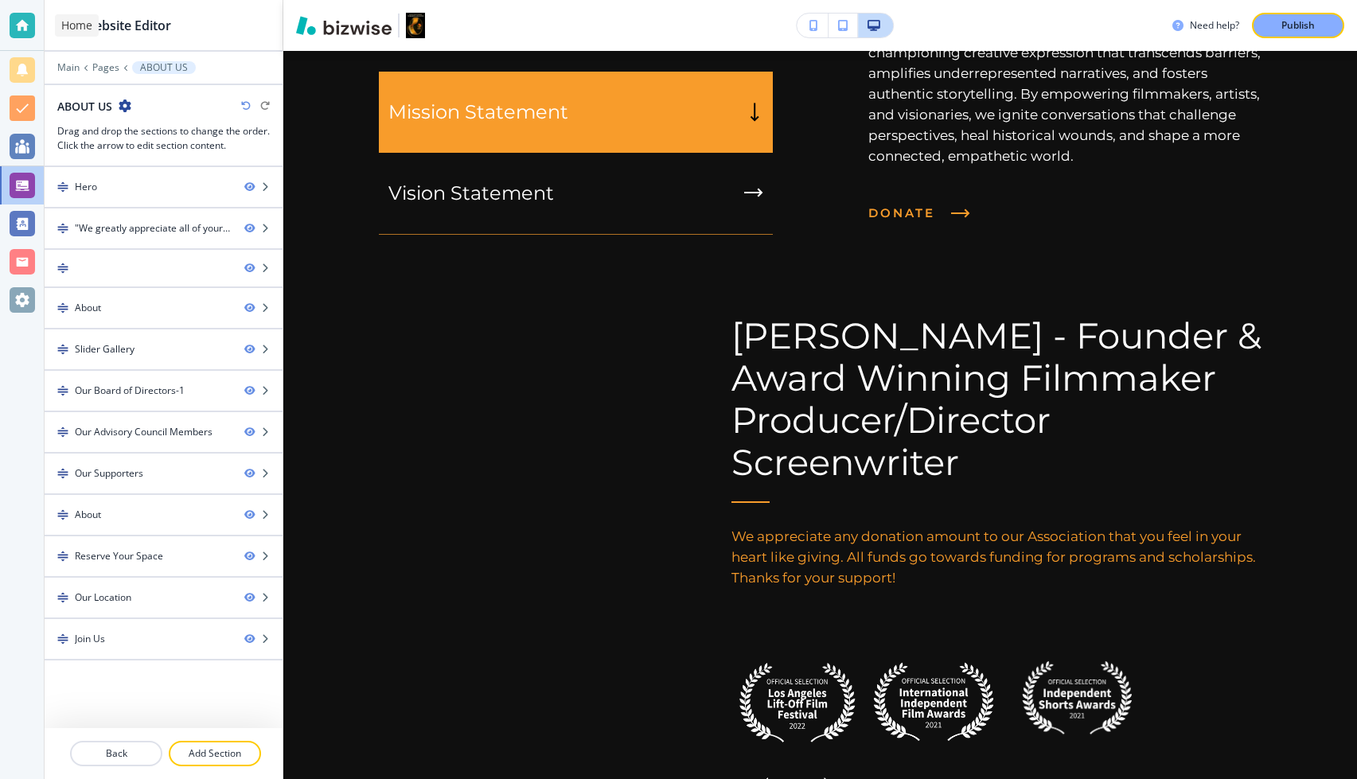
scroll to position [1337, 0]
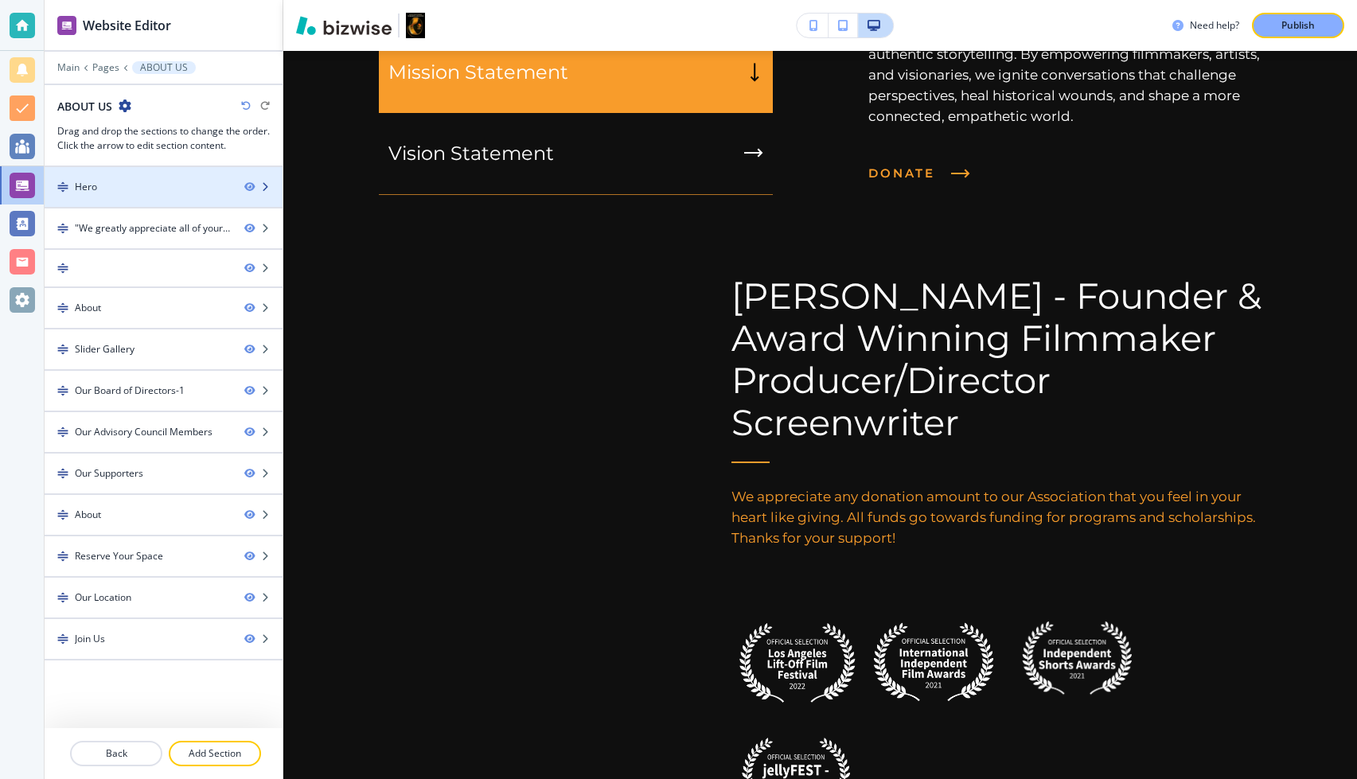
click at [158, 186] on div "Hero" at bounding box center [138, 187] width 187 height 14
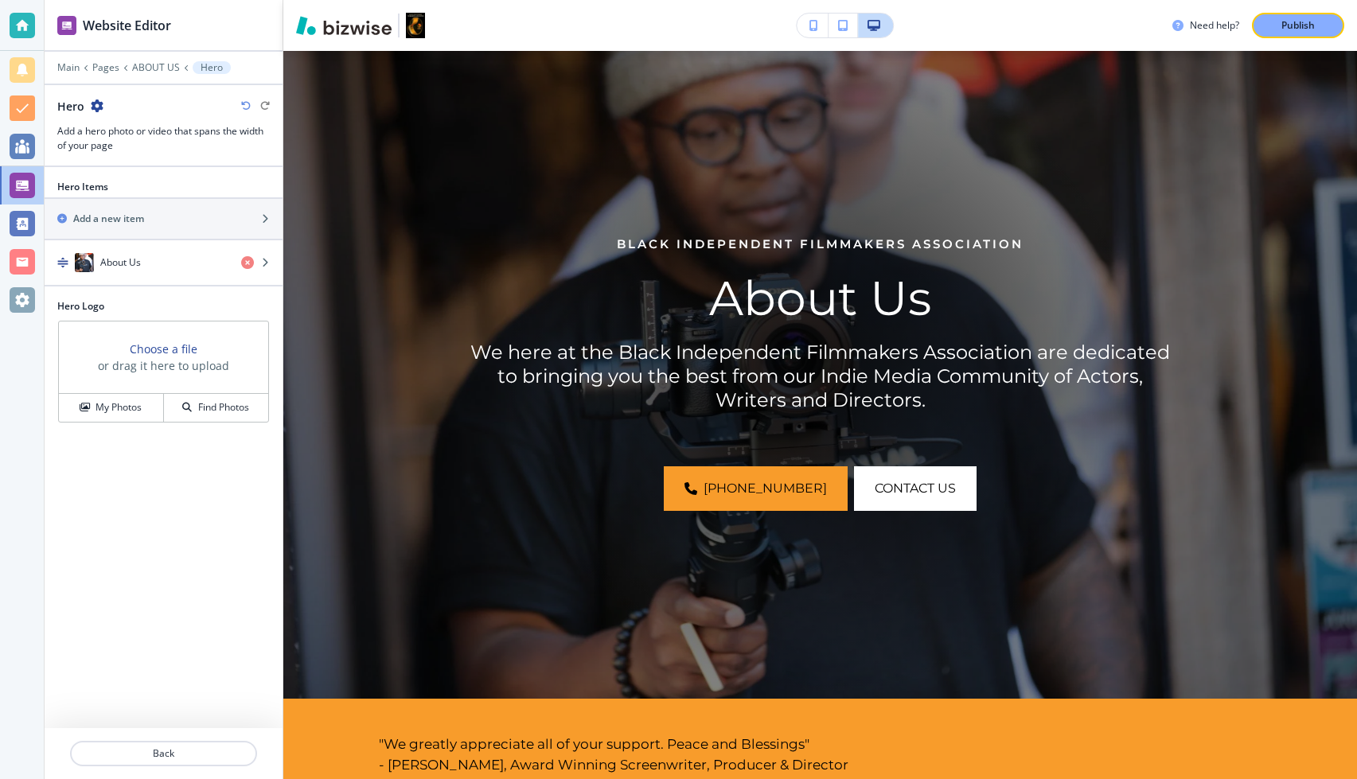
scroll to position [116, 0]
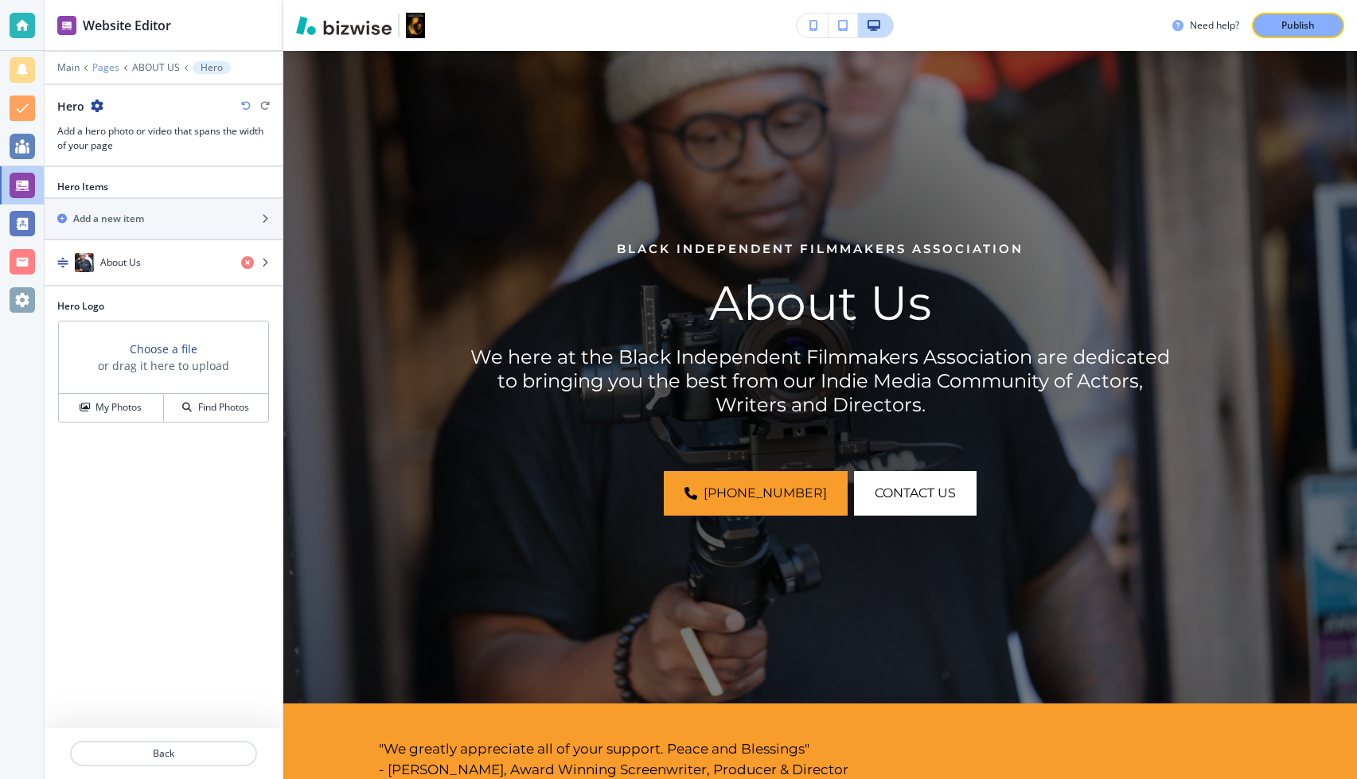
click at [107, 67] on p "Pages" at bounding box center [105, 67] width 27 height 11
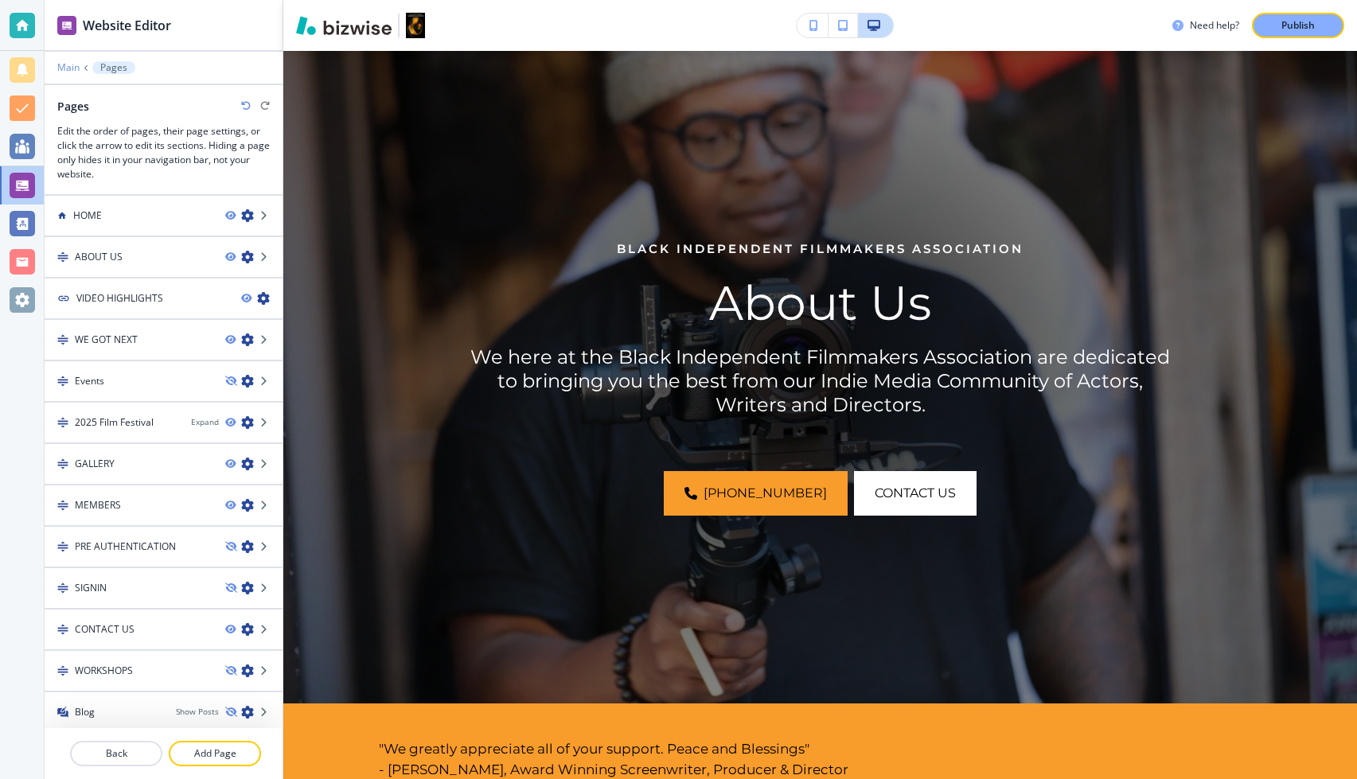
click at [60, 65] on p "Main" at bounding box center [68, 67] width 22 height 11
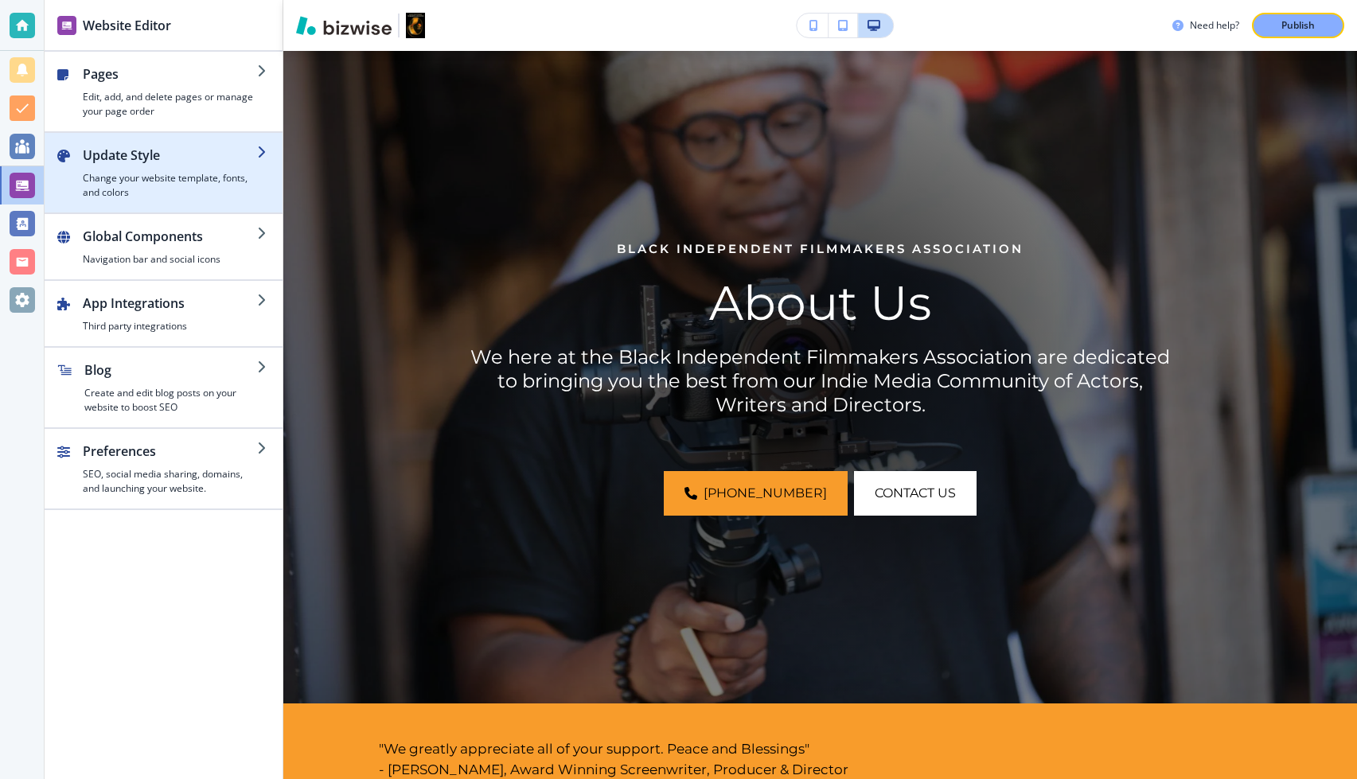
click at [162, 150] on h2 "Update Style" at bounding box center [170, 155] width 174 height 19
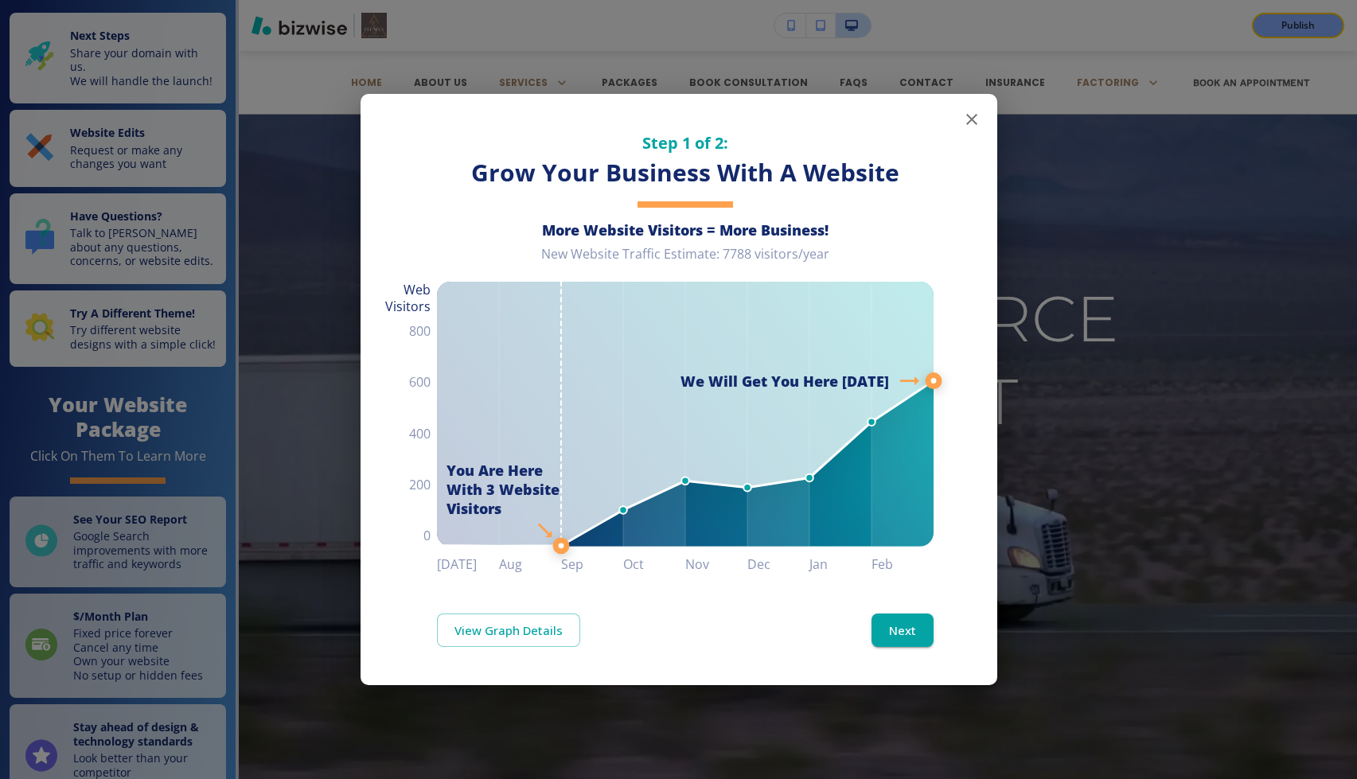
click at [965, 107] on button "button" at bounding box center [972, 119] width 32 height 32
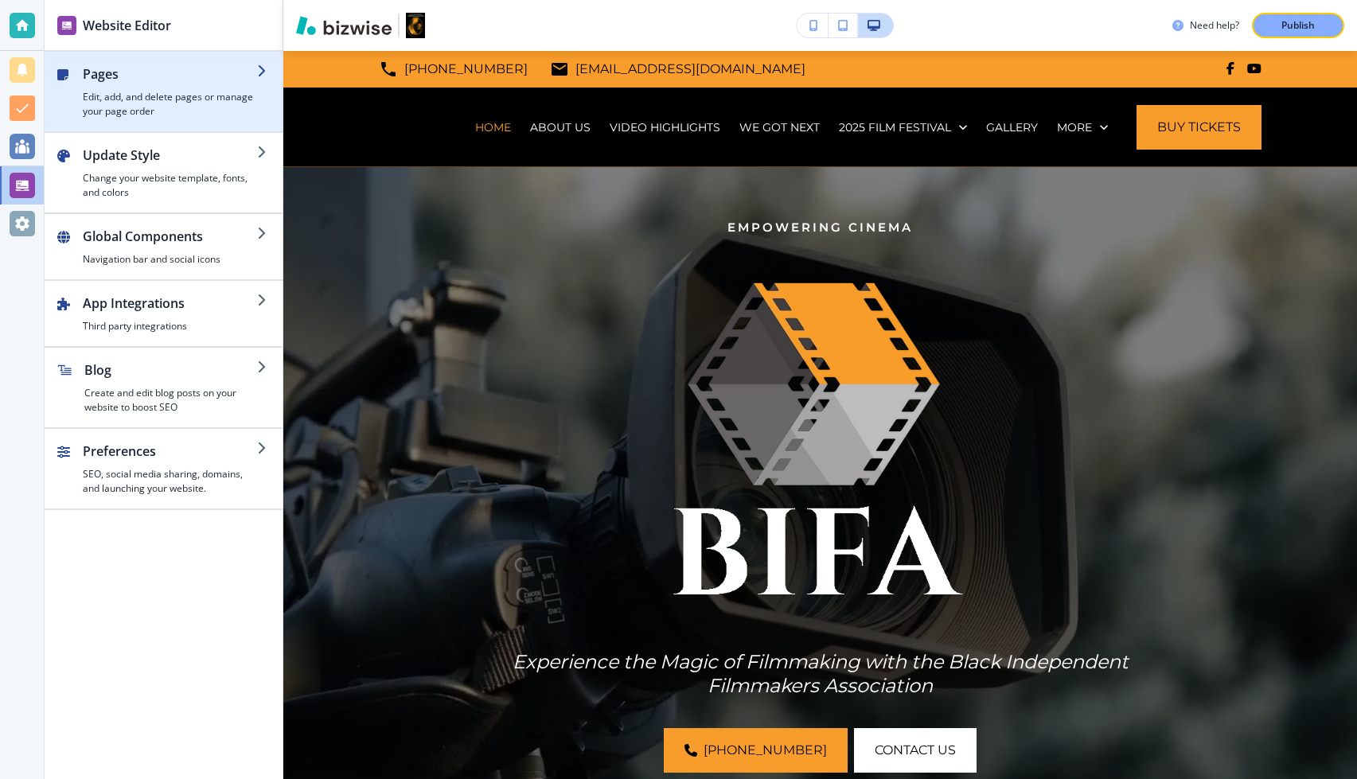
click at [192, 119] on div "button" at bounding box center [164, 125] width 238 height 13
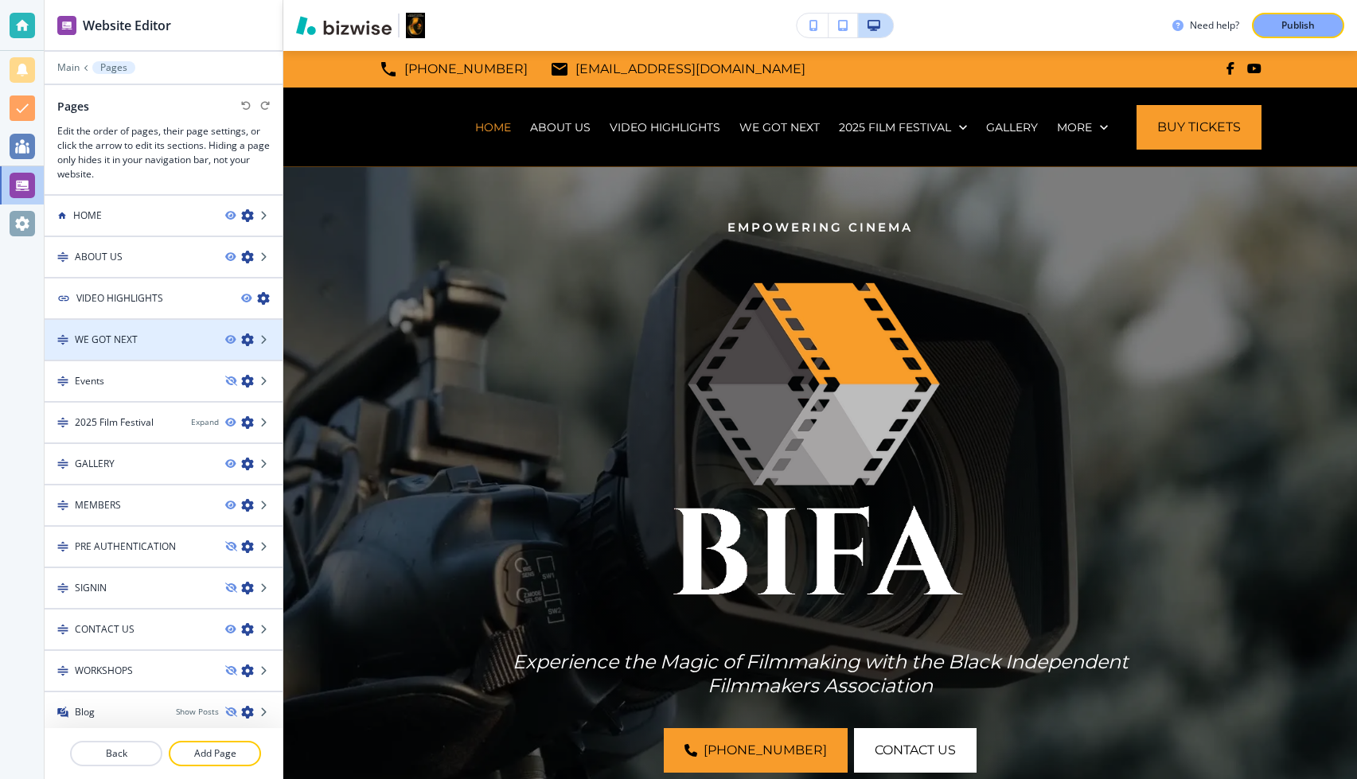
scroll to position [19, 0]
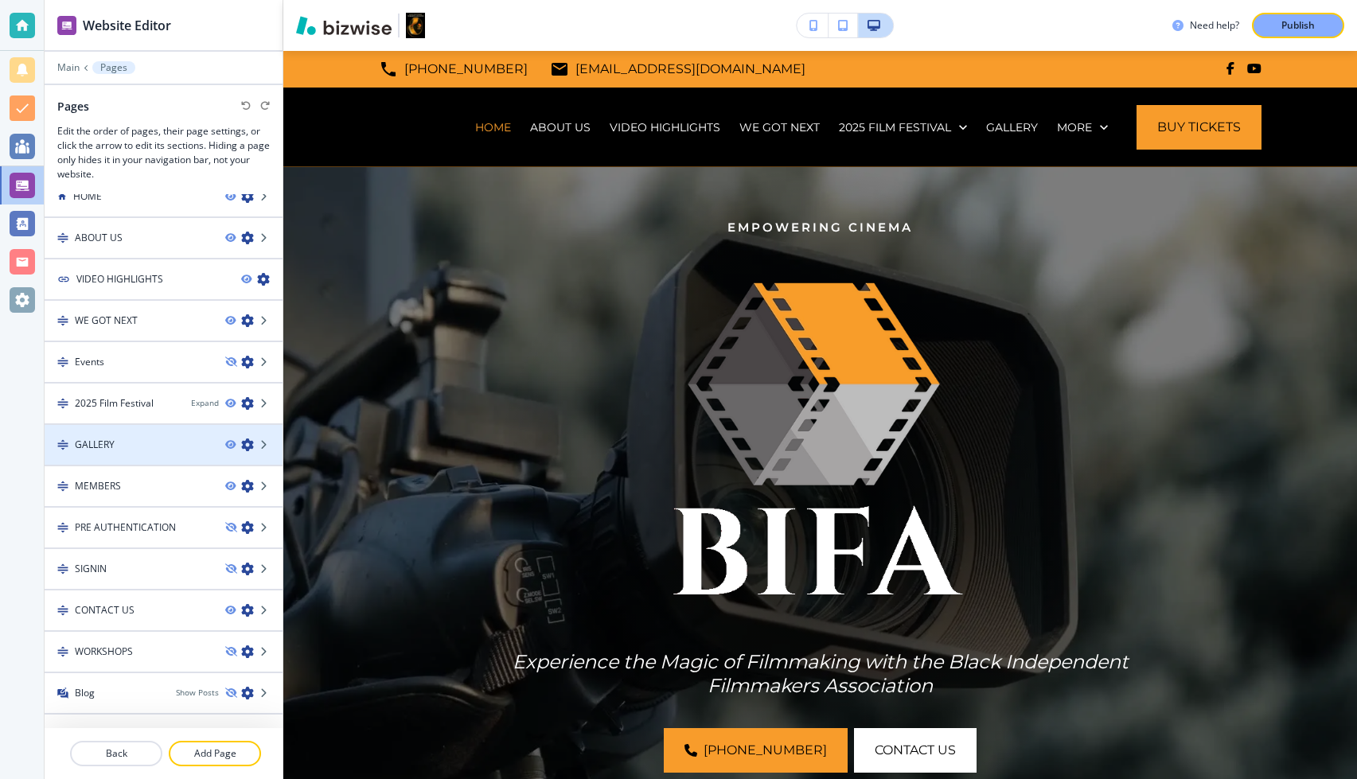
click at [135, 435] on div at bounding box center [164, 431] width 238 height 13
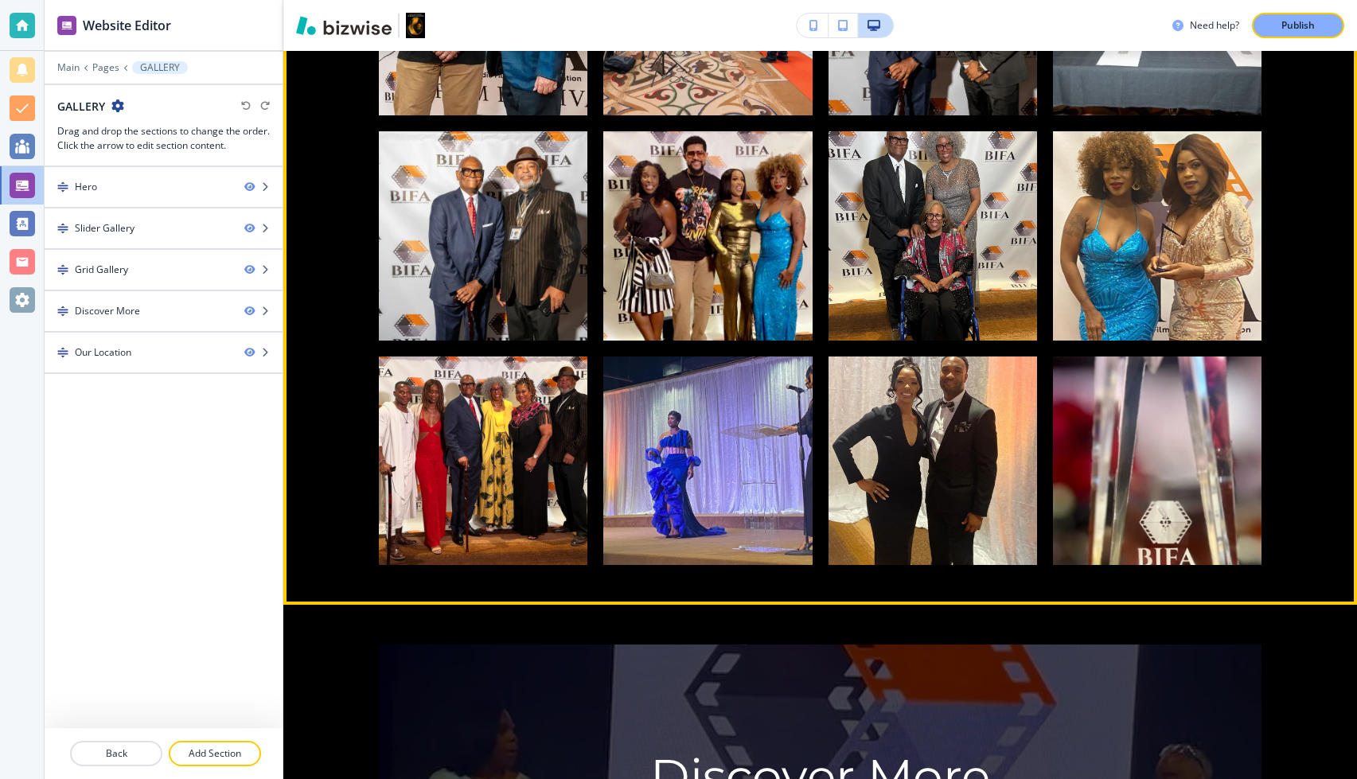
scroll to position [3731, 0]
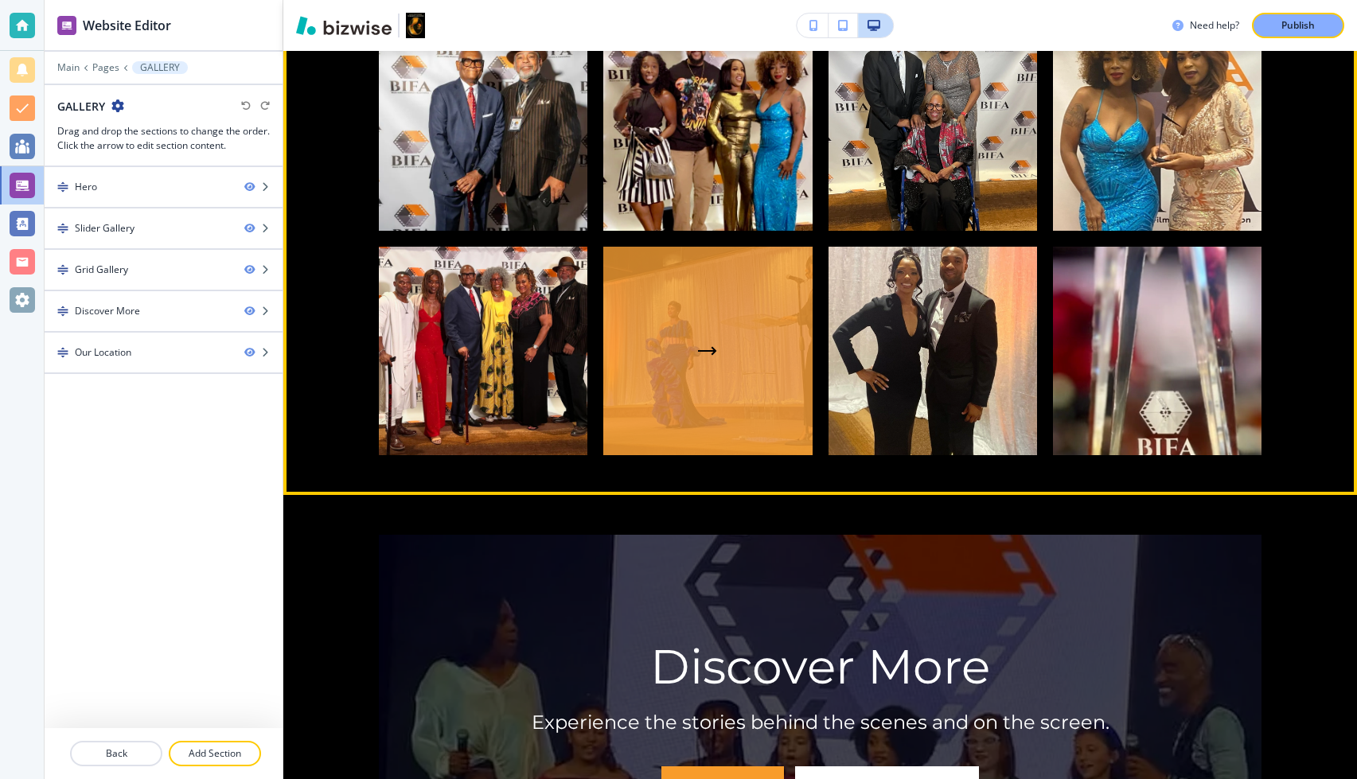
click at [702, 358] on div "button" at bounding box center [707, 351] width 209 height 209
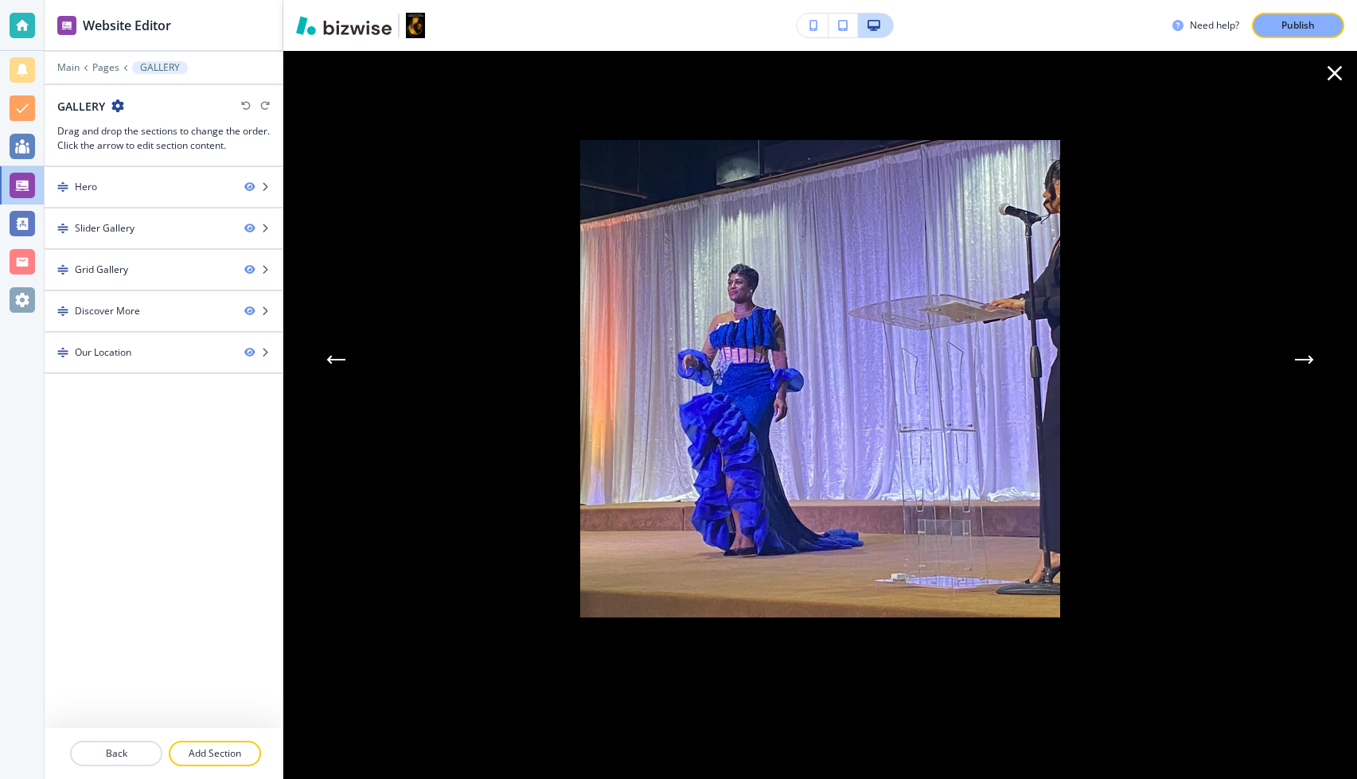
click at [1340, 68] on icon "button" at bounding box center [1335, 73] width 15 height 15
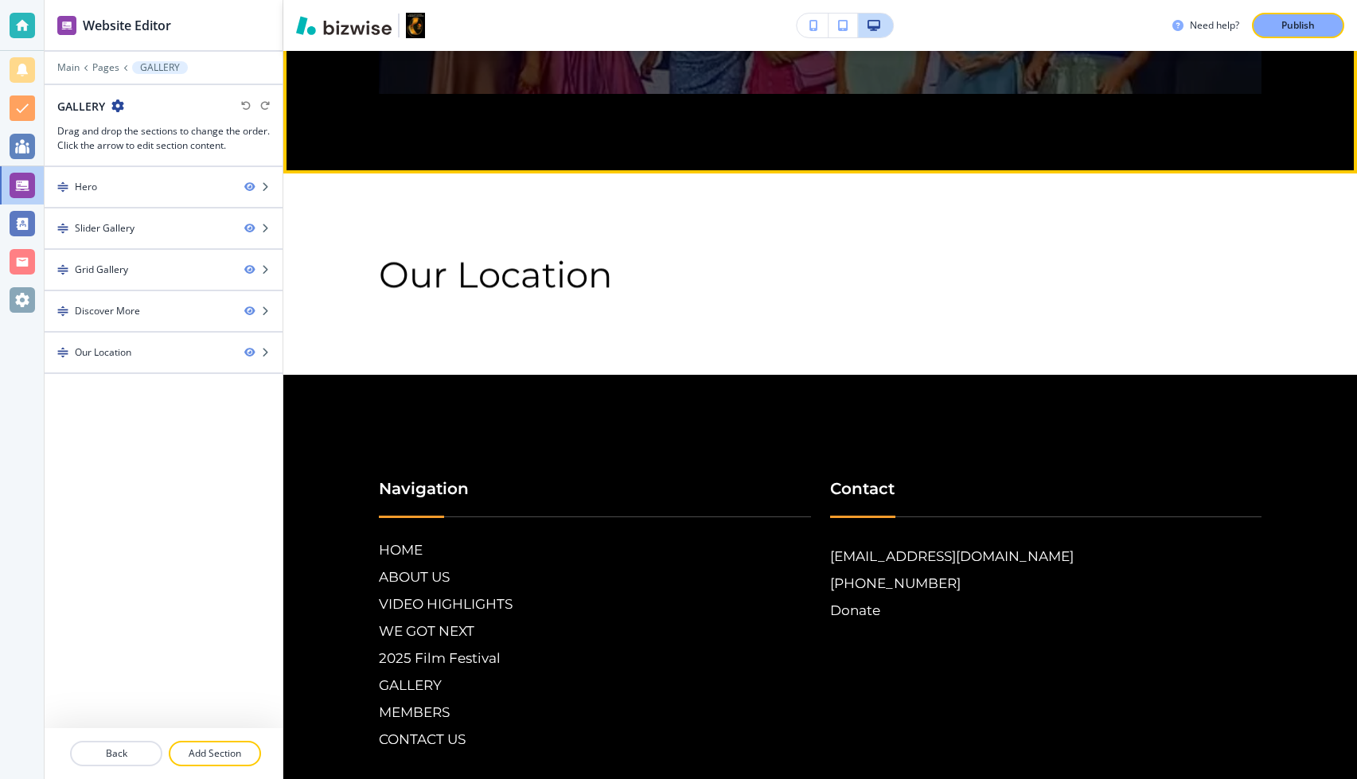
scroll to position [4555, 0]
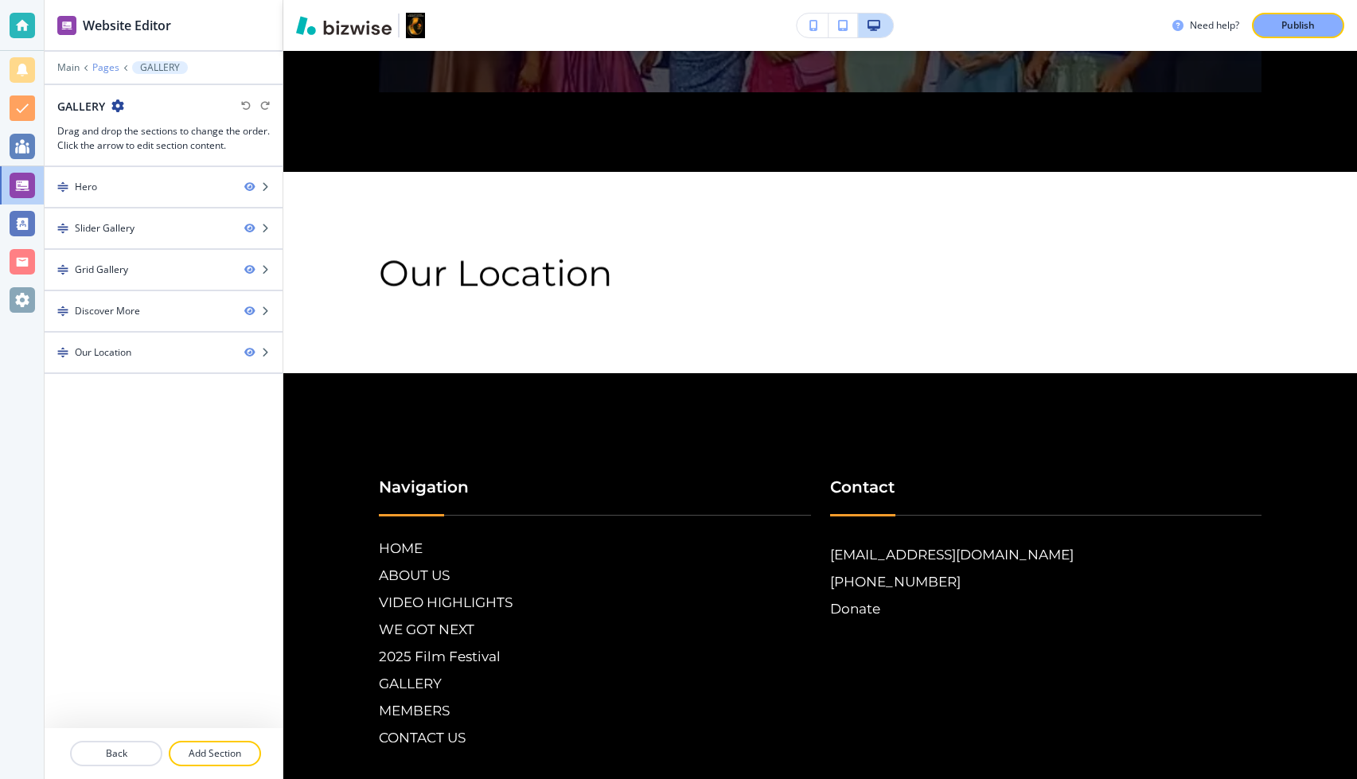
click at [115, 69] on p "Pages" at bounding box center [105, 67] width 27 height 11
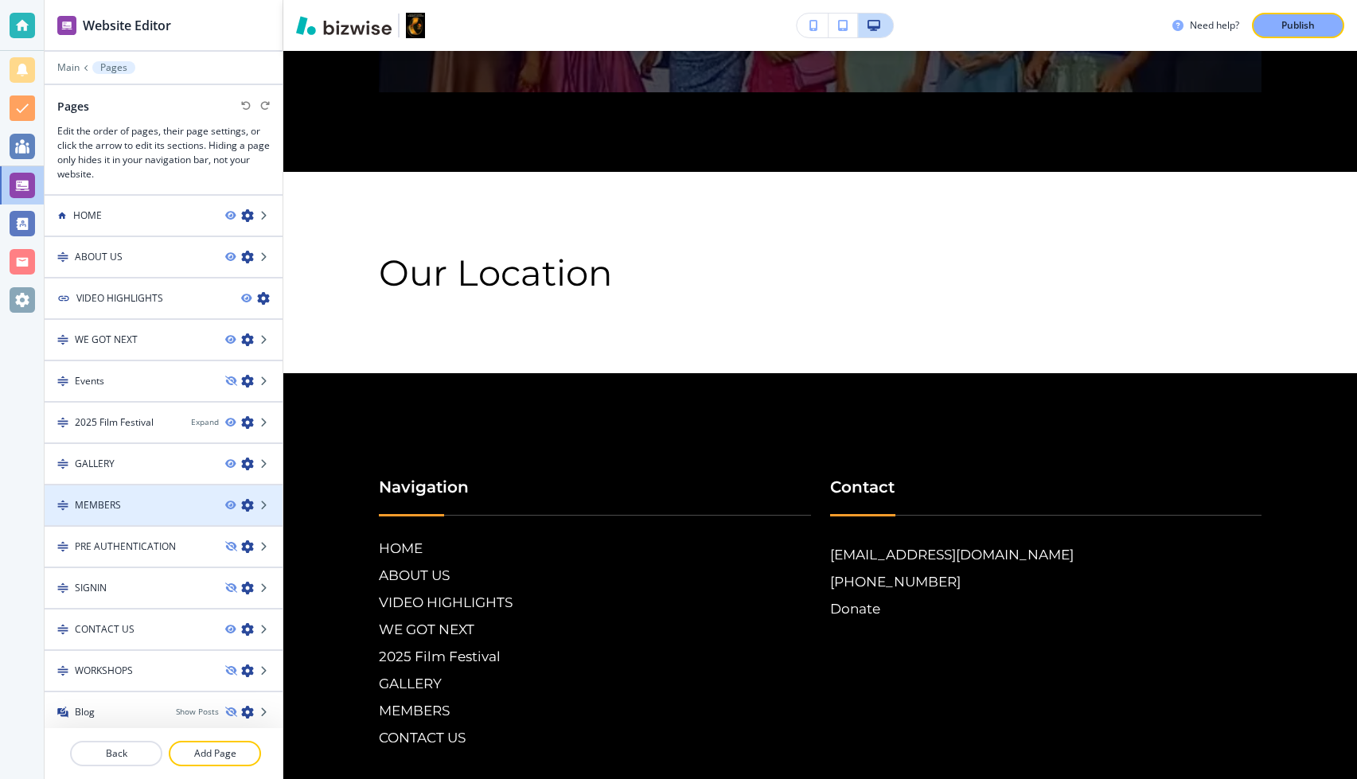
click at [115, 510] on h4 "MEMBERS" at bounding box center [98, 505] width 46 height 14
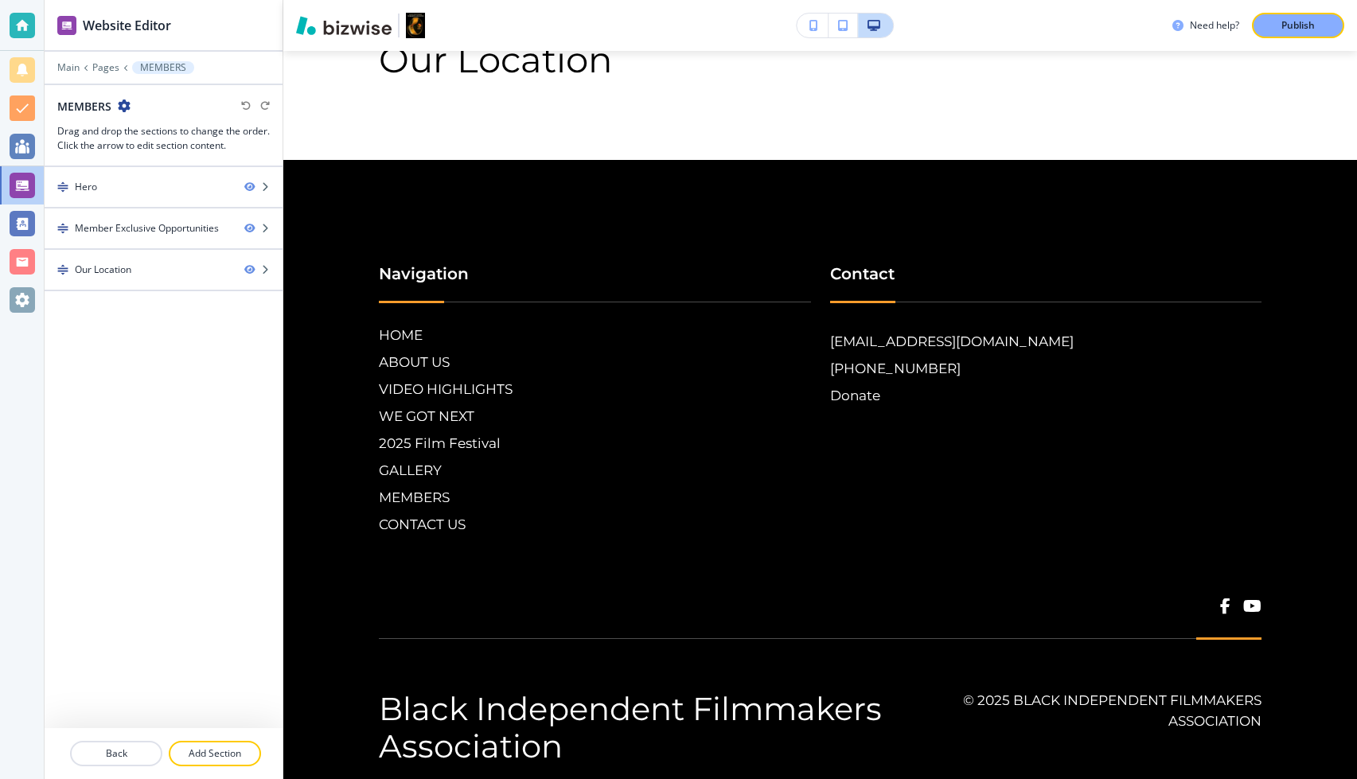
scroll to position [1525, 0]
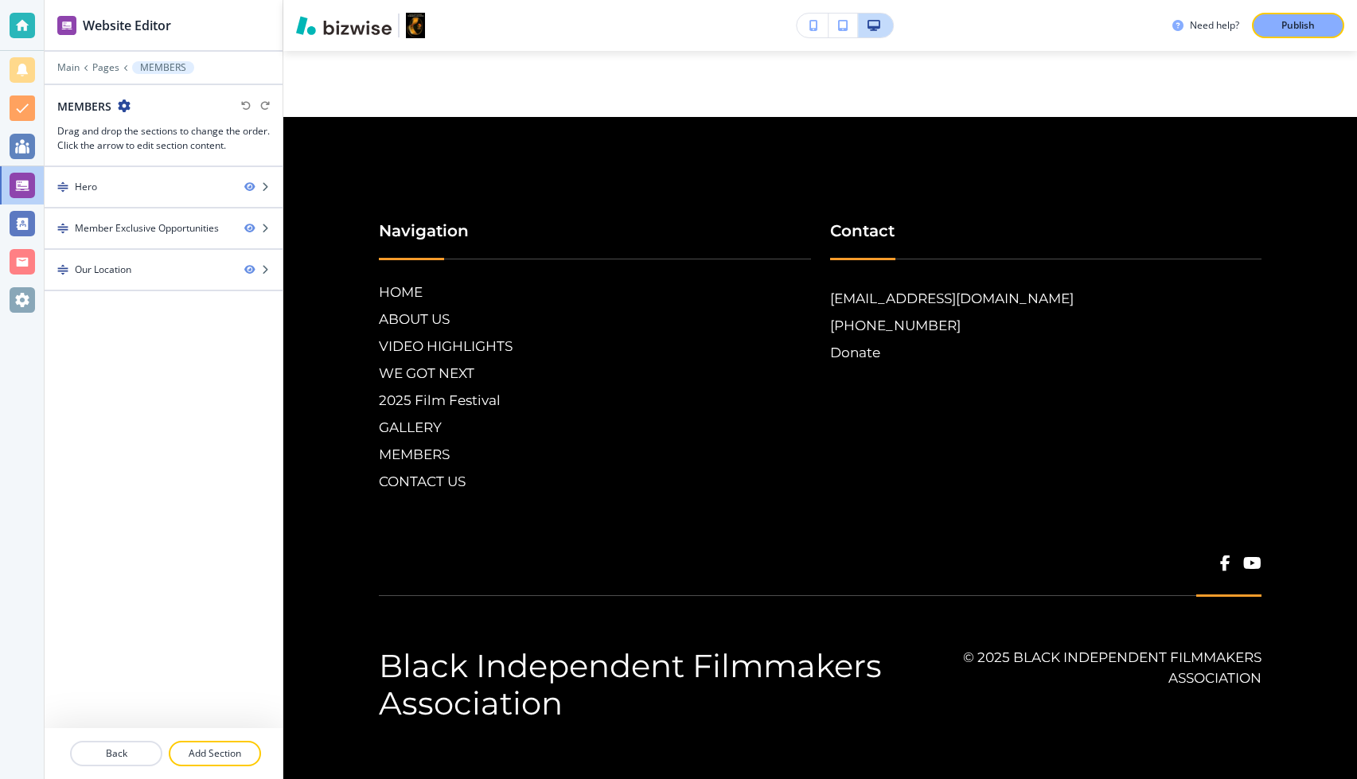
click at [113, 74] on div at bounding box center [164, 79] width 238 height 10
click at [109, 71] on p "Pages" at bounding box center [105, 67] width 27 height 11
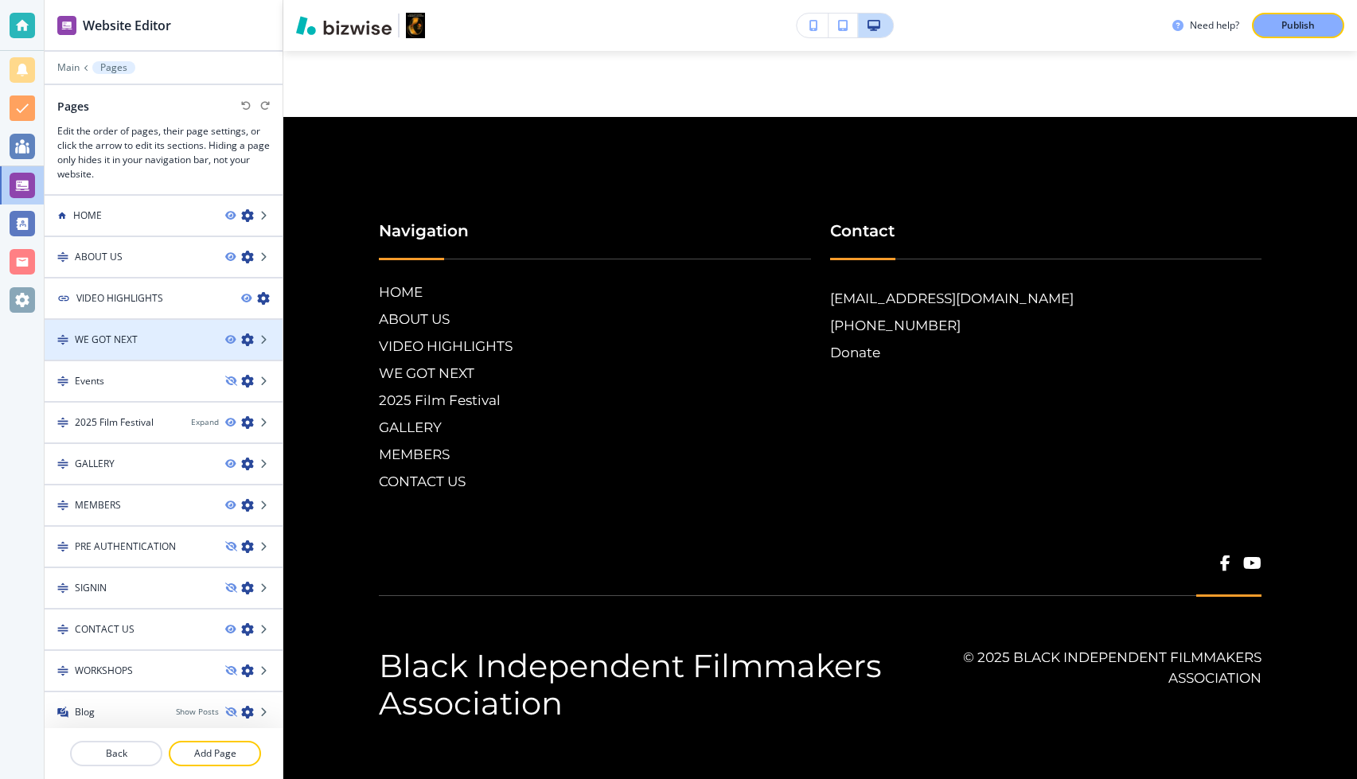
scroll to position [19, 0]
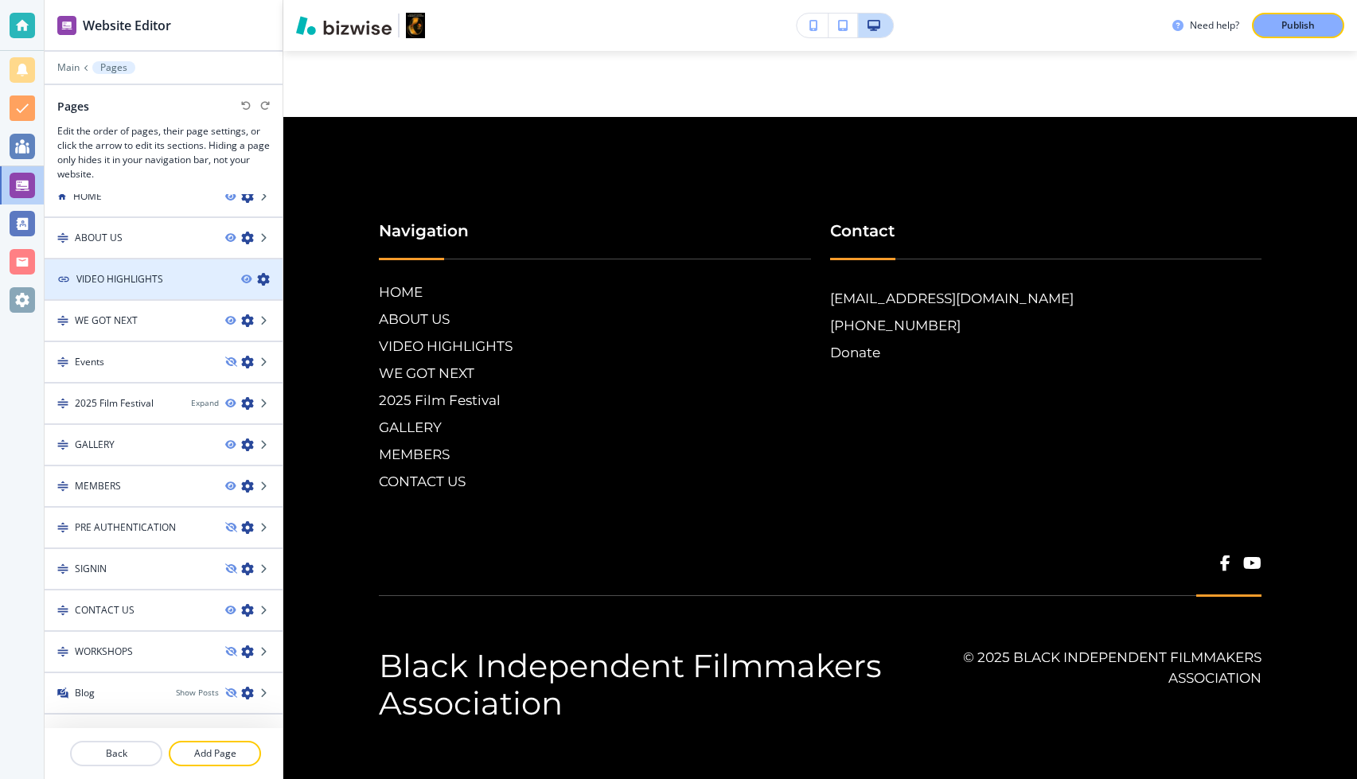
click at [126, 267] on div at bounding box center [164, 265] width 238 height 13
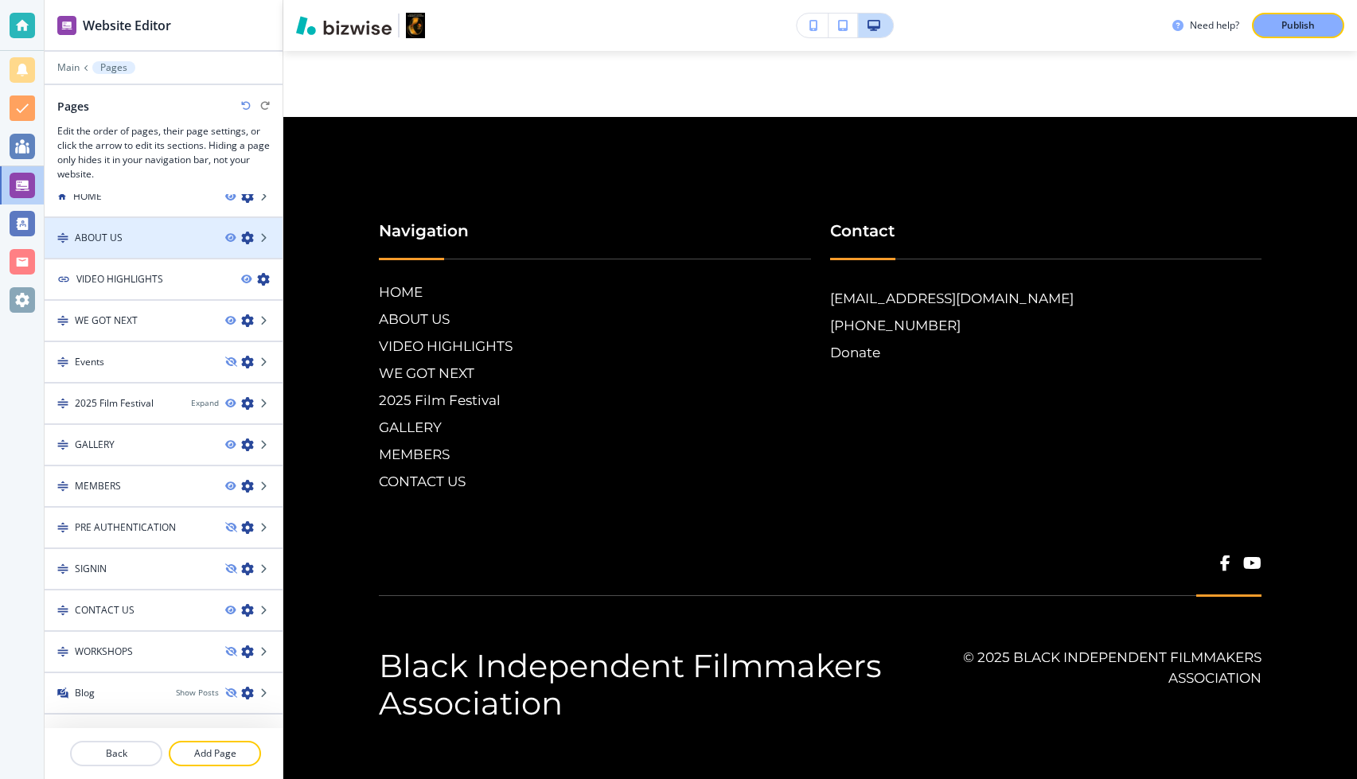
click at [131, 232] on div "ABOUT US" at bounding box center [129, 238] width 168 height 14
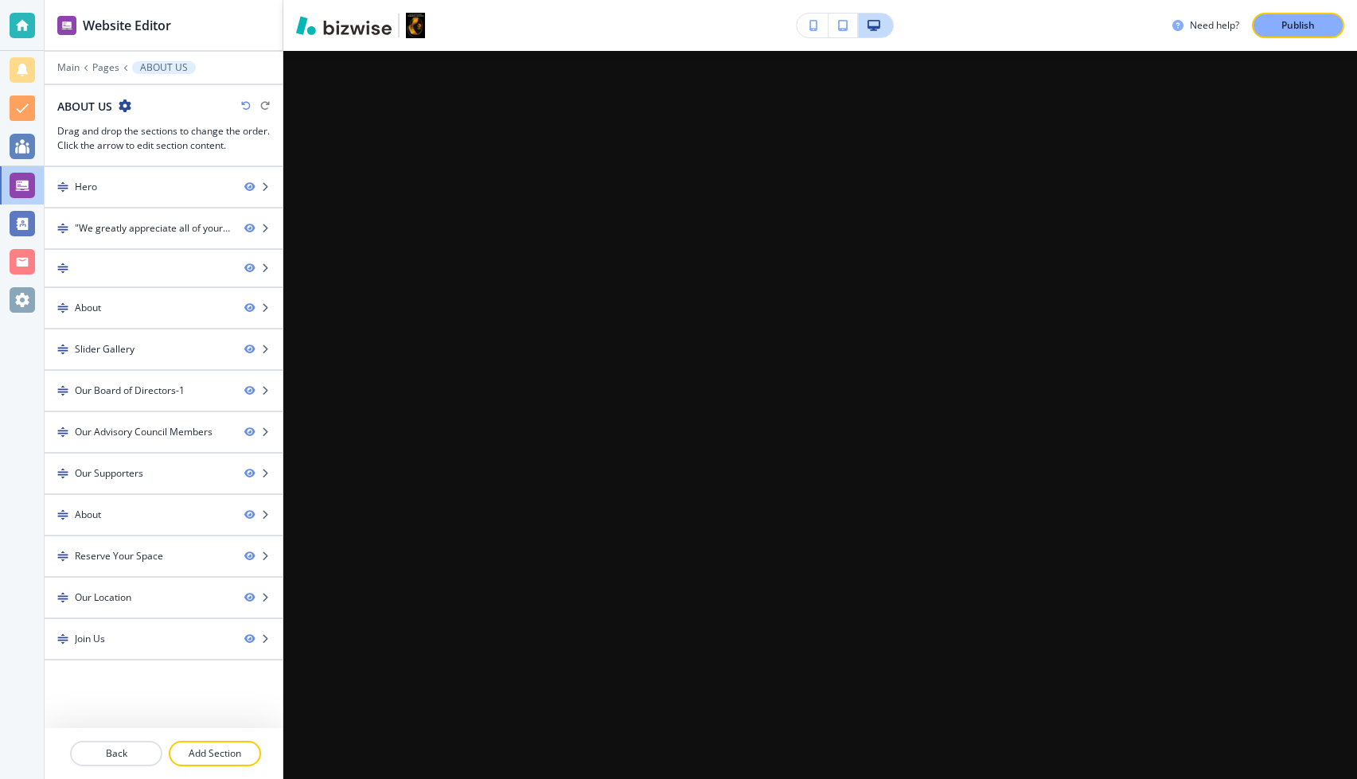
scroll to position [0, 0]
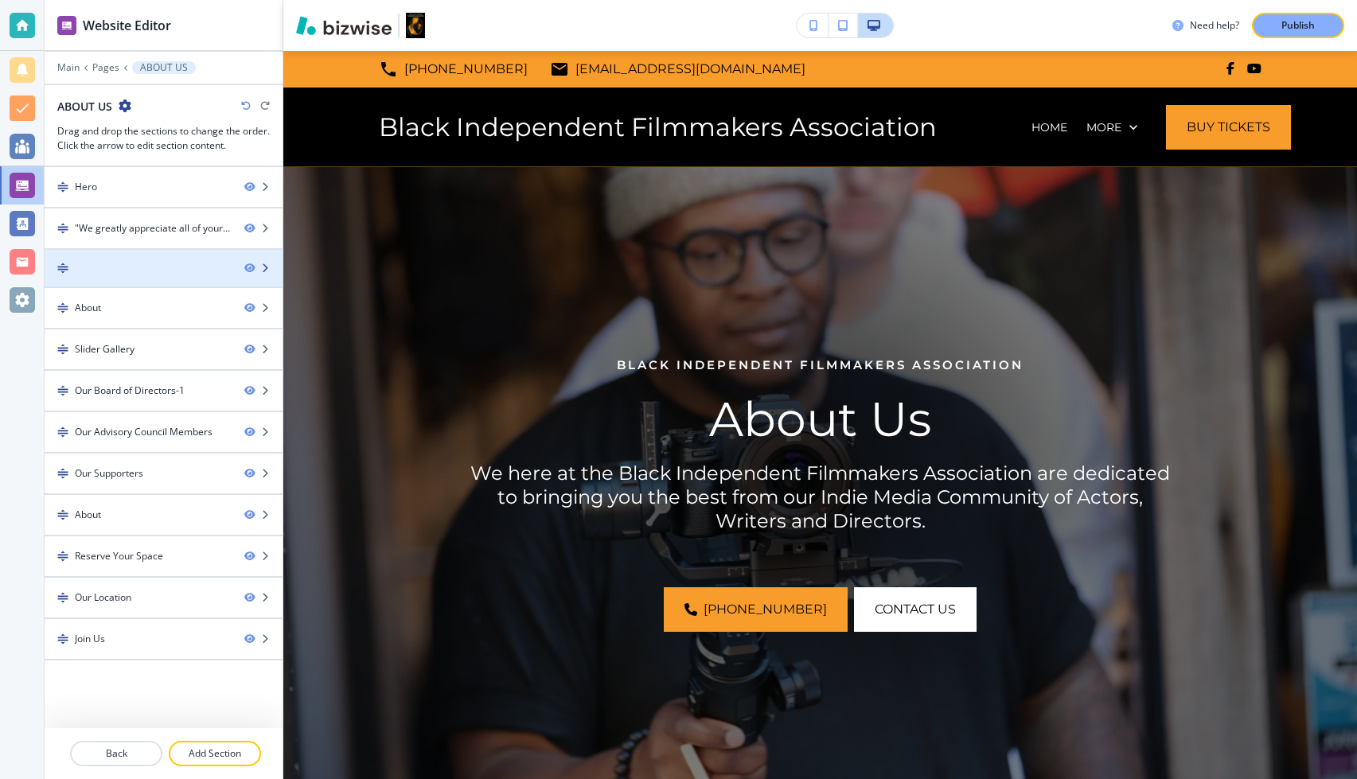
click at [139, 265] on div at bounding box center [138, 268] width 187 height 11
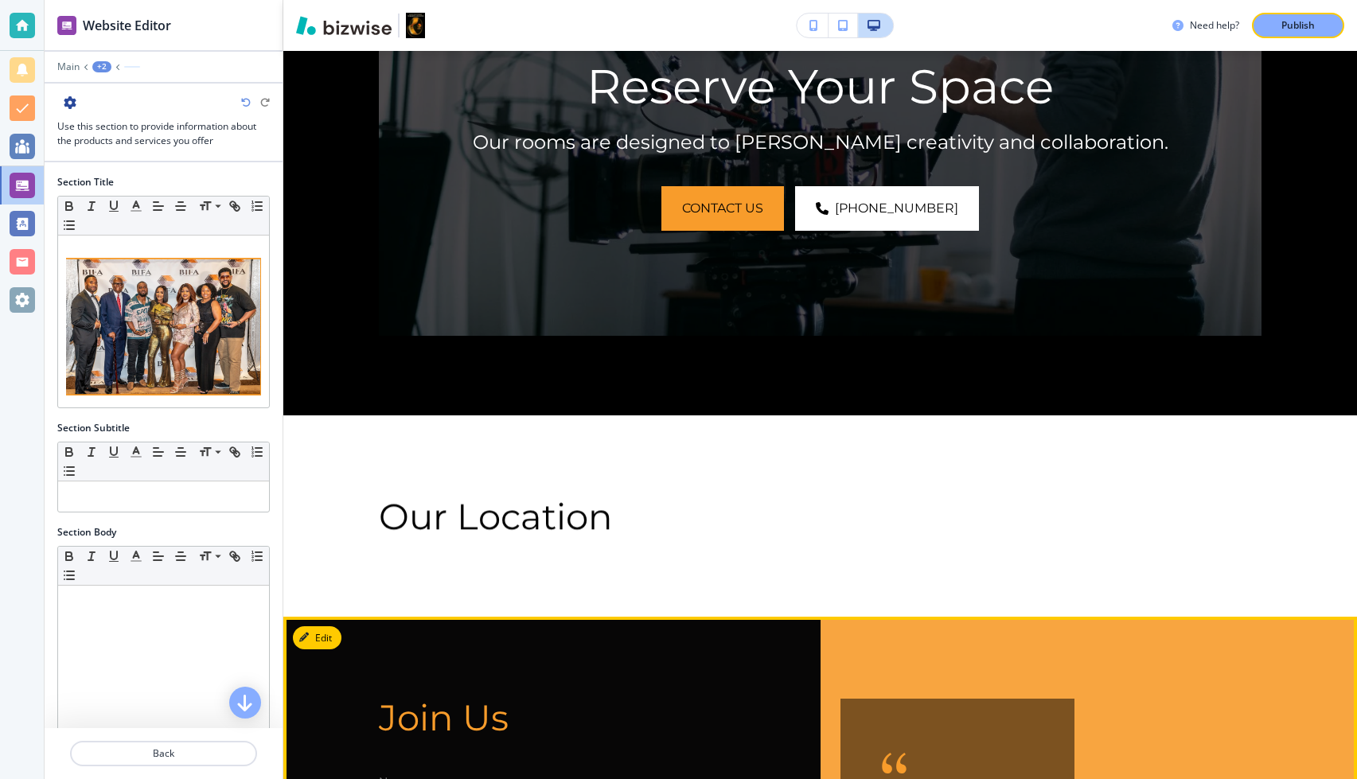
scroll to position [7608, 0]
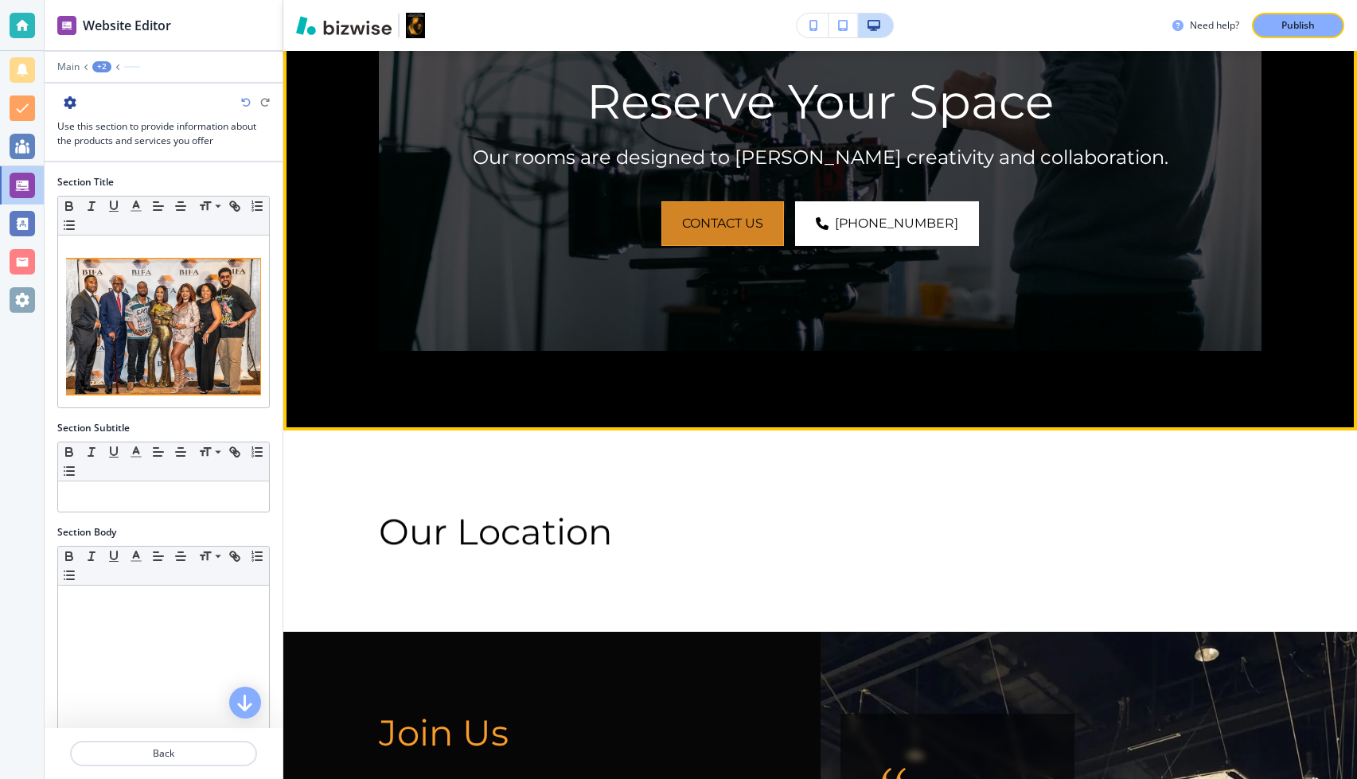
click at [729, 206] on button "Contact Us" at bounding box center [722, 223] width 123 height 45
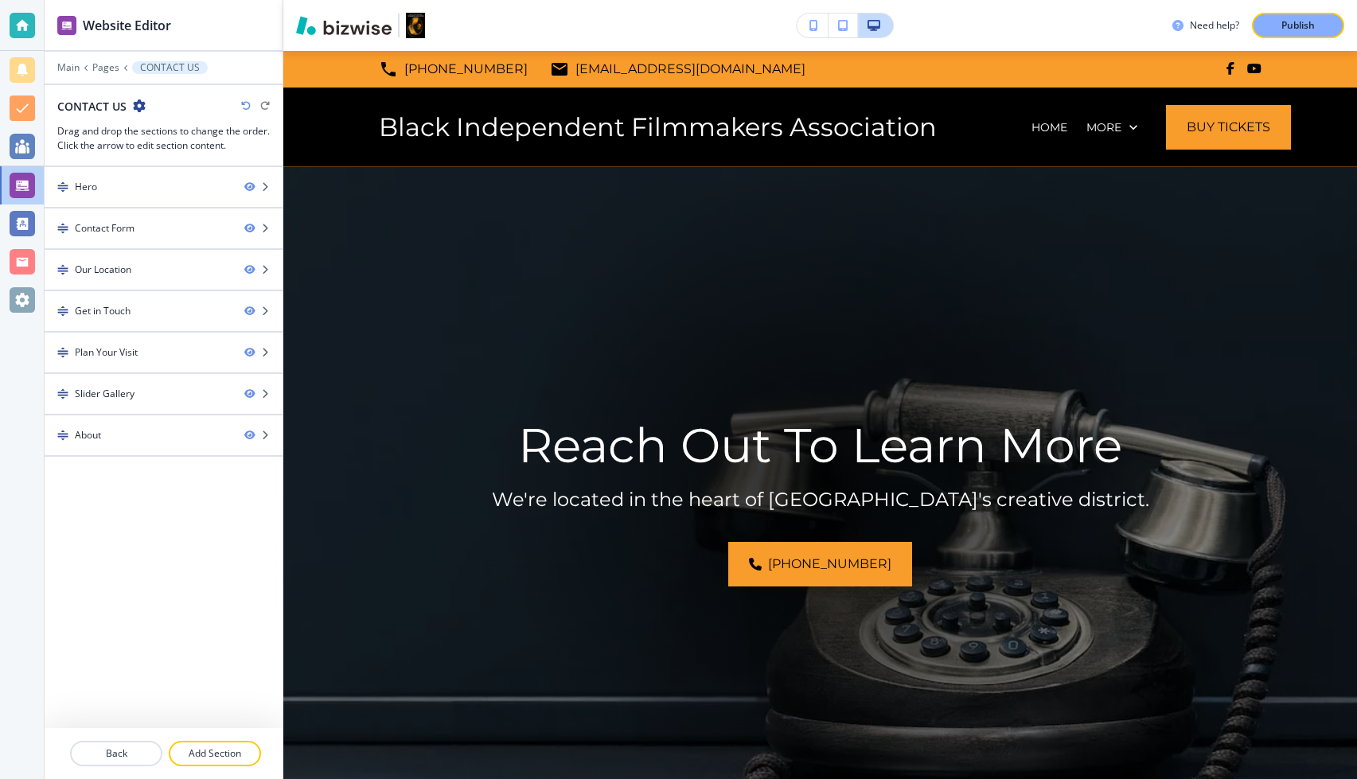
scroll to position [163, 0]
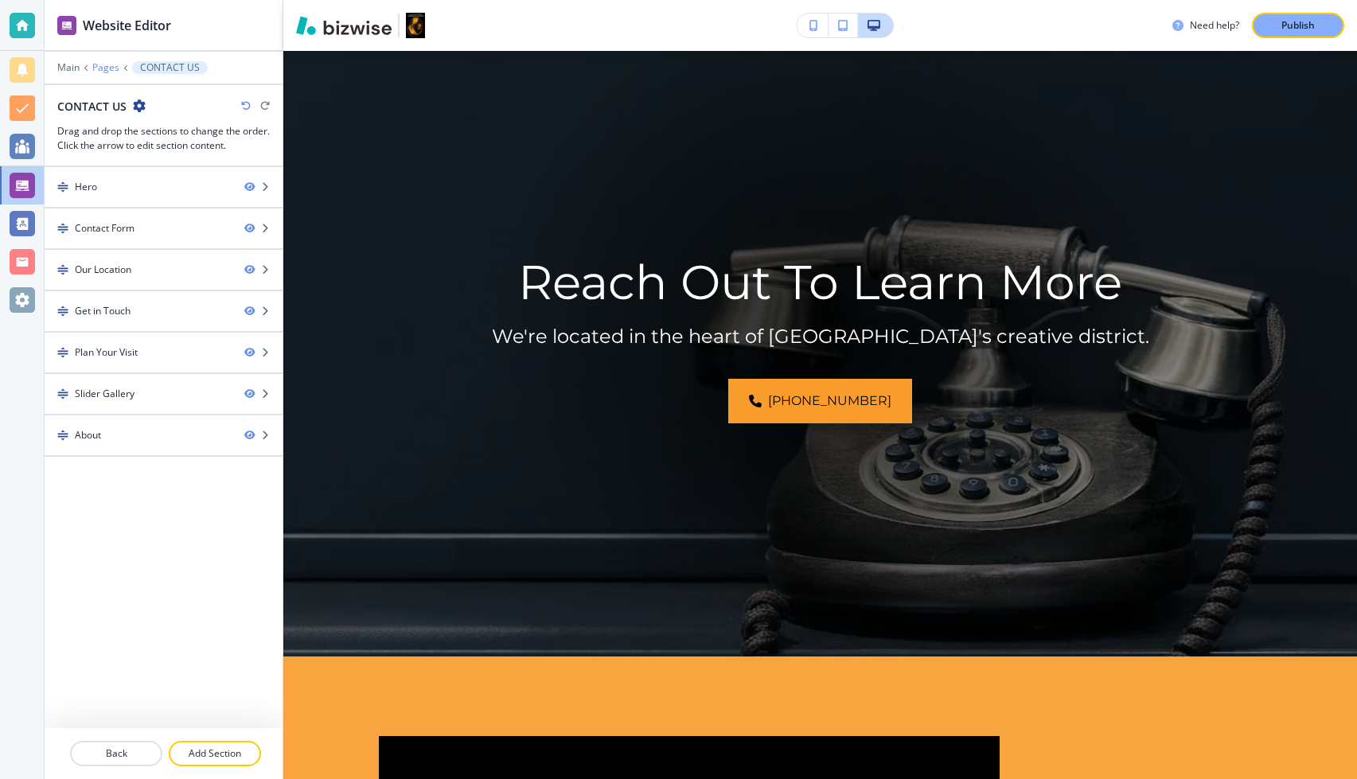
click at [106, 65] on p "Pages" at bounding box center [105, 67] width 27 height 11
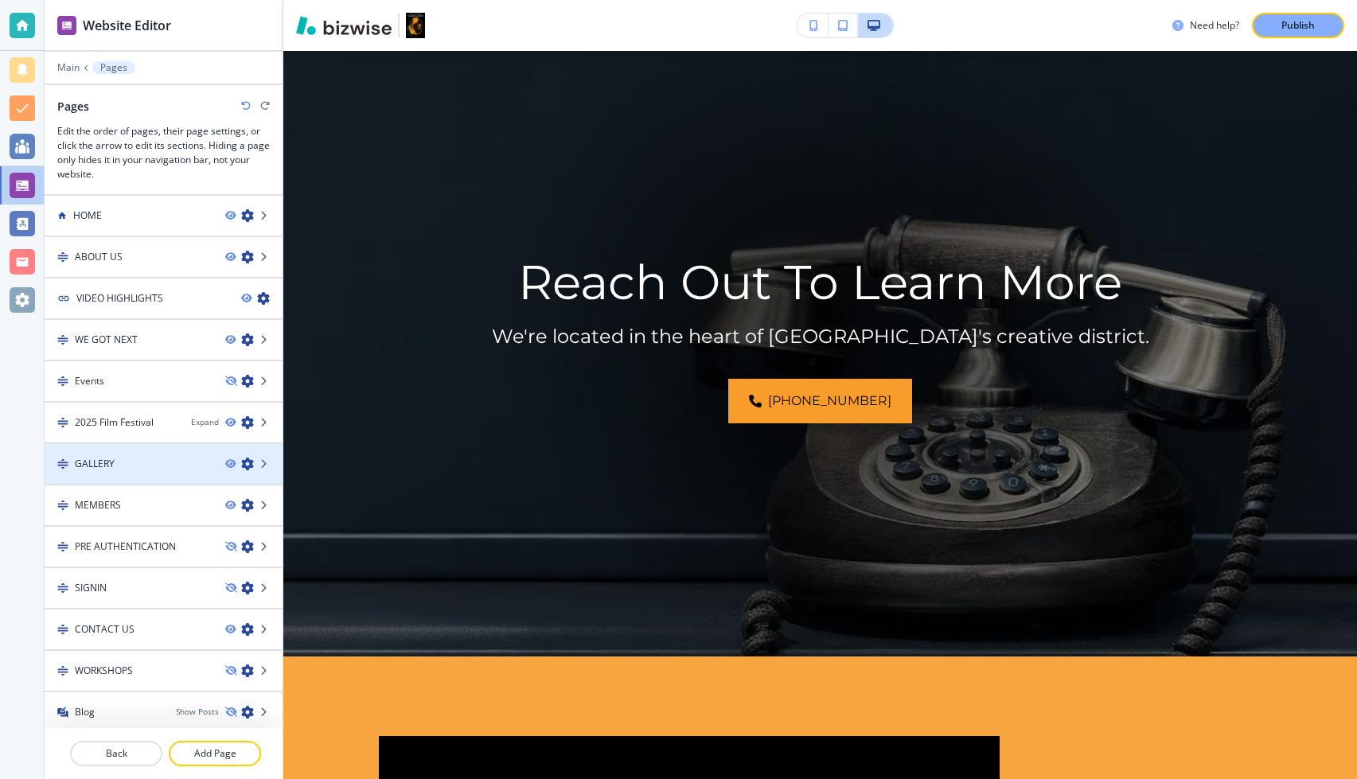
scroll to position [19, 0]
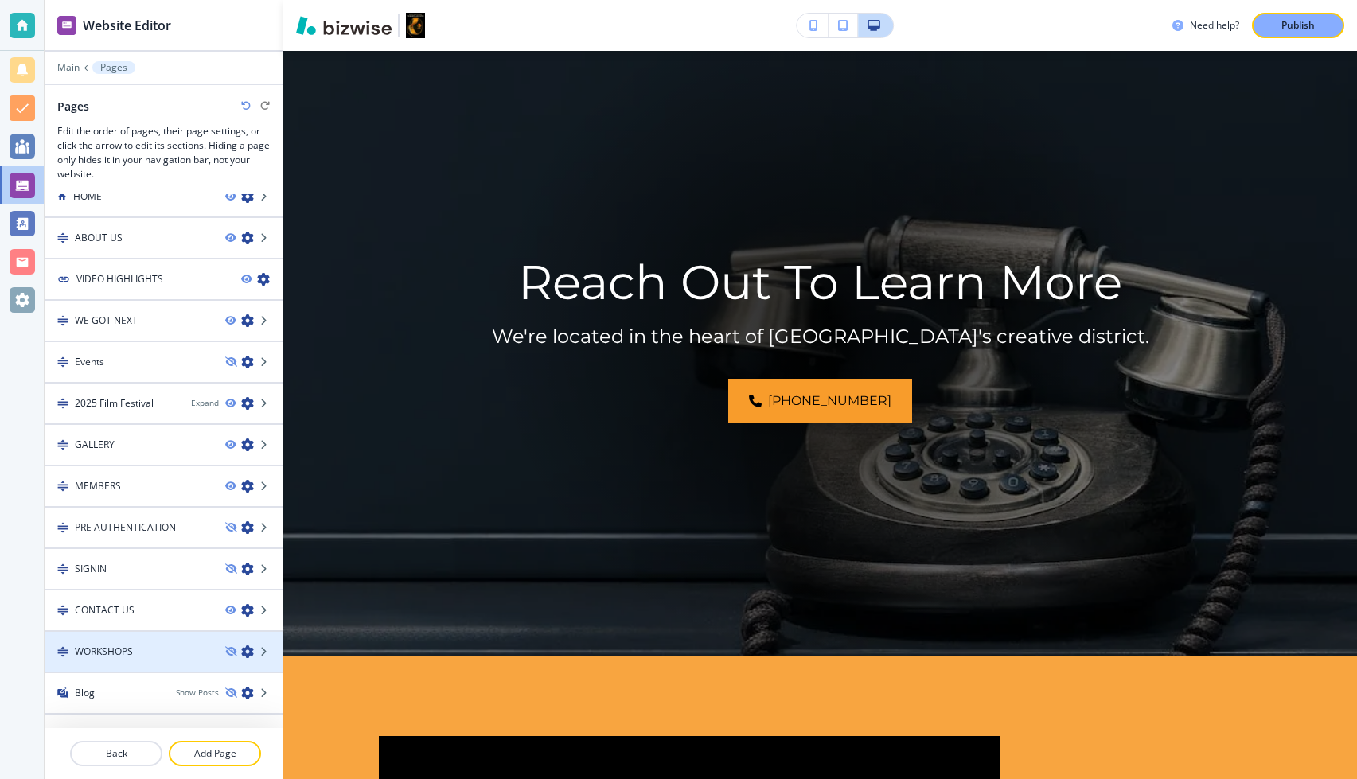
click at [136, 649] on div "WORKSHOPS" at bounding box center [129, 652] width 168 height 14
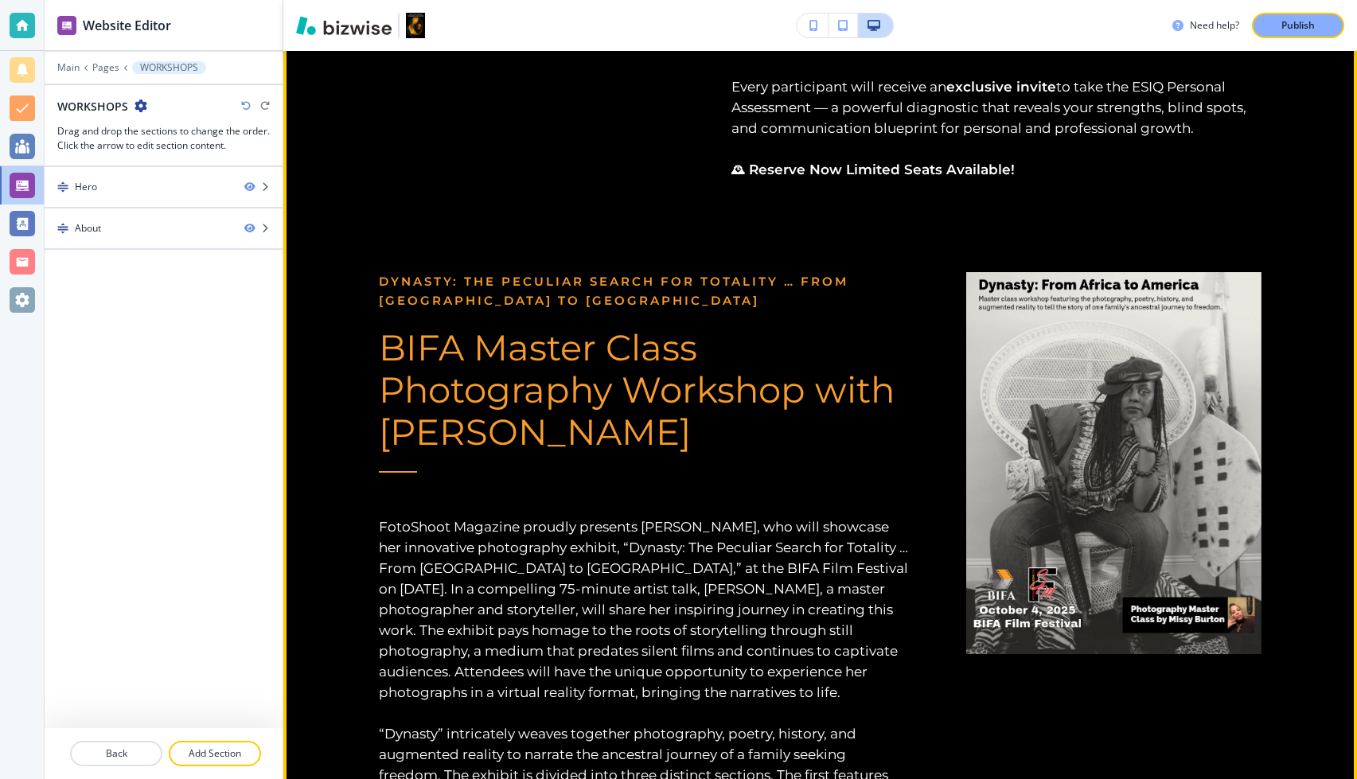
scroll to position [2094, 0]
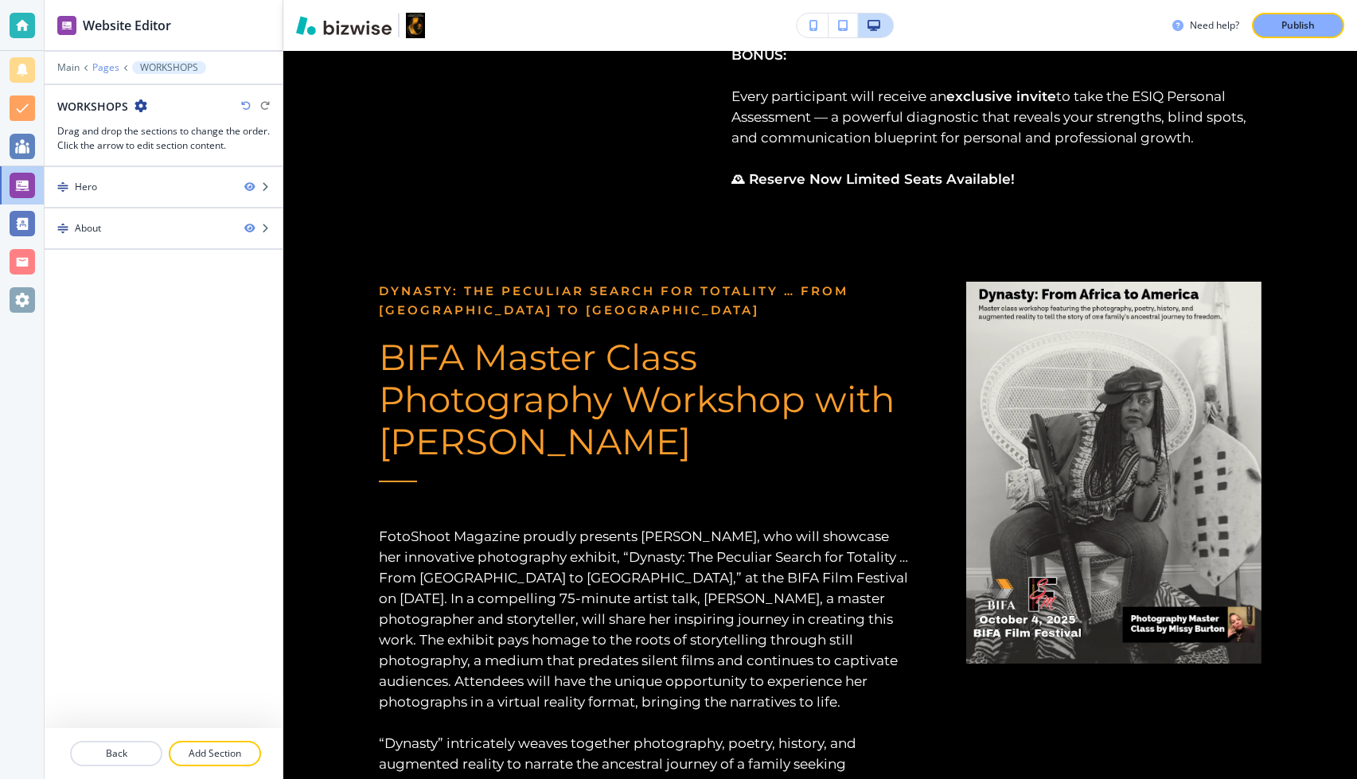
click at [99, 64] on p "Pages" at bounding box center [105, 67] width 27 height 11
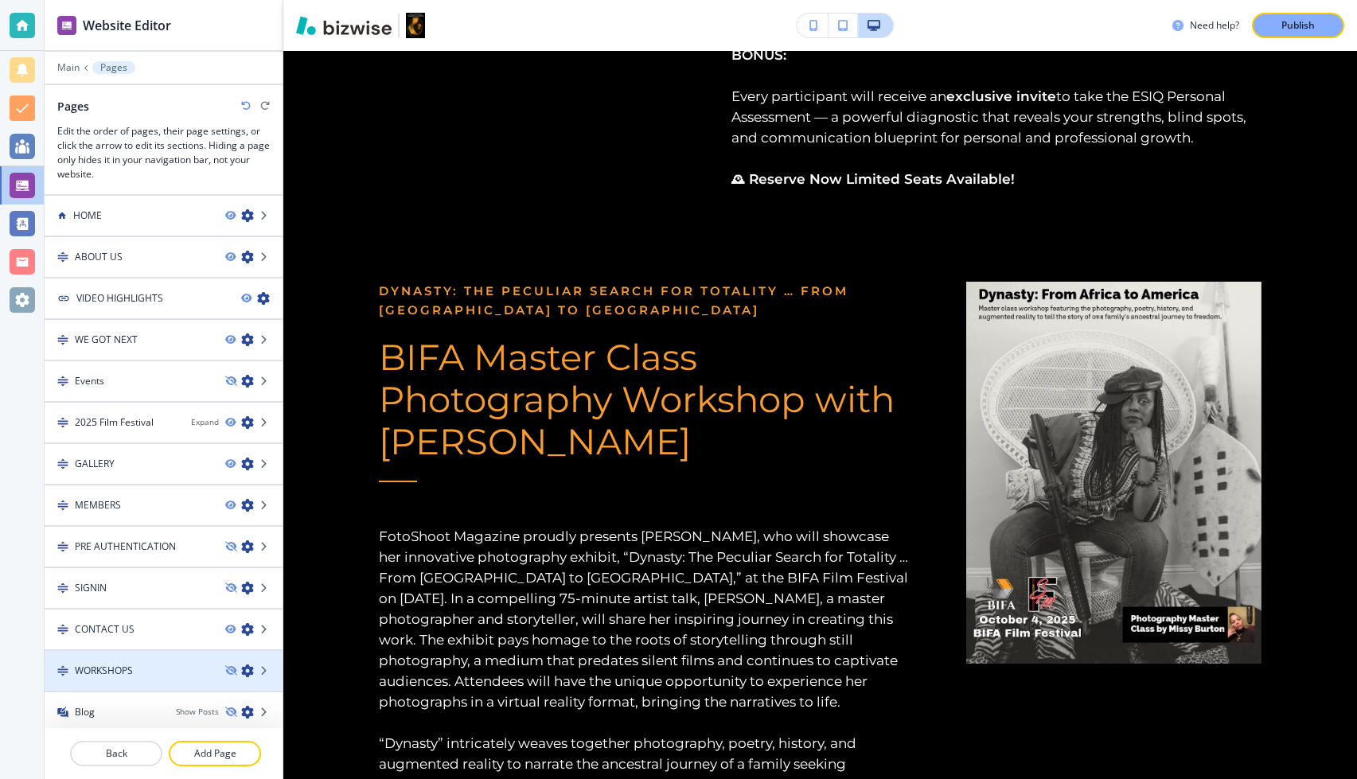
scroll to position [19, 0]
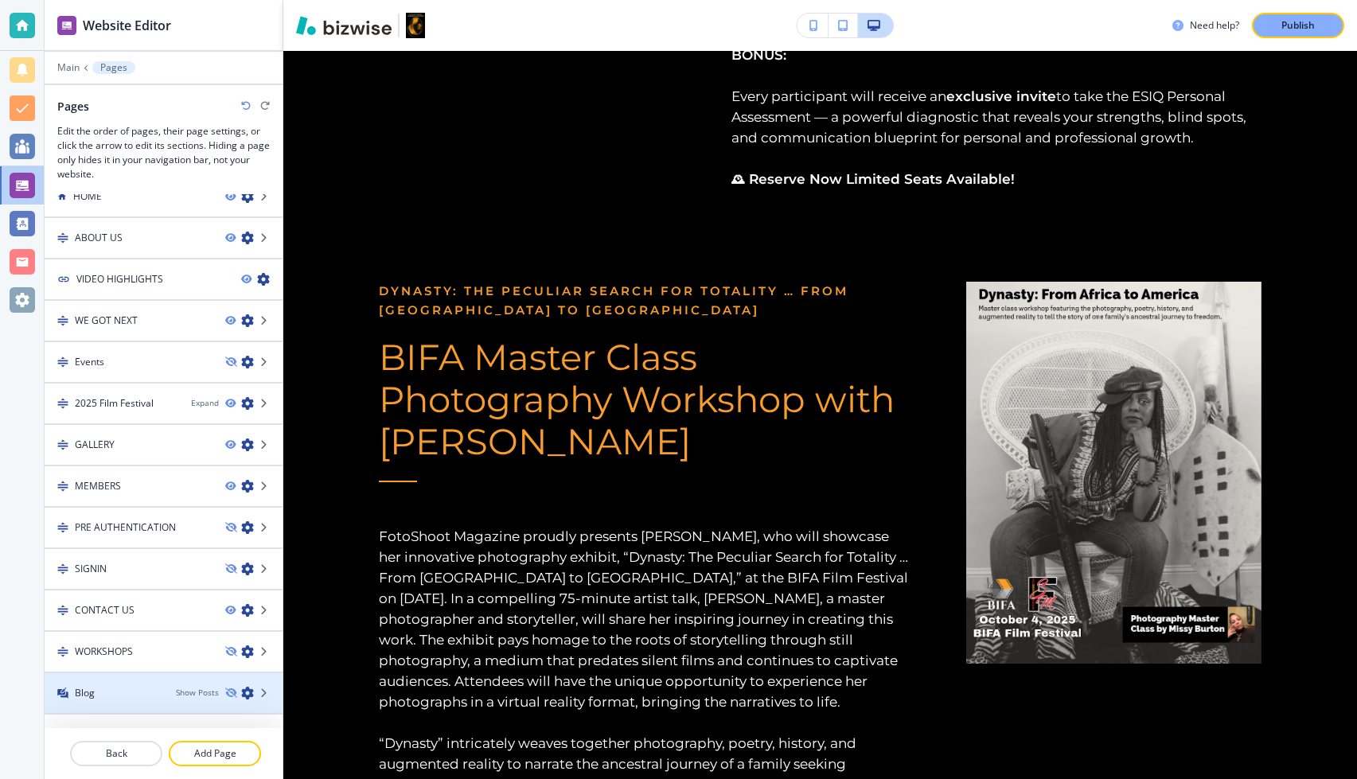
click at [115, 699] on div "Blog" at bounding box center [104, 693] width 119 height 14
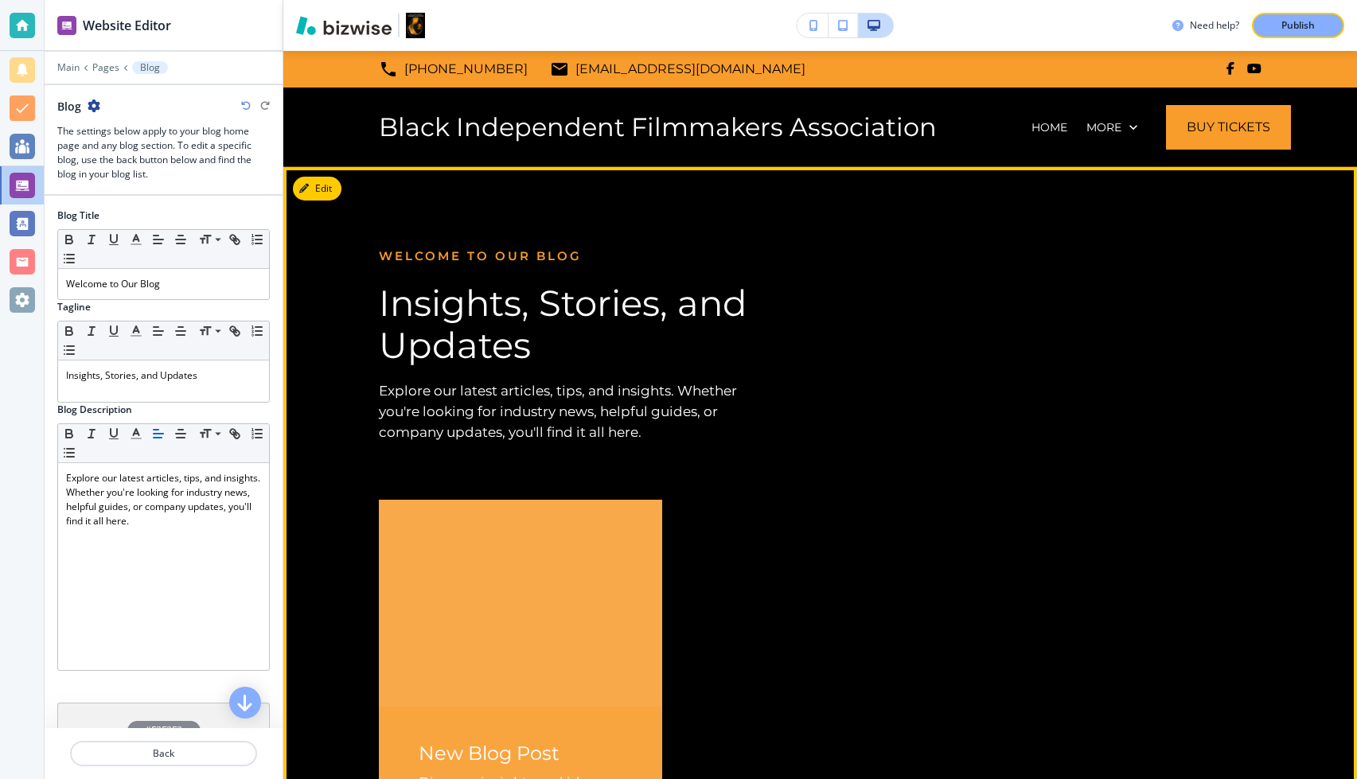
scroll to position [252, 0]
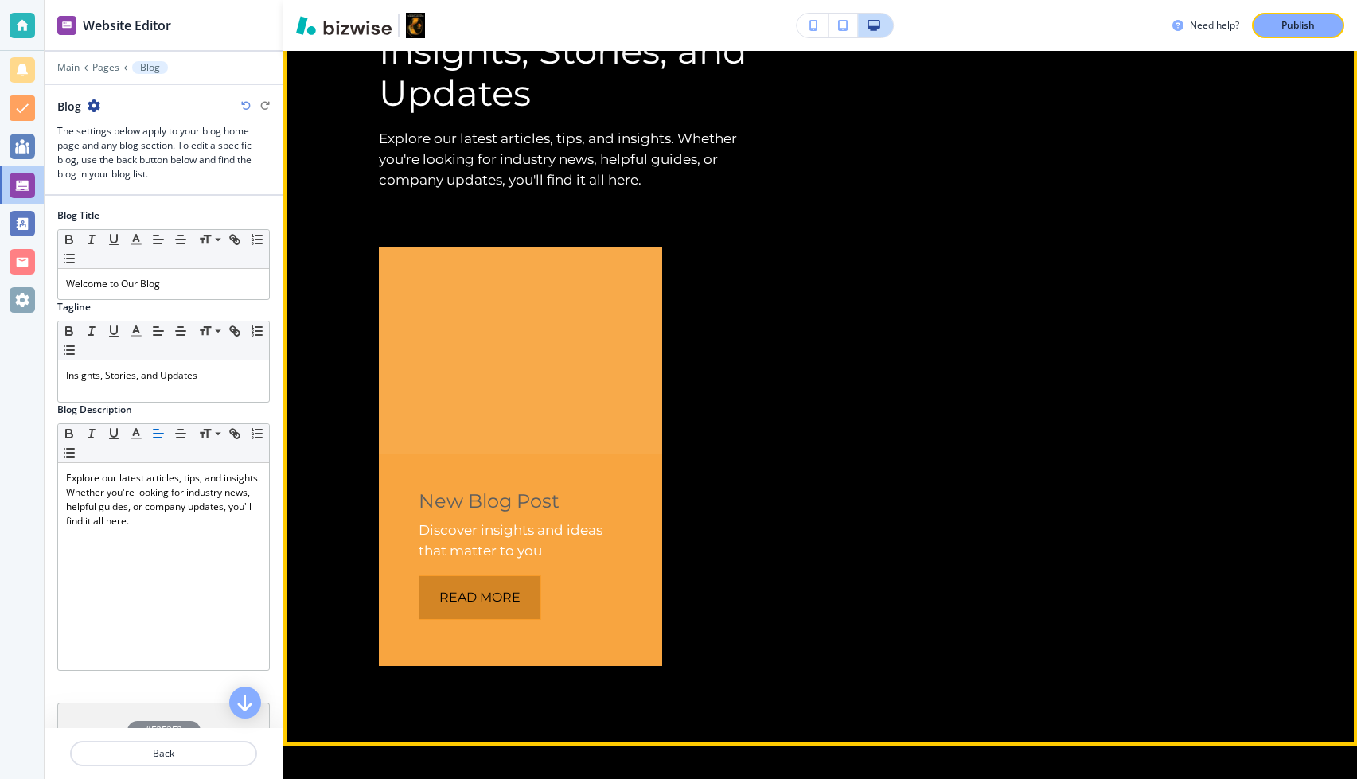
click at [469, 600] on button "Read More" at bounding box center [480, 597] width 123 height 45
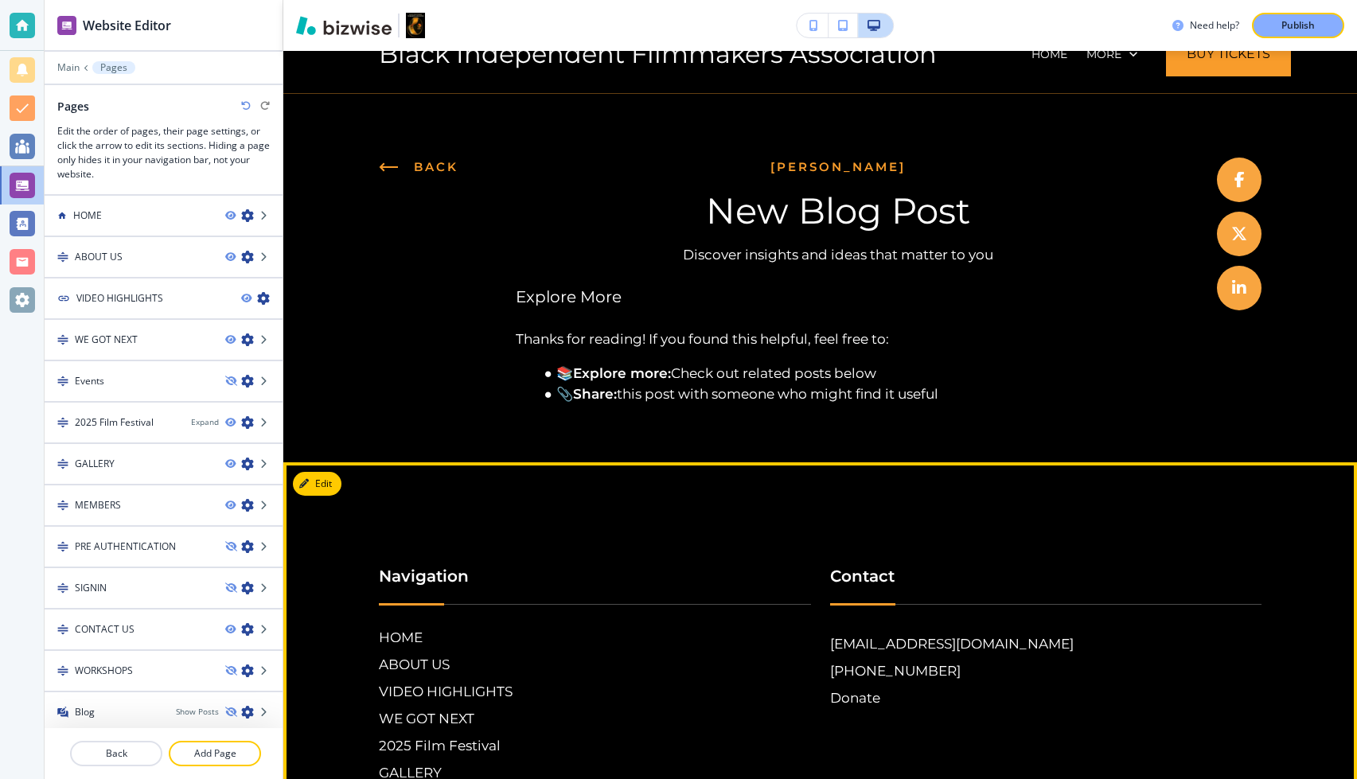
scroll to position [0, 0]
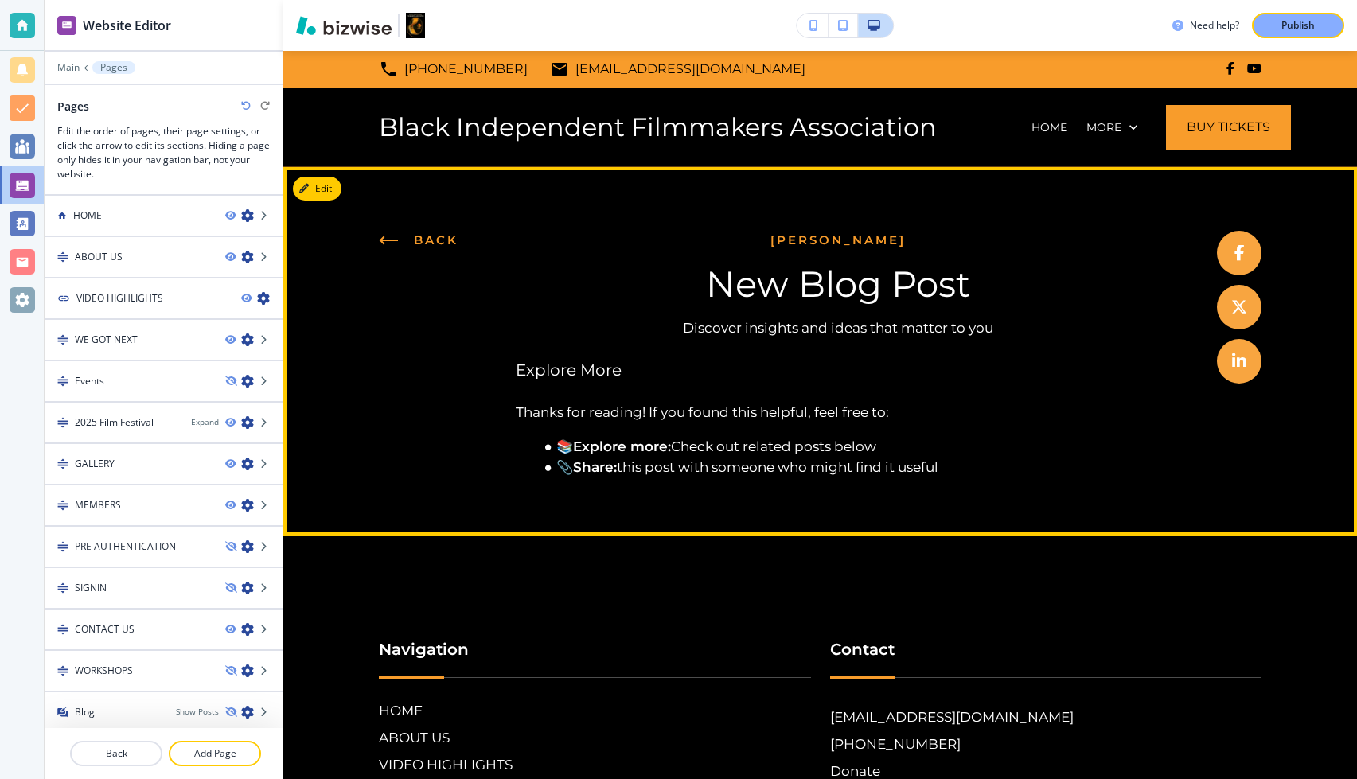
click at [389, 234] on div "Back" at bounding box center [419, 240] width 80 height 19
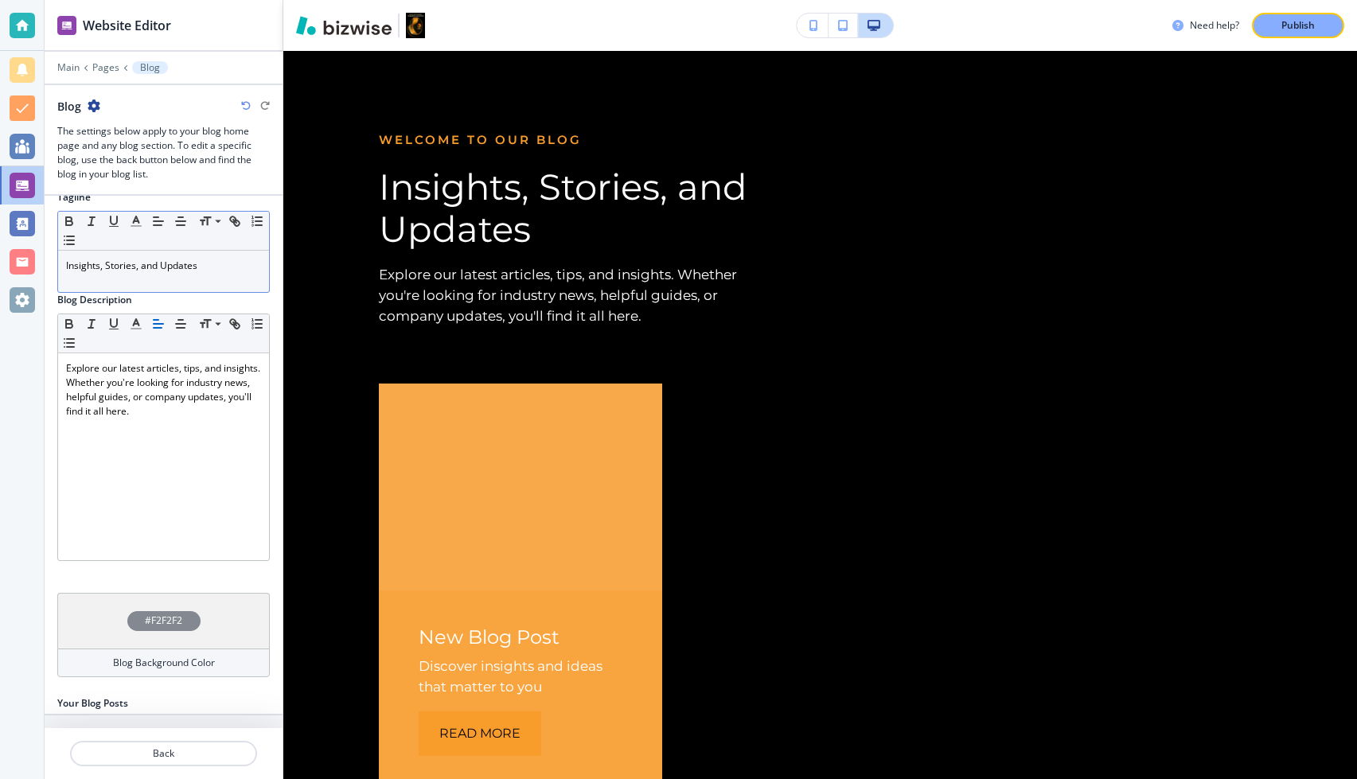
scroll to position [199, 0]
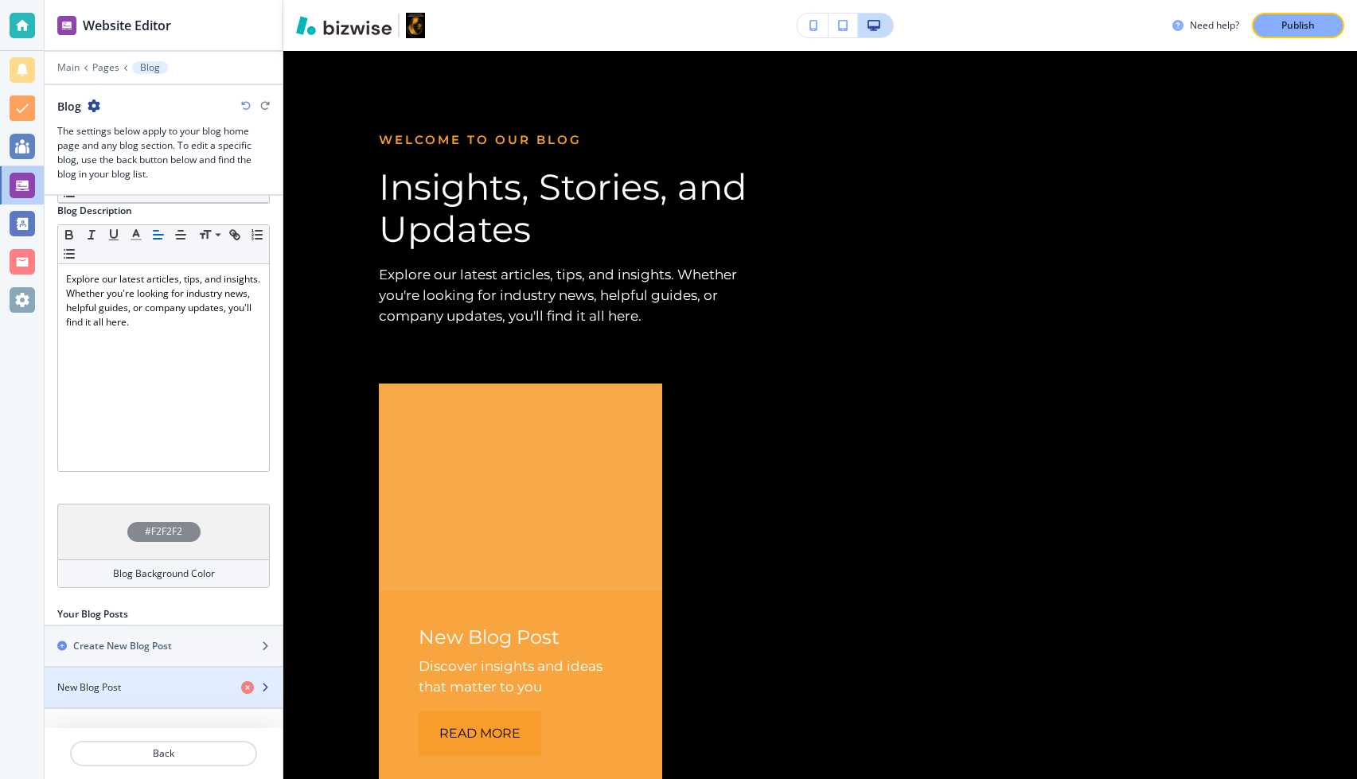
click at [170, 682] on div "New Blog Post" at bounding box center [137, 687] width 184 height 14
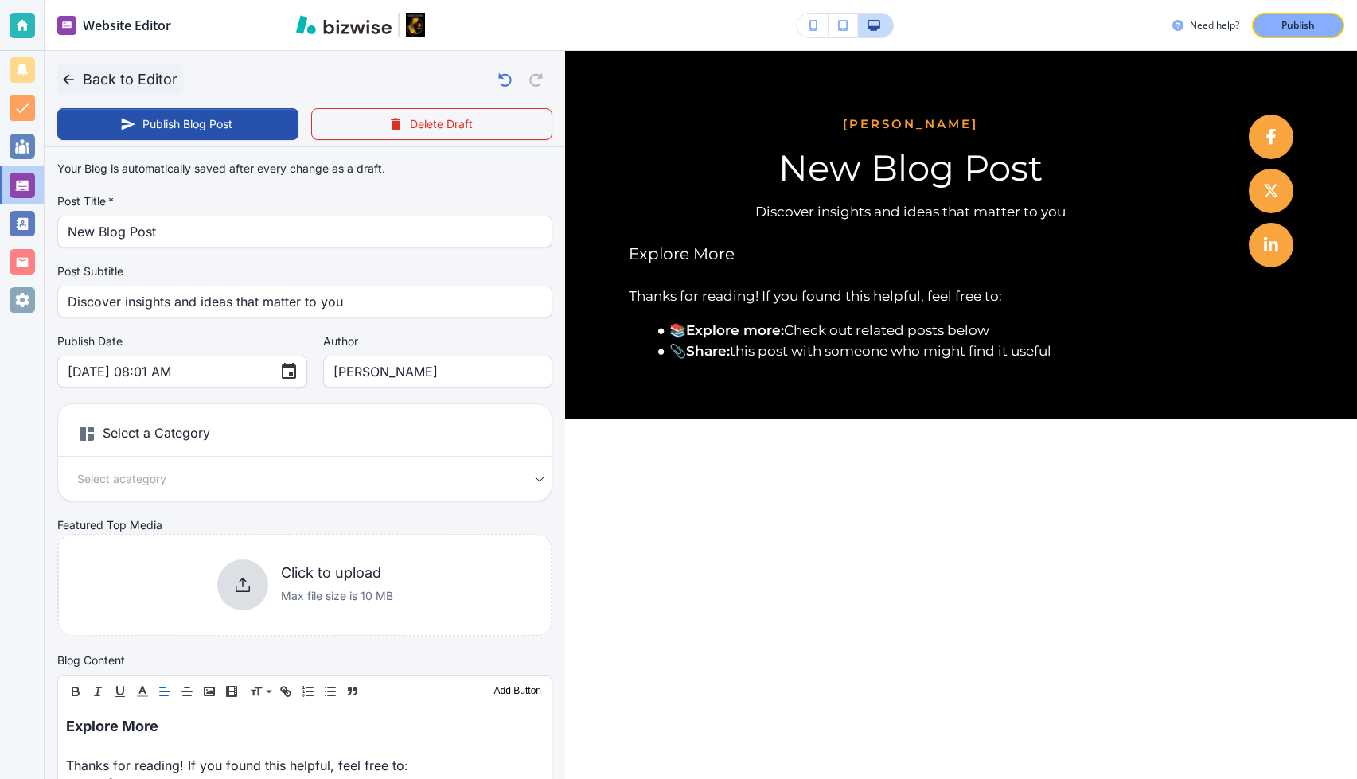
click at [75, 82] on icon "button" at bounding box center [68, 80] width 16 height 16
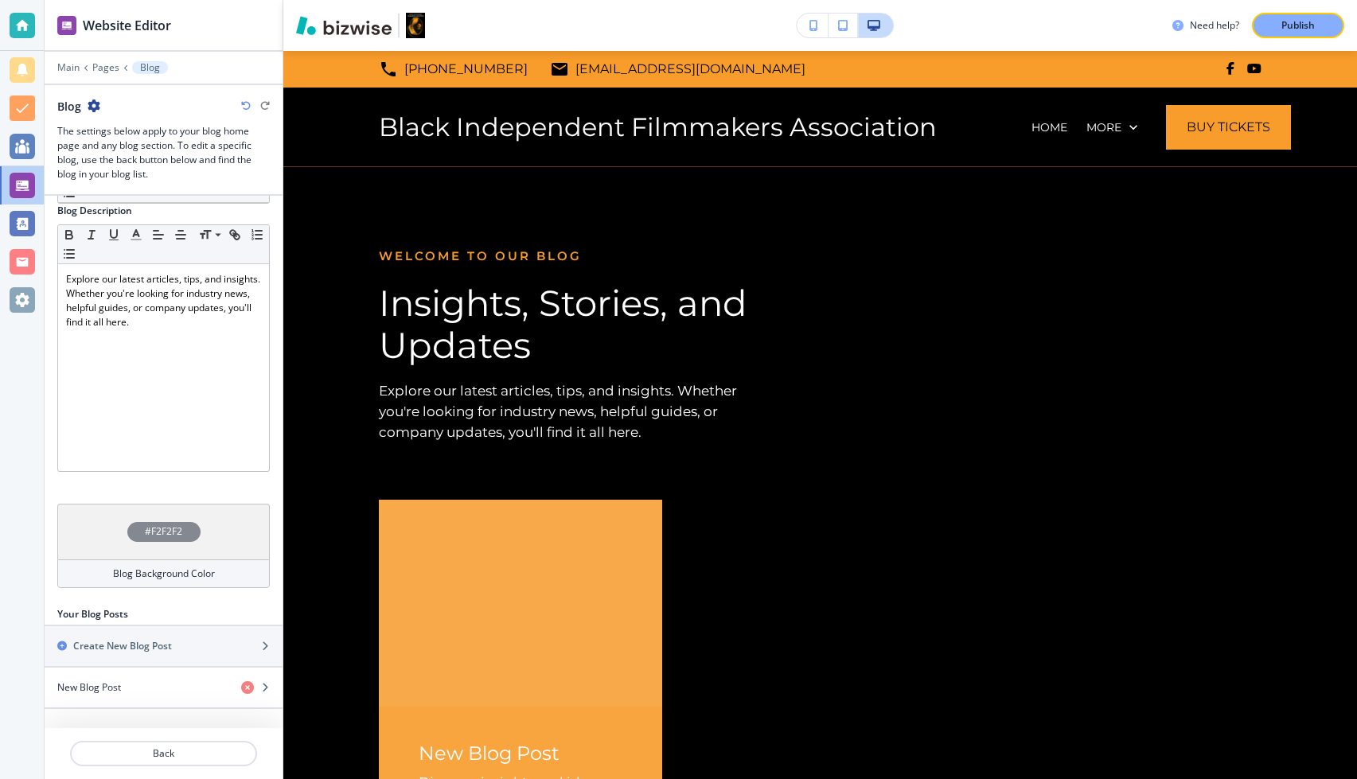
click at [95, 61] on div "Main Pages Blog" at bounding box center [163, 67] width 213 height 13
click at [98, 66] on p "Pages" at bounding box center [105, 67] width 27 height 11
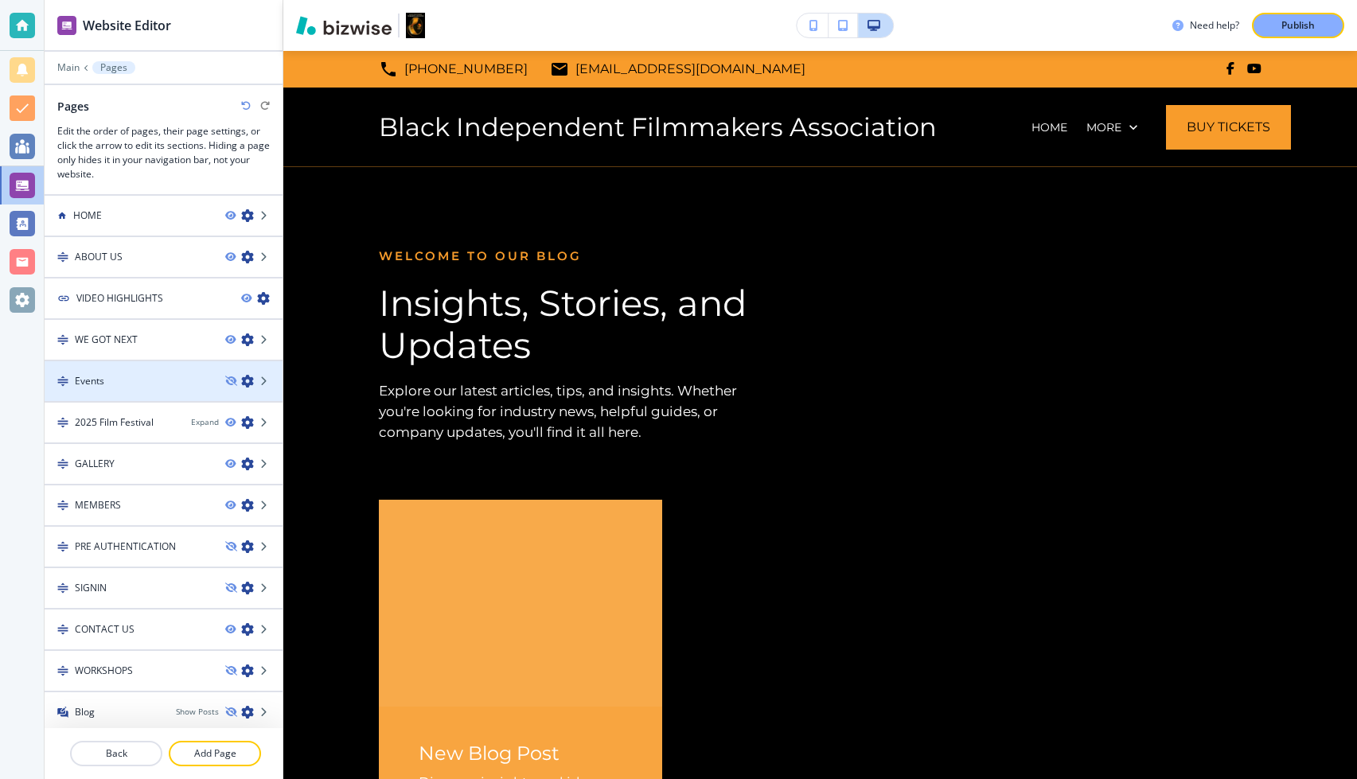
click at [150, 389] on div at bounding box center [164, 394] width 238 height 13
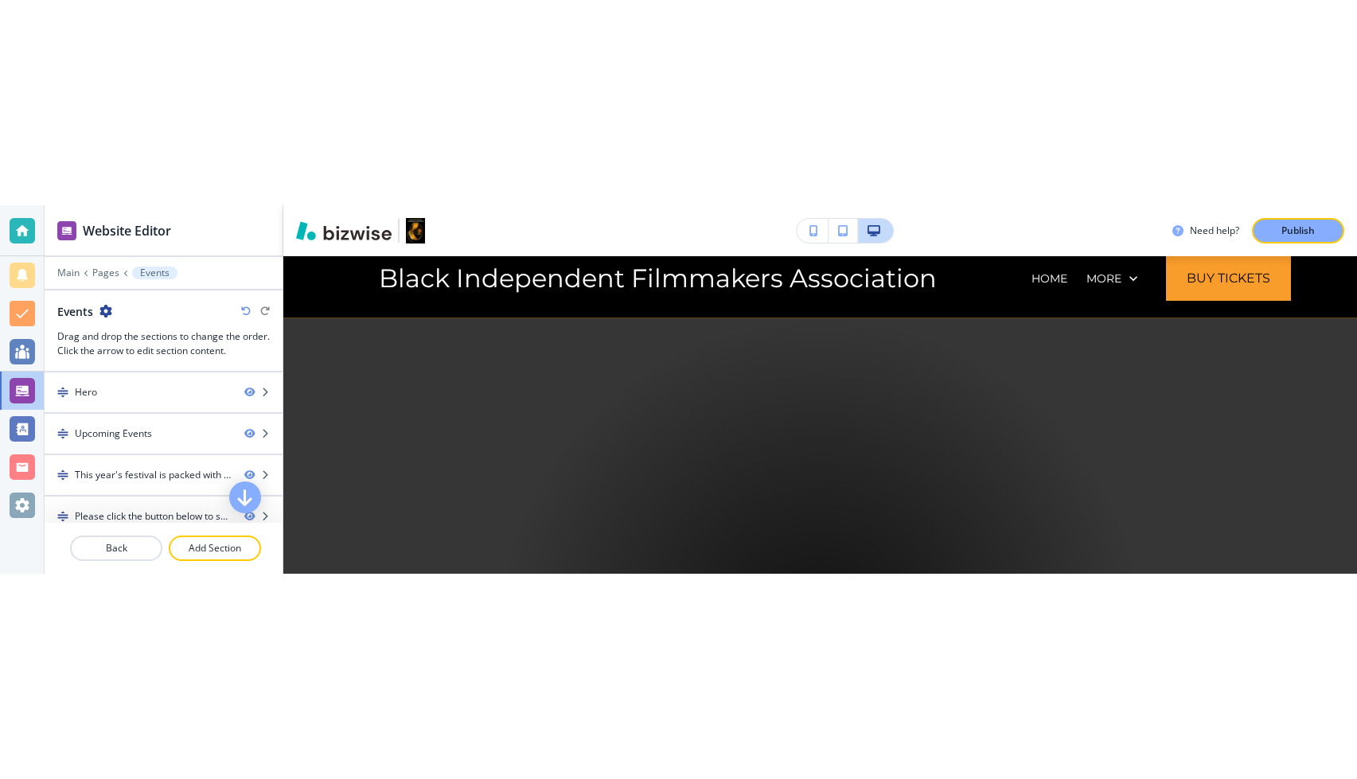
scroll to position [0, 0]
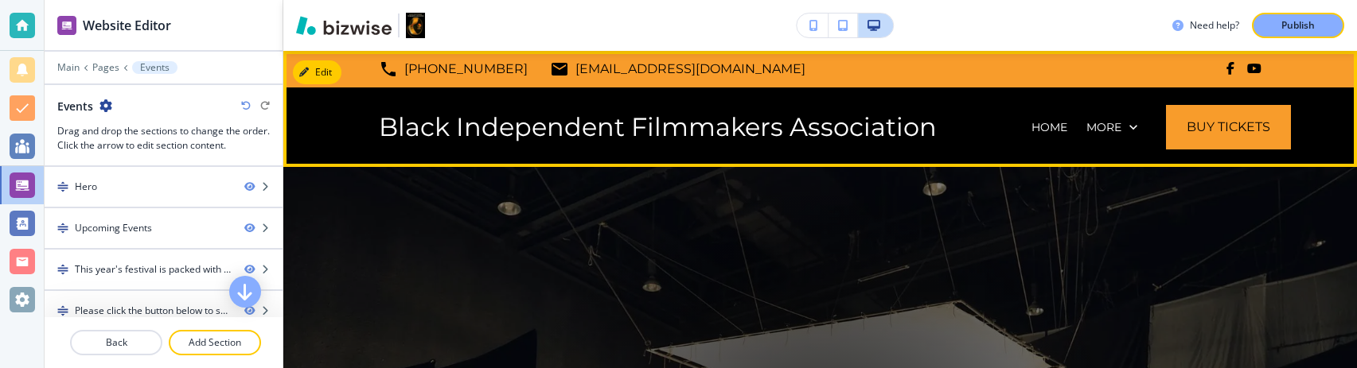
click at [458, 132] on h4 "Black Independent Filmmakers Association" at bounding box center [658, 127] width 558 height 30
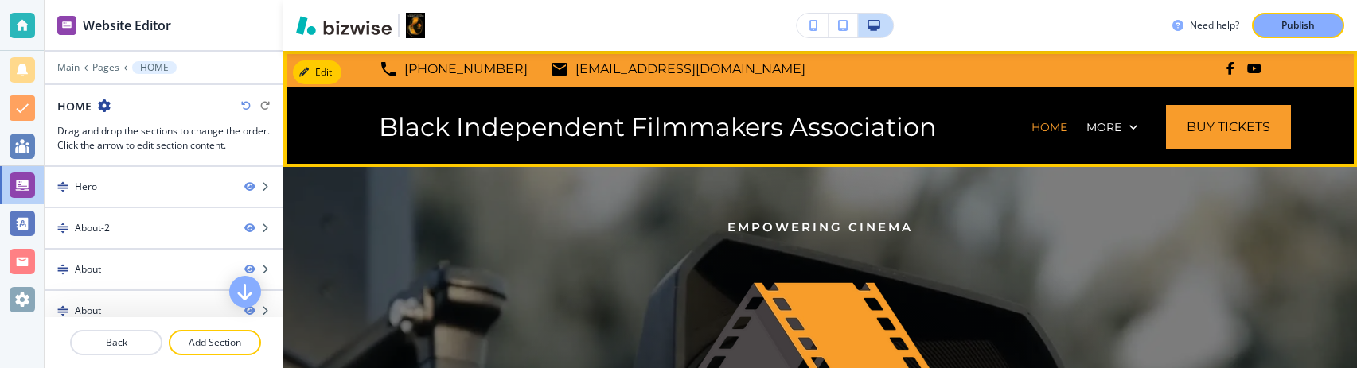
click at [348, 132] on div "Black Independent Filmmakers Association HOME ABOUT US VIDEO HIGHLIGHTS WE GOT …" at bounding box center [820, 128] width 1074 height 80
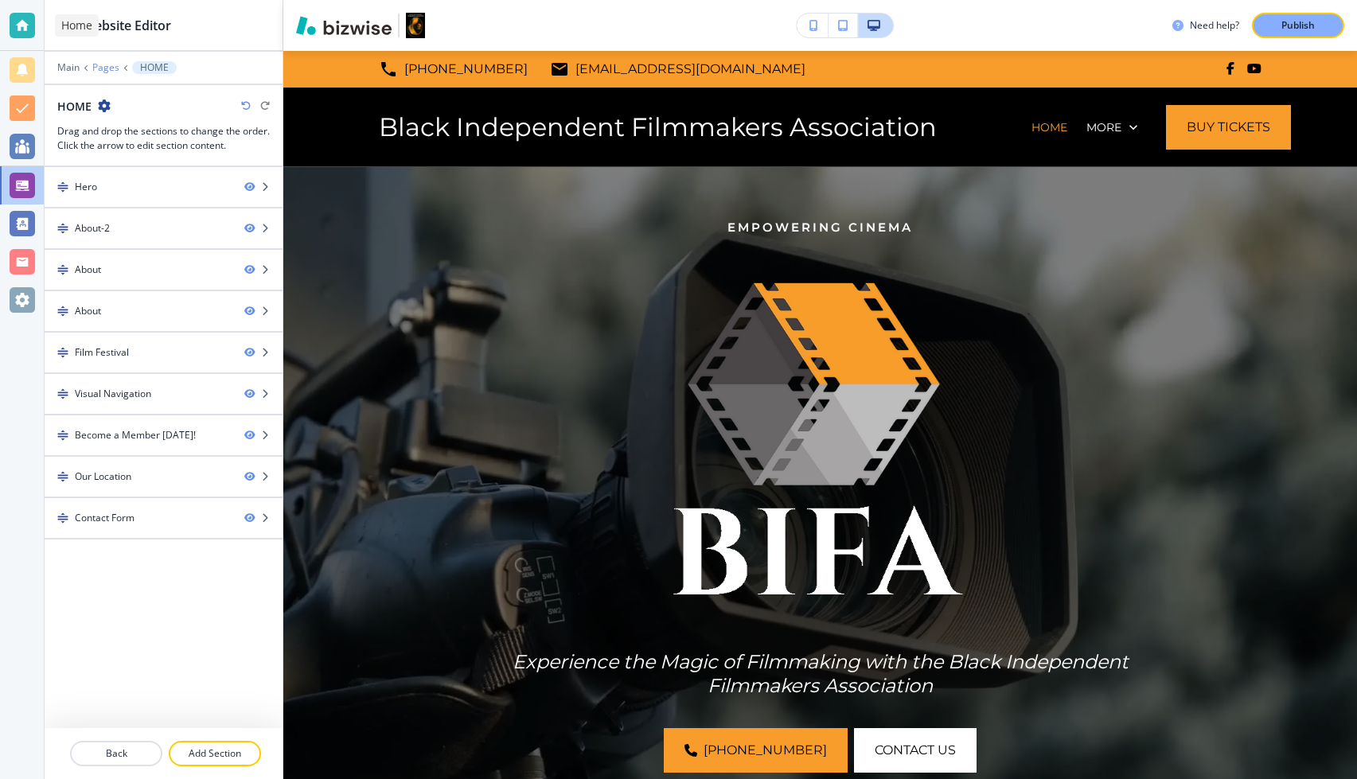
click at [99, 70] on p "Pages" at bounding box center [105, 67] width 27 height 11
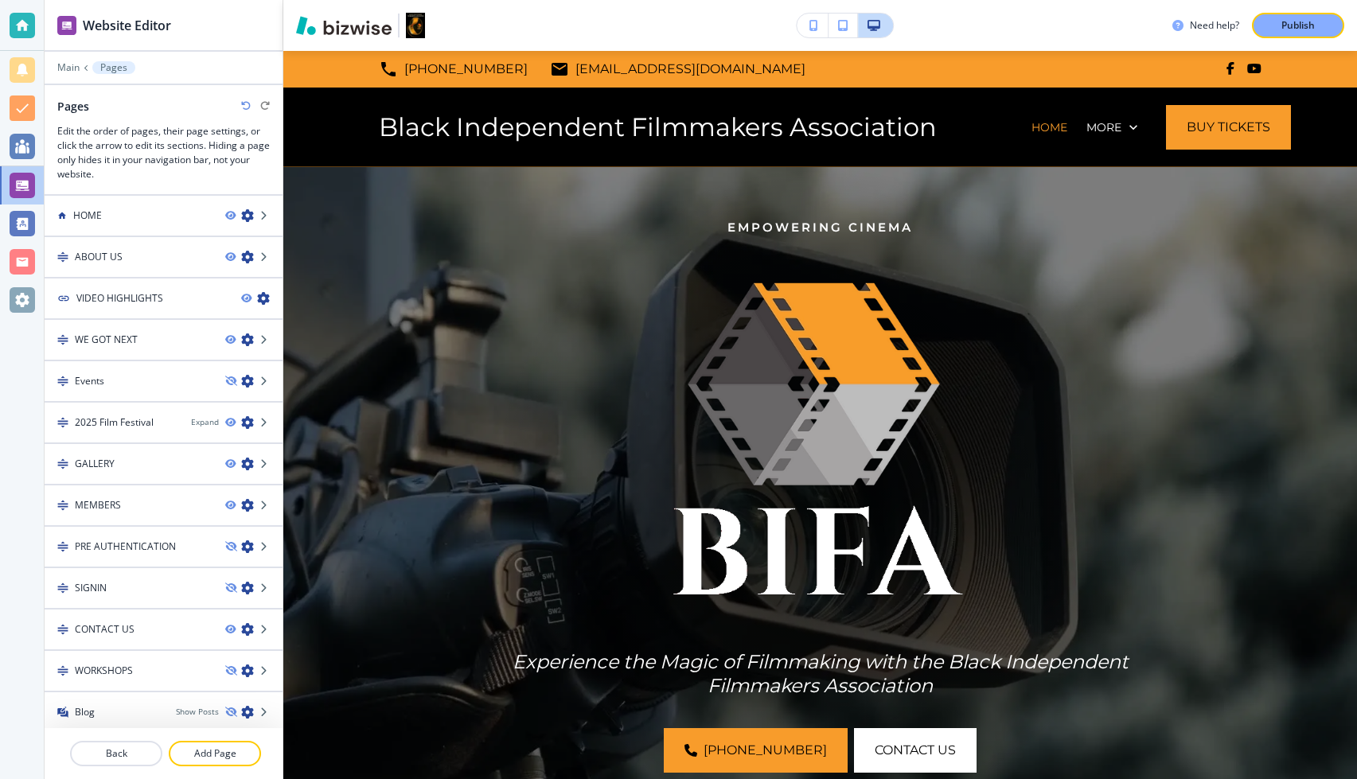
click at [80, 70] on div "Main Pages" at bounding box center [163, 67] width 213 height 13
click at [71, 65] on p "Main" at bounding box center [68, 67] width 22 height 11
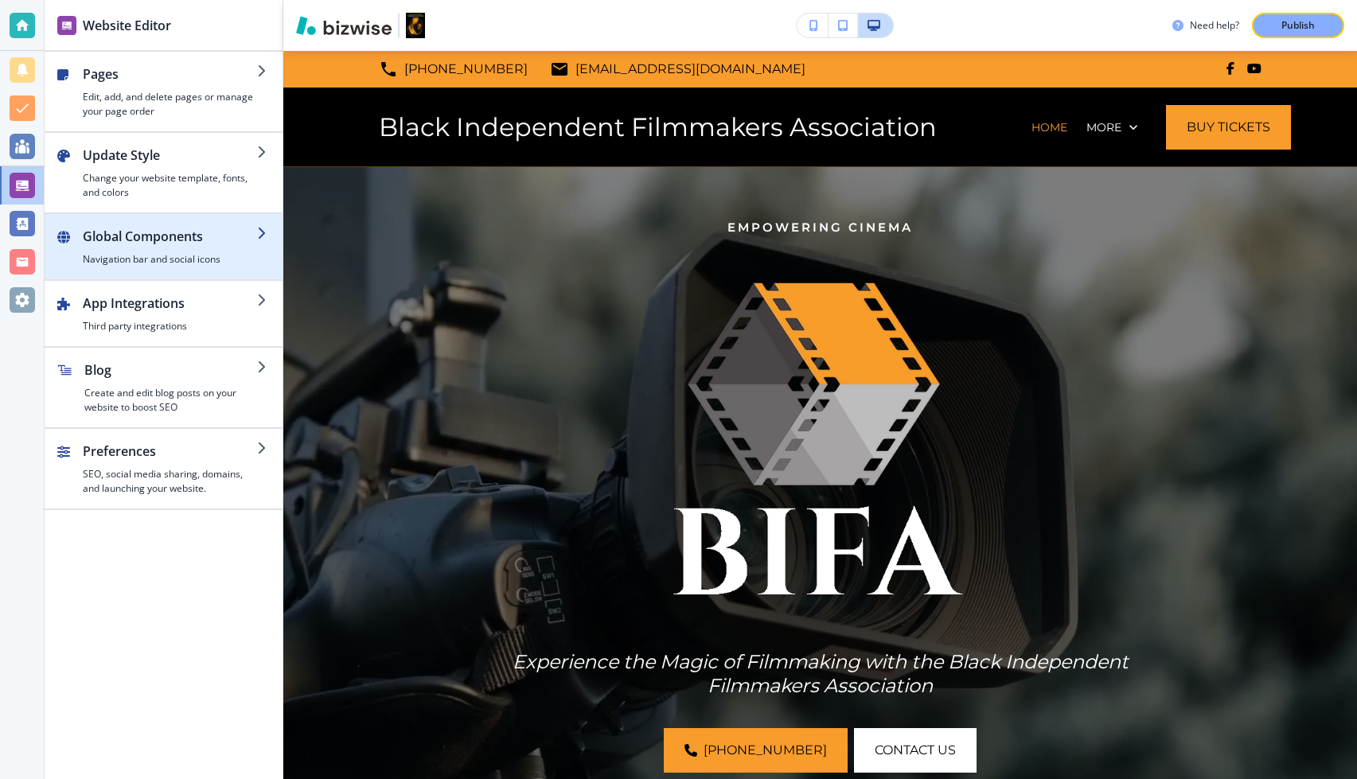
click at [146, 244] on h2 "Global Components" at bounding box center [170, 236] width 174 height 19
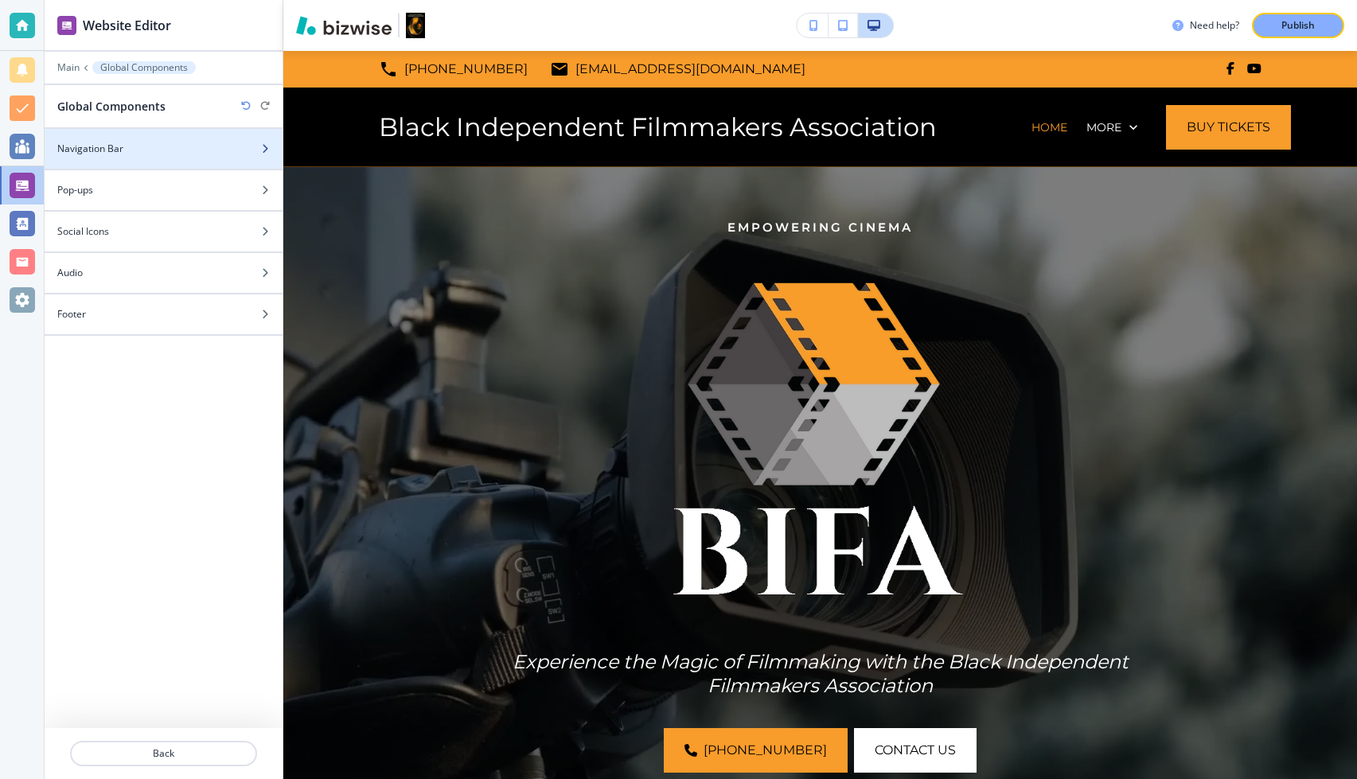
click at [147, 142] on div "Navigation Bar" at bounding box center [146, 149] width 203 height 14
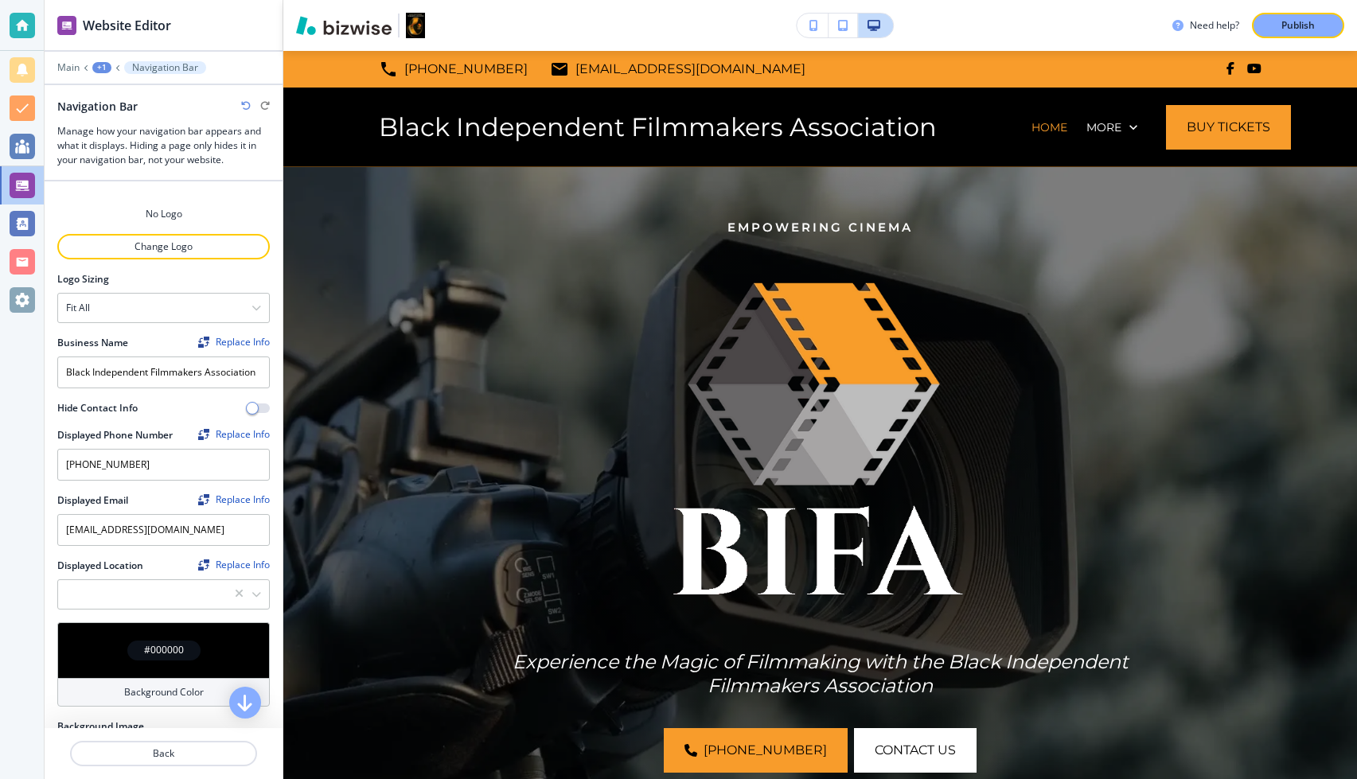
click at [197, 204] on div at bounding box center [163, 200] width 213 height 13
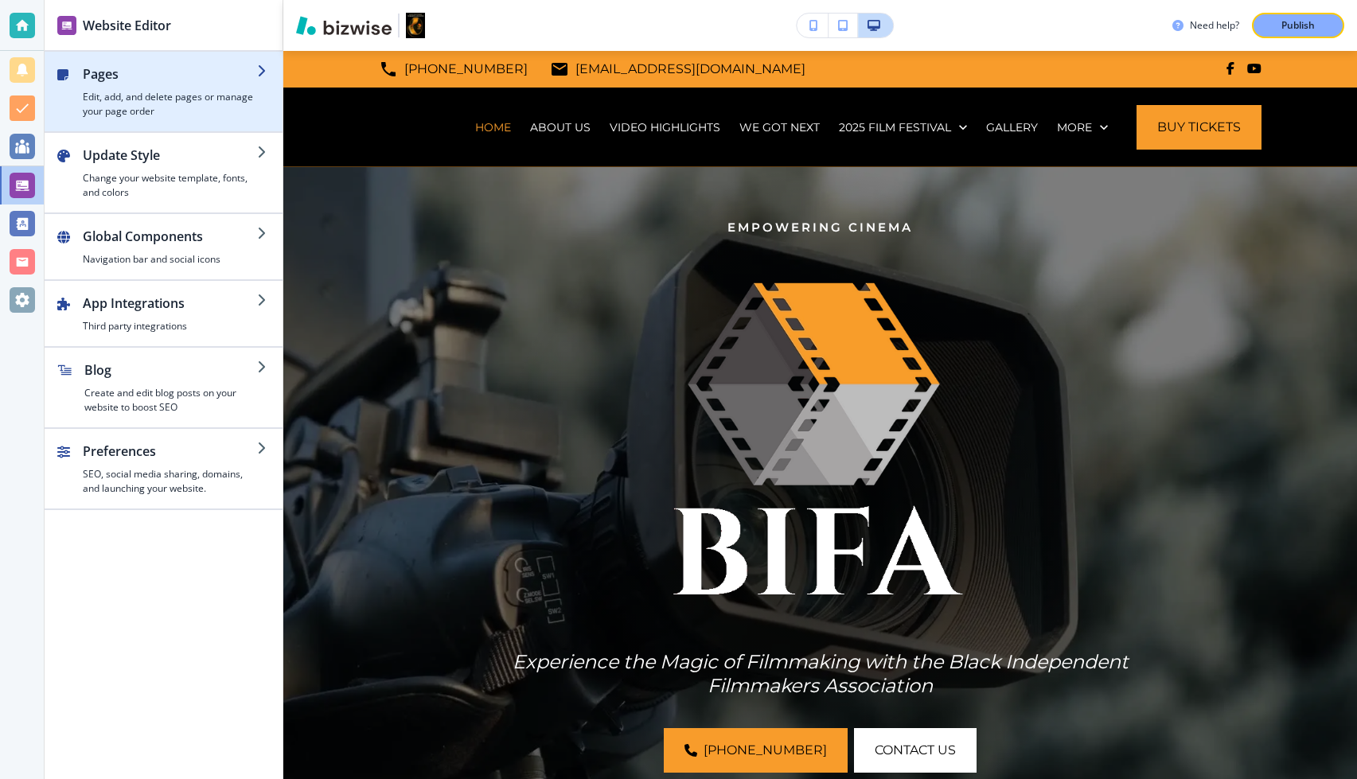
click at [162, 93] on h4 "Edit, add, and delete pages or manage your page order" at bounding box center [170, 104] width 174 height 29
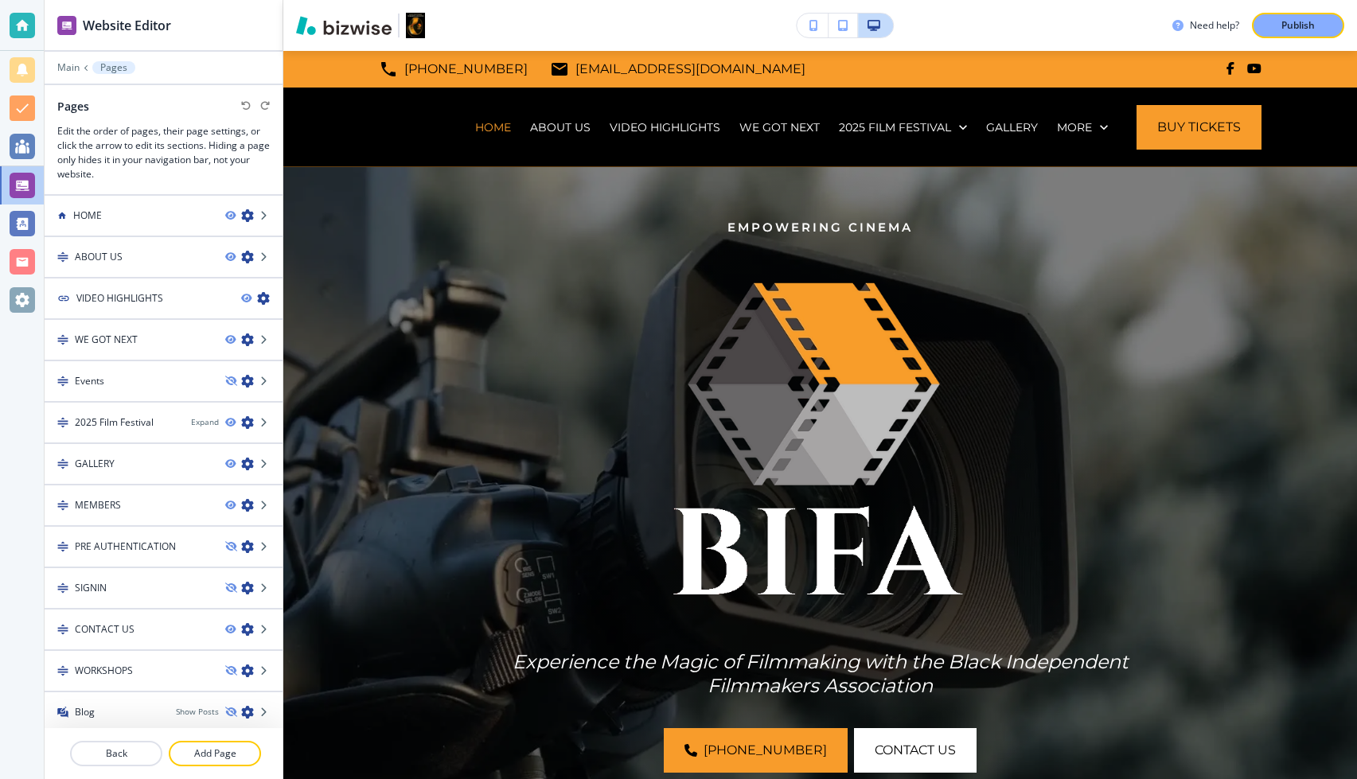
click at [78, 57] on div at bounding box center [164, 57] width 238 height 10
click at [75, 60] on div at bounding box center [164, 57] width 238 height 10
click at [72, 71] on p "Main" at bounding box center [68, 67] width 22 height 11
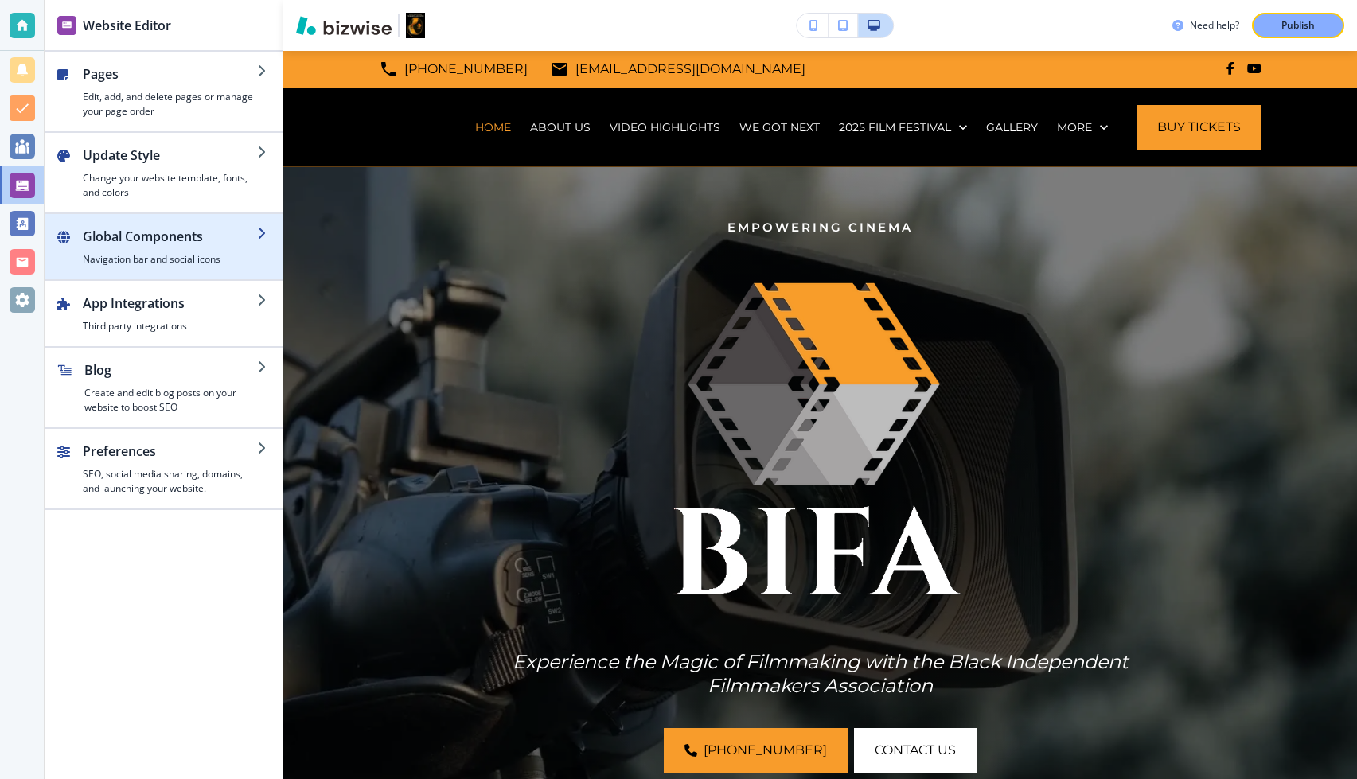
click at [153, 260] on h4 "Navigation bar and social icons" at bounding box center [170, 259] width 174 height 14
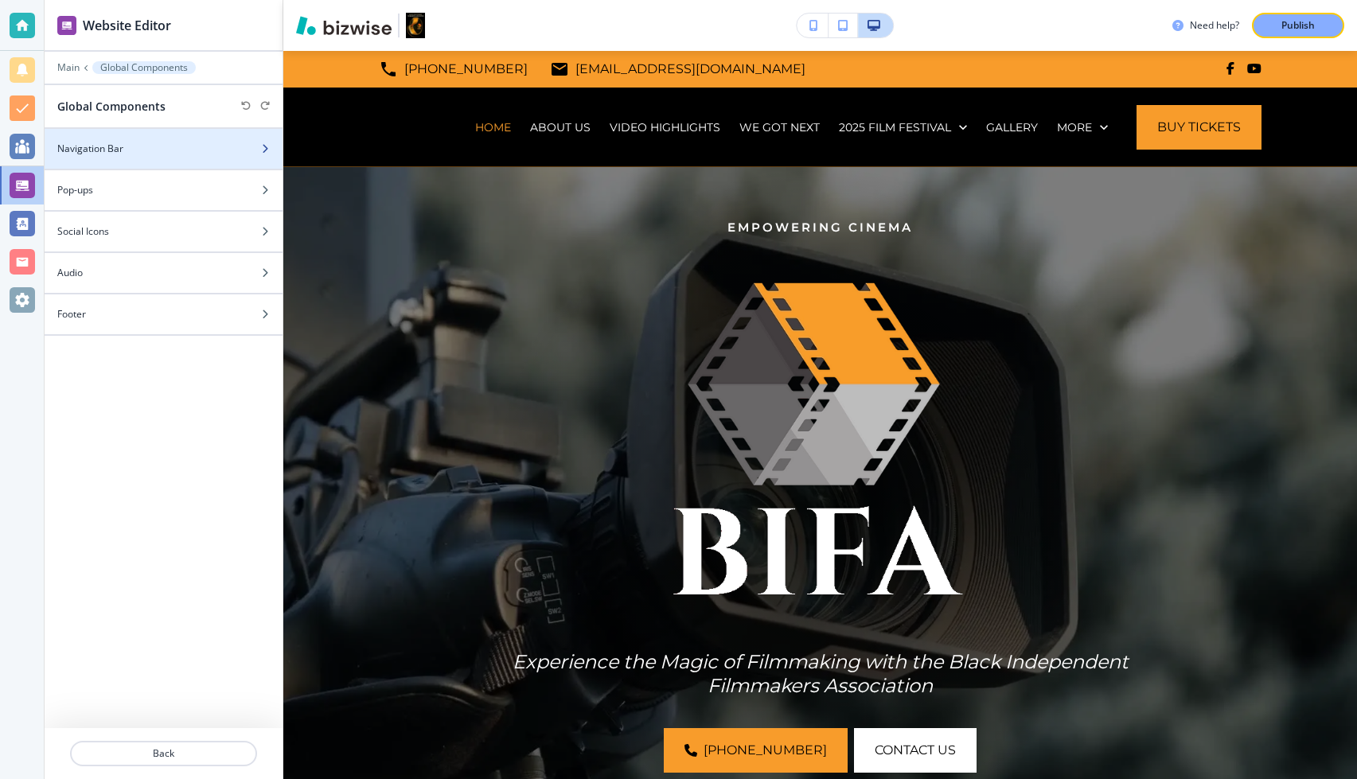
click at [158, 138] on div at bounding box center [164, 135] width 238 height 13
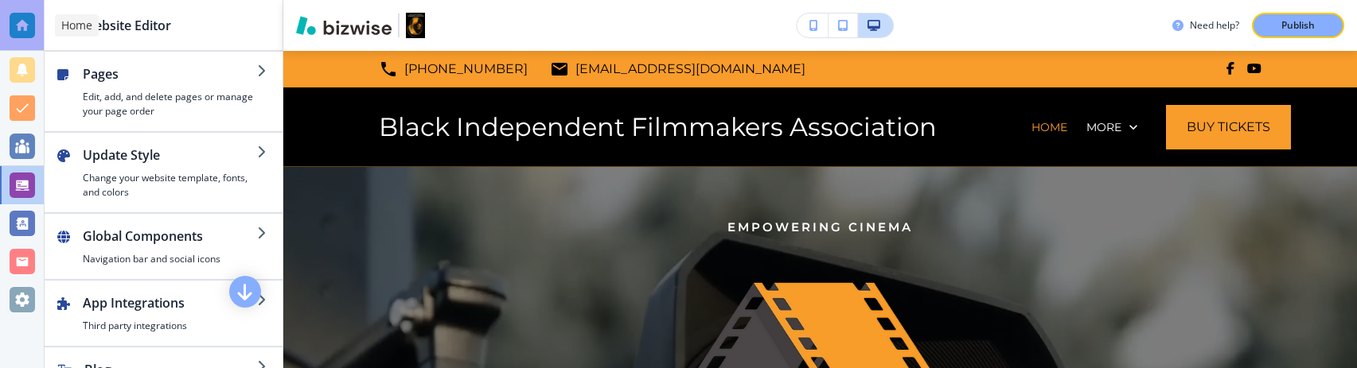
click at [21, 25] on div at bounding box center [22, 25] width 25 height 25
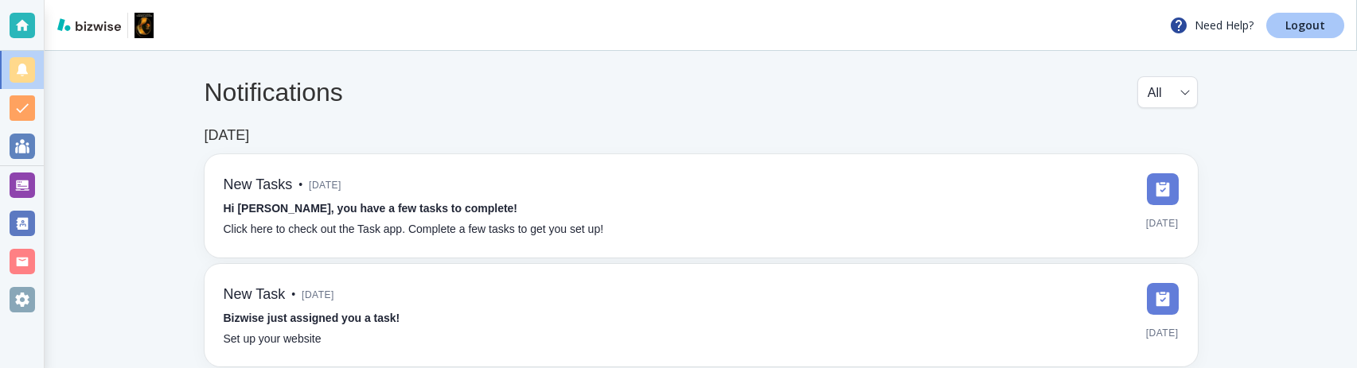
click at [1308, 31] on p "Logout" at bounding box center [1305, 25] width 40 height 11
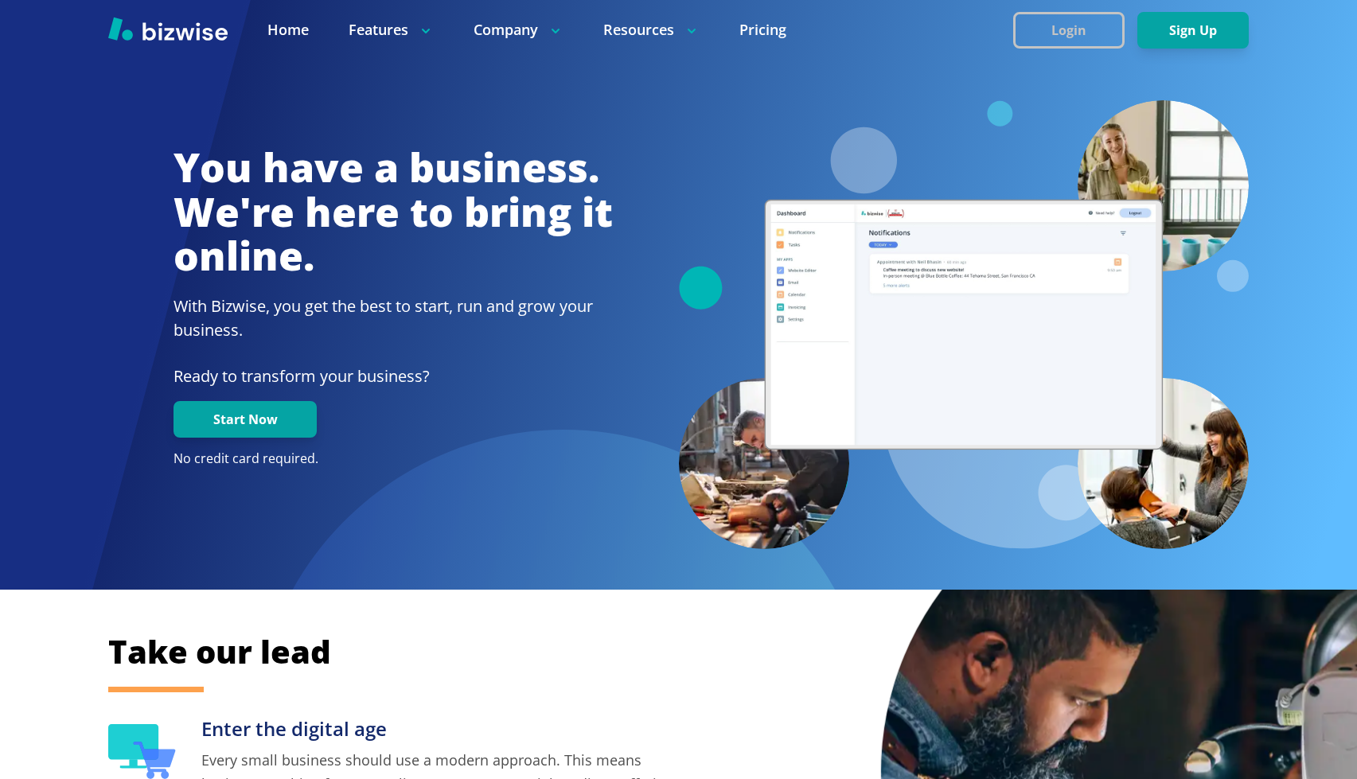
click at [1076, 12] on button "Login" at bounding box center [1068, 30] width 111 height 37
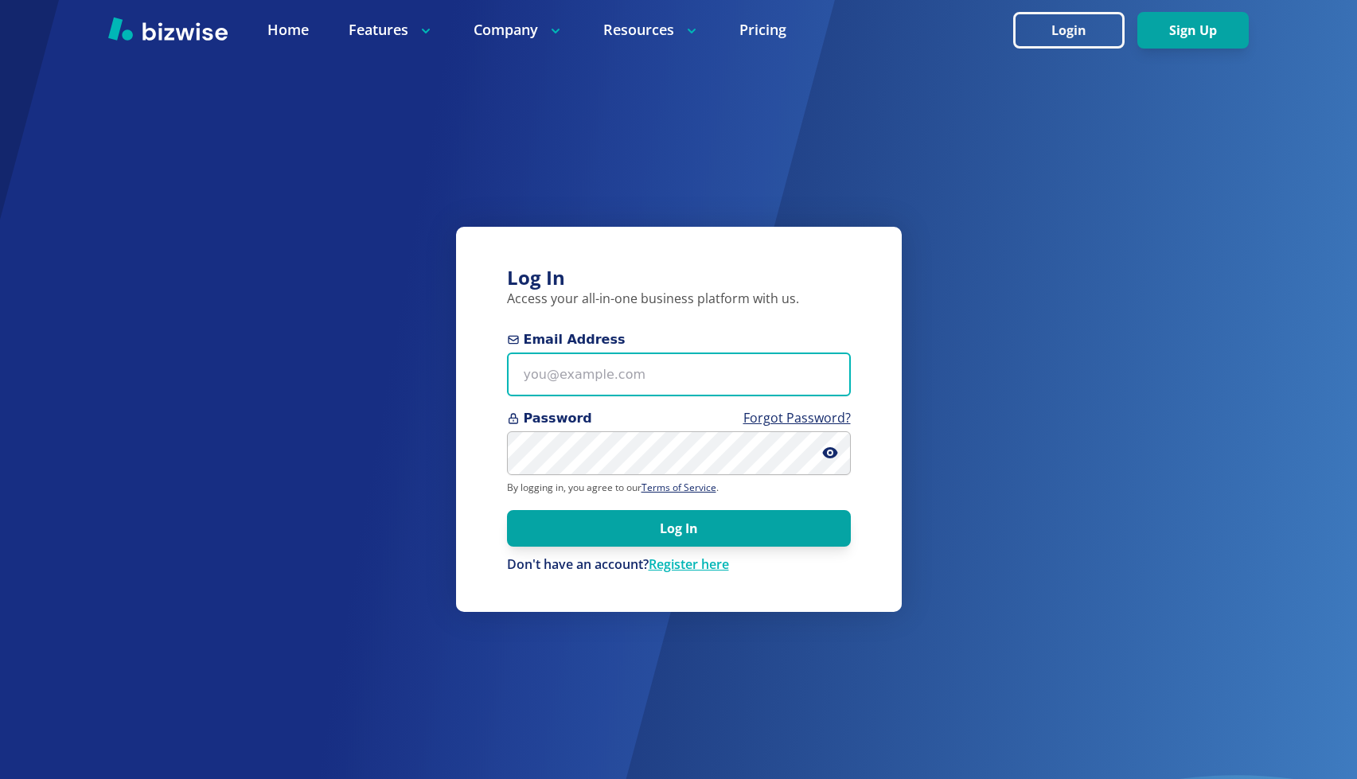
click at [786, 361] on body "Home Features Company Resources Pricing Login Sign Up Home Features Company Res…" at bounding box center [678, 572] width 1357 height 1144
paste input "thomascarterone@gmail.com"
type input "thomascarterone@gmail.com"
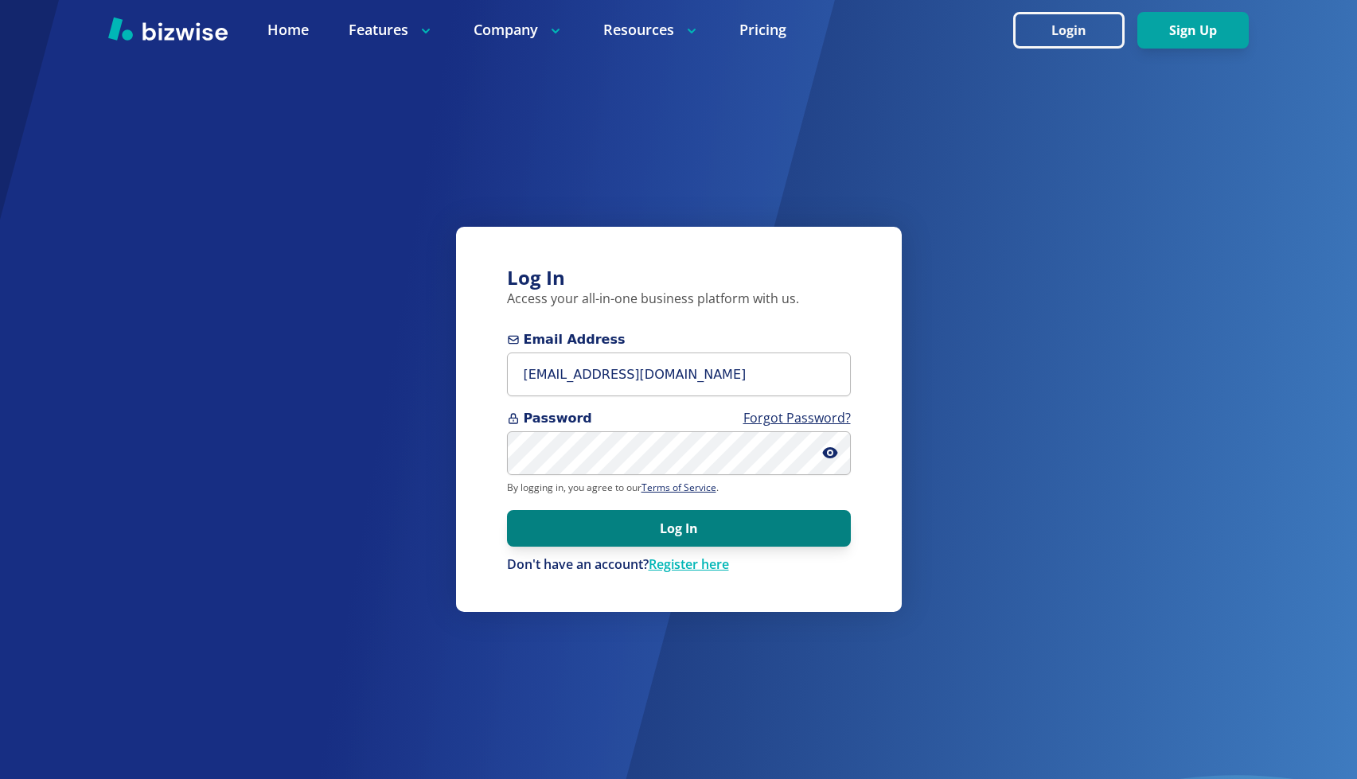
click at [681, 533] on button "Log In" at bounding box center [679, 528] width 344 height 37
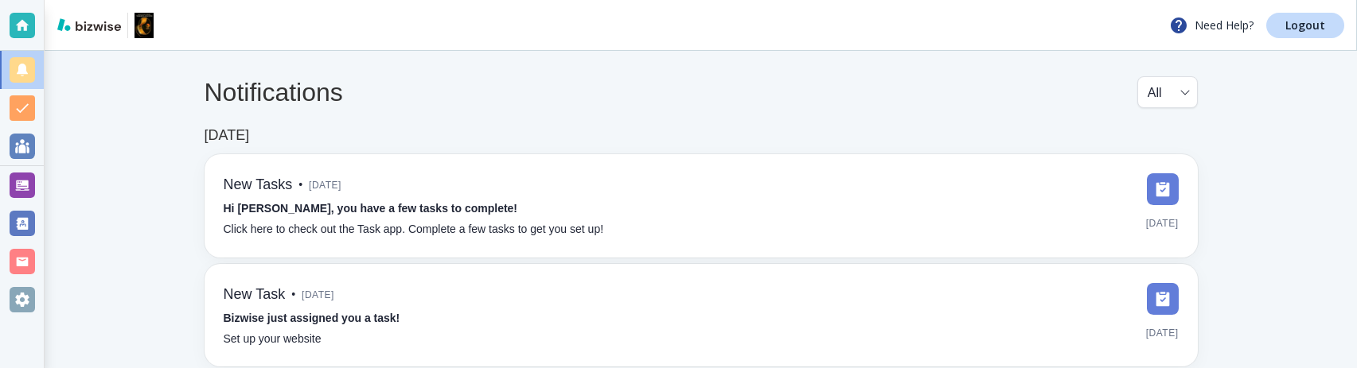
click at [19, 185] on div at bounding box center [22, 185] width 25 height 25
